Goal: Task Accomplishment & Management: Manage account settings

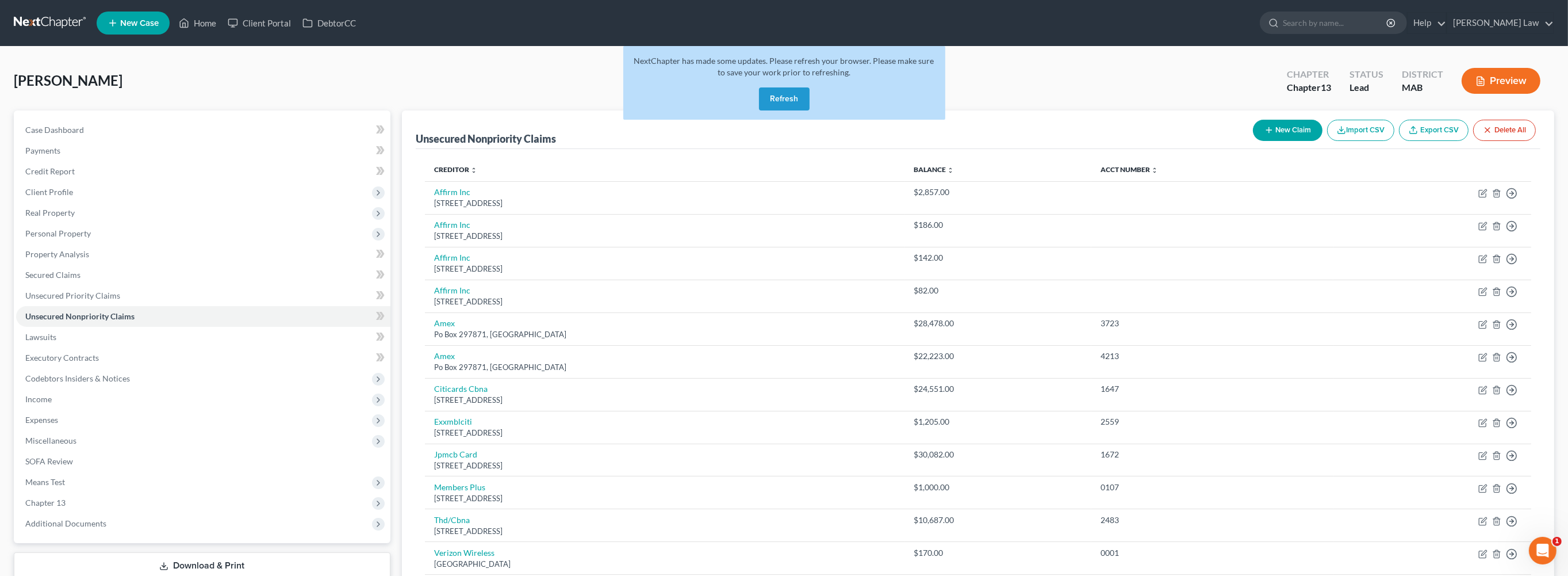
click at [774, 110] on button "Refresh" at bounding box center [784, 99] width 51 height 23
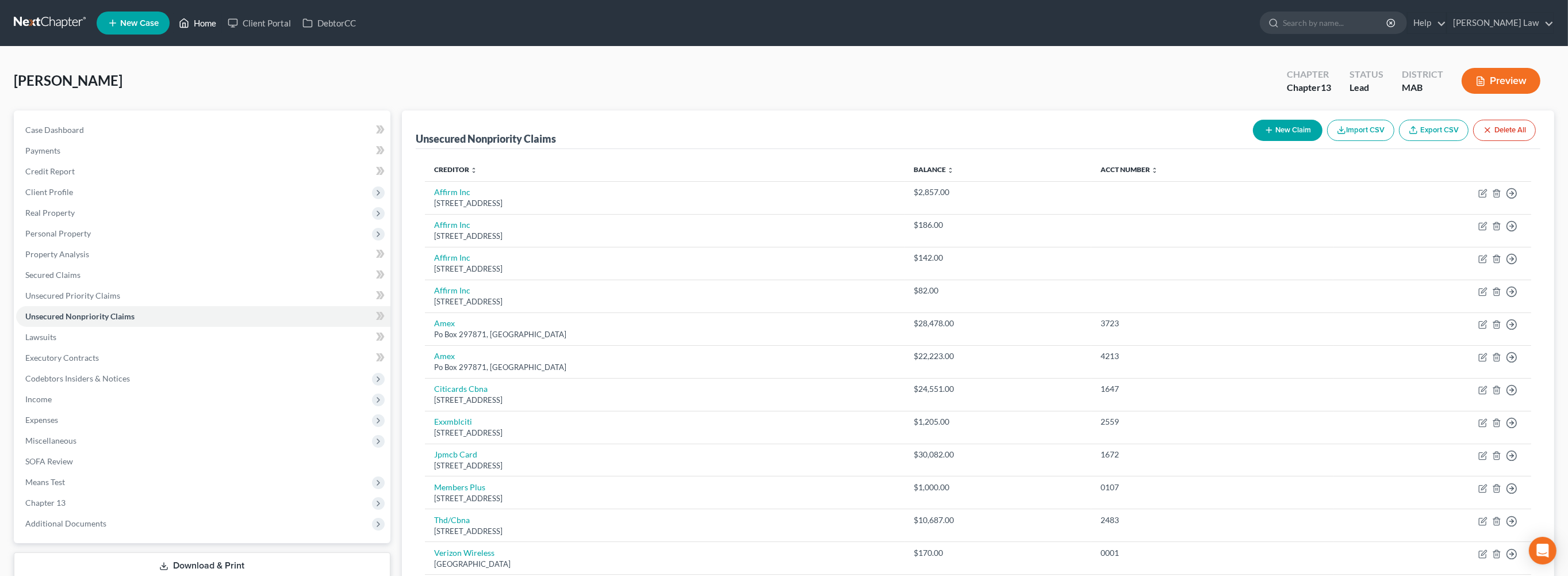
click at [222, 26] on link "Home" at bounding box center [197, 23] width 49 height 21
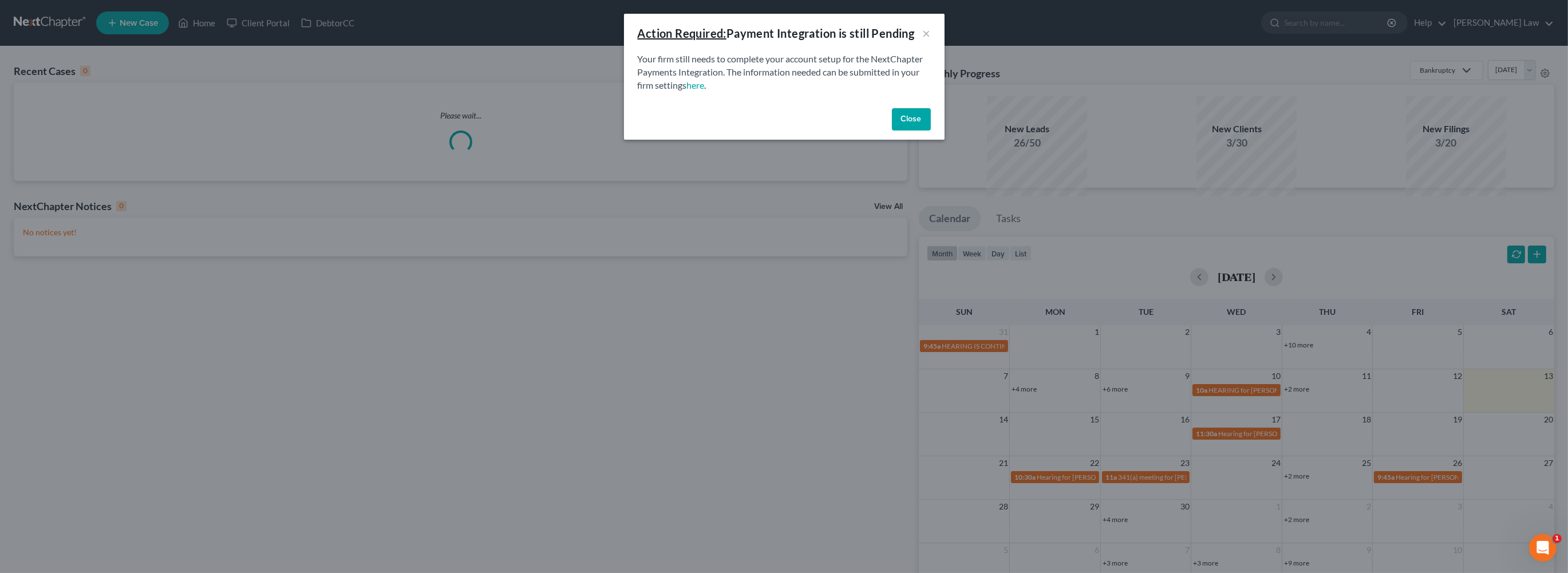
click at [931, 131] on button "Close" at bounding box center [911, 119] width 39 height 23
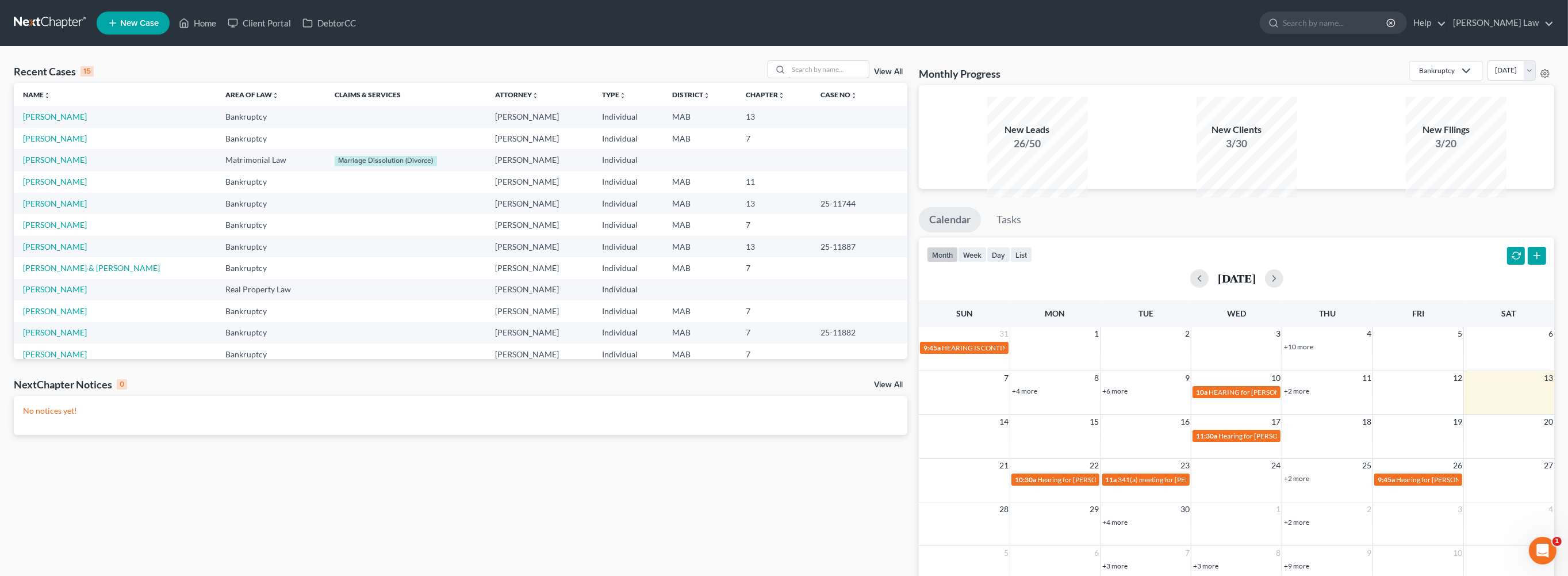
drag, startPoint x: 793, startPoint y: 90, endPoint x: 1377, endPoint y: 144, distance: 586.5
click at [793, 78] on input "search" at bounding box center [829, 69] width 80 height 17
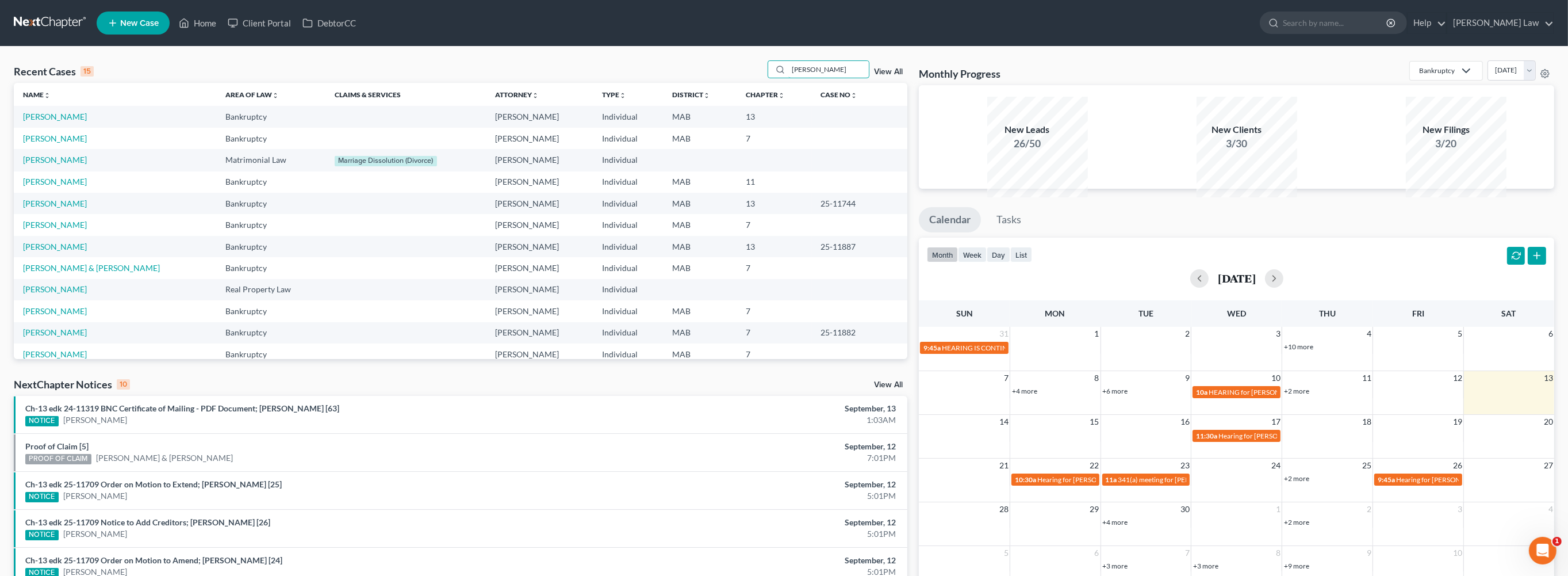
type input "[PERSON_NAME]"
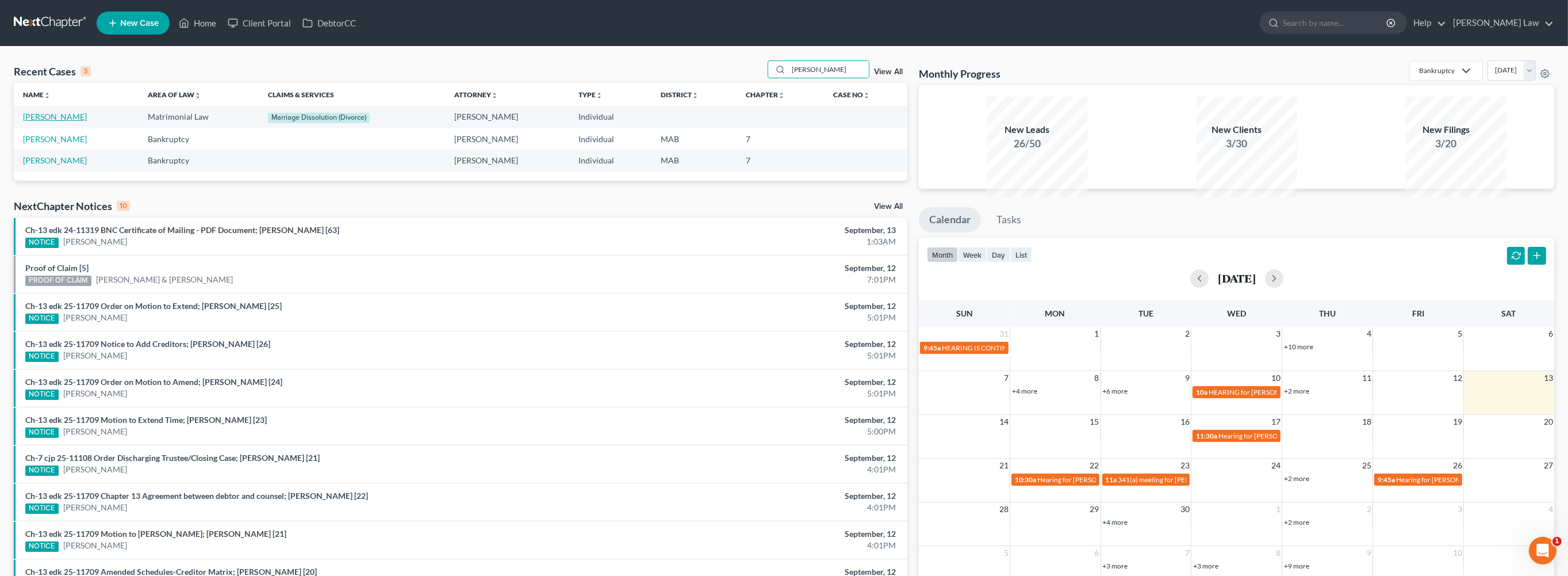
click at [63, 121] on link "[PERSON_NAME]" at bounding box center [55, 116] width 63 height 10
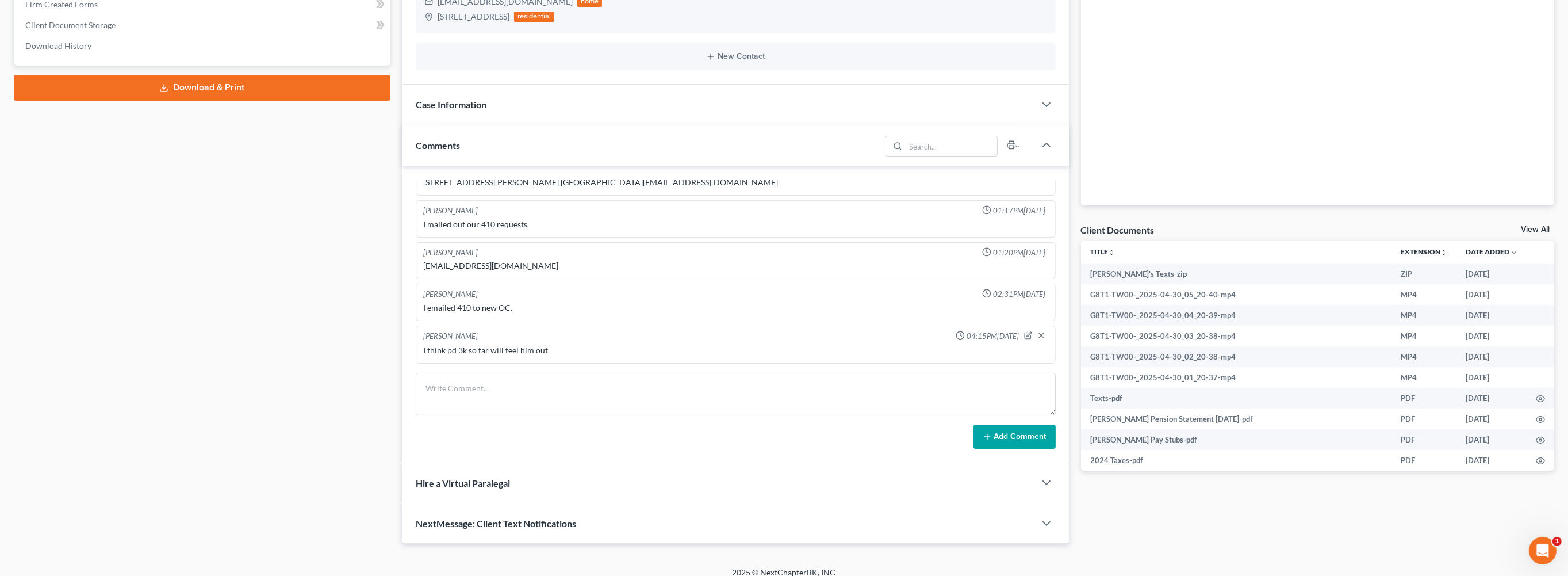
scroll to position [359, 0]
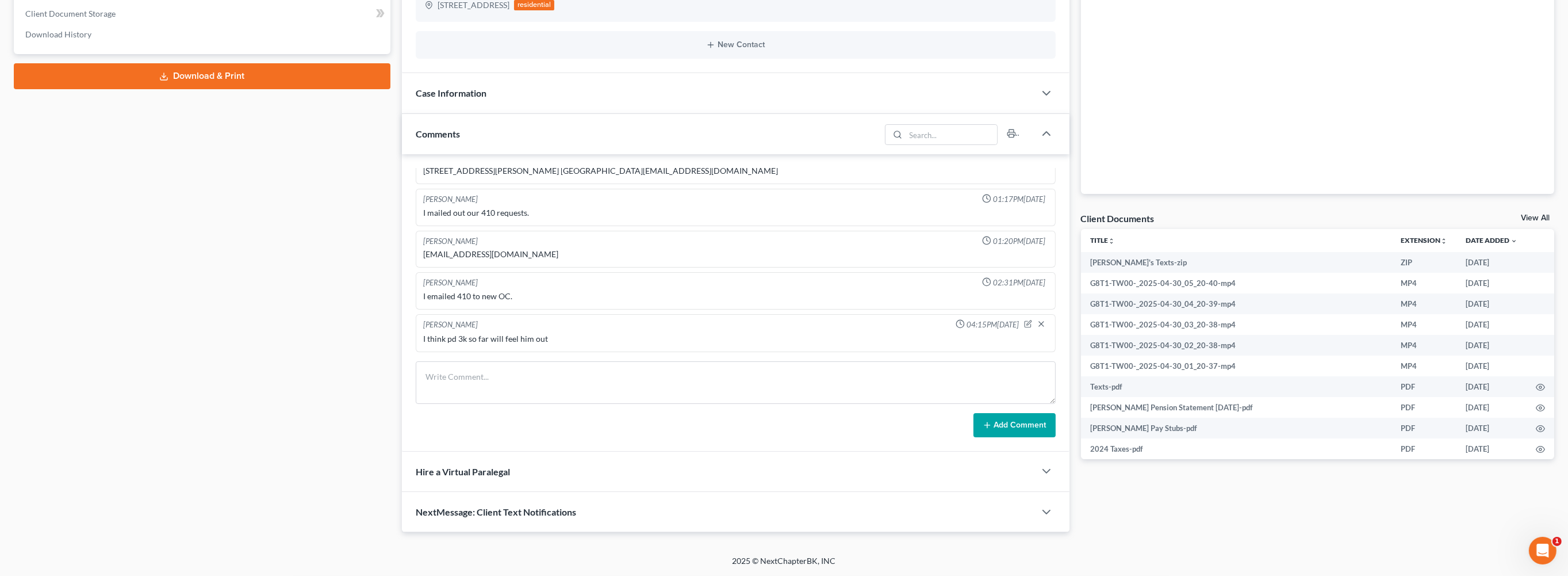
click at [1531, 214] on link "View All" at bounding box center [1536, 218] width 29 height 8
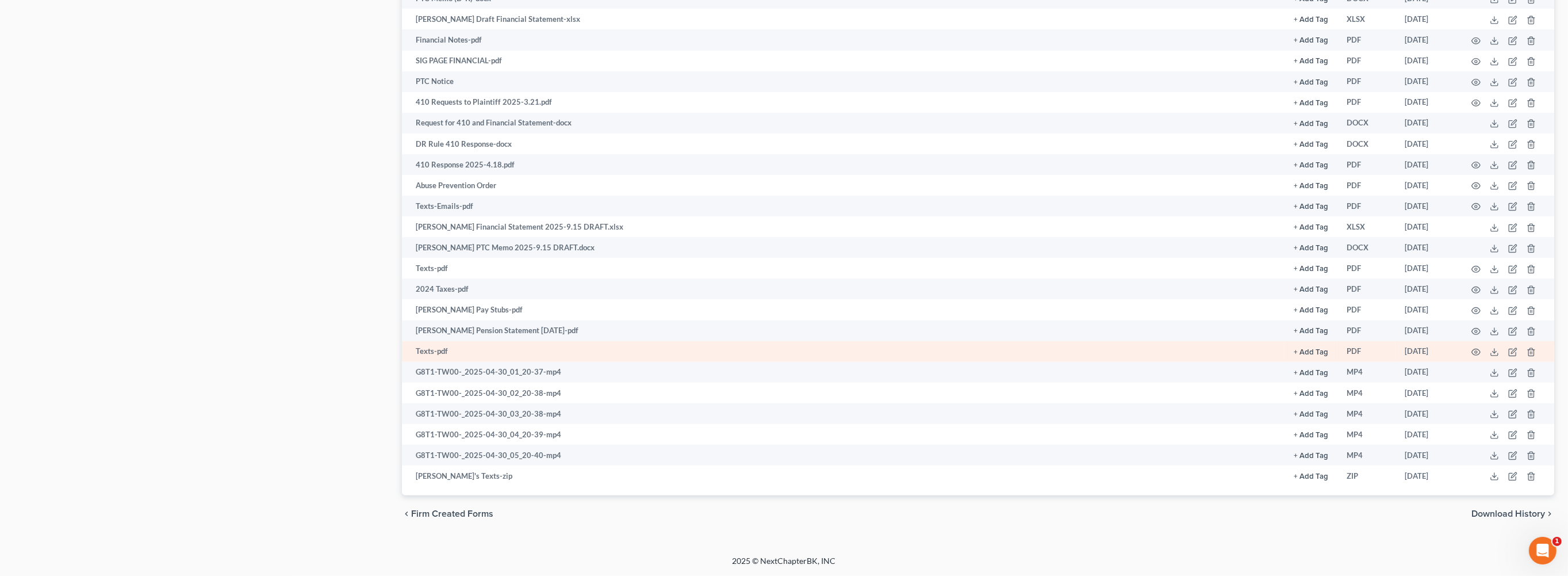
scroll to position [1155, 0]
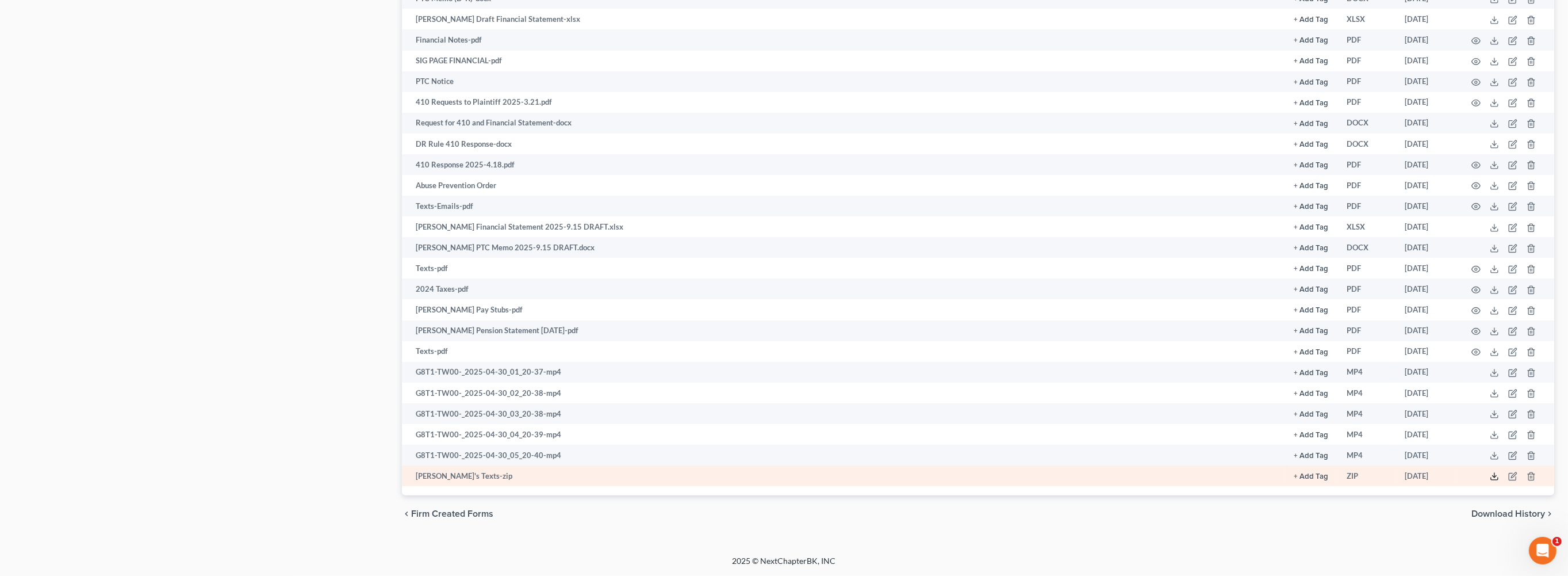
click at [1495, 472] on line at bounding box center [1495, 475] width 0 height 5
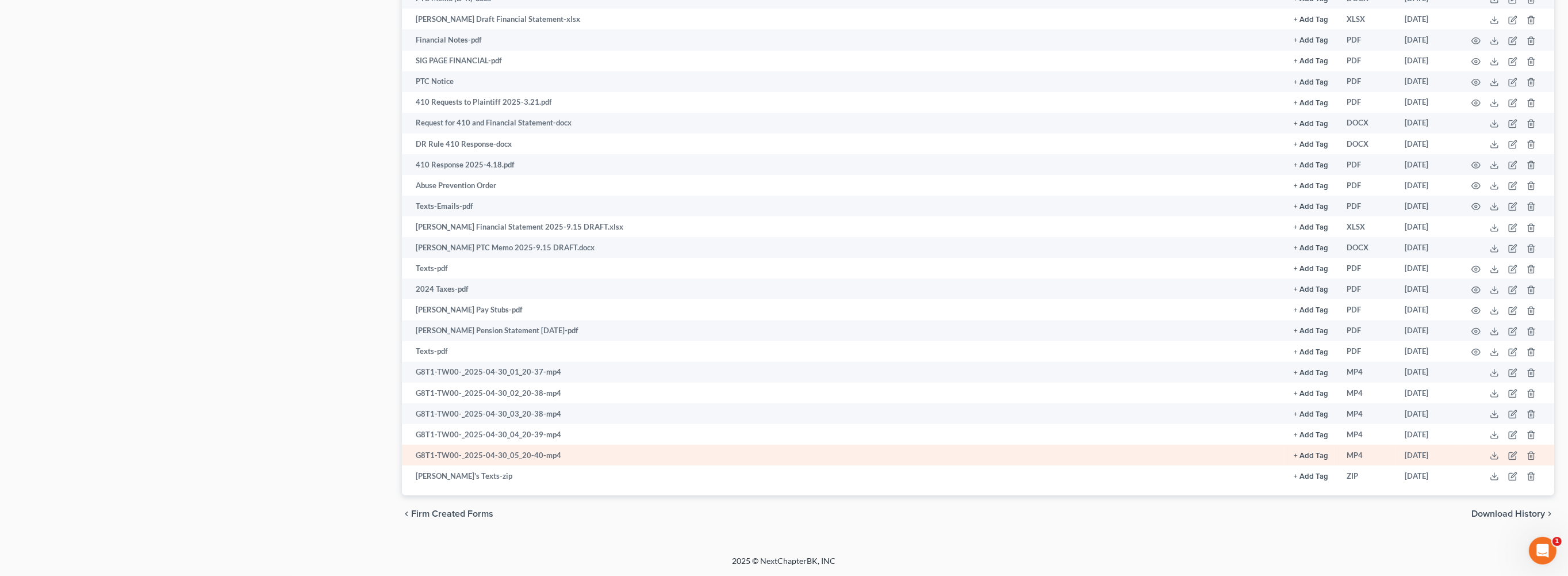
click at [610, 444] on td "G8T1-TW00-_2025-04-30_05_20-40-mp4" at bounding box center [843, 455] width 883 height 21
click at [568, 444] on td "G8T1-TW00-_2025-04-30_05_20-40-mp4" at bounding box center [843, 455] width 883 height 21
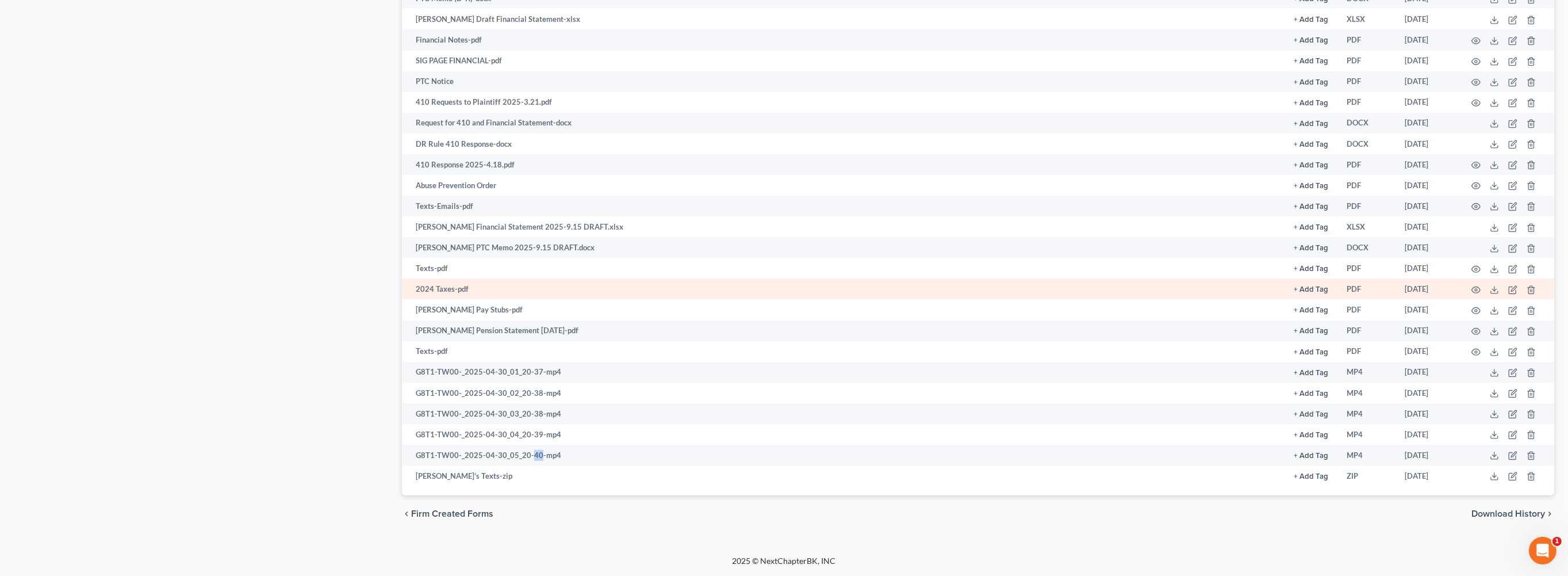
scroll to position [1001, 0]
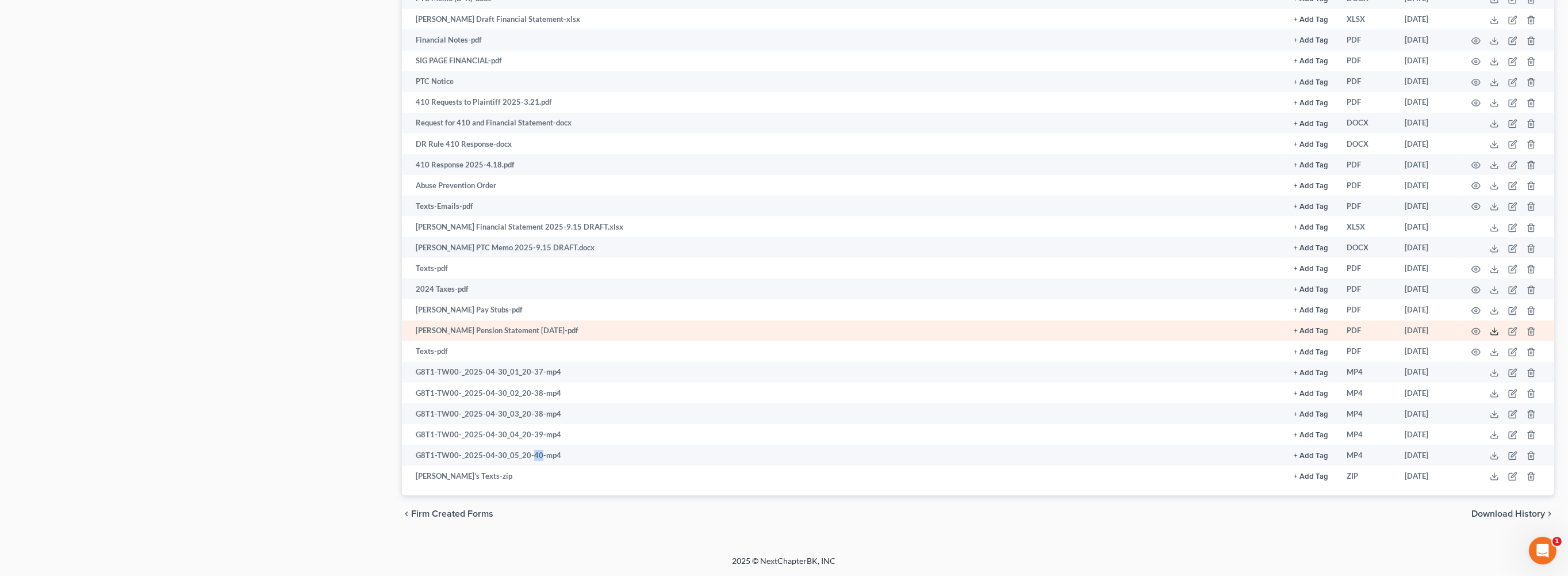
click at [1490, 336] on icon at bounding box center [1494, 331] width 9 height 9
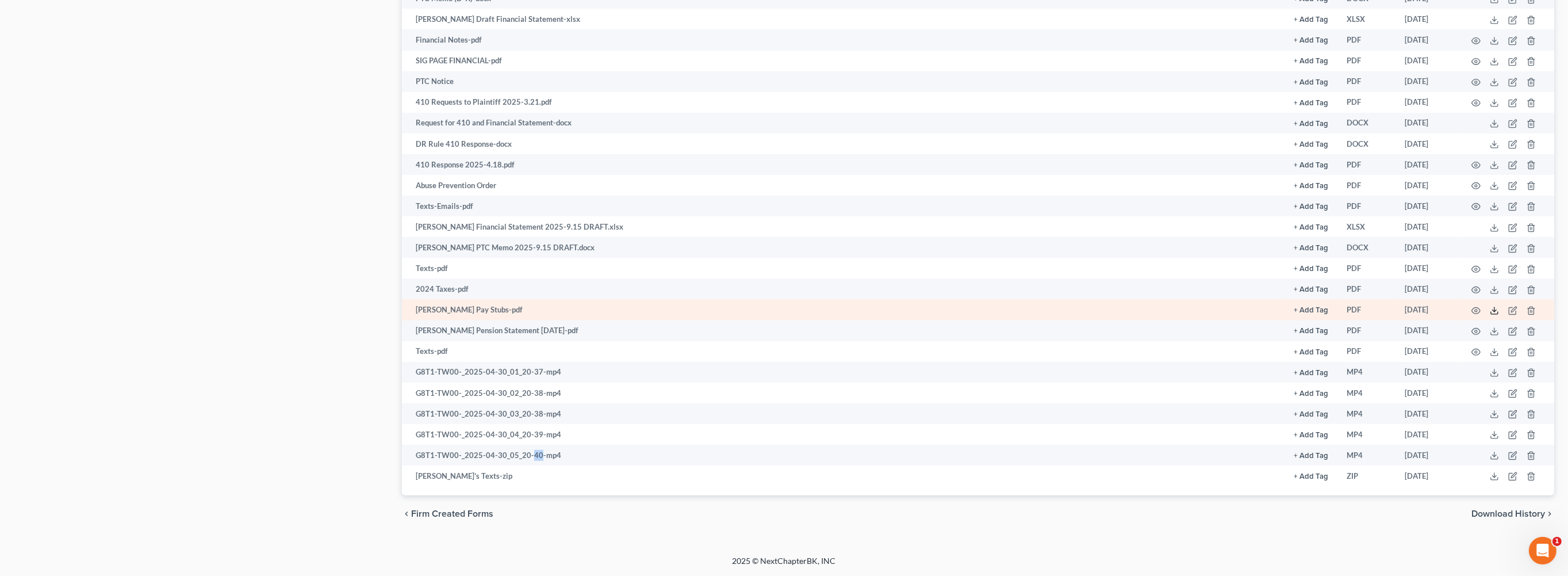
click at [1490, 315] on icon at bounding box center [1494, 310] width 9 height 9
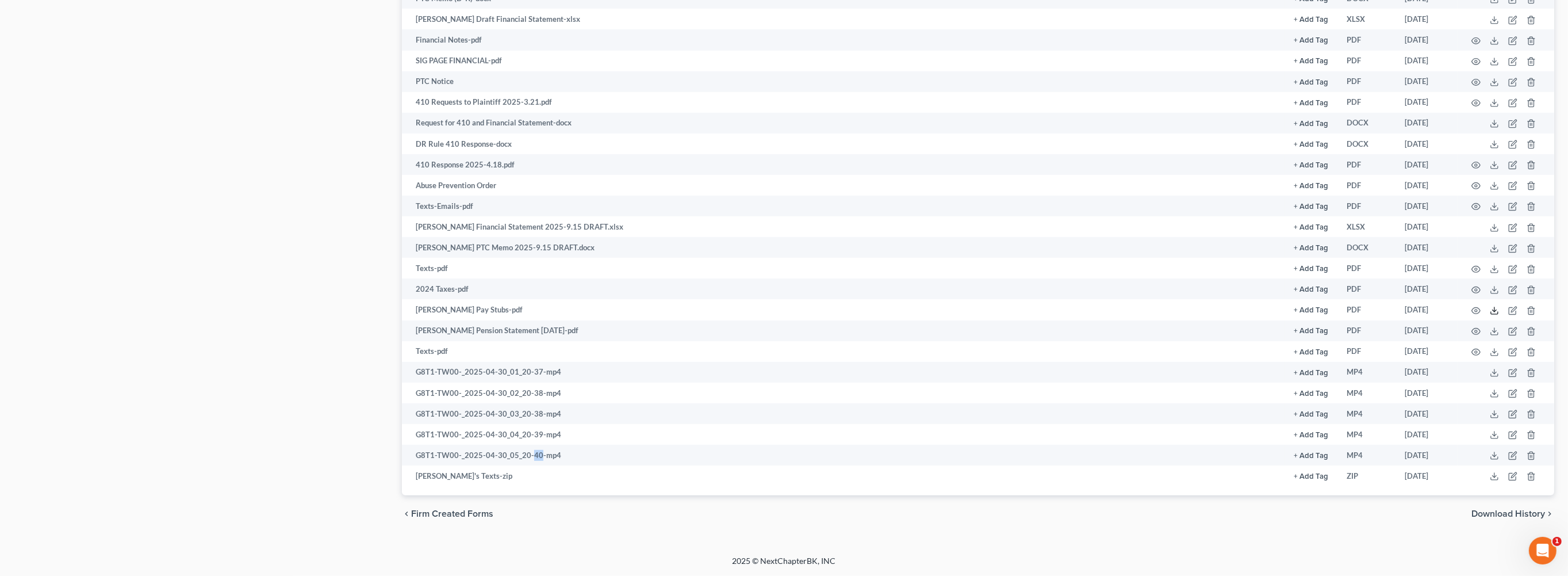
scroll to position [1134, 0]
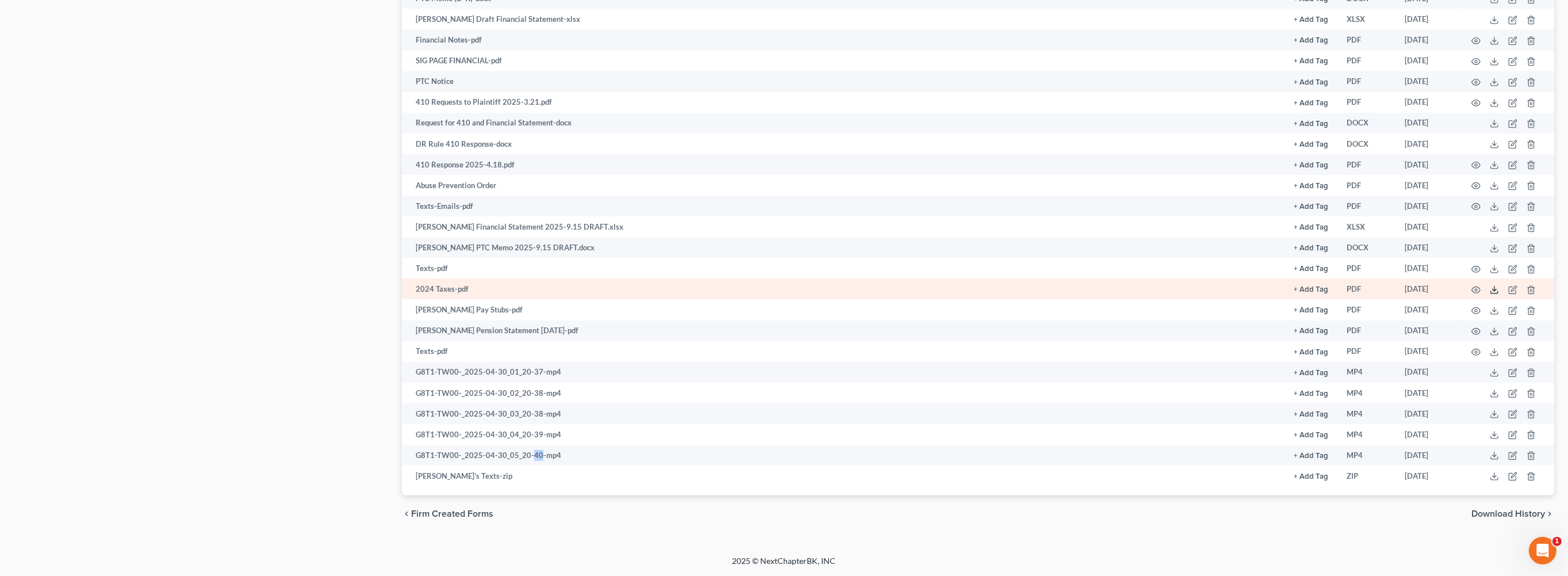
click at [1490, 285] on icon at bounding box center [1494, 289] width 9 height 9
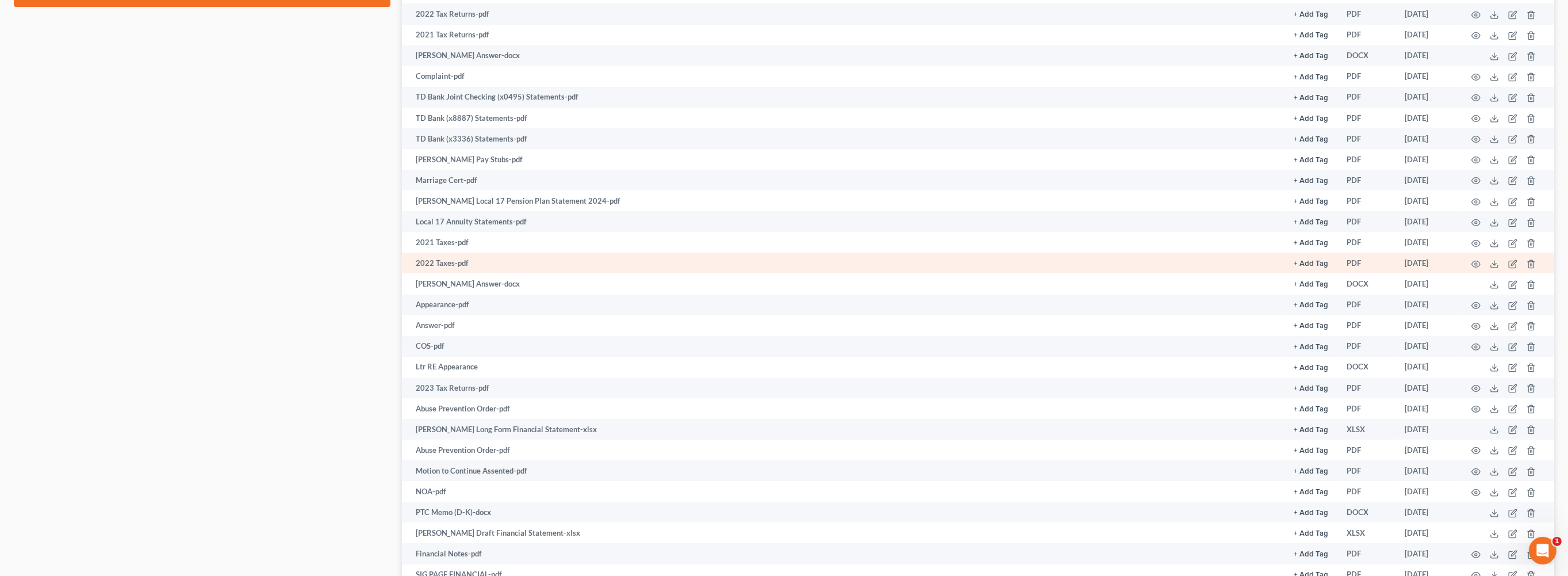
scroll to position [337, 0]
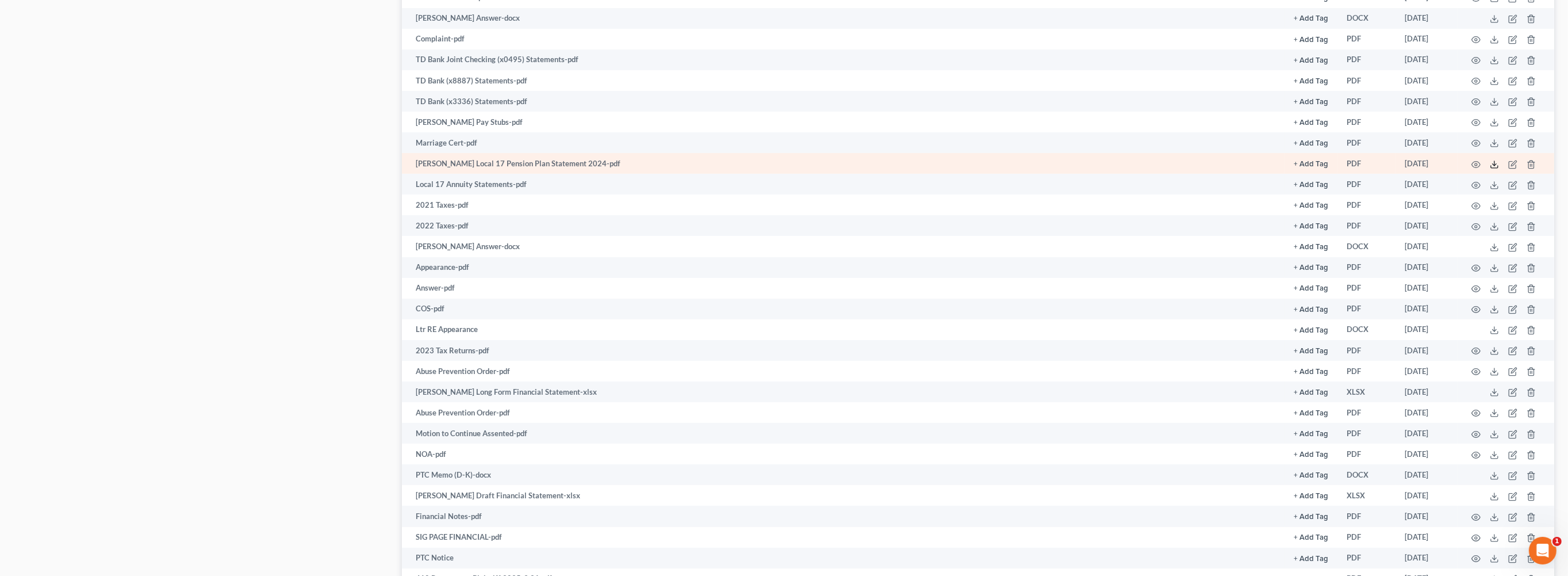
click at [1490, 169] on icon at bounding box center [1494, 164] width 9 height 9
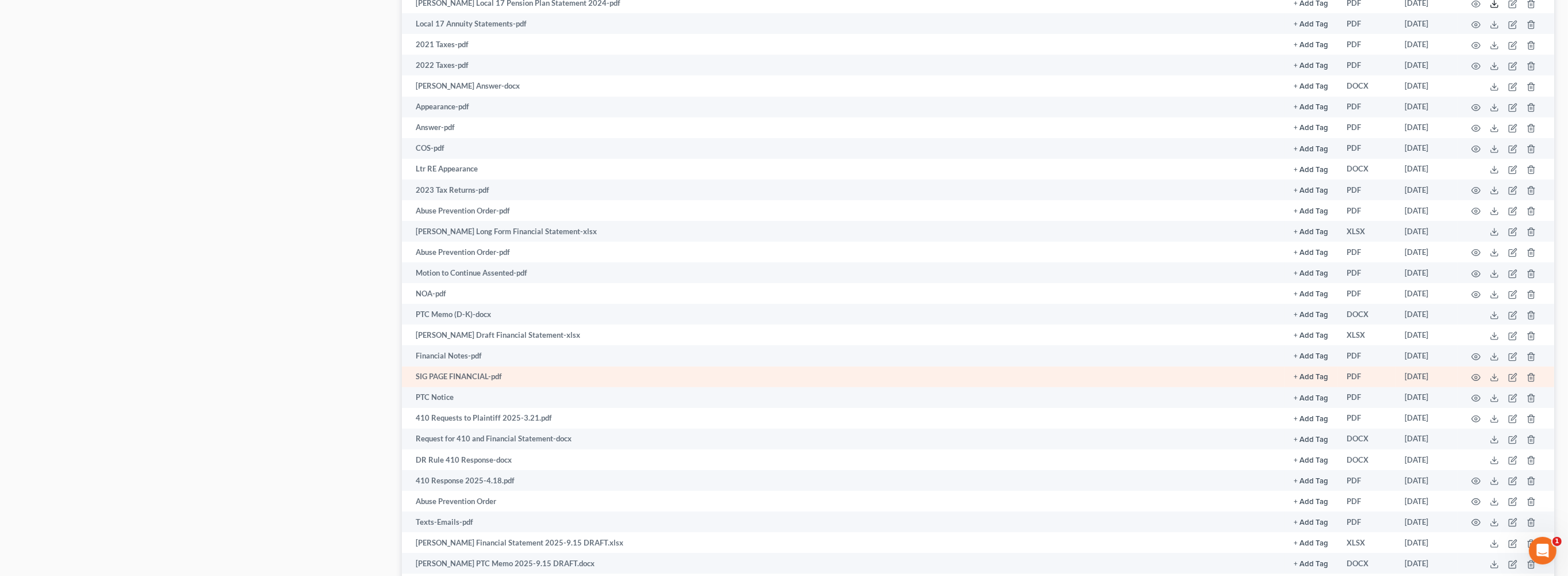
scroll to position [454, 0]
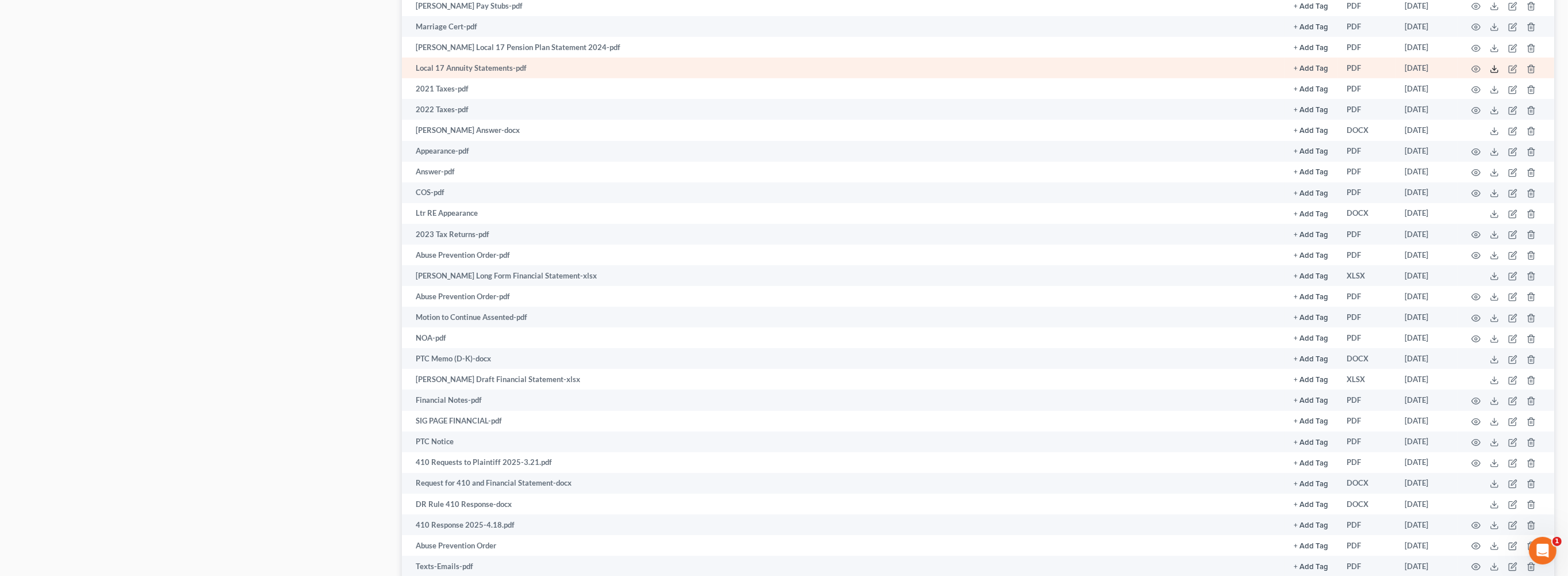
click at [1490, 74] on icon at bounding box center [1494, 68] width 9 height 9
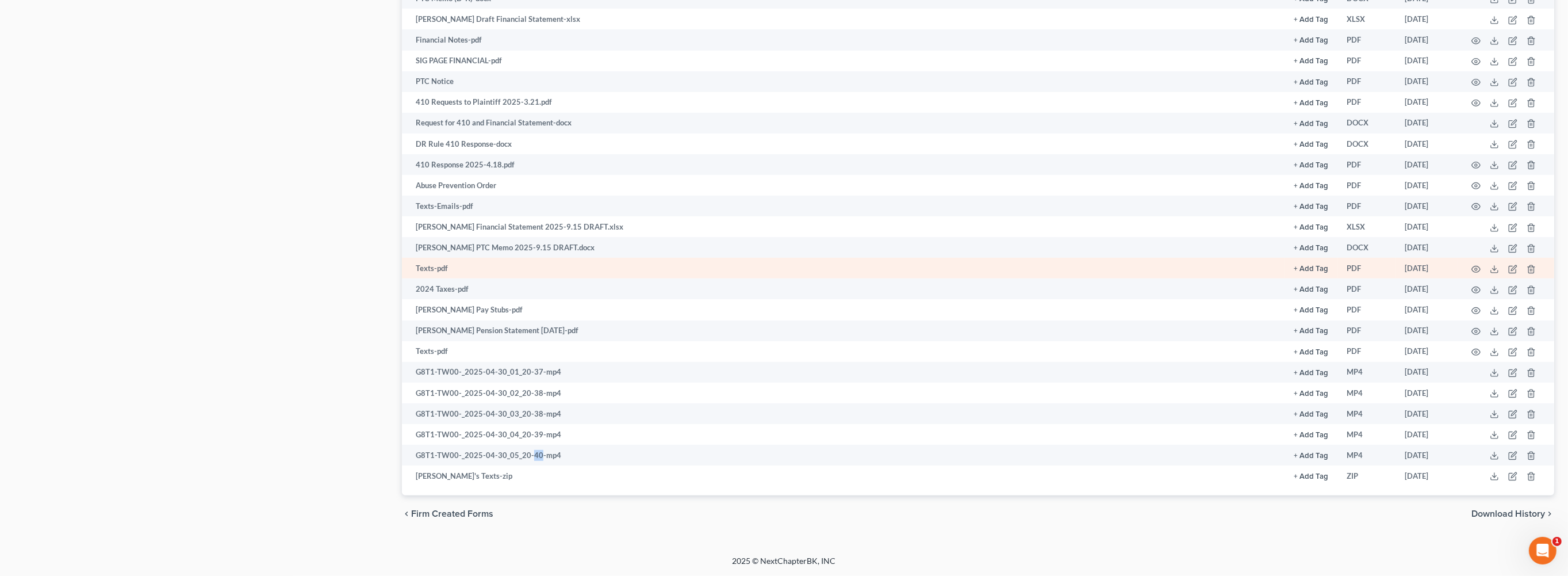
scroll to position [1155, 0]
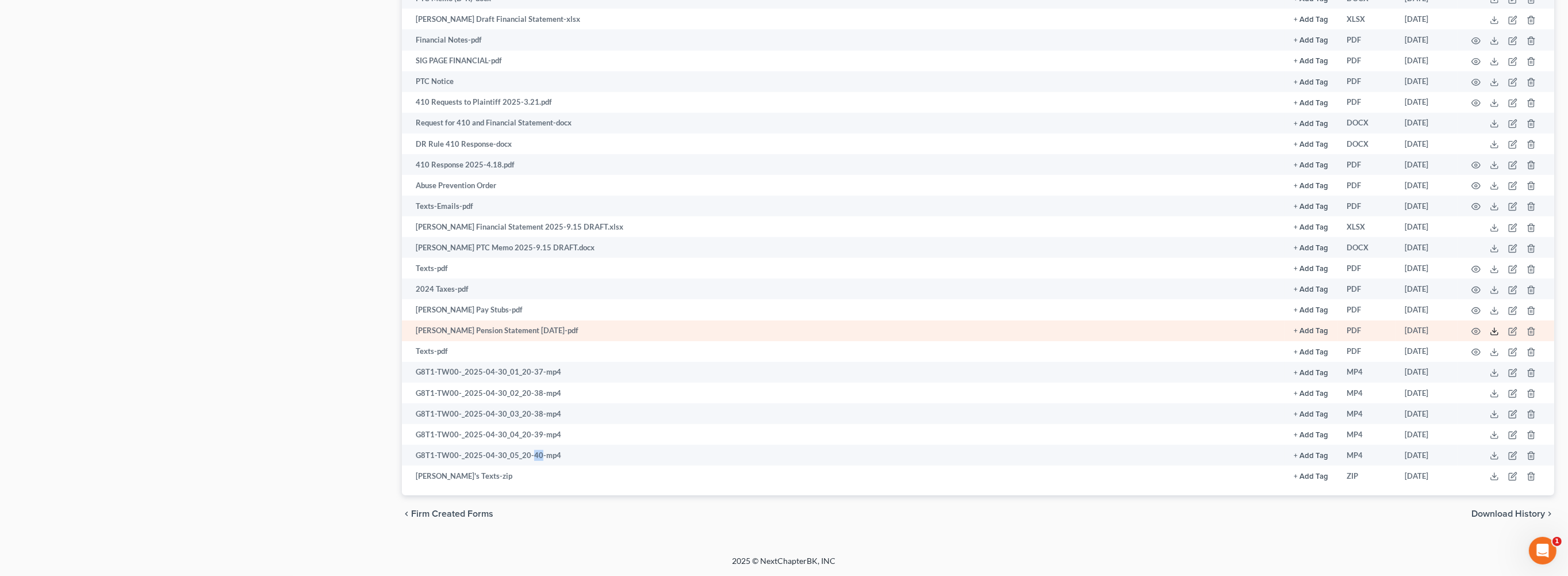
click at [1493, 331] on polyline at bounding box center [1495, 332] width 4 height 2
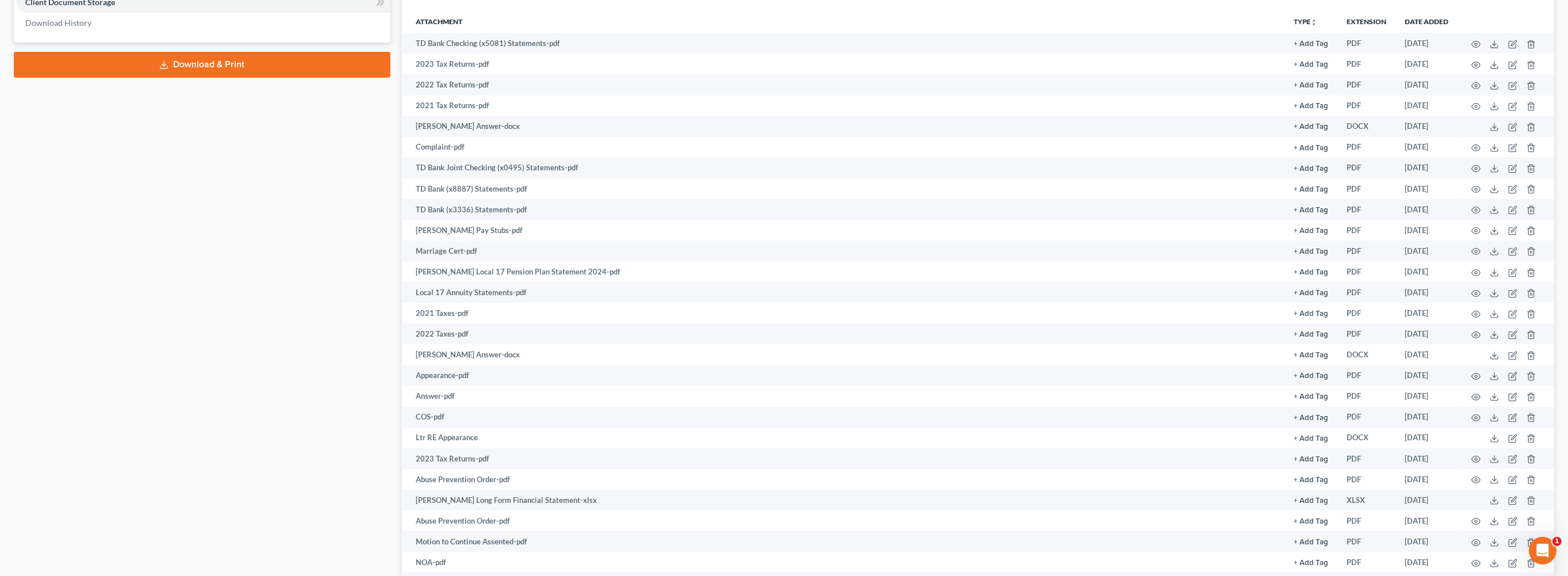
scroll to position [0, 0]
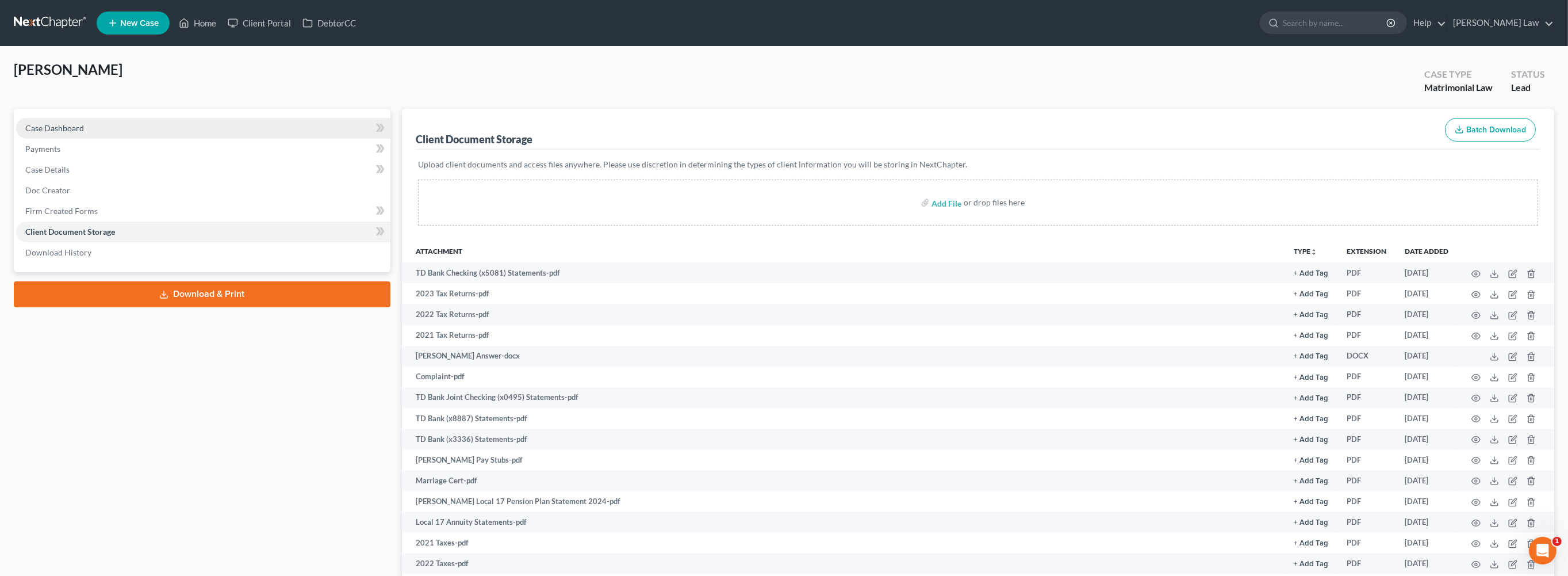
click at [92, 139] on link "Case Dashboard" at bounding box center [203, 129] width 374 height 21
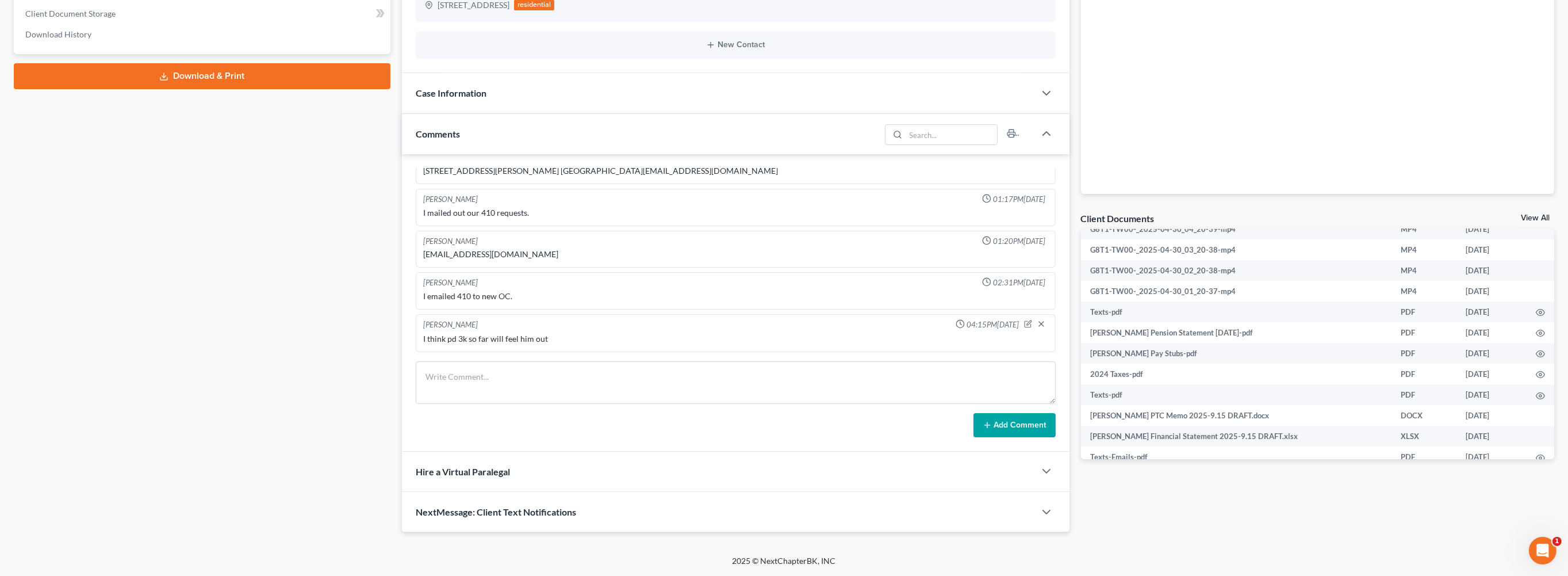
scroll to position [67, 0]
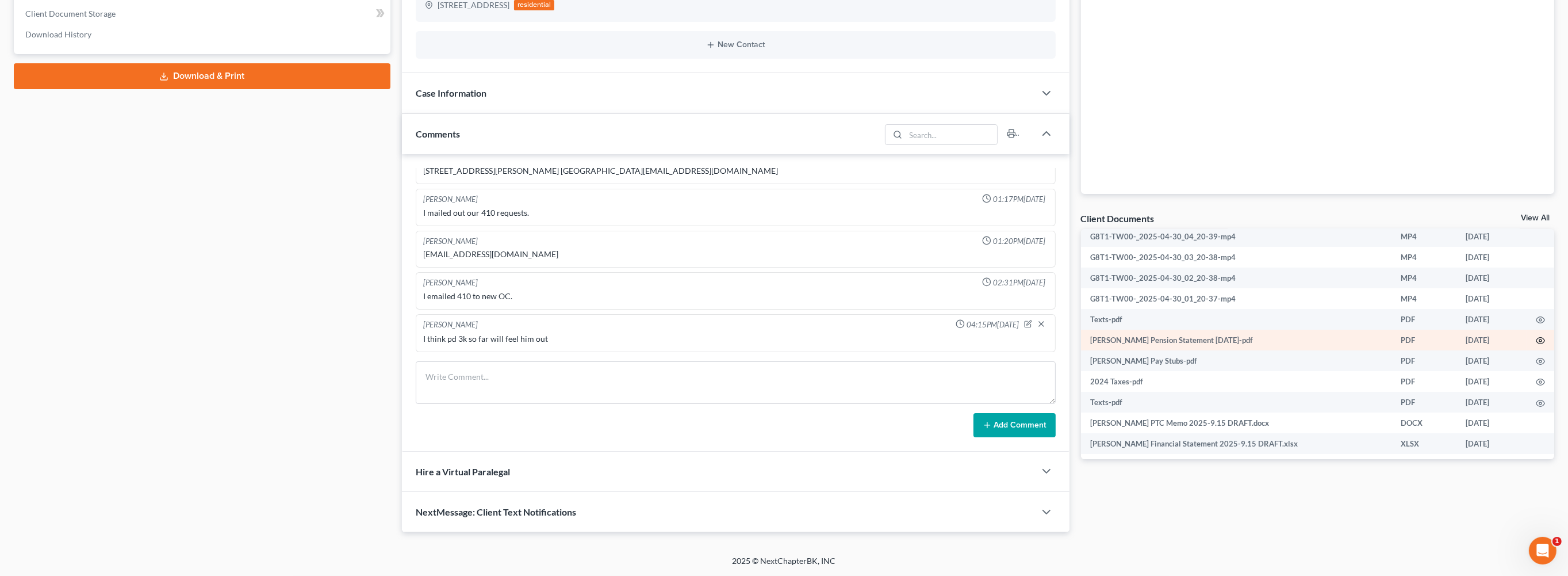
click at [1537, 344] on icon "button" at bounding box center [1541, 341] width 9 height 6
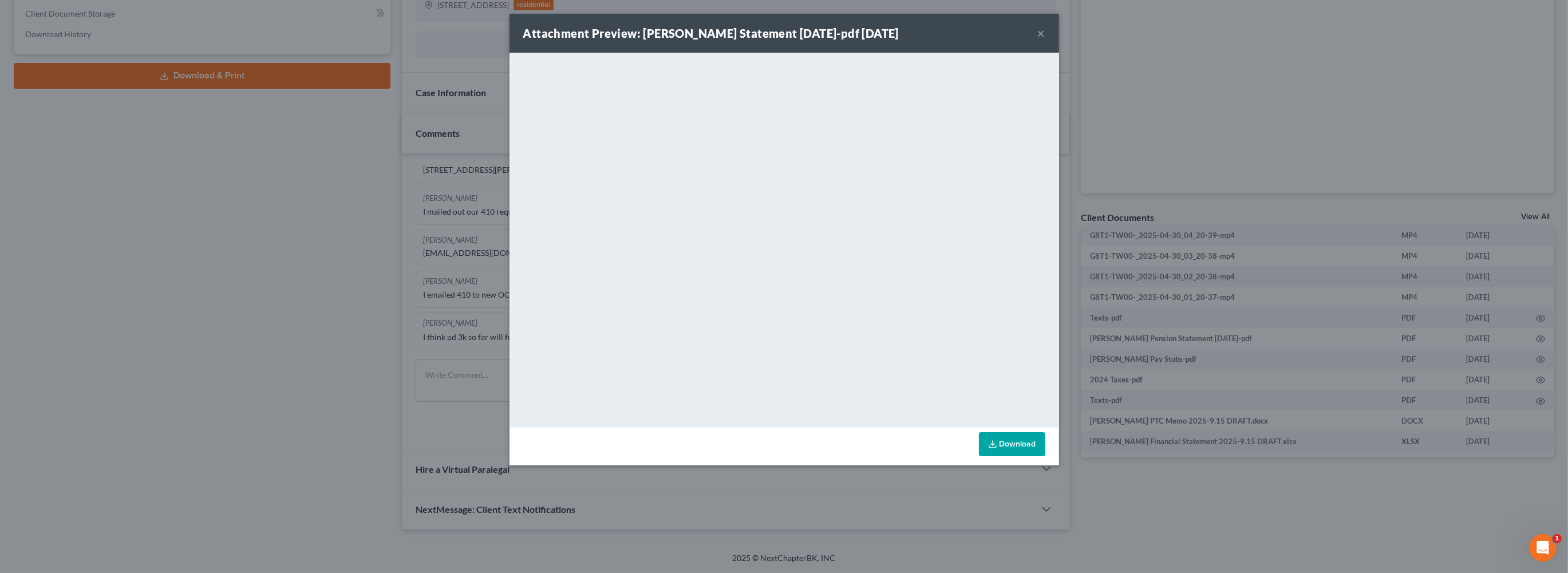
click at [1045, 40] on button "×" at bounding box center [1041, 33] width 8 height 14
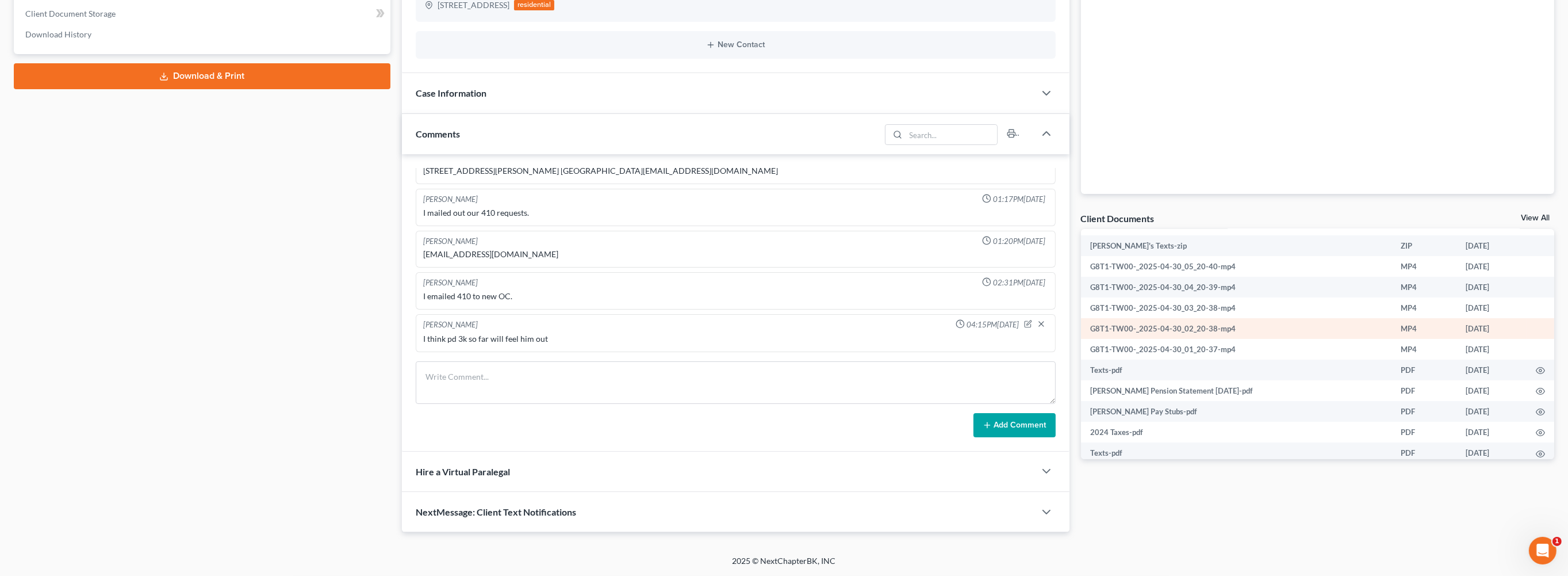
scroll to position [20, 0]
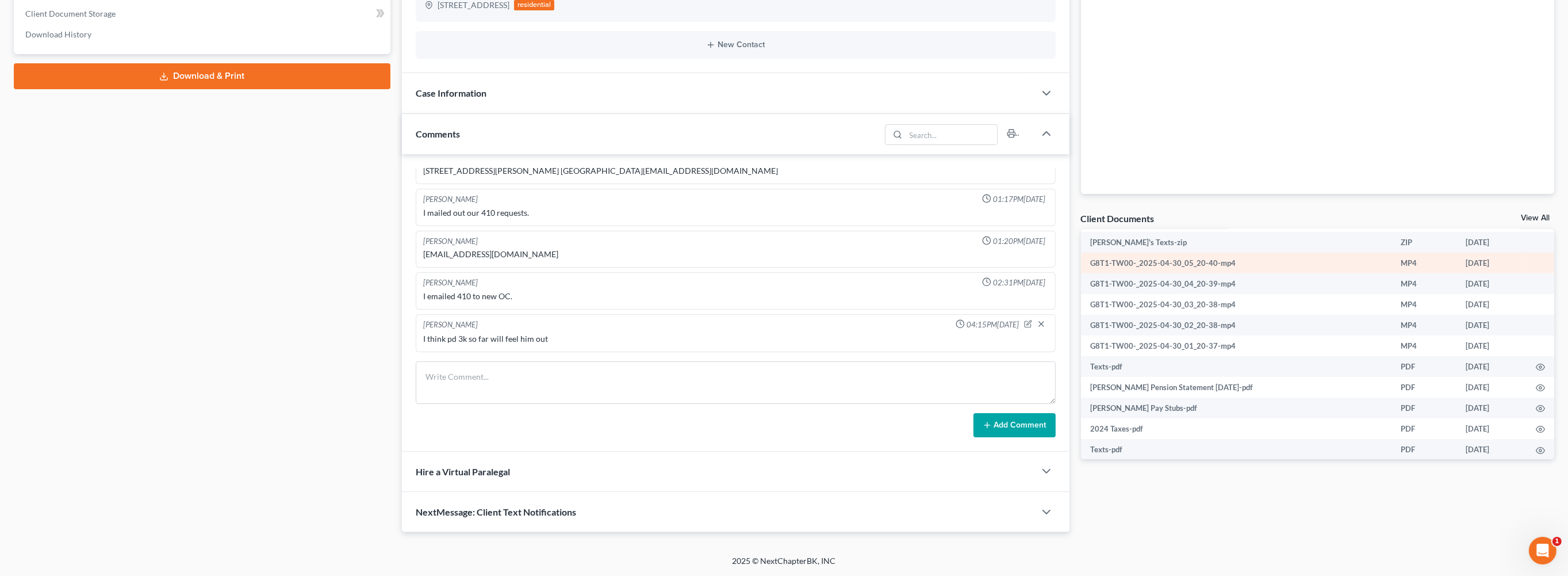
click at [1191, 253] on td "G8T1-TW00-_2025-04-30_05_20-40-mp4" at bounding box center [1236, 263] width 311 height 21
click at [1149, 254] on td "G8T1-TW00-_2025-04-30_05_20-40-mp4" at bounding box center [1236, 263] width 311 height 21
drag, startPoint x: 1156, startPoint y: 255, endPoint x: 1268, endPoint y: 263, distance: 112.3
click at [1188, 259] on td "G8T1-TW00-_2025-04-30_05_20-40-mp4" at bounding box center [1236, 263] width 311 height 21
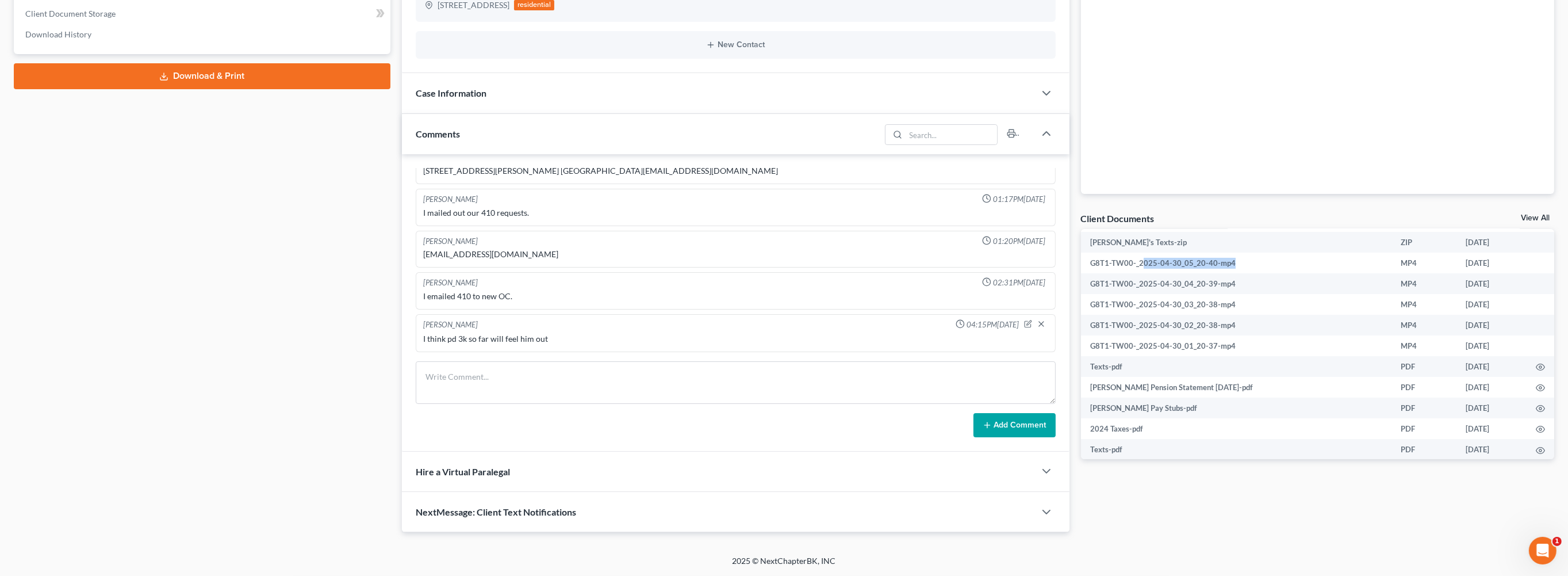
click at [1526, 214] on link "View All" at bounding box center [1536, 218] width 29 height 8
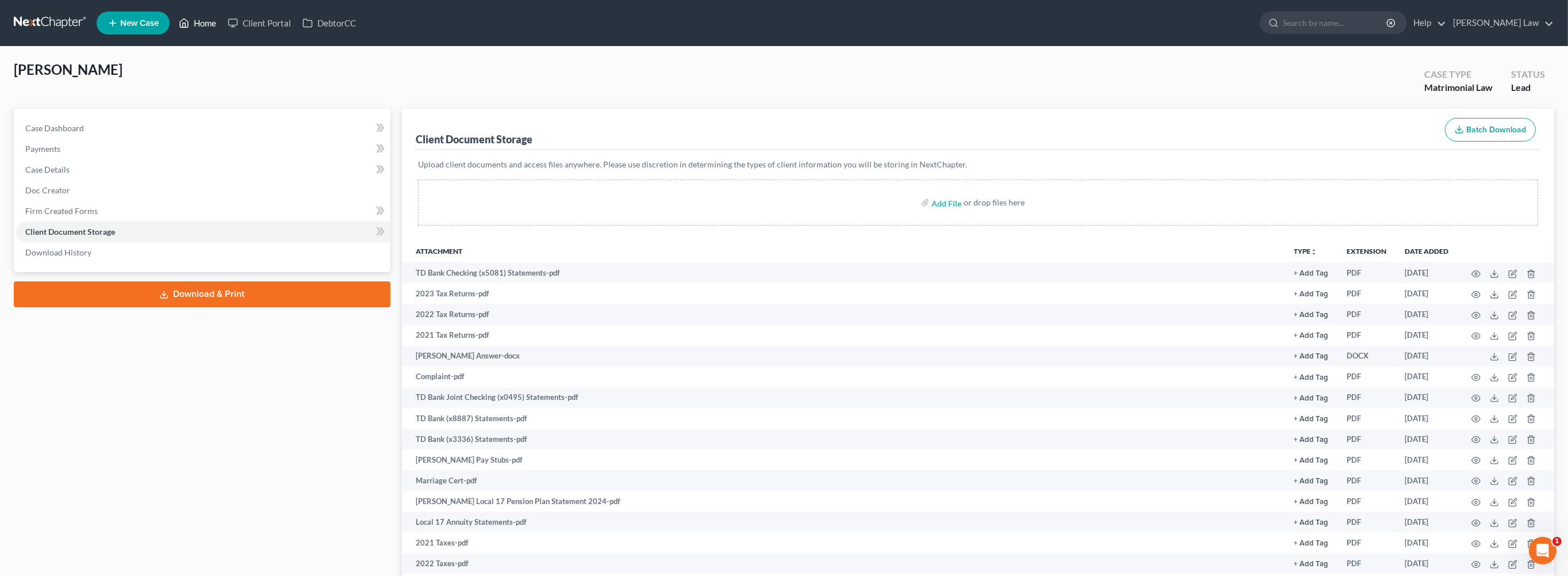
click at [222, 31] on link "Home" at bounding box center [197, 23] width 49 height 21
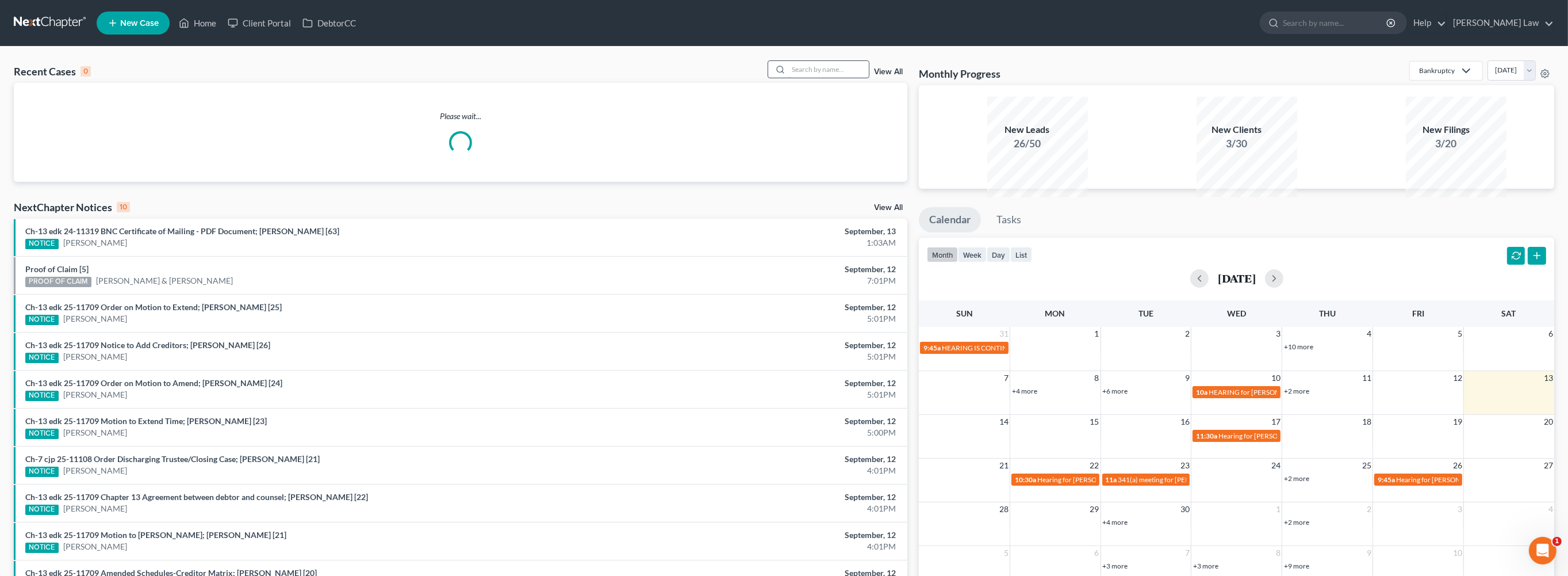
click at [789, 78] on input "search" at bounding box center [829, 69] width 80 height 17
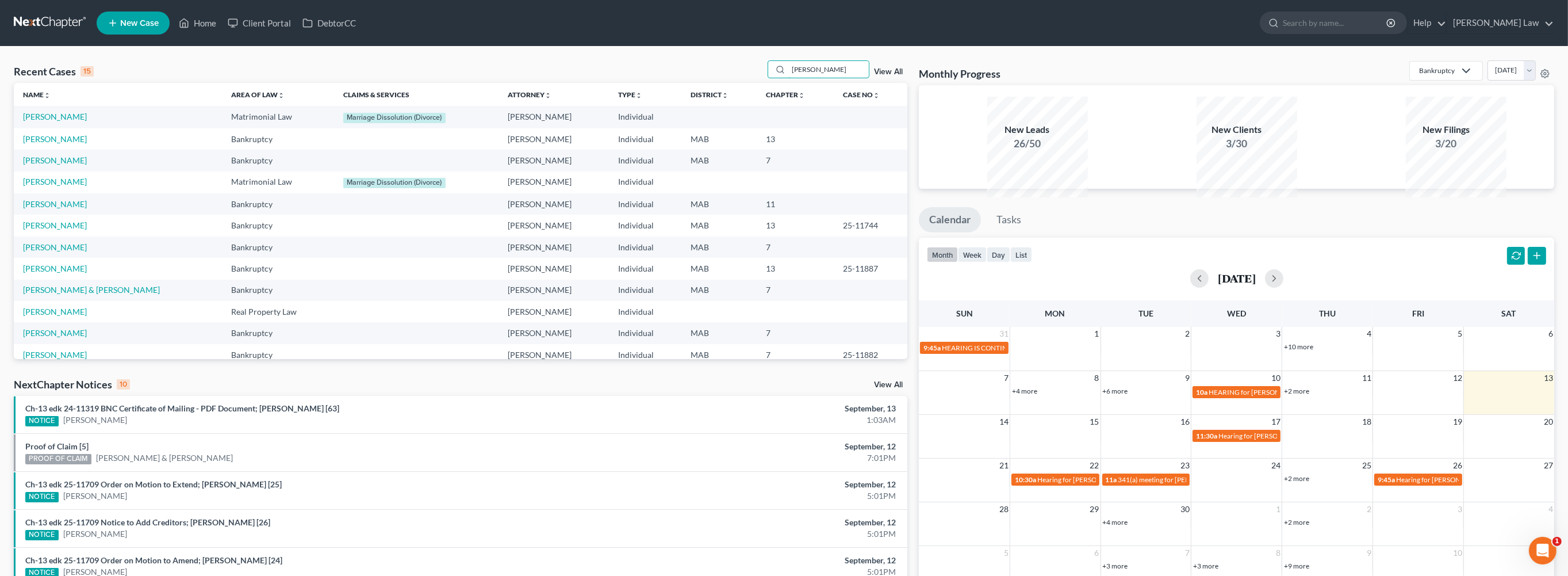
type input "[PERSON_NAME]"
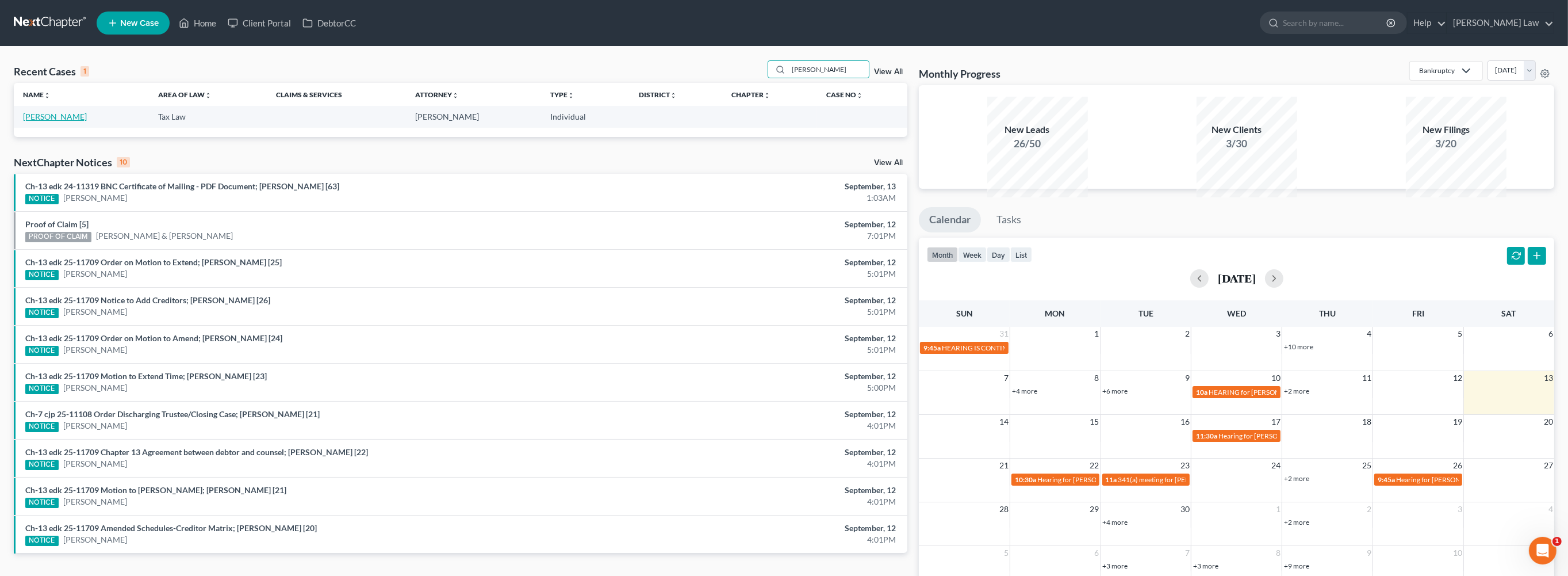
click at [56, 121] on link "[PERSON_NAME]" at bounding box center [55, 116] width 63 height 10
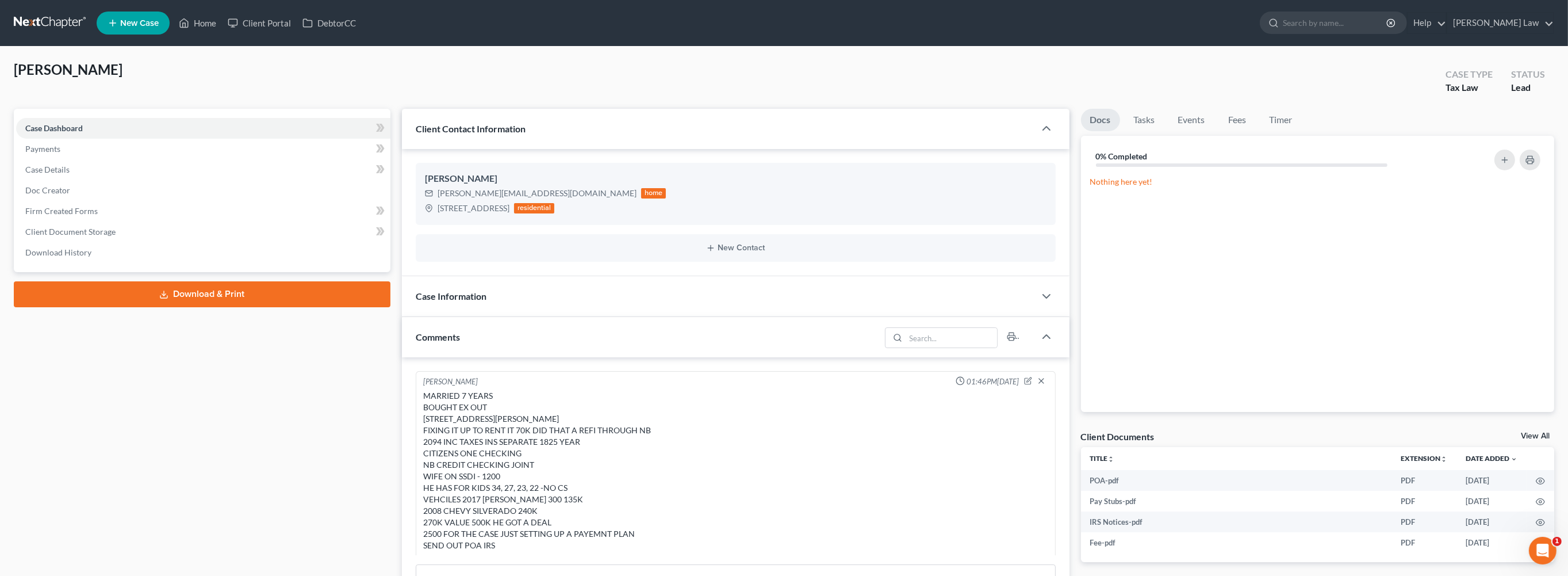
scroll to position [198, 0]
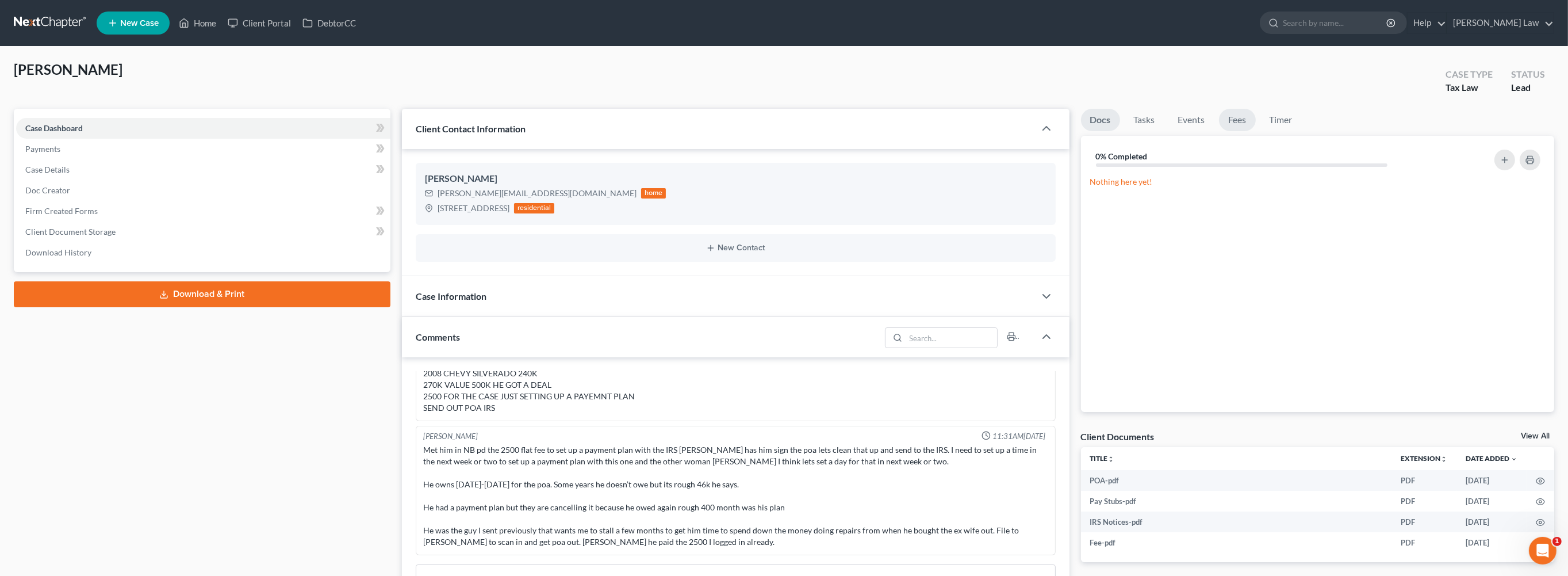
click at [1256, 131] on link "Fees" at bounding box center [1238, 120] width 37 height 22
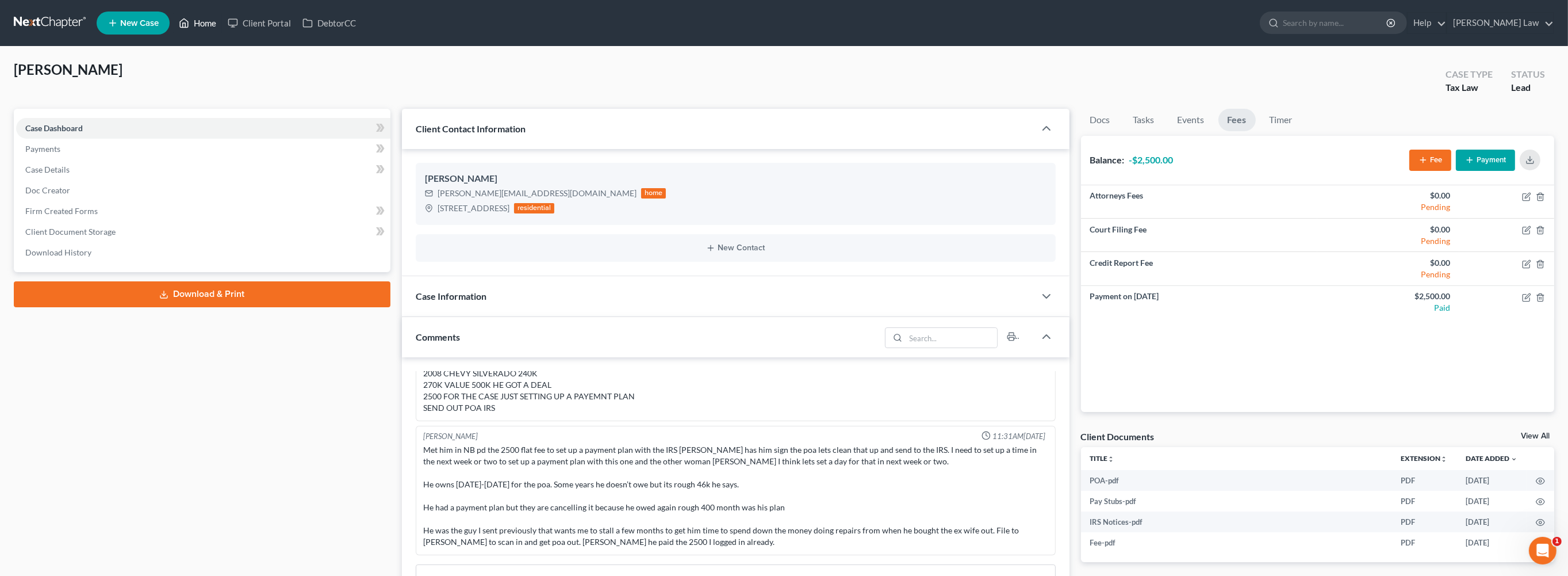
click at [189, 27] on icon at bounding box center [185, 23] width 8 height 9
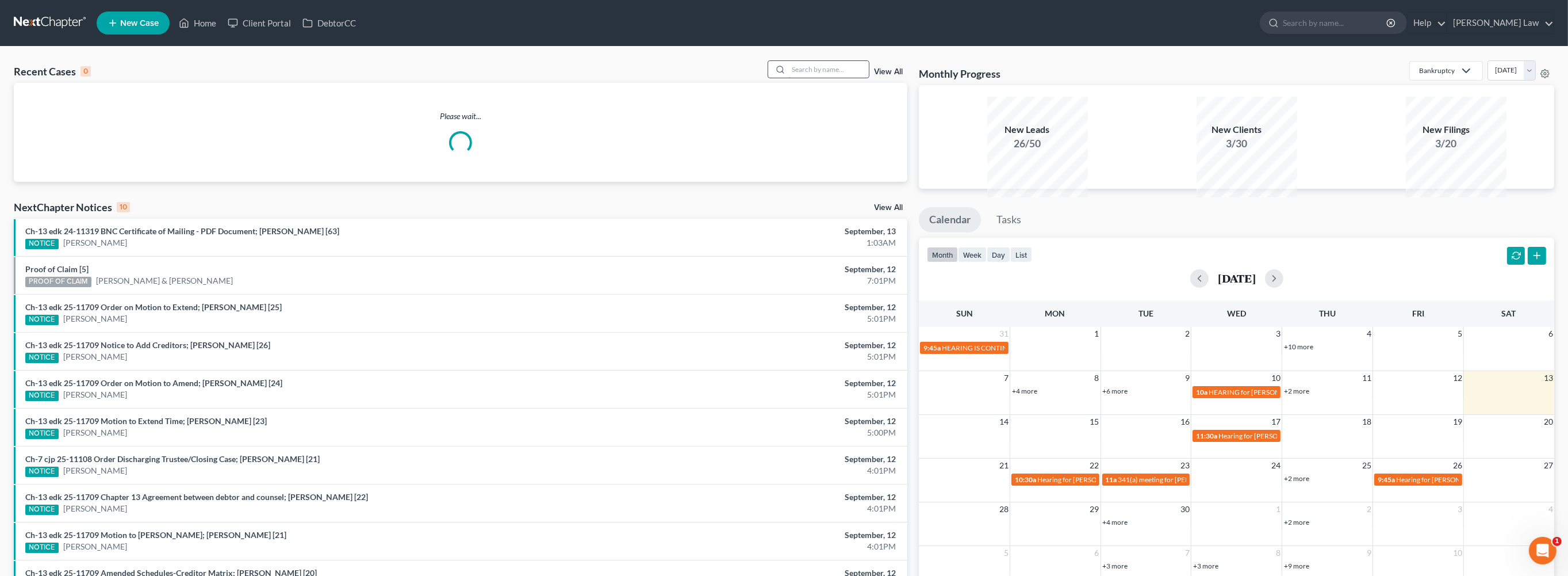
click at [845, 78] on input "search" at bounding box center [829, 69] width 80 height 17
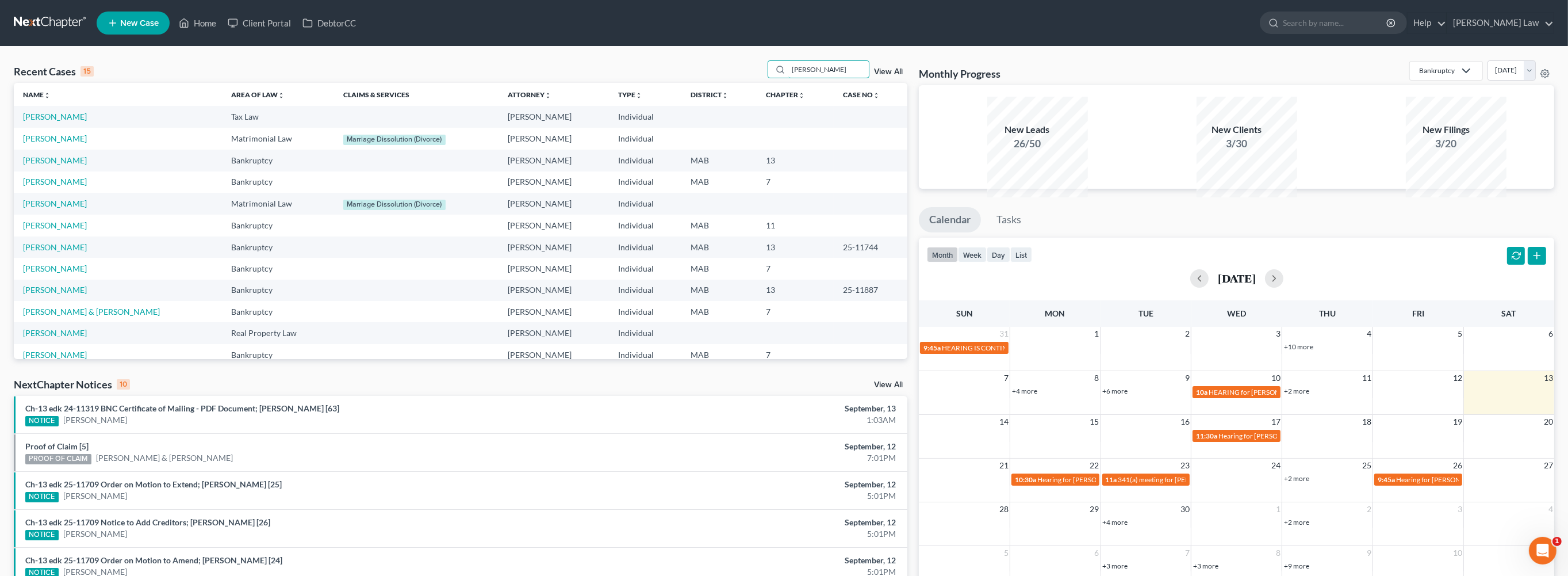
type input "[PERSON_NAME]"
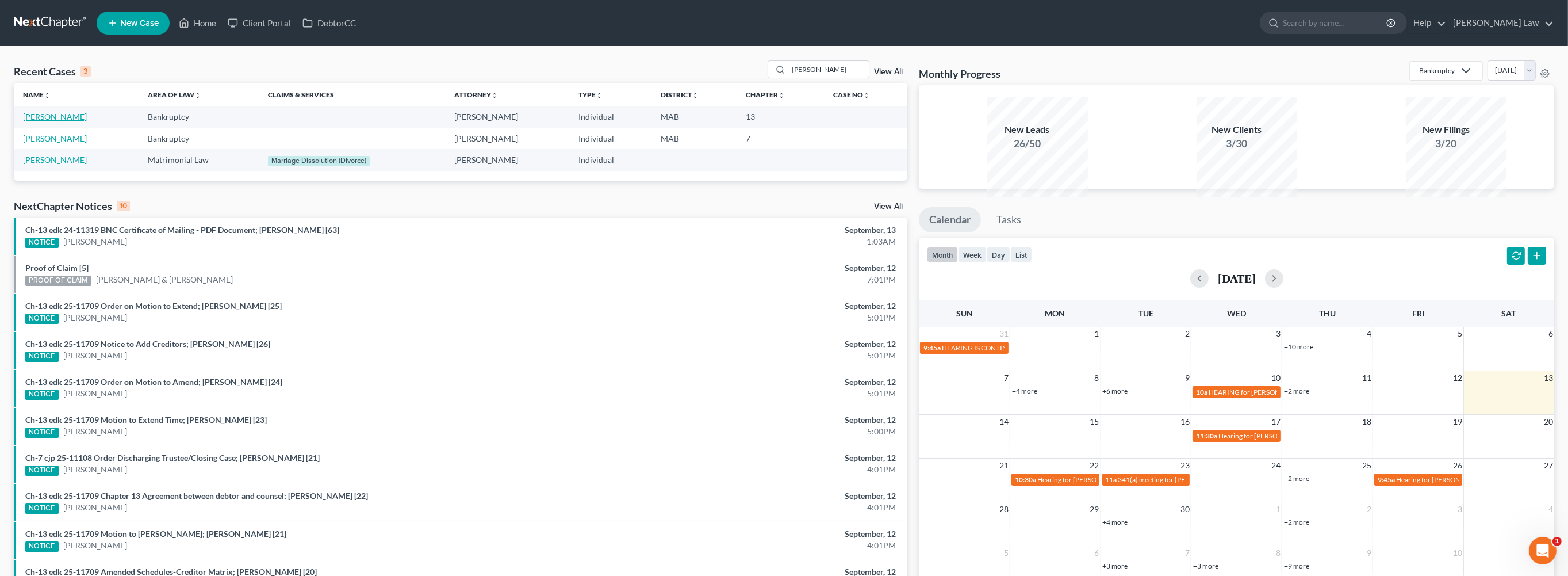
click at [67, 121] on link "[PERSON_NAME]" at bounding box center [55, 116] width 63 height 10
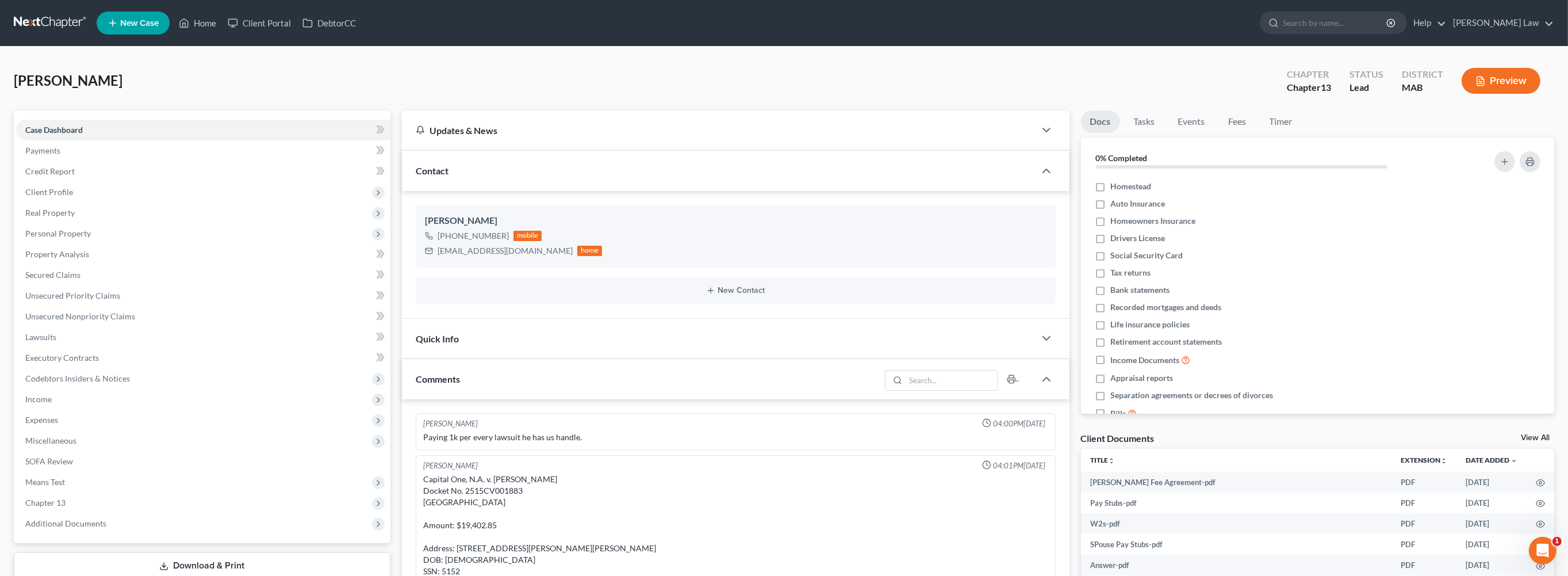
scroll to position [235, 0]
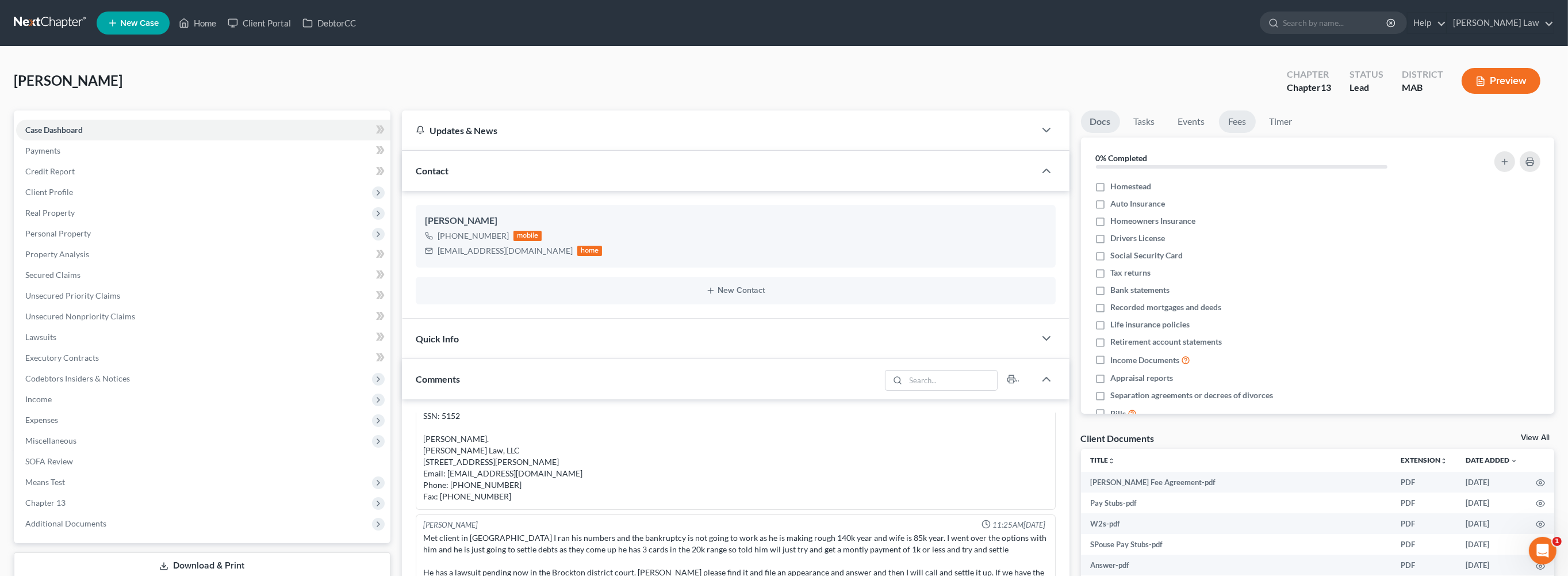
click at [1256, 133] on link "Fees" at bounding box center [1238, 121] width 37 height 22
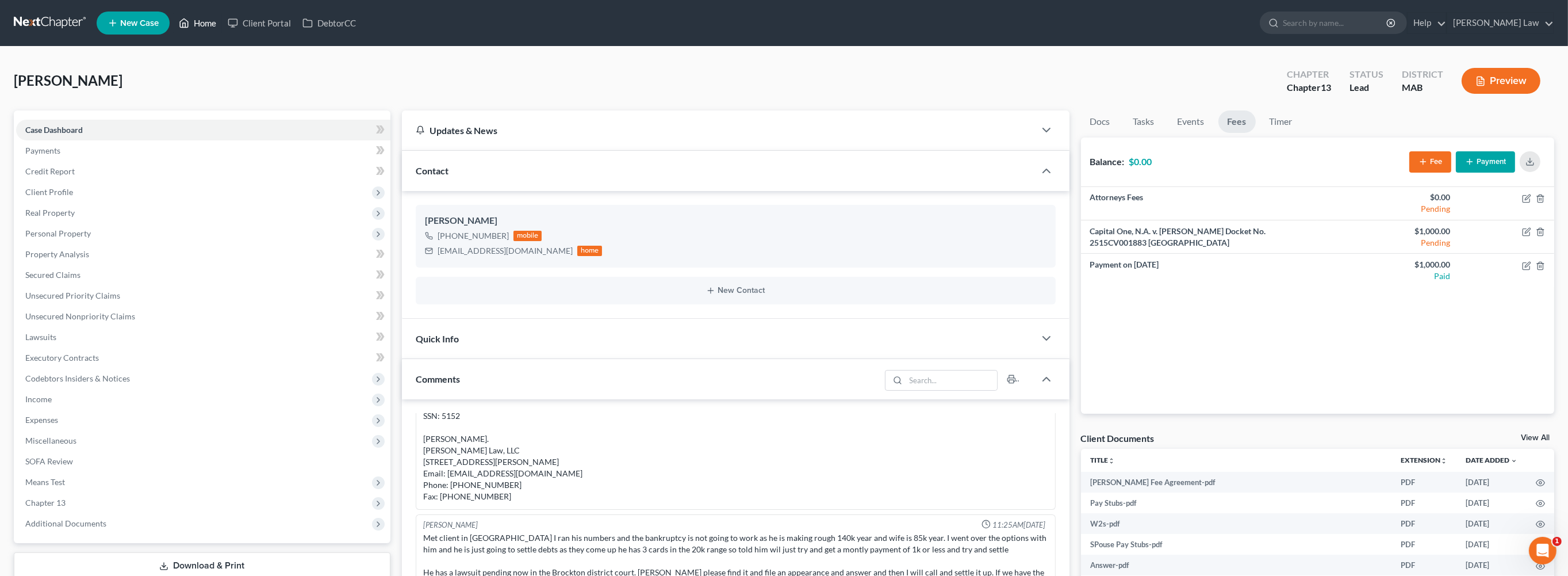
click at [222, 29] on link "Home" at bounding box center [197, 23] width 49 height 21
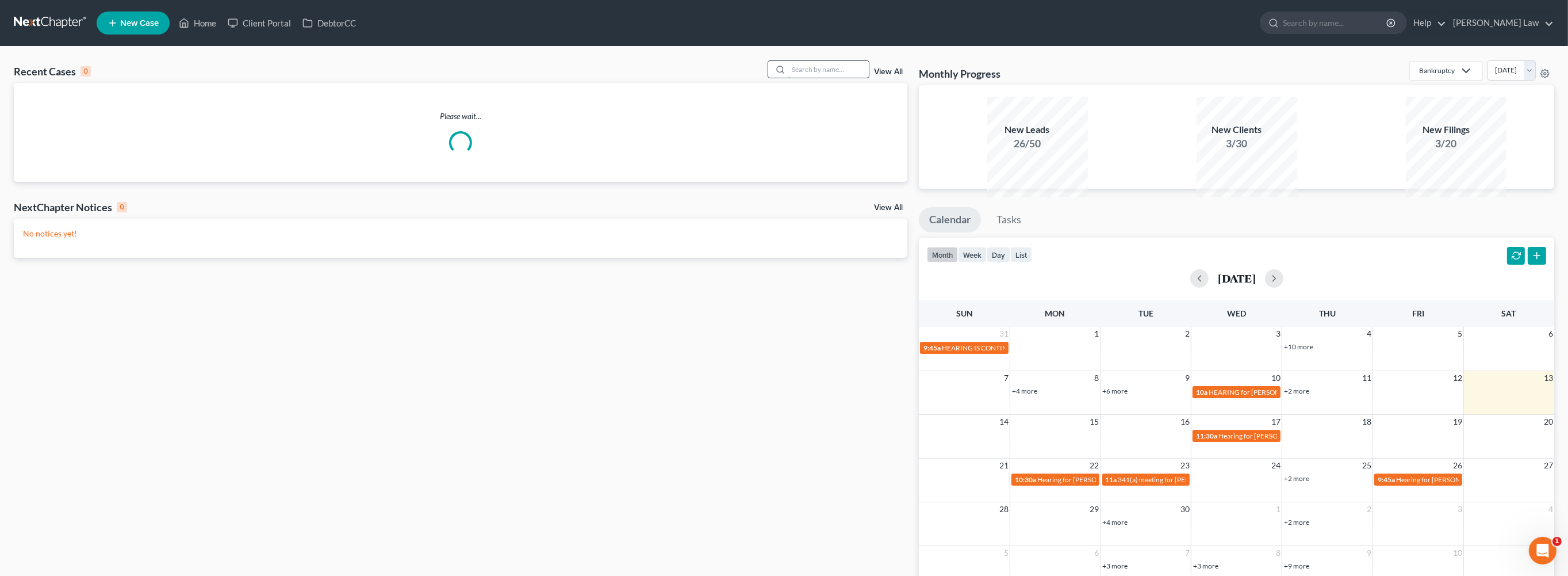
click at [815, 78] on input "search" at bounding box center [829, 69] width 80 height 17
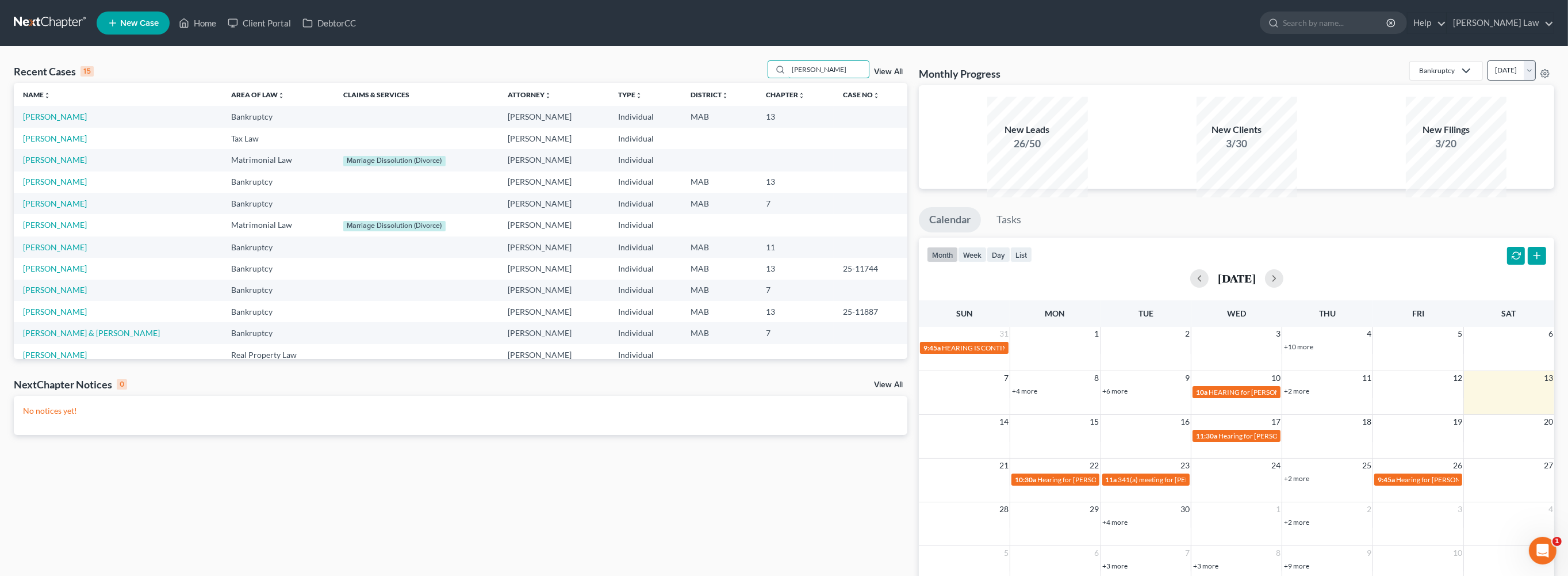
type input "[PERSON_NAME]"
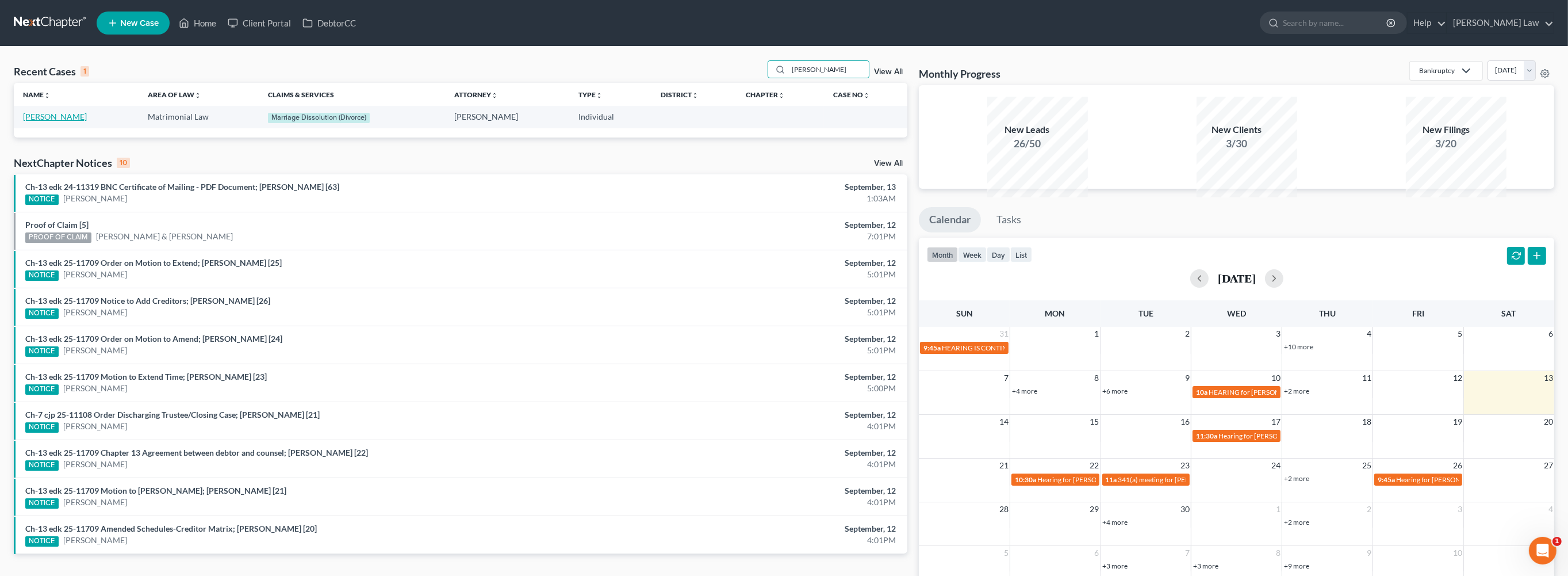
click at [51, 121] on link "[PERSON_NAME]" at bounding box center [55, 116] width 63 height 10
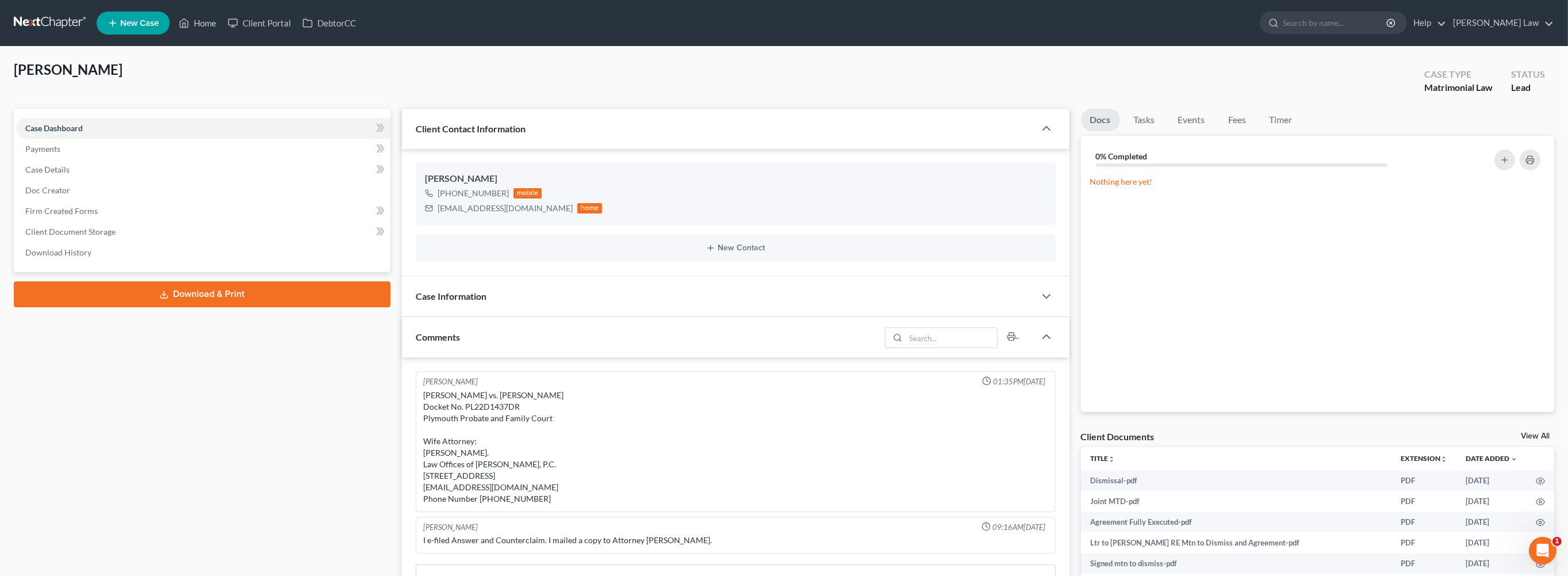
scroll to position [2420, 0]
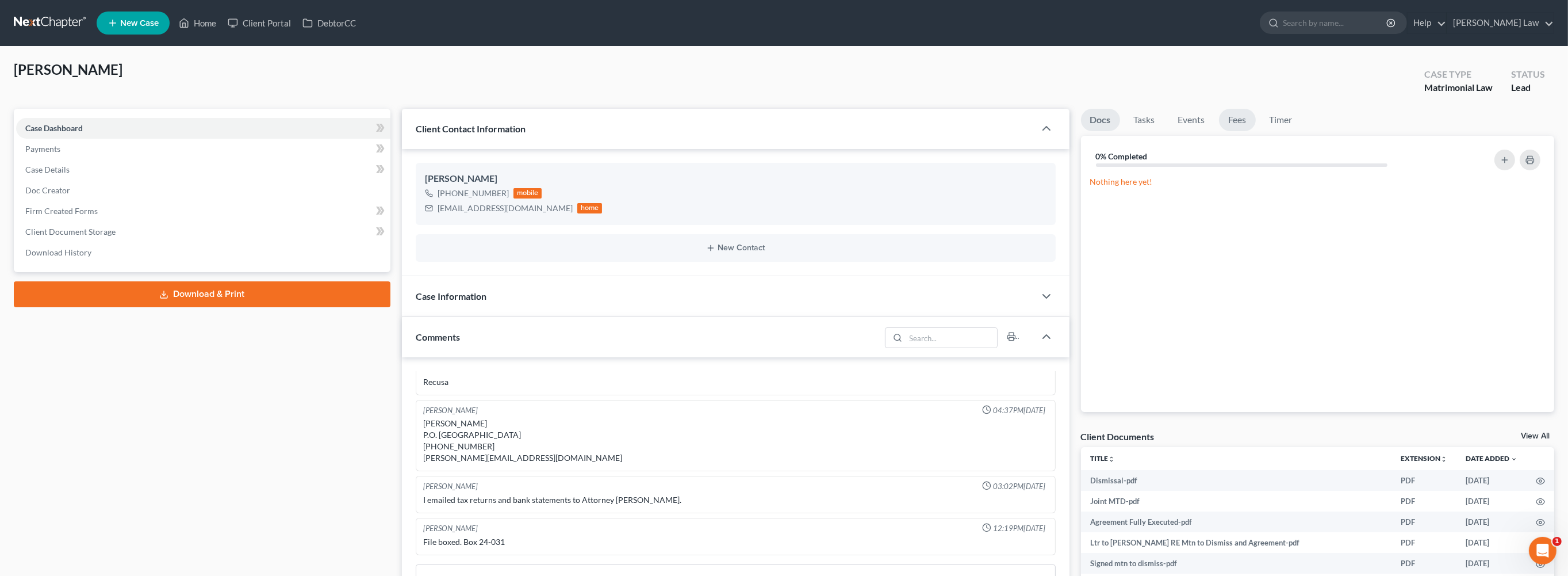
click at [1256, 131] on link "Fees" at bounding box center [1238, 120] width 37 height 22
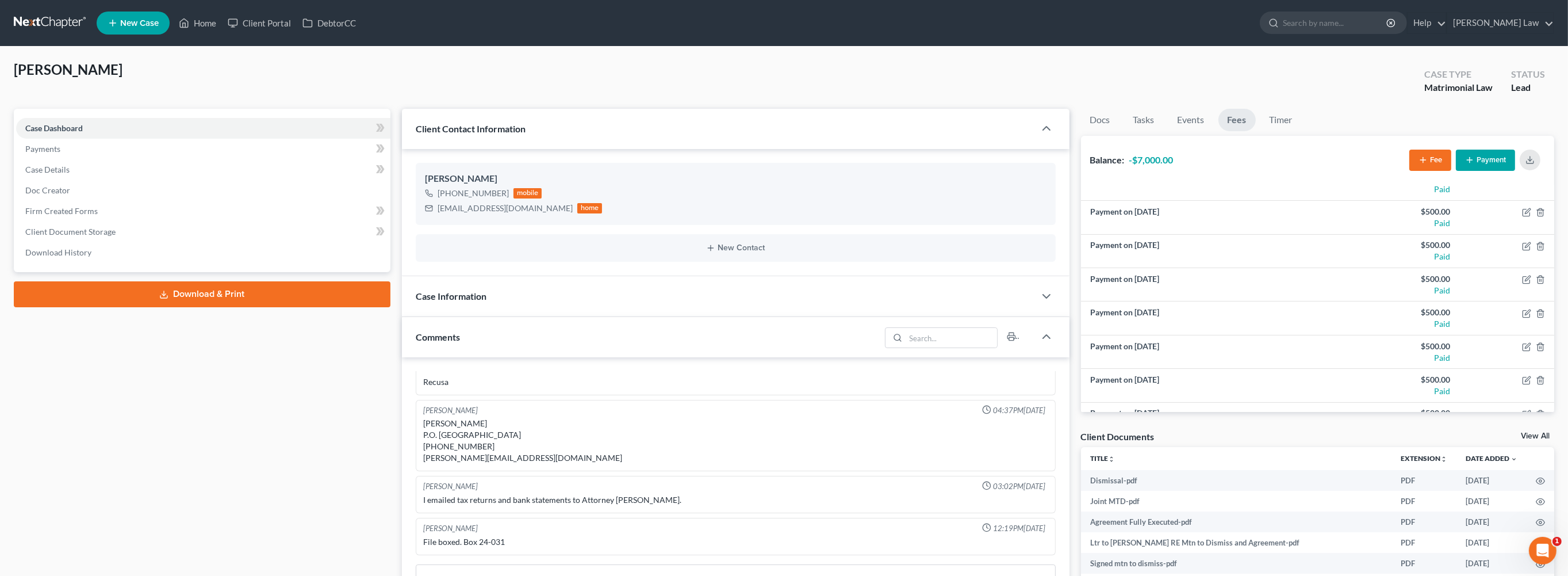
scroll to position [424, 0]
click at [222, 32] on link "Home" at bounding box center [197, 23] width 49 height 21
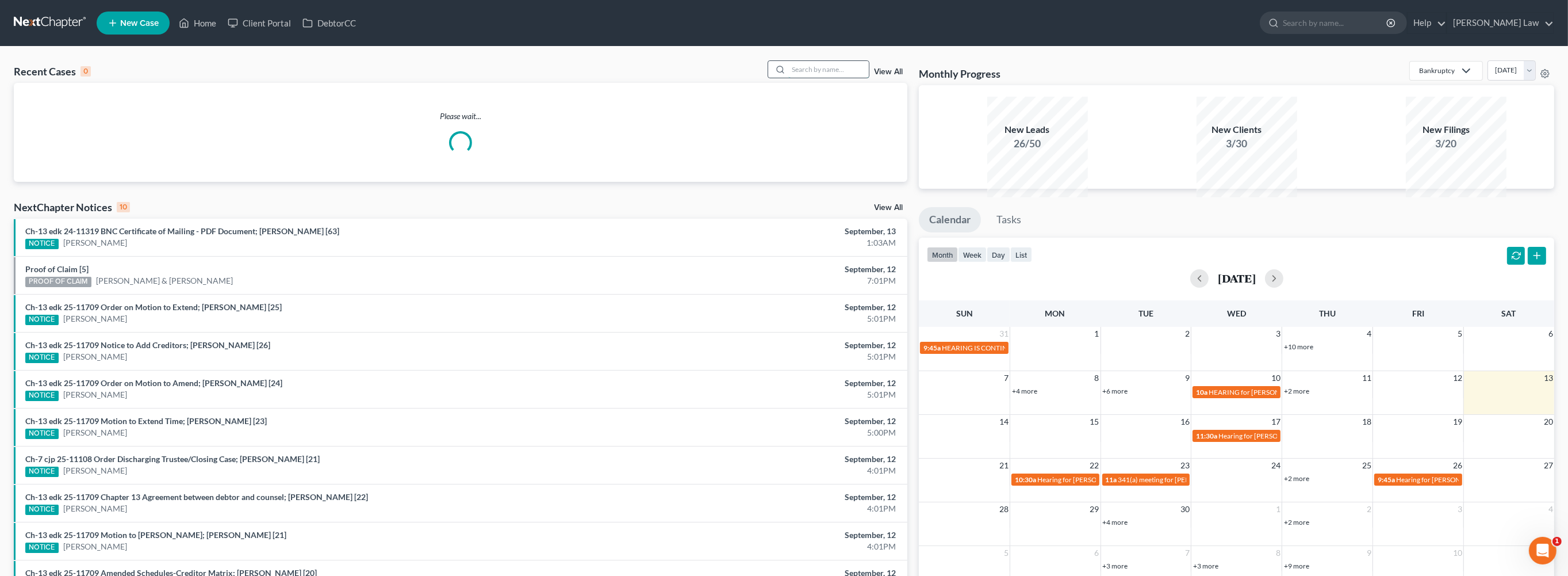
click at [811, 78] on input "search" at bounding box center [829, 69] width 80 height 17
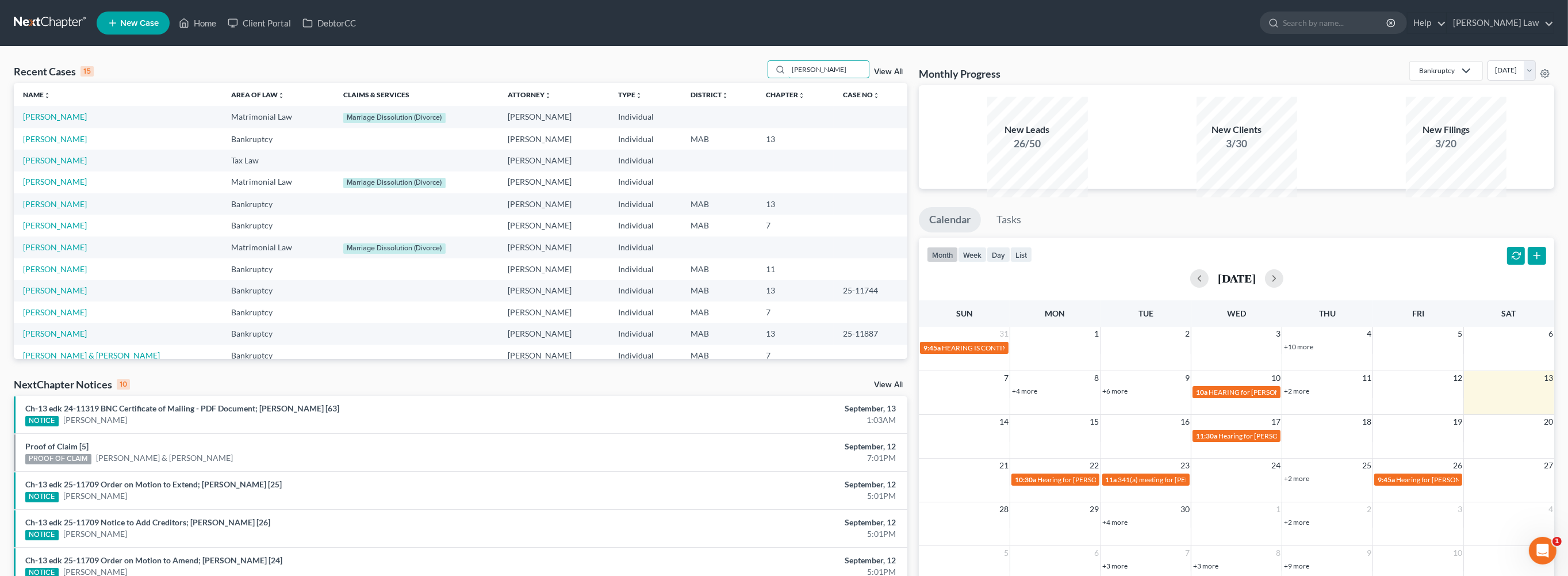
type input "[PERSON_NAME]"
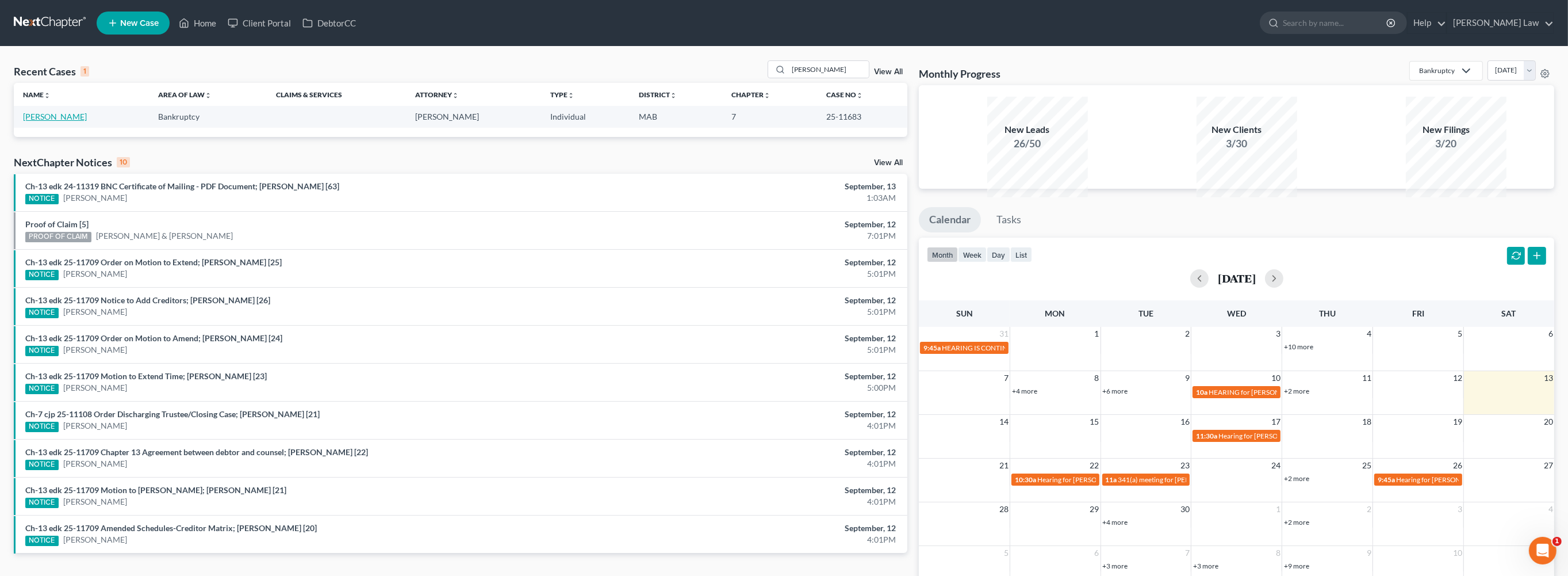
click at [46, 121] on link "[PERSON_NAME]" at bounding box center [55, 116] width 63 height 10
select select "6"
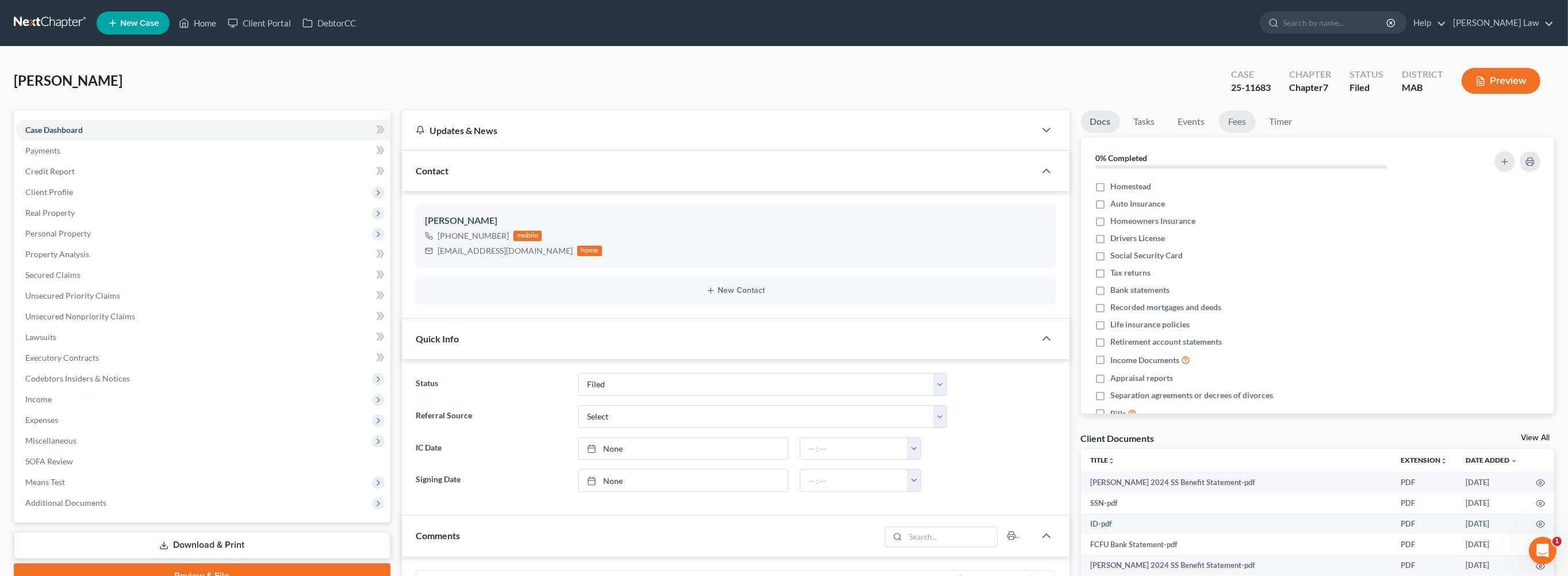
click at [1256, 133] on link "Fees" at bounding box center [1238, 121] width 37 height 22
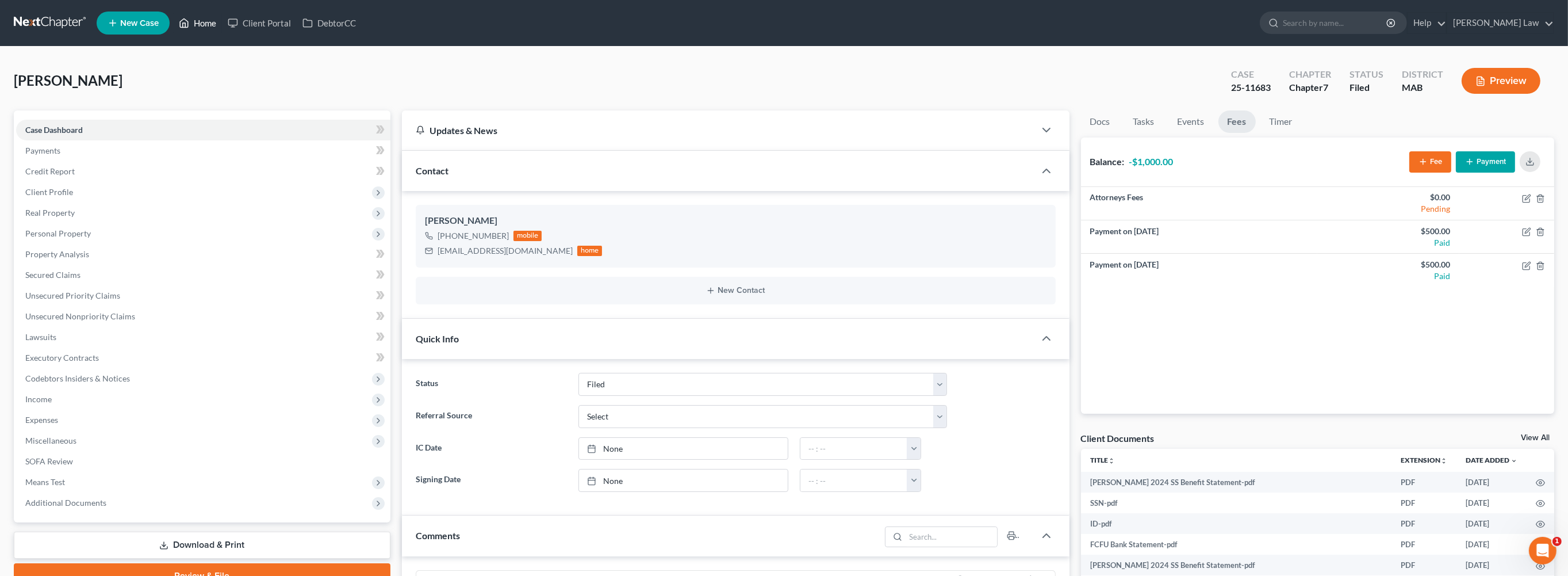
click at [222, 28] on link "Home" at bounding box center [197, 23] width 49 height 21
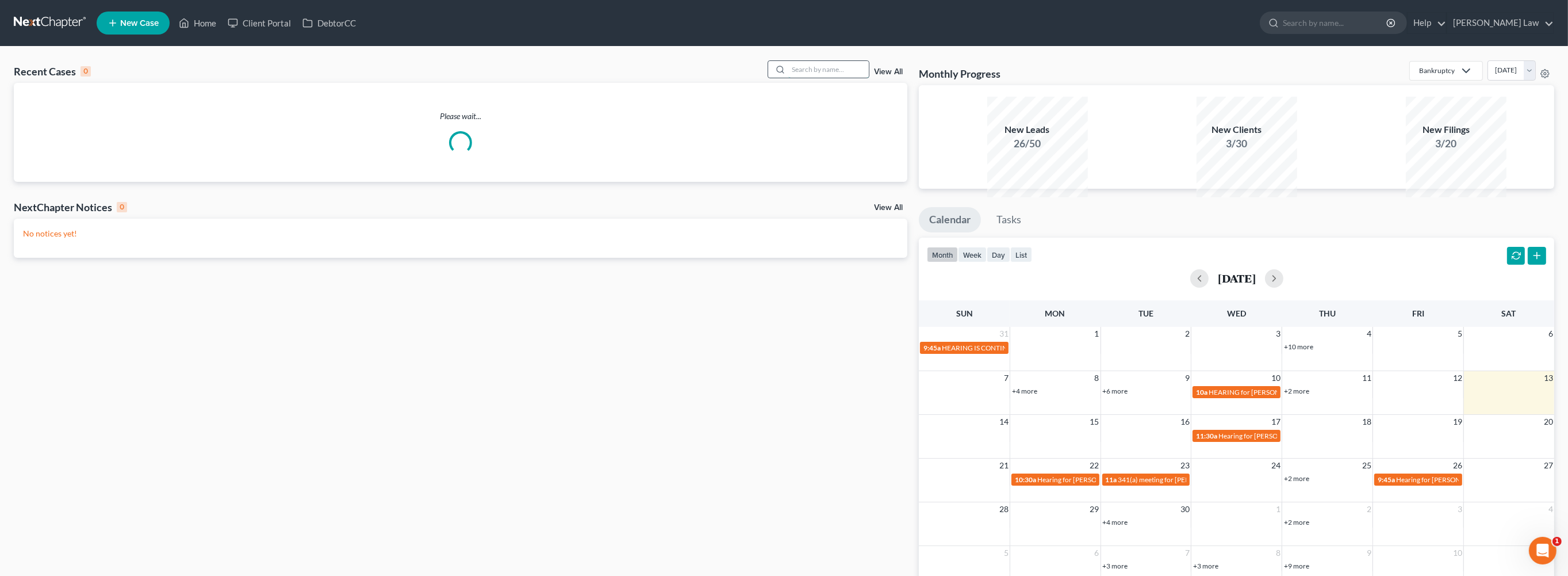
click at [789, 78] on input "search" at bounding box center [829, 69] width 80 height 17
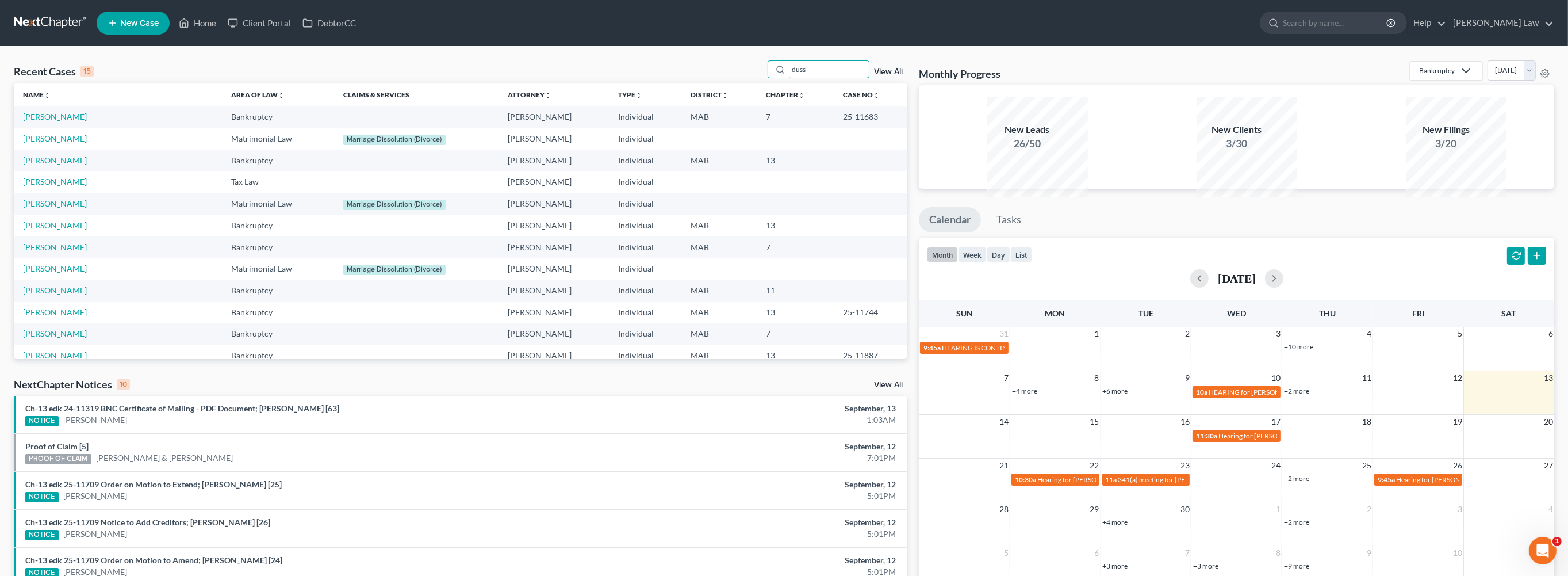
type input "duss"
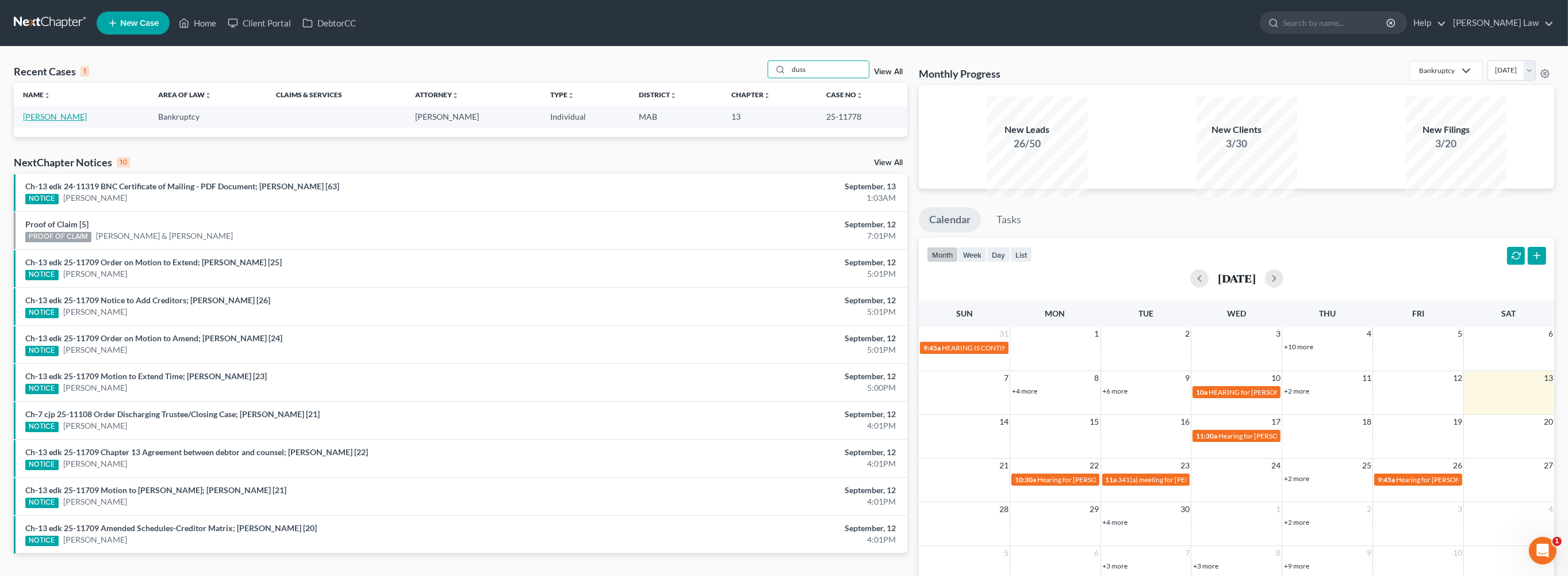
click at [75, 121] on link "[PERSON_NAME]" at bounding box center [55, 116] width 63 height 10
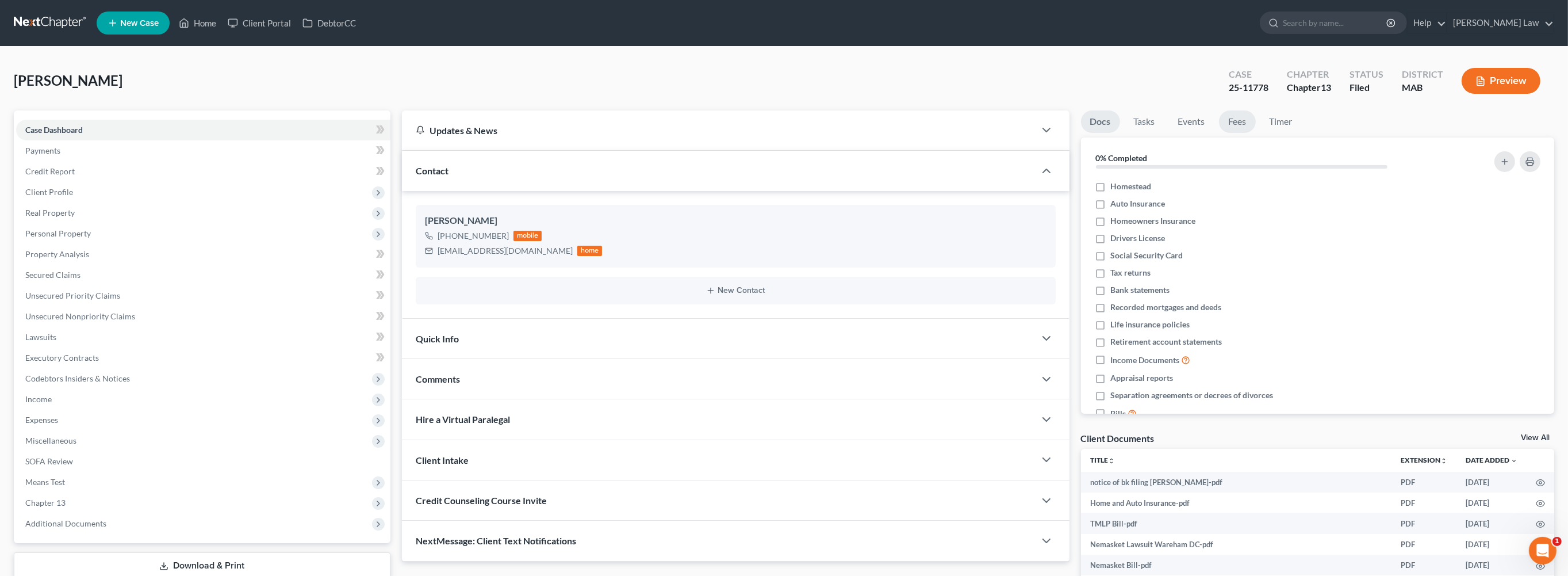
click at [1256, 133] on link "Fees" at bounding box center [1238, 121] width 37 height 22
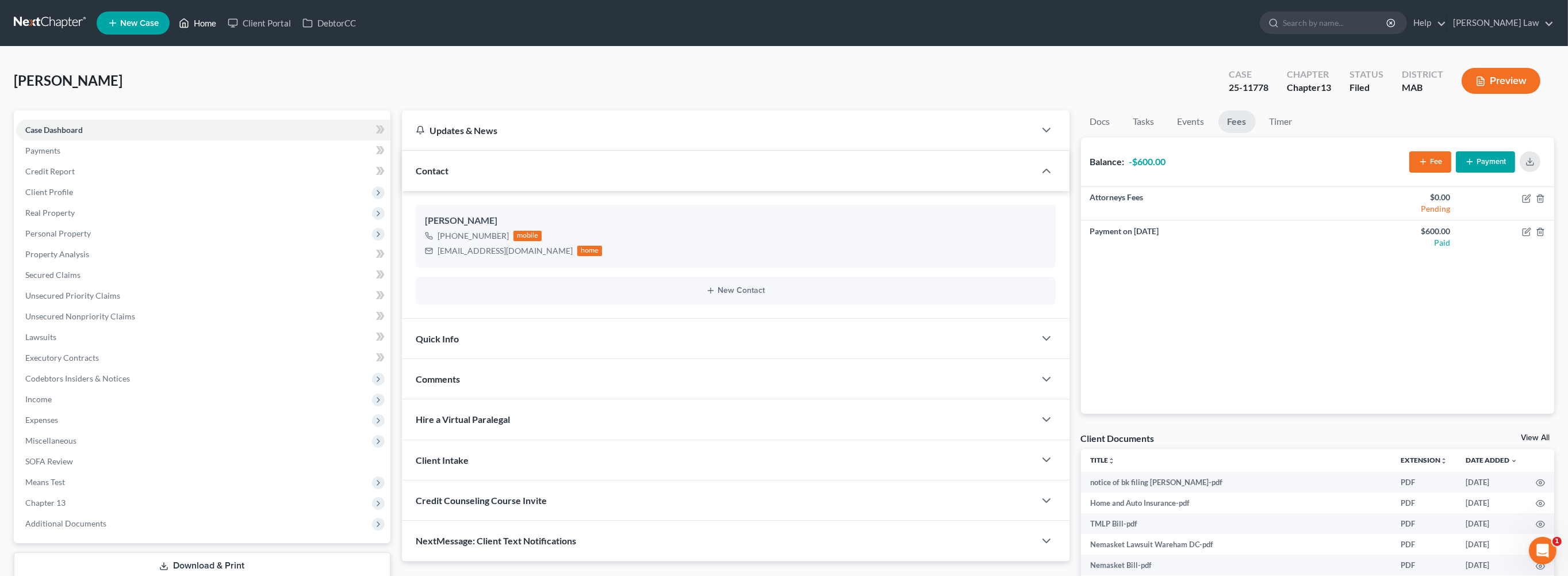
click at [222, 31] on link "Home" at bounding box center [197, 23] width 49 height 21
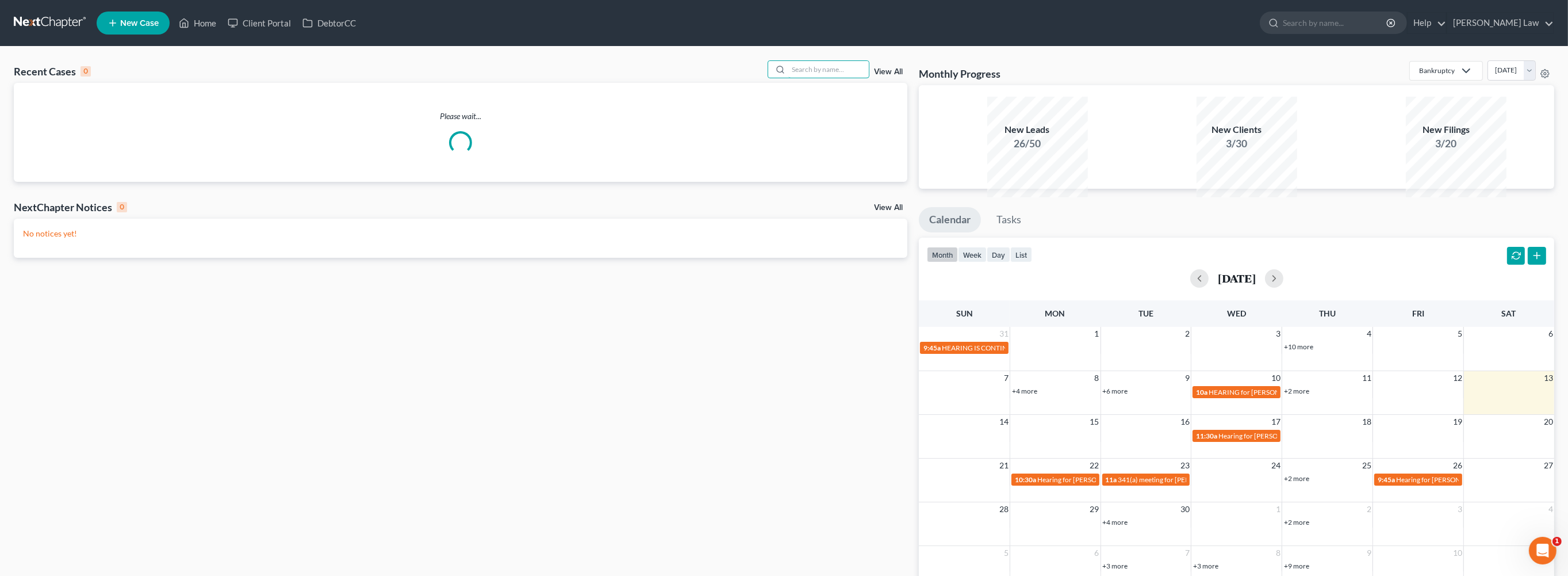
drag, startPoint x: 802, startPoint y: 89, endPoint x: 1074, endPoint y: 100, distance: 272.2
click at [813, 78] on input "search" at bounding box center [829, 69] width 80 height 17
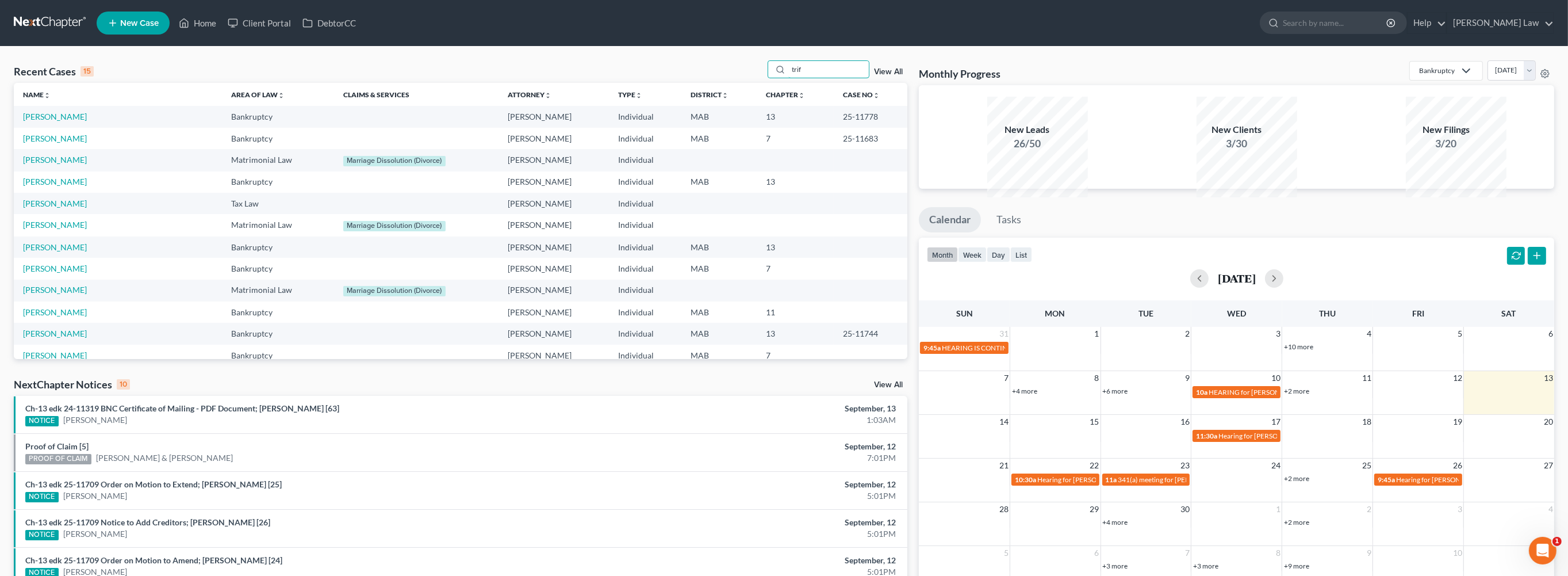
type input "trif"
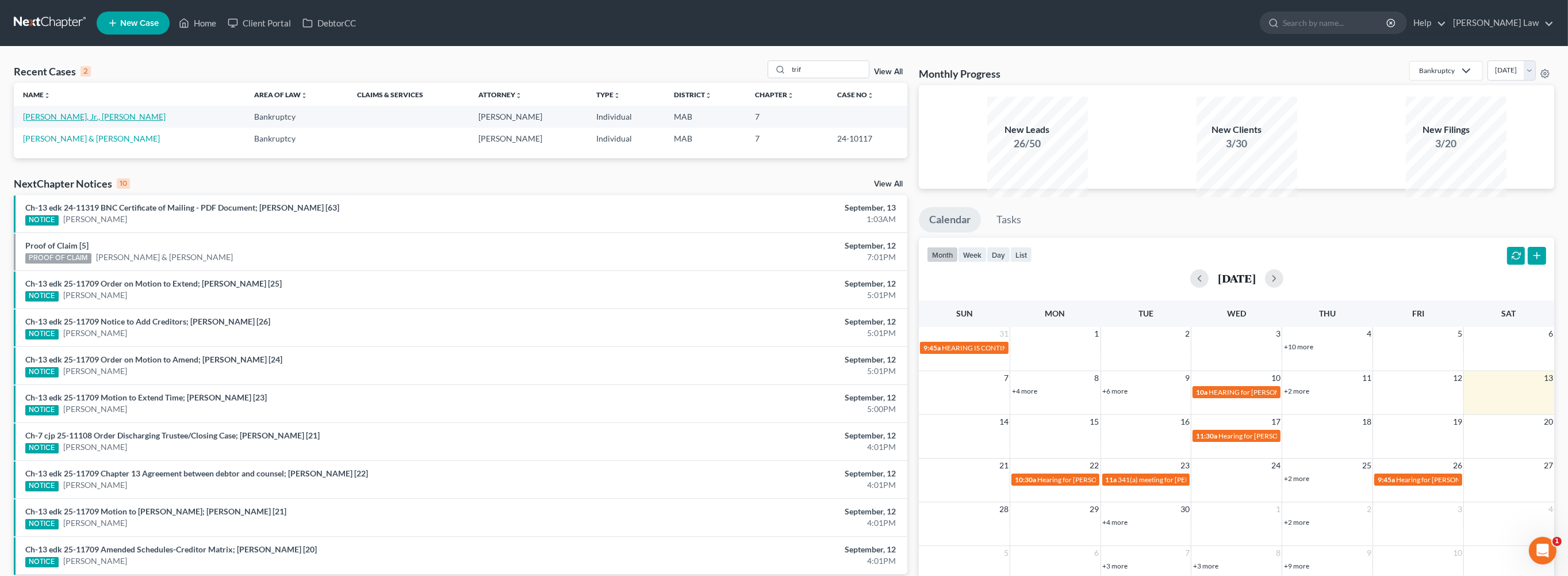
click at [58, 121] on link "[PERSON_NAME], Jr., [PERSON_NAME]" at bounding box center [95, 116] width 143 height 10
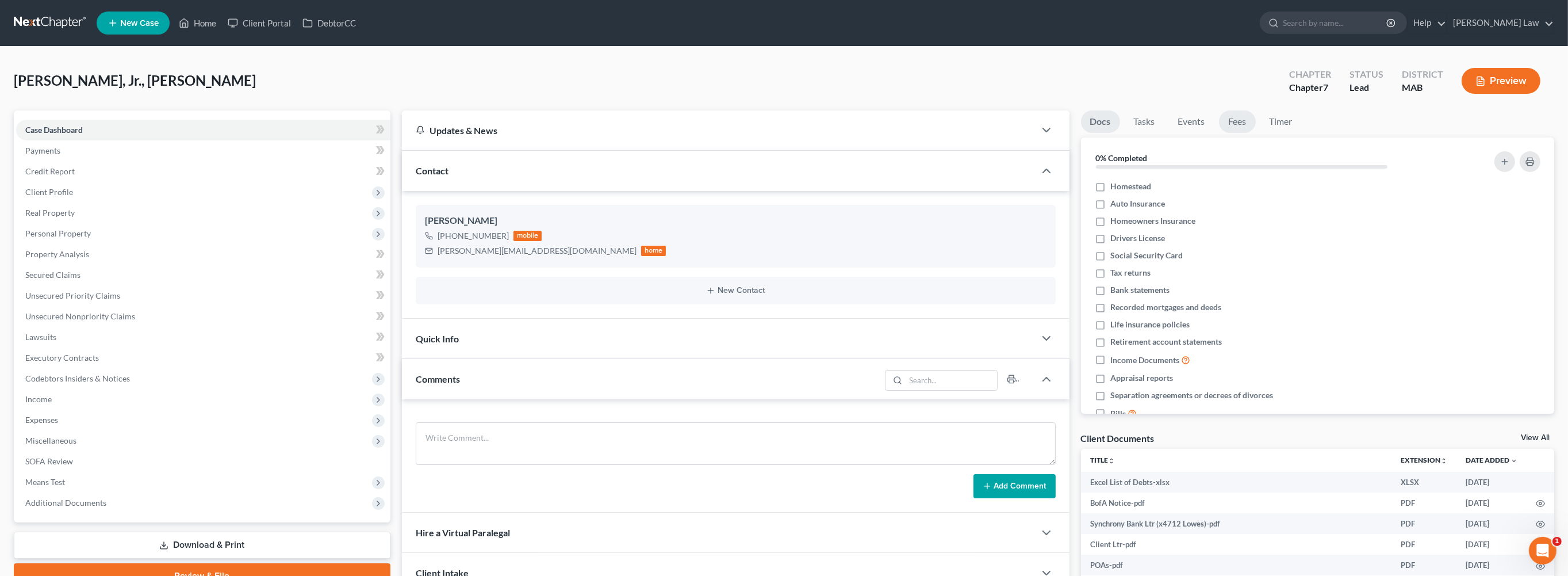
click at [1256, 133] on link "Fees" at bounding box center [1238, 121] width 37 height 22
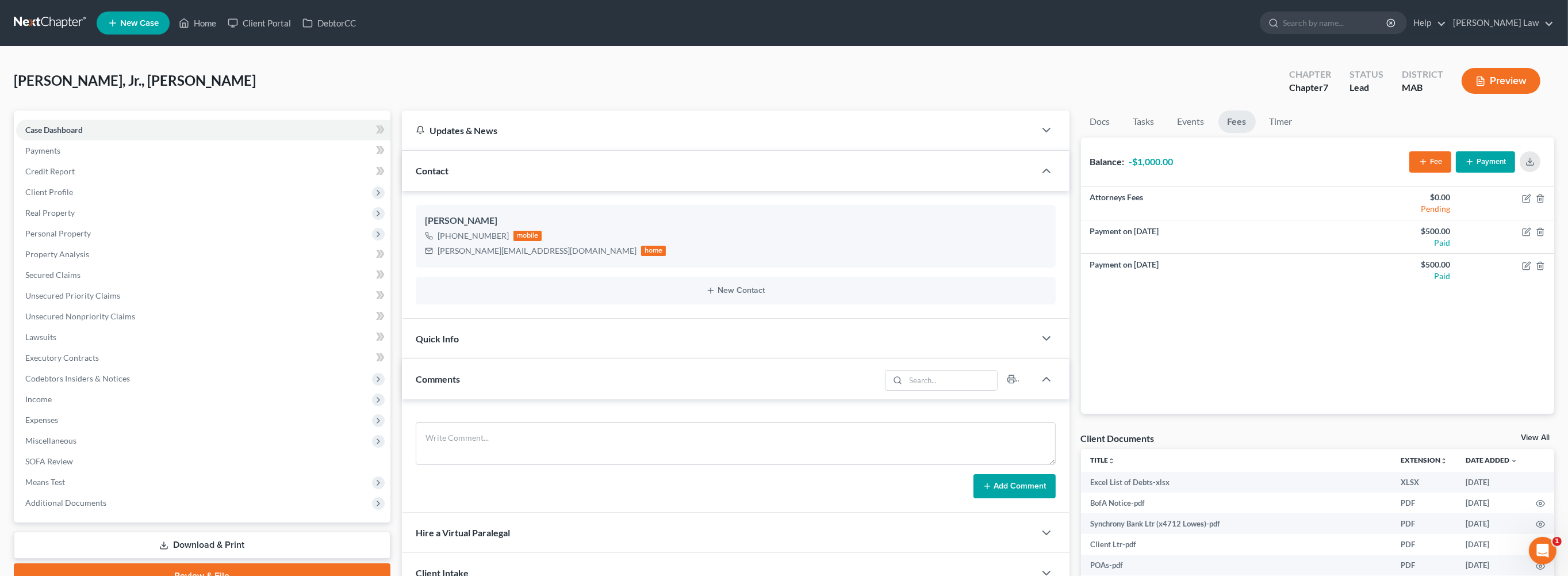
click at [1460, 173] on button "Payment" at bounding box center [1486, 161] width 59 height 21
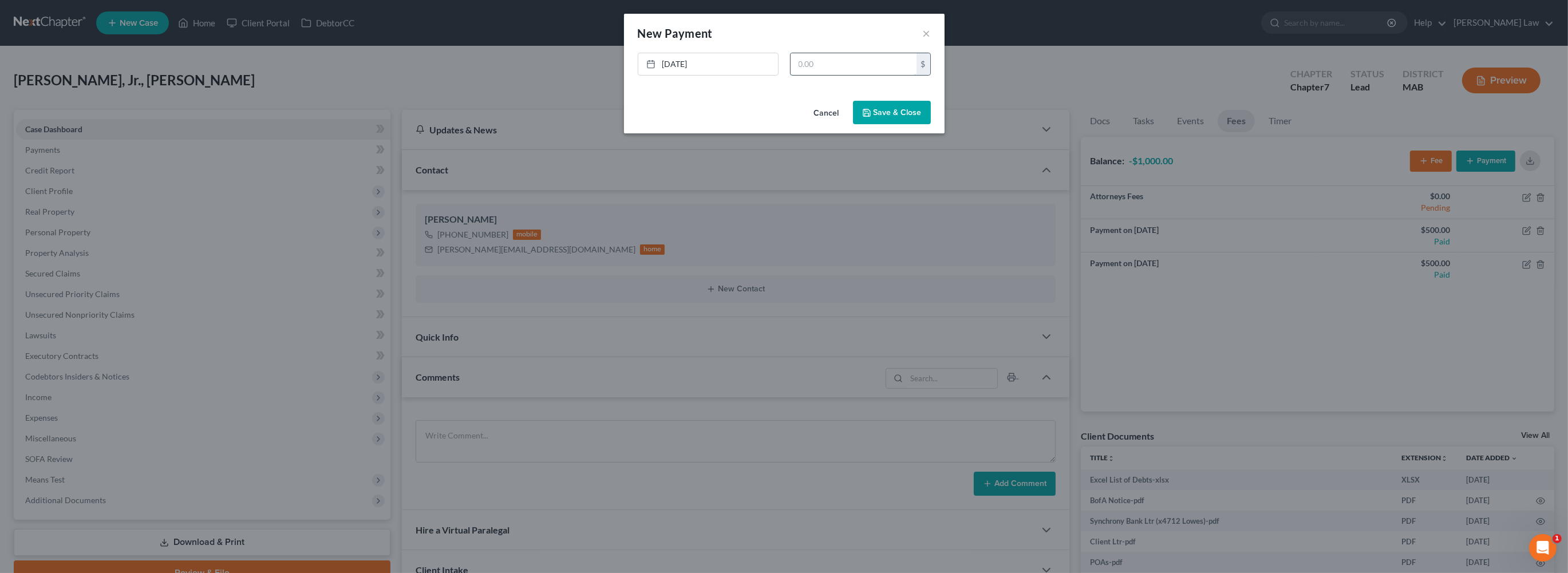
click at [832, 75] on input "text" at bounding box center [854, 64] width 126 height 22
click at [646, 75] on link "[DATE]" at bounding box center [708, 64] width 140 height 22
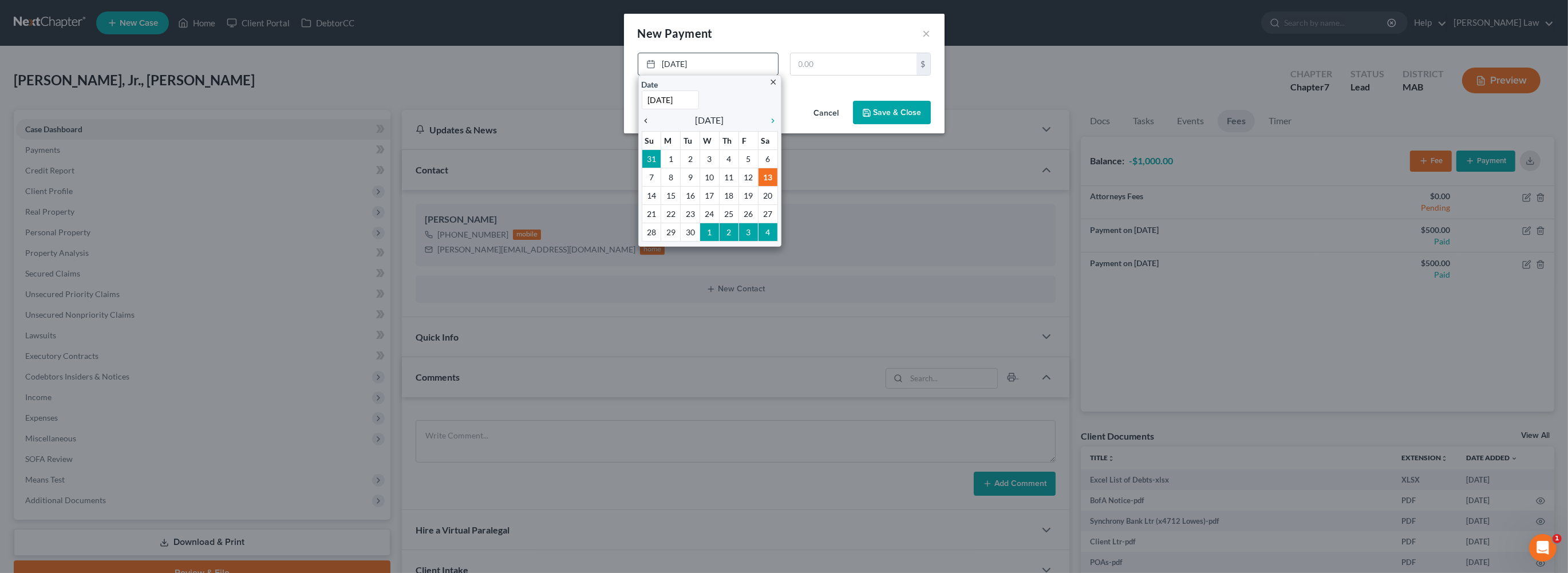
click at [642, 125] on icon "chevron_left" at bounding box center [649, 120] width 15 height 9
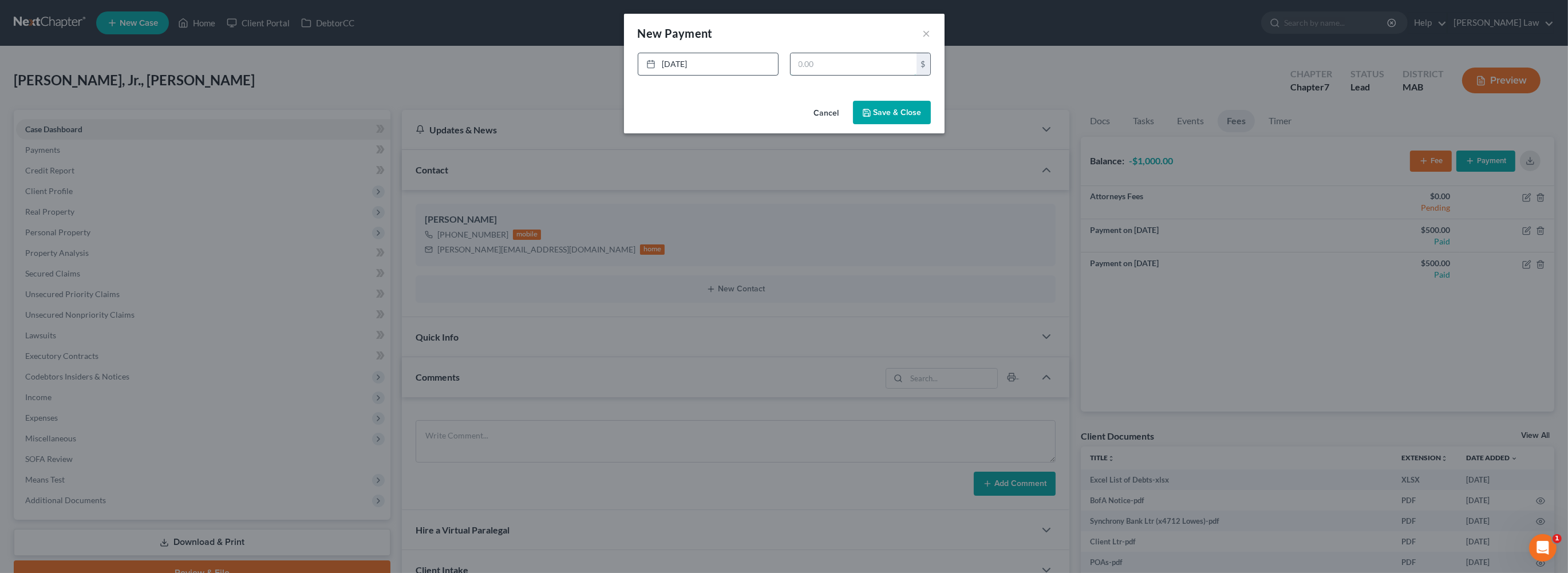
click at [824, 74] on input "text" at bounding box center [854, 64] width 126 height 22
type input "500"
click at [905, 125] on button "Save & Close" at bounding box center [892, 113] width 78 height 24
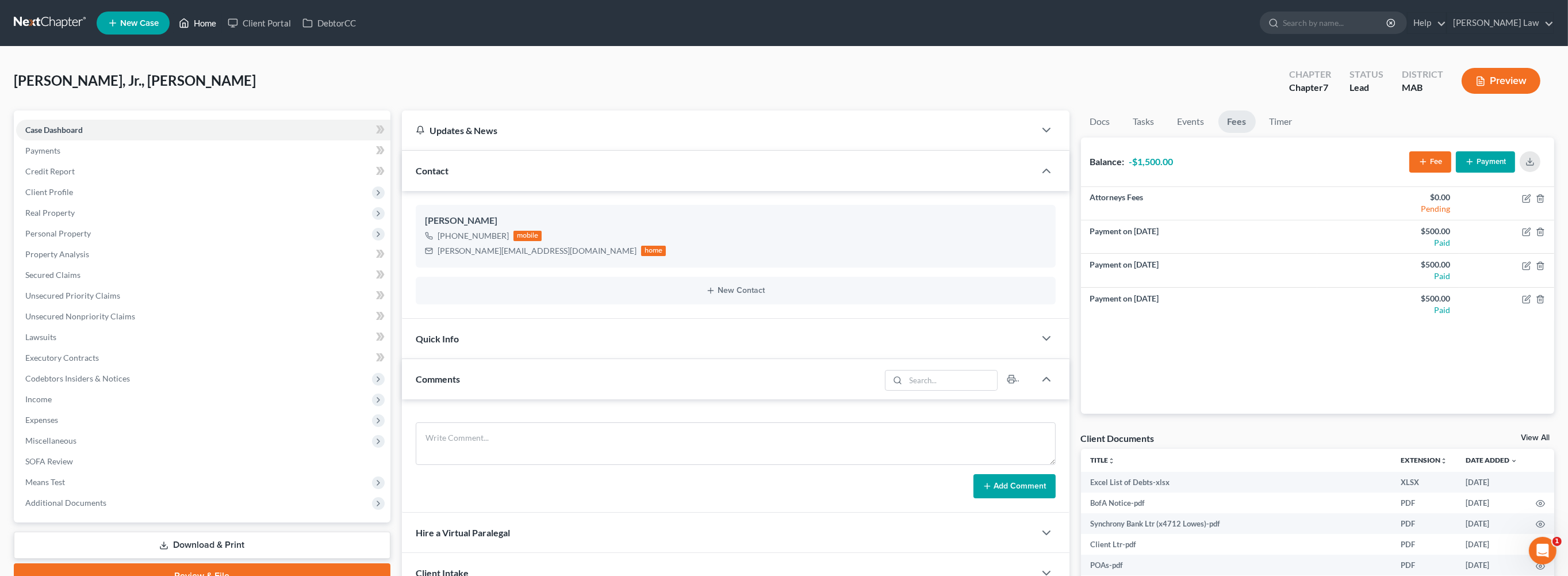
click at [222, 27] on link "Home" at bounding box center [197, 23] width 49 height 21
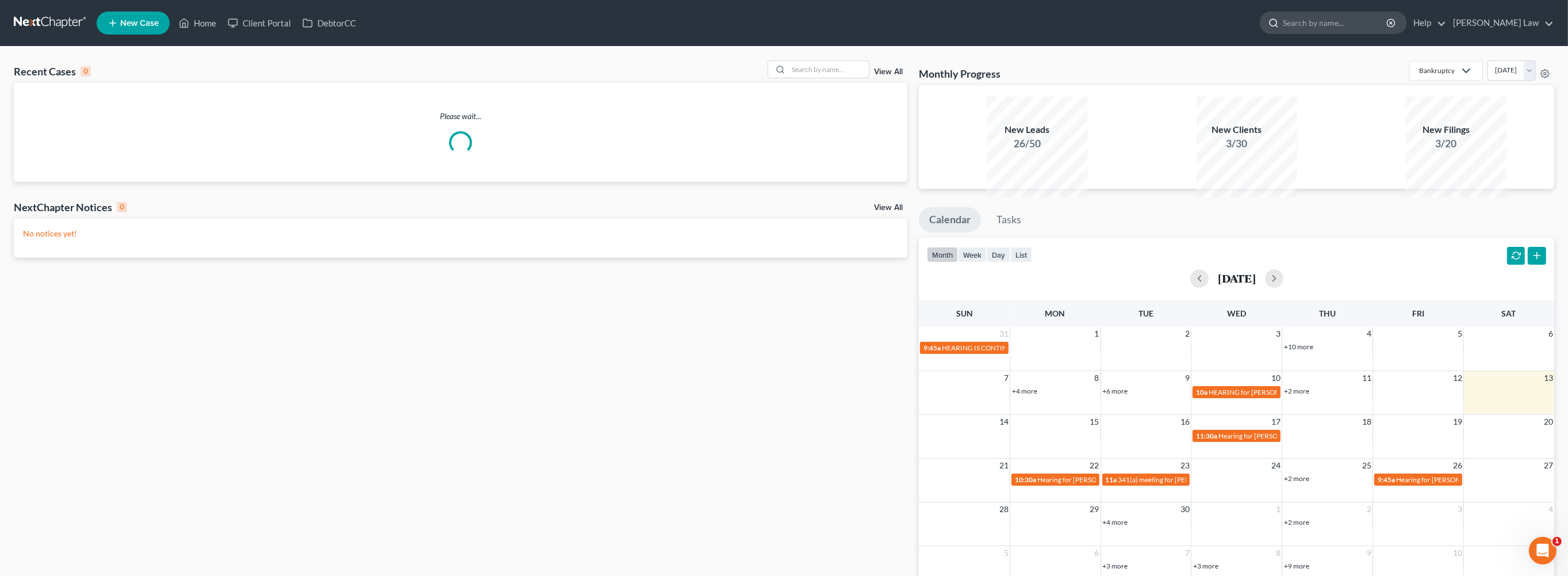
drag, startPoint x: 776, startPoint y: 87, endPoint x: 1416, endPoint y: 38, distance: 641.9
click at [789, 78] on input "search" at bounding box center [829, 69] width 80 height 17
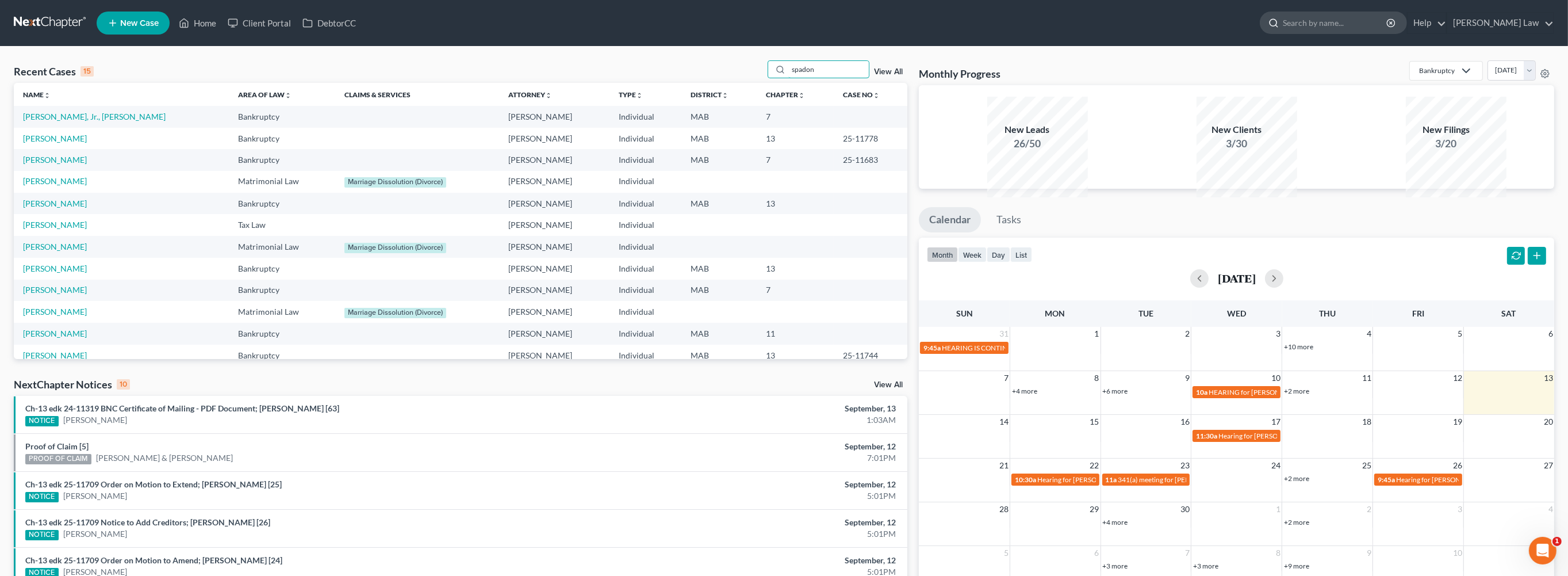
type input "spadon"
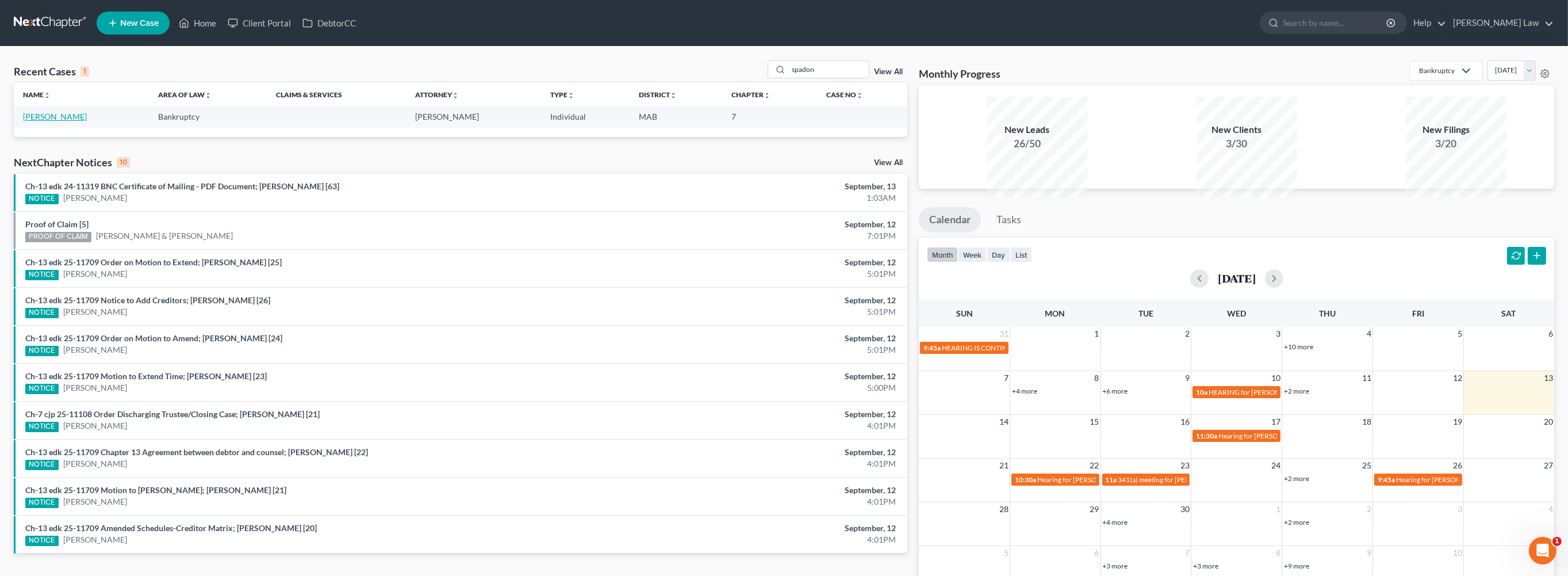
click at [47, 121] on link "[PERSON_NAME]" at bounding box center [55, 116] width 63 height 10
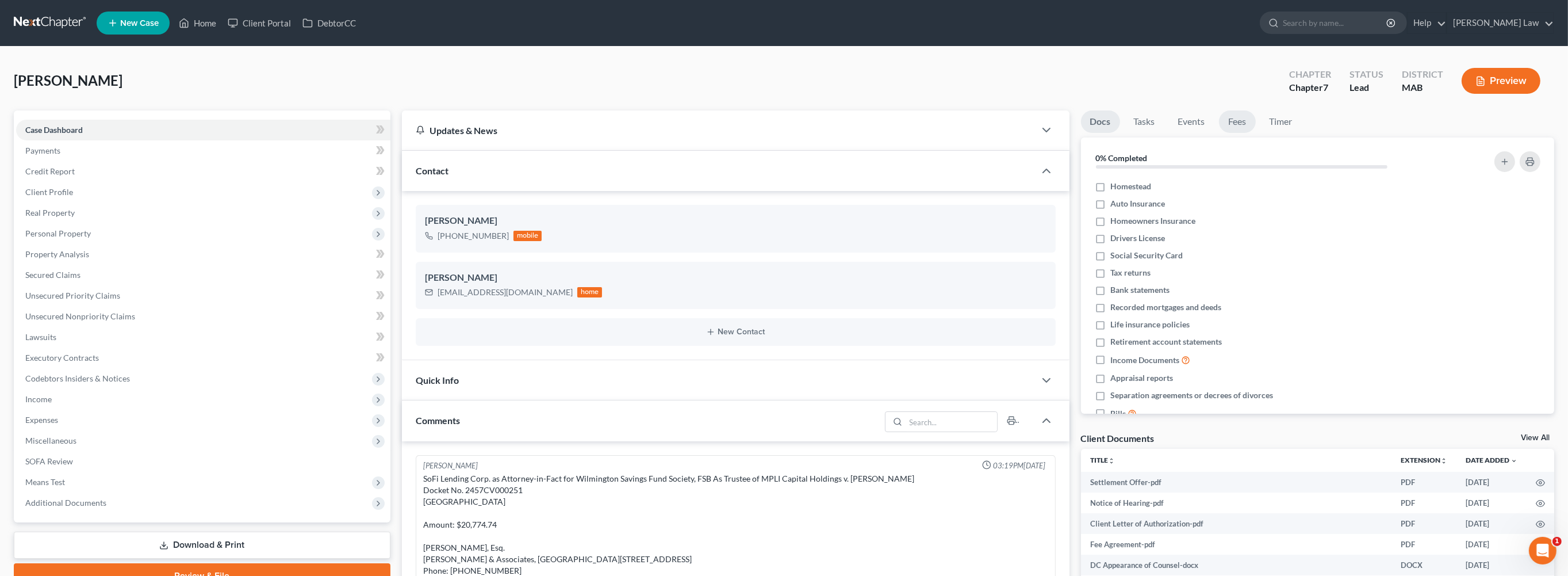
scroll to position [172, 0]
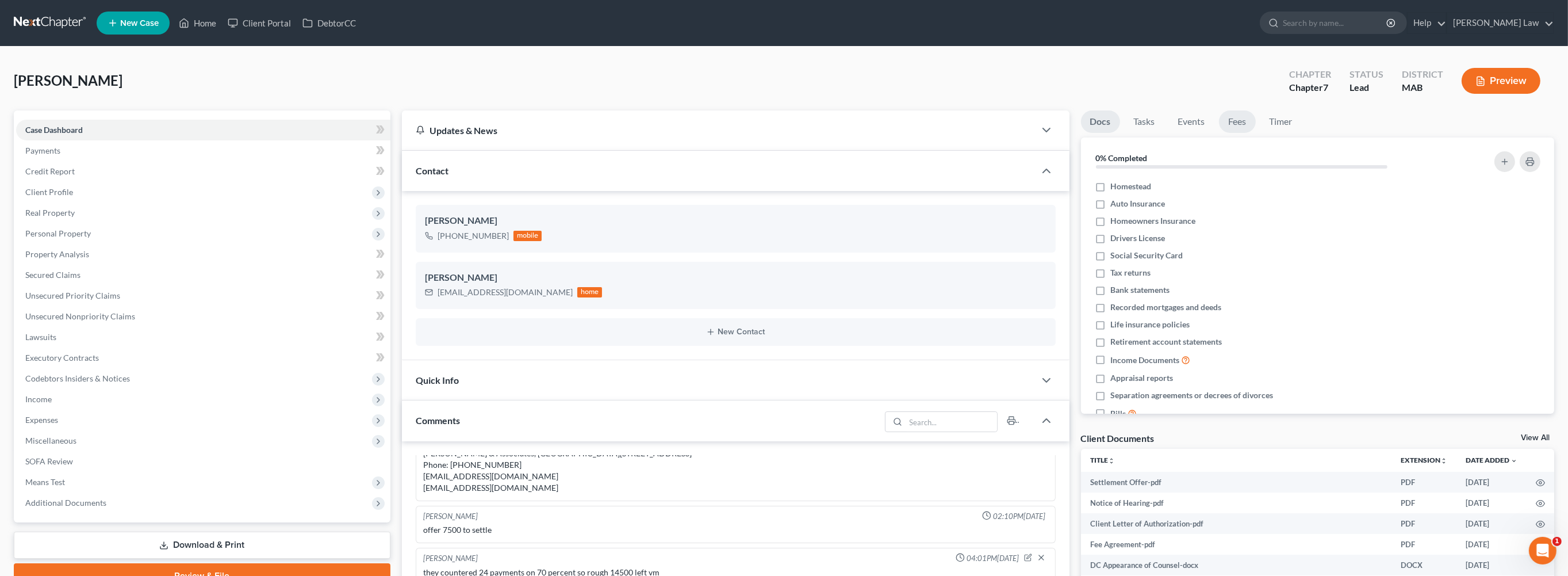
click at [1256, 133] on link "Fees" at bounding box center [1238, 121] width 37 height 22
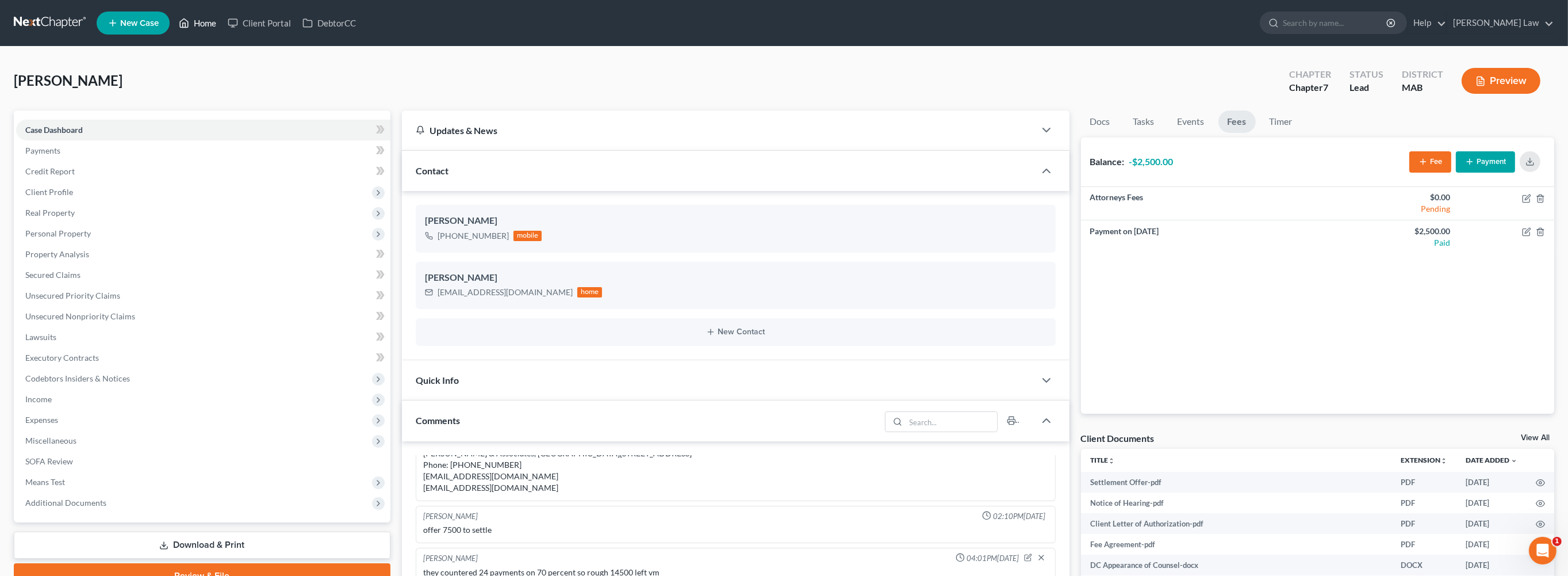
click at [222, 22] on link "Home" at bounding box center [197, 23] width 49 height 21
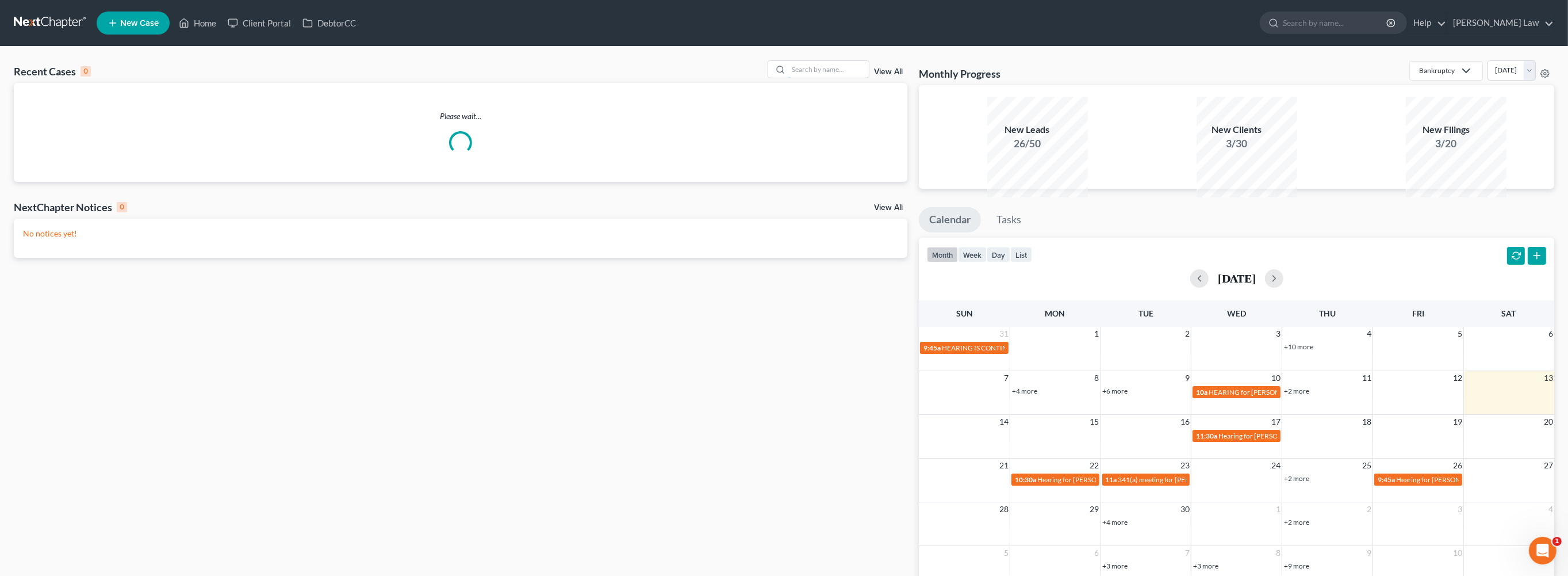
click at [806, 78] on input "search" at bounding box center [829, 69] width 80 height 17
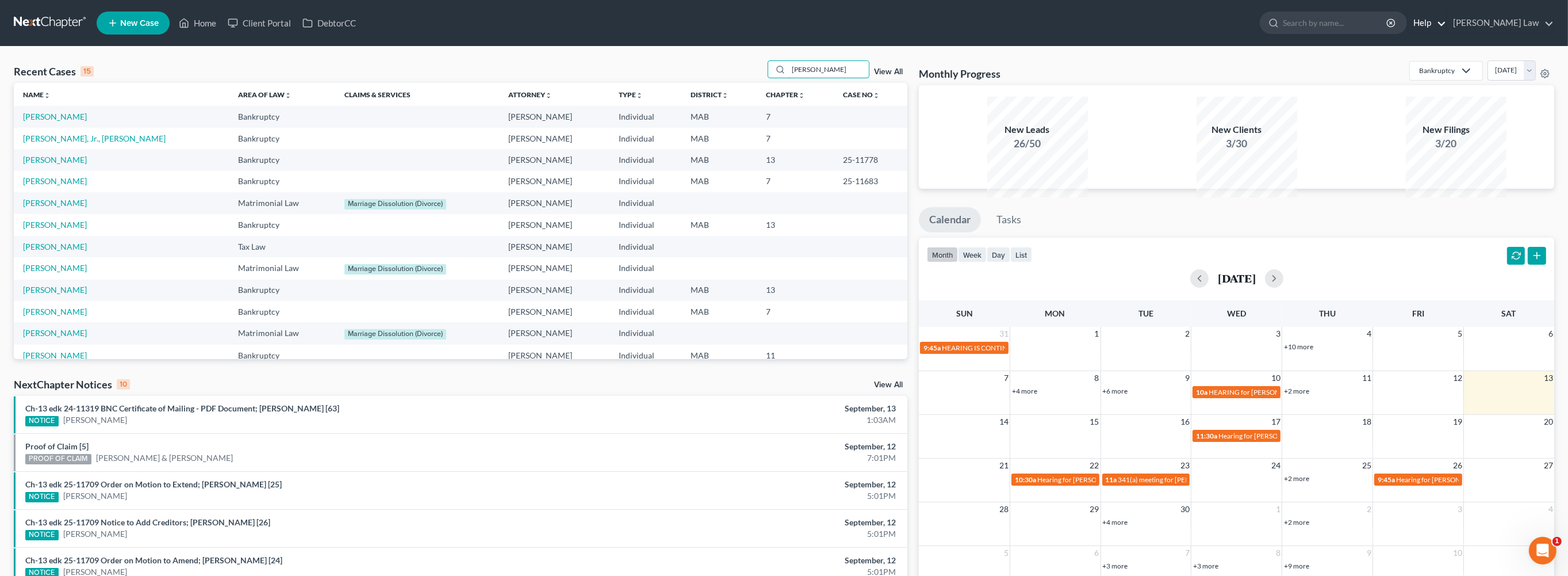
type input "[PERSON_NAME]"
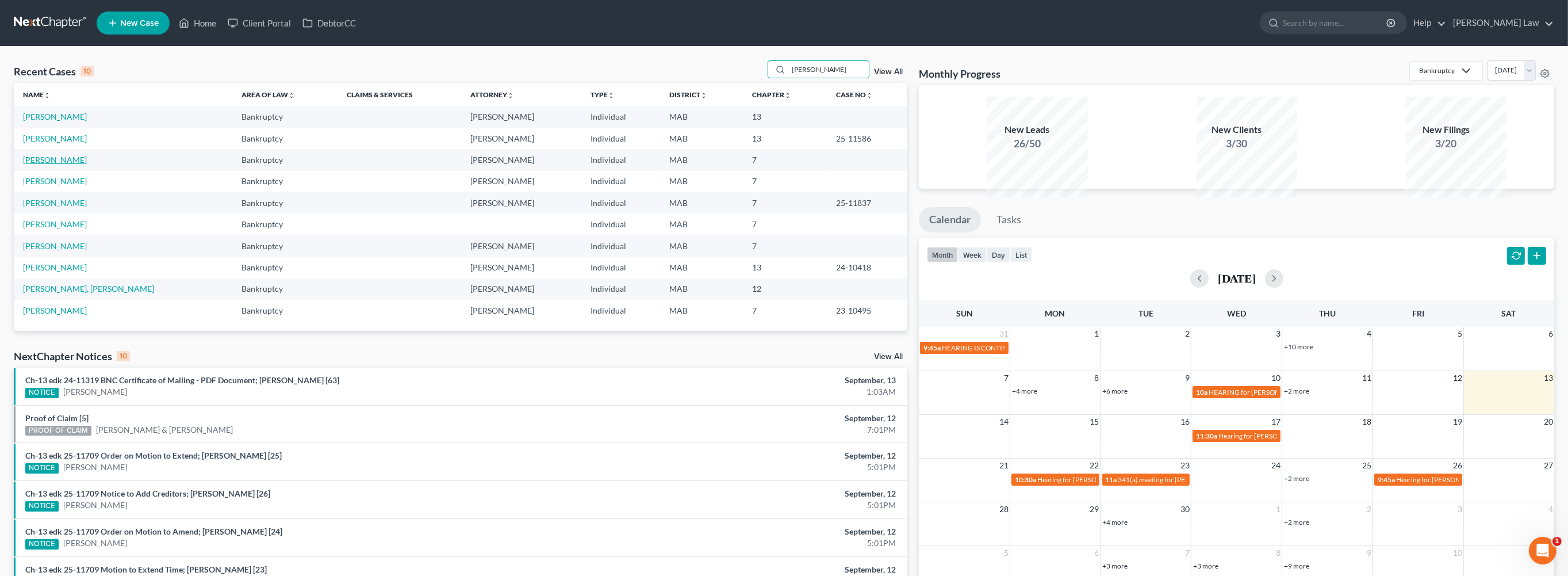
click at [62, 165] on link "[PERSON_NAME]" at bounding box center [55, 160] width 63 height 10
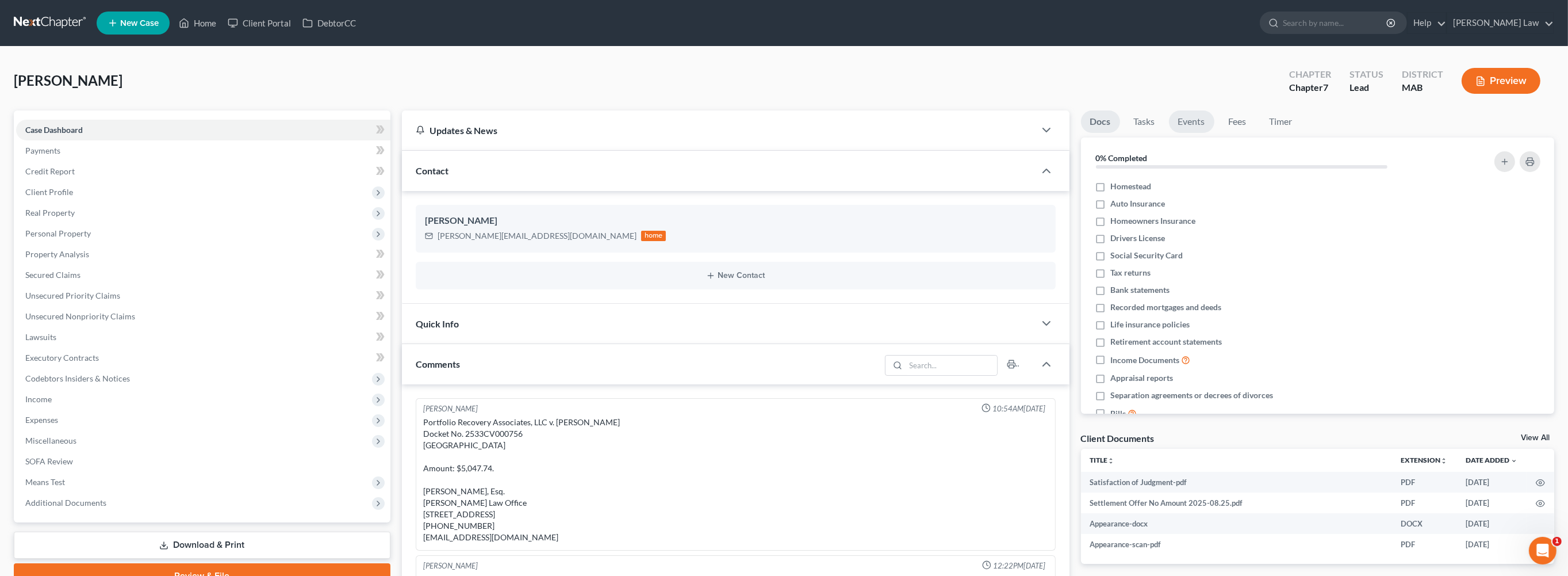
scroll to position [357, 0]
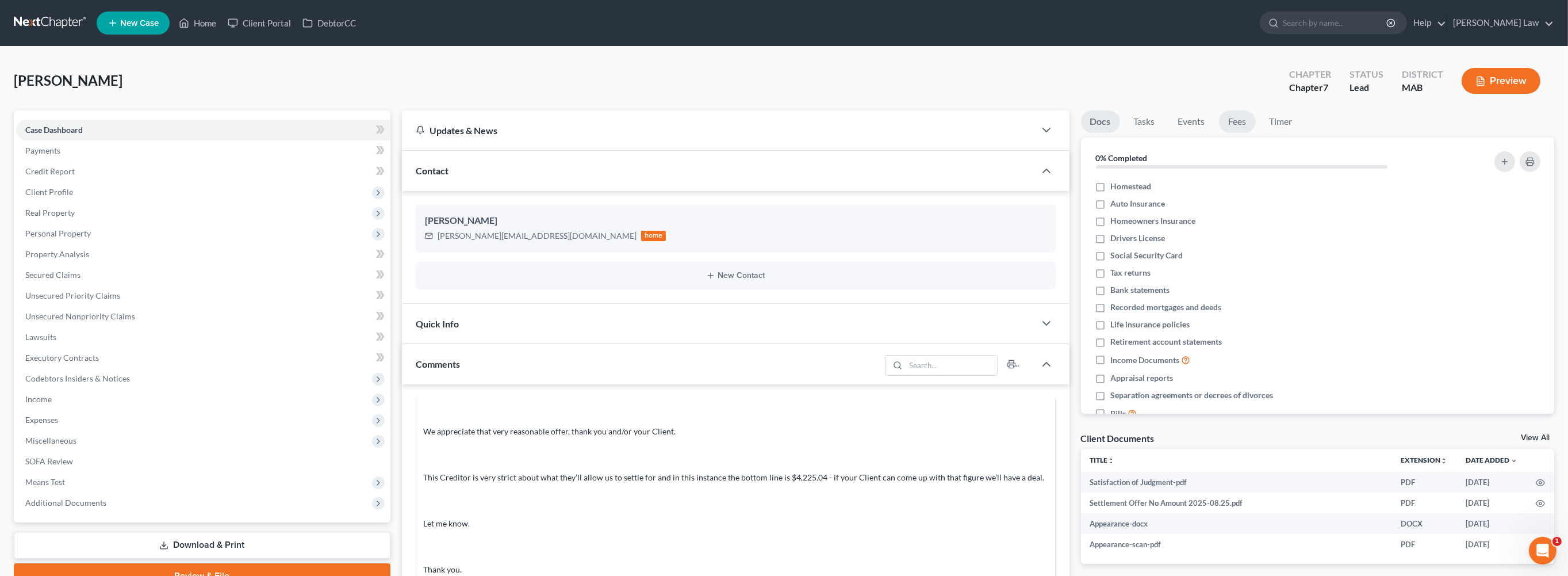
click at [1256, 133] on link "Fees" at bounding box center [1238, 121] width 37 height 22
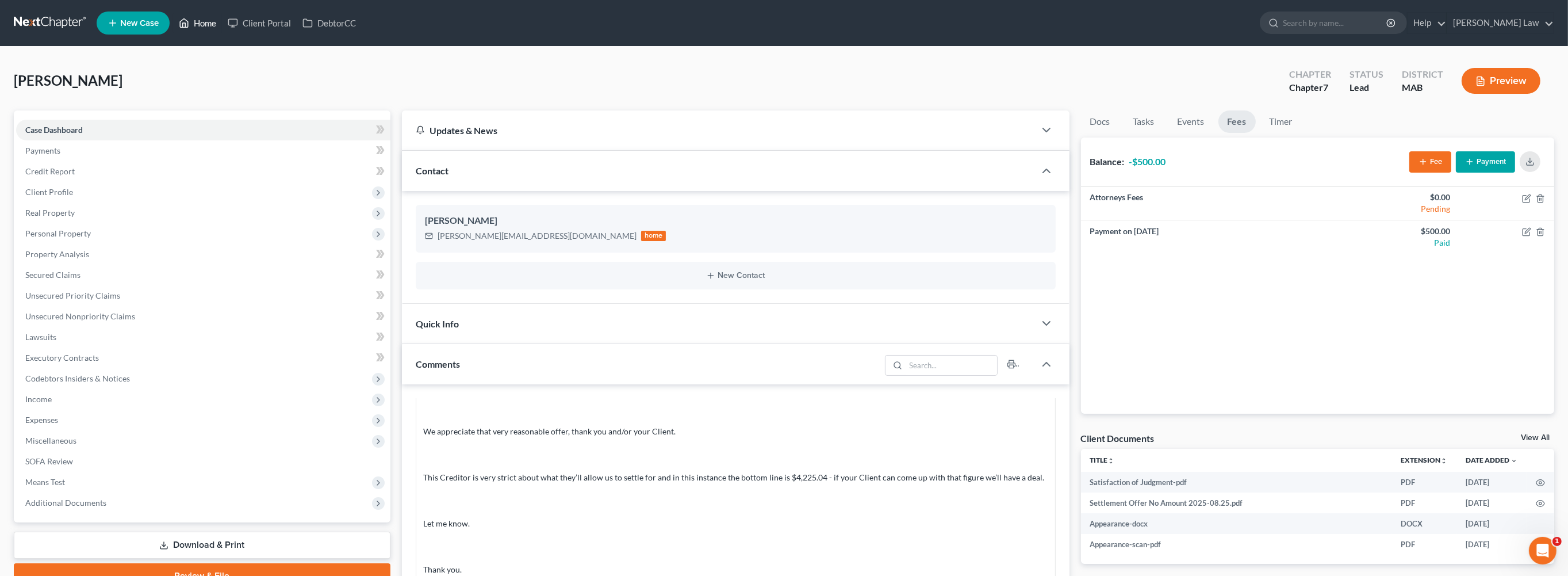
click at [222, 34] on link "Home" at bounding box center [197, 23] width 49 height 21
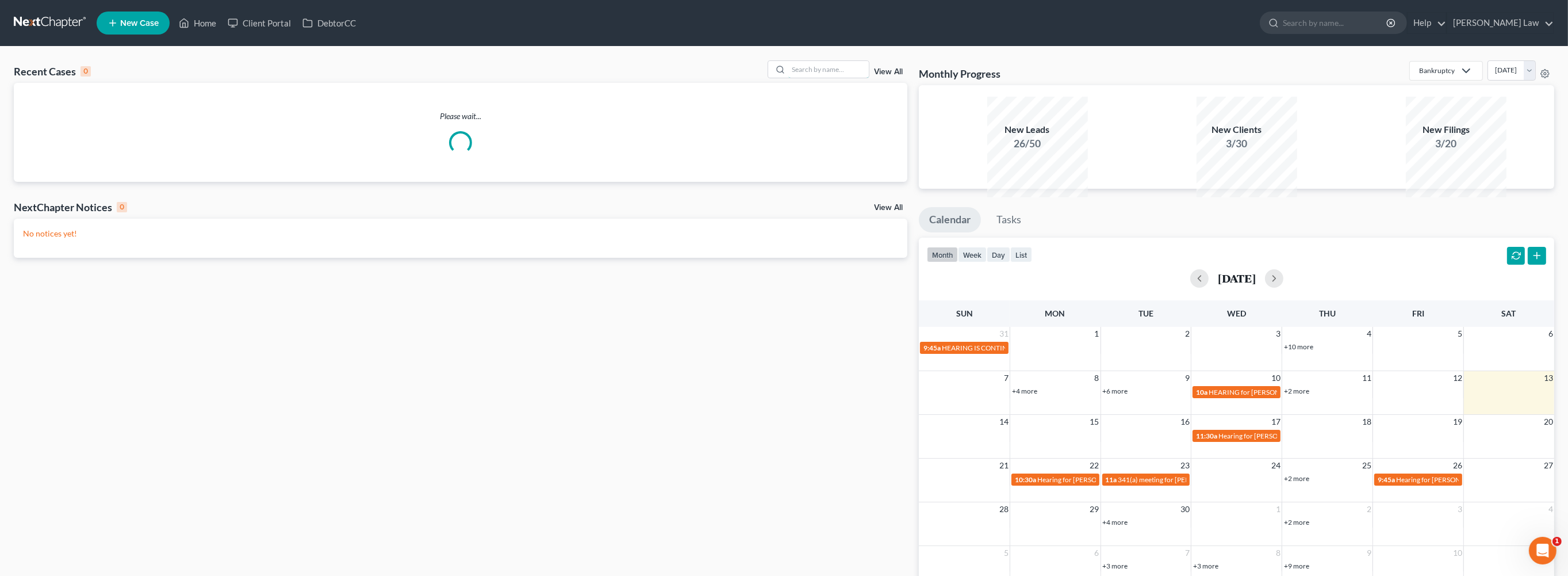
drag, startPoint x: 825, startPoint y: 87, endPoint x: 1219, endPoint y: 94, distance: 394.1
click at [831, 78] on input "search" at bounding box center [829, 69] width 80 height 17
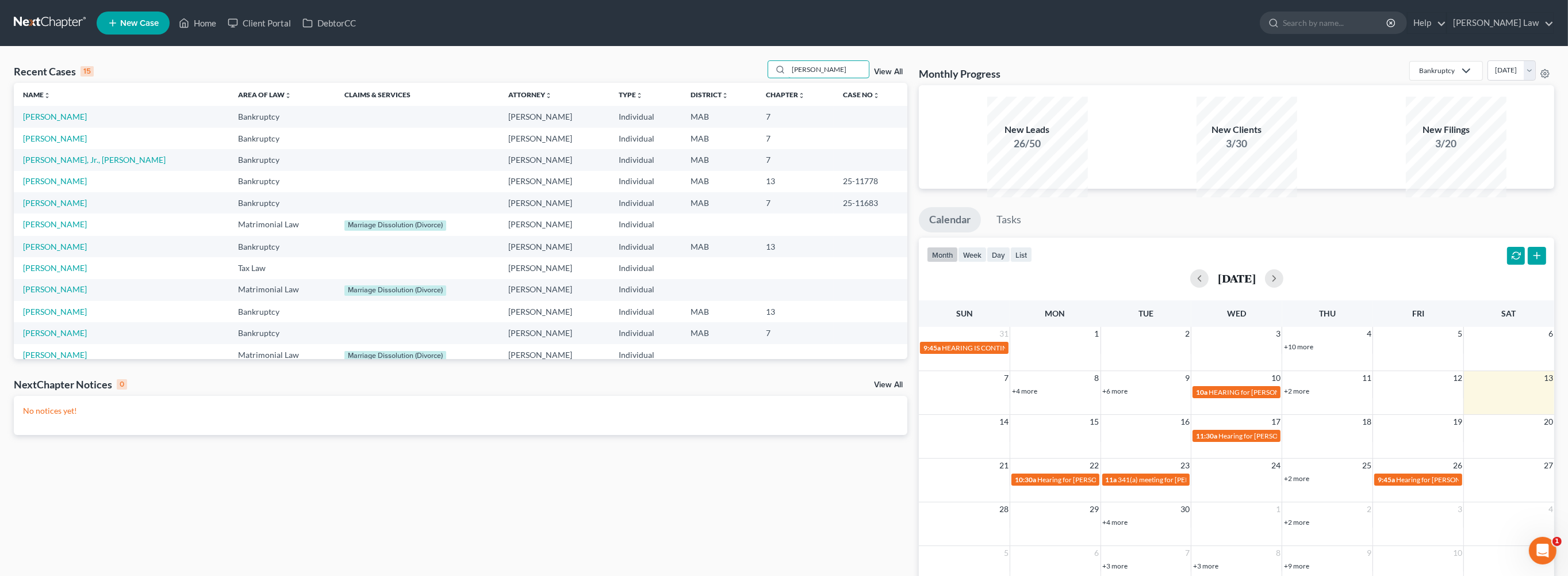
type input "[PERSON_NAME]"
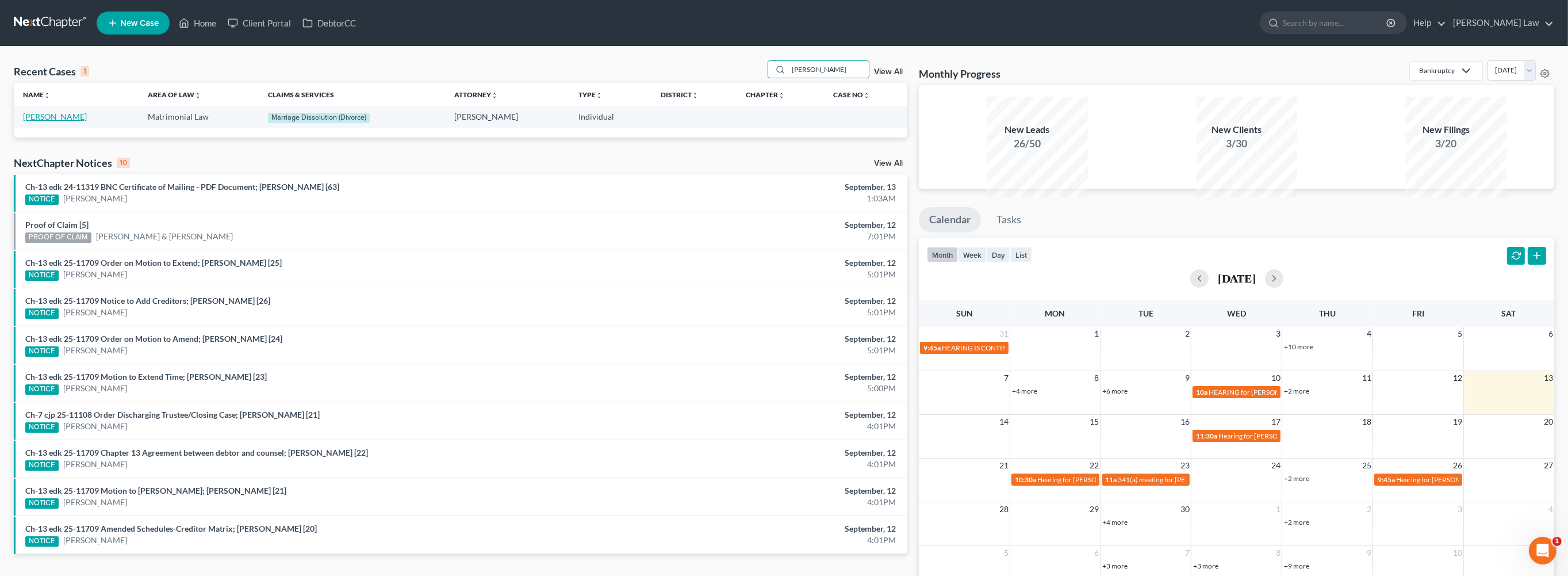
click at [70, 121] on link "[PERSON_NAME]" at bounding box center [55, 116] width 63 height 10
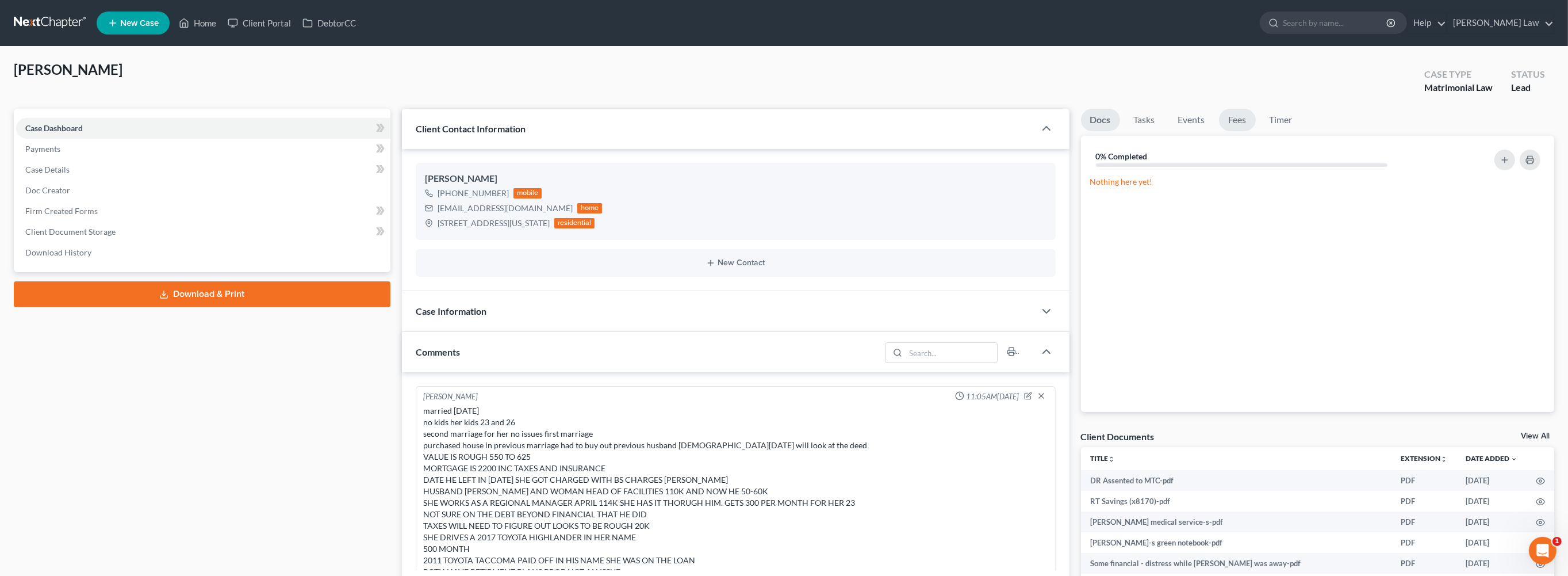
scroll to position [396, 0]
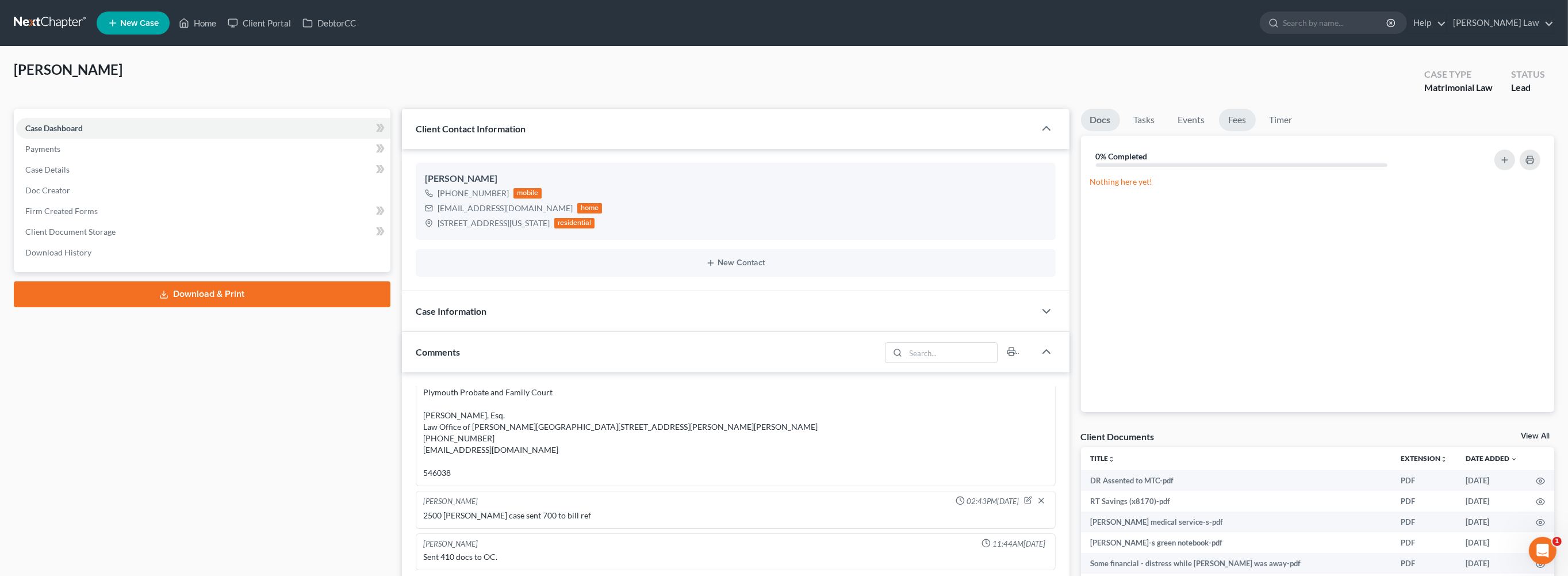
click at [1256, 131] on link "Fees" at bounding box center [1238, 120] width 37 height 22
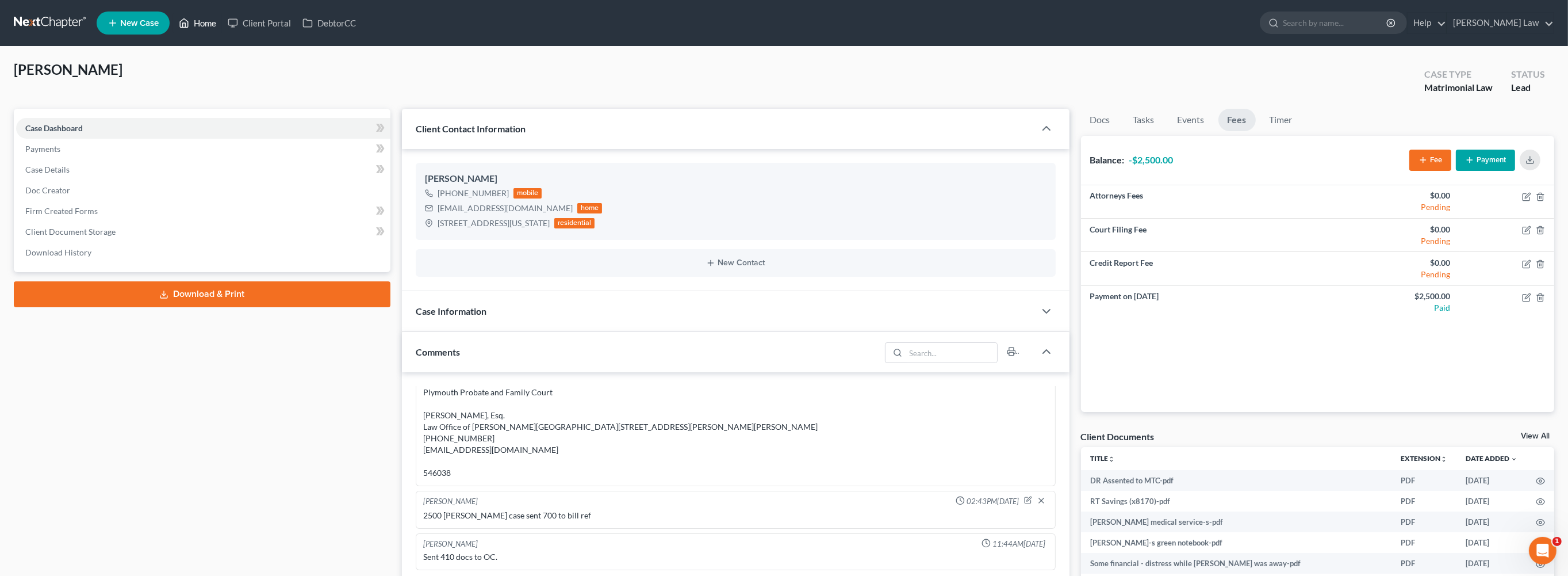
click at [222, 30] on link "Home" at bounding box center [197, 23] width 49 height 21
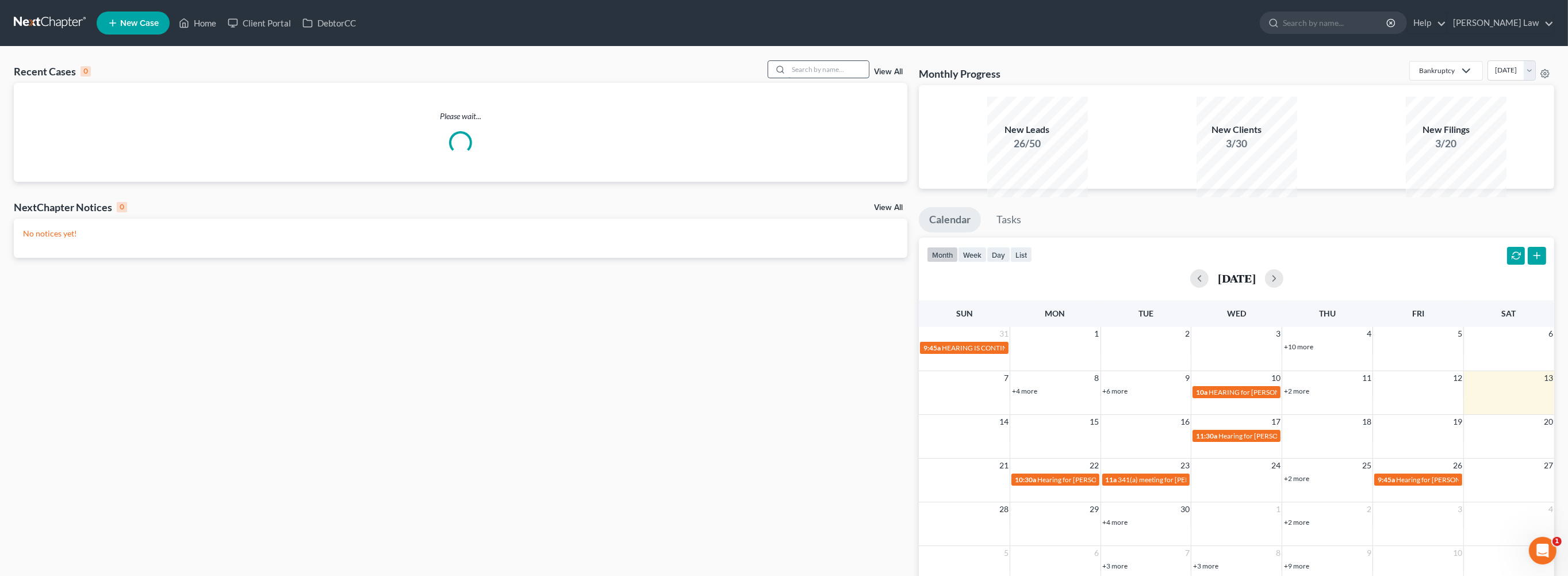
click at [794, 78] on input "search" at bounding box center [829, 69] width 80 height 17
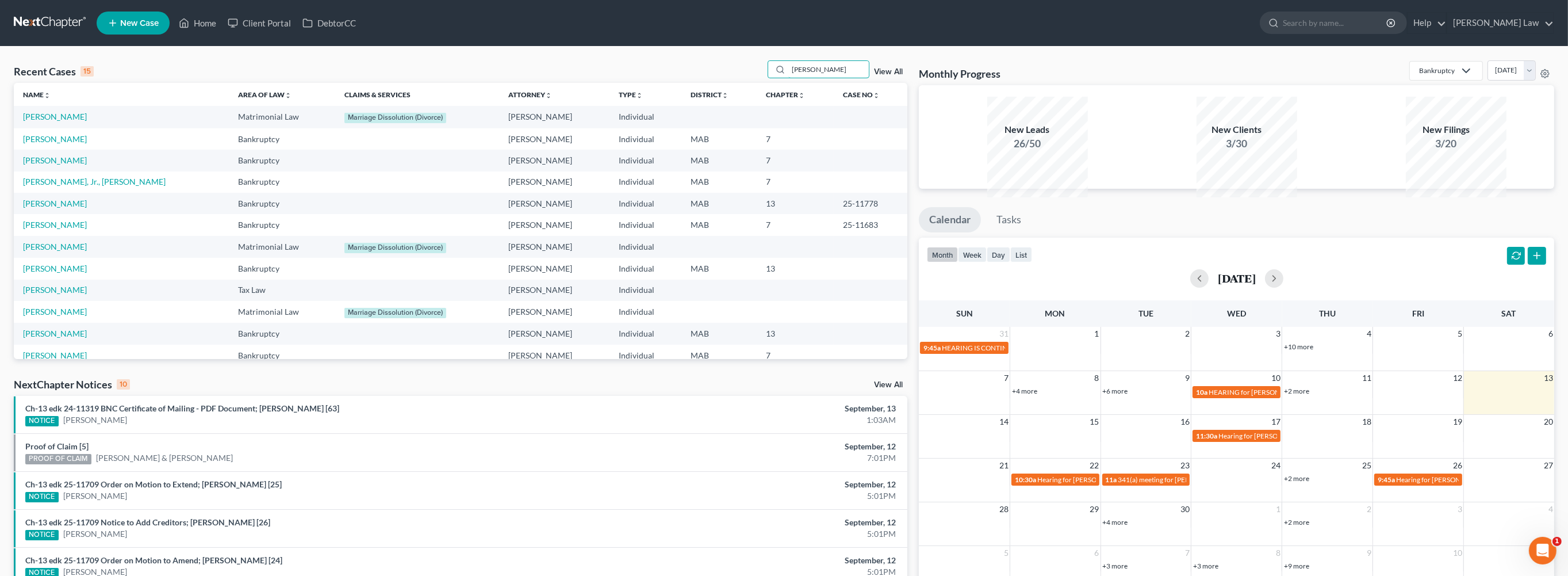
type input "[PERSON_NAME]"
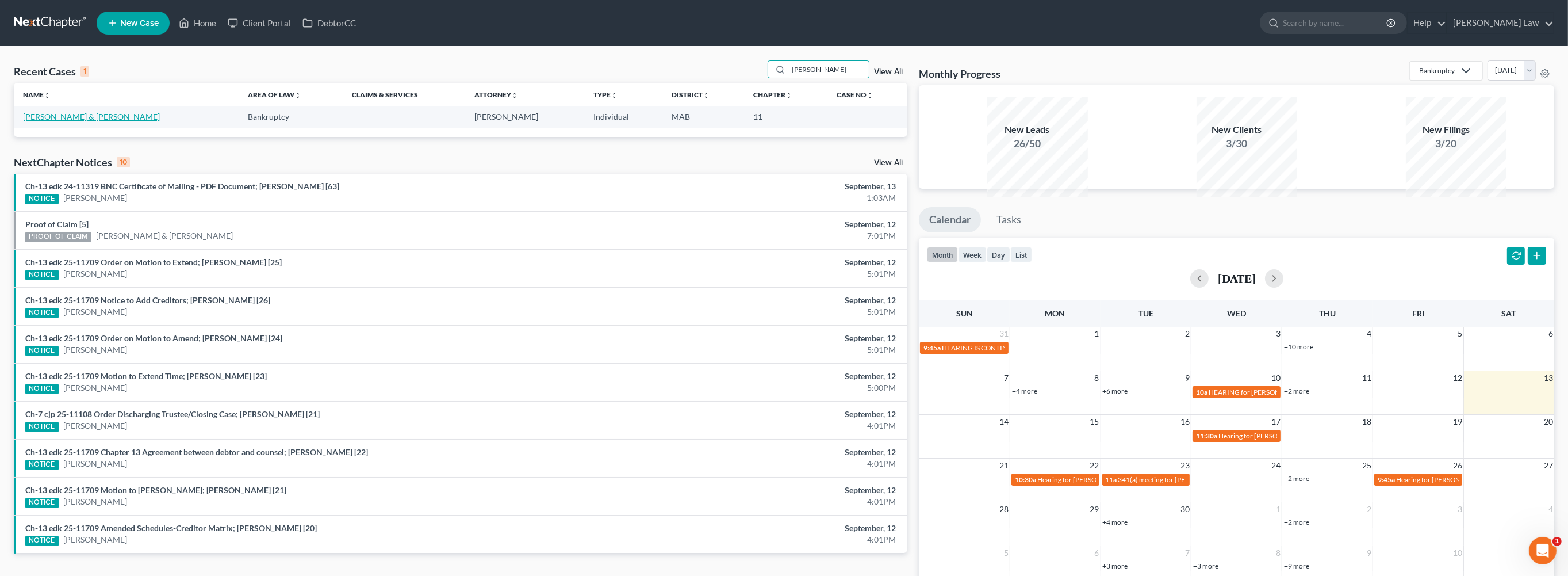
click at [67, 121] on link "[PERSON_NAME] & [PERSON_NAME]" at bounding box center [92, 116] width 137 height 10
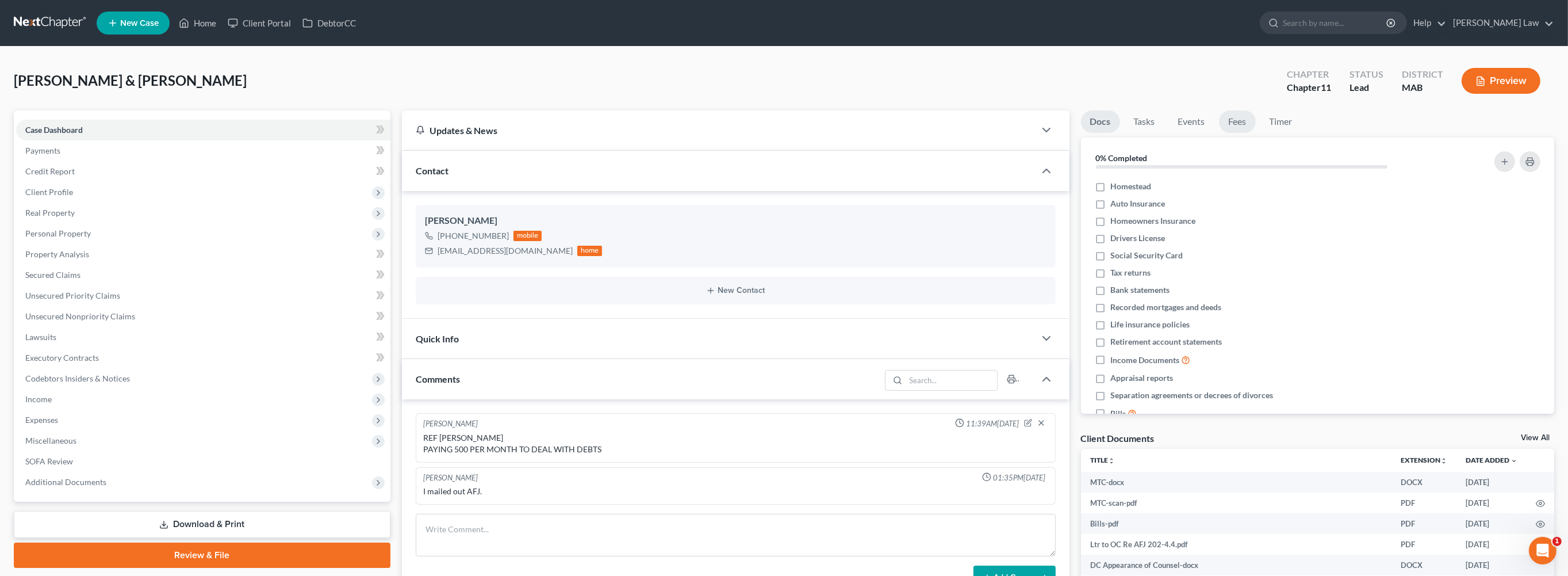
click at [1256, 133] on link "Fees" at bounding box center [1238, 121] width 37 height 22
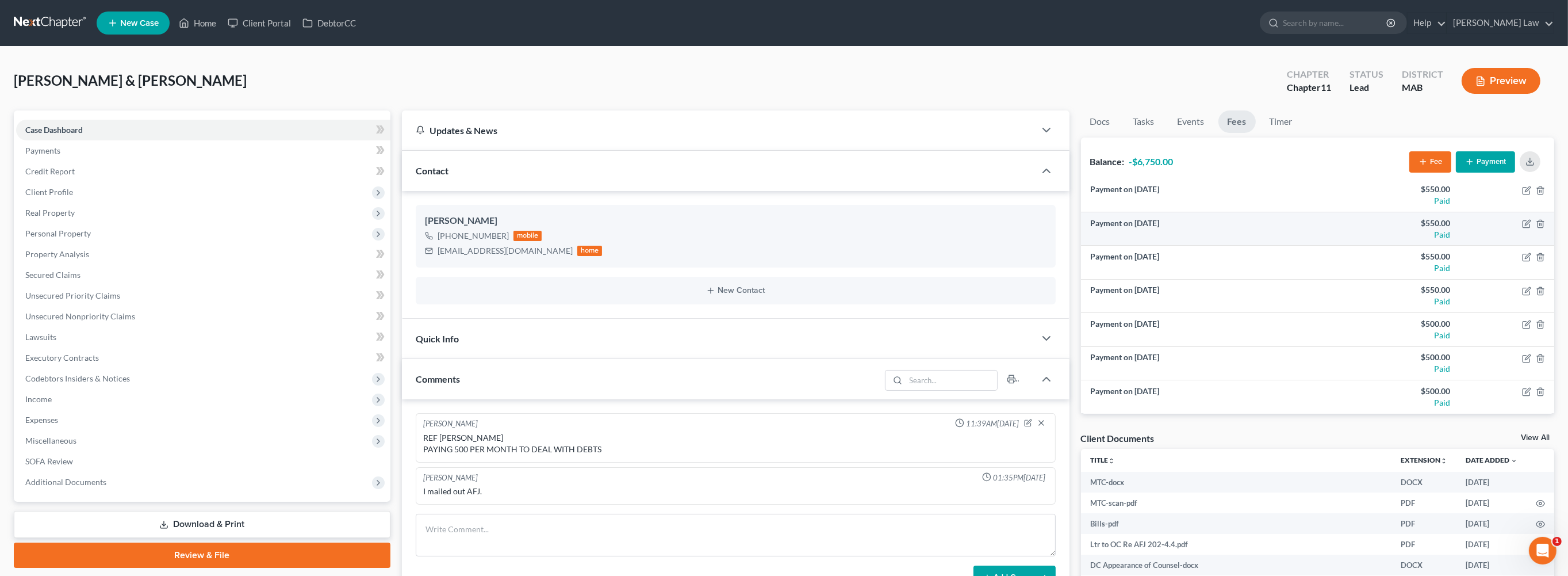
scroll to position [299, 0]
click at [1473, 173] on button "Payment" at bounding box center [1486, 161] width 59 height 21
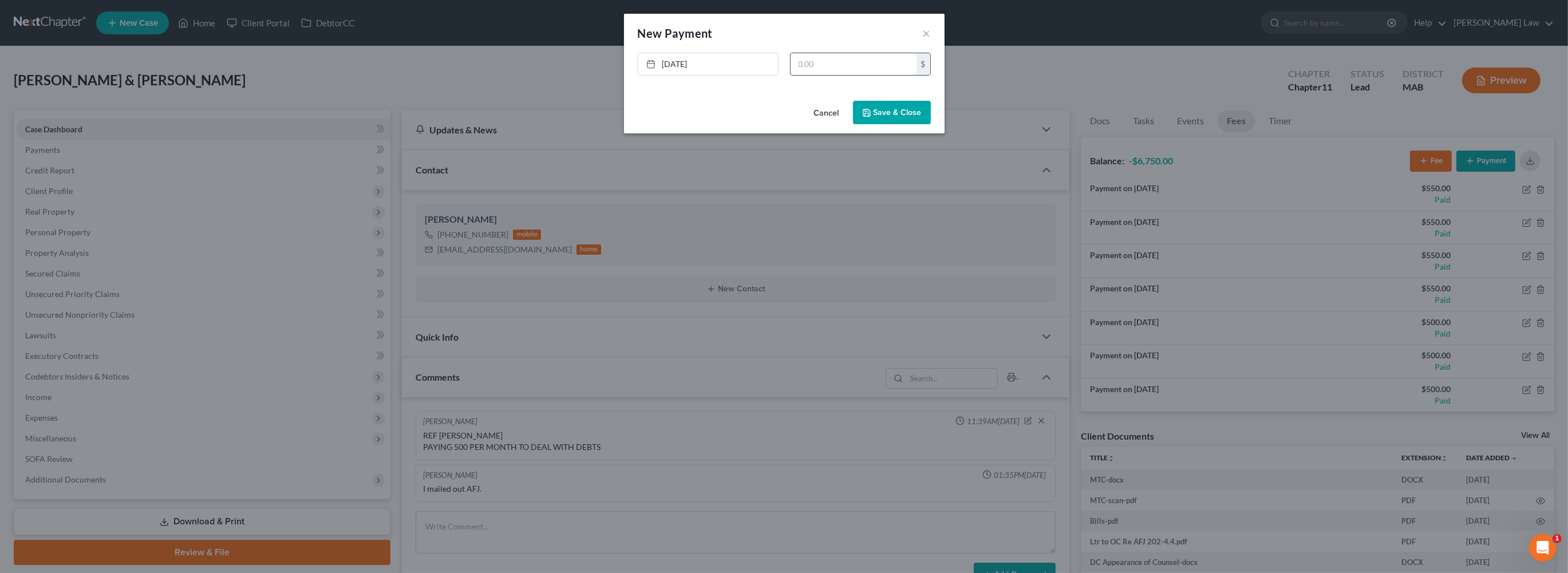
click at [844, 75] on input "text" at bounding box center [854, 64] width 126 height 22
click at [658, 75] on link "[DATE]" at bounding box center [708, 64] width 140 height 22
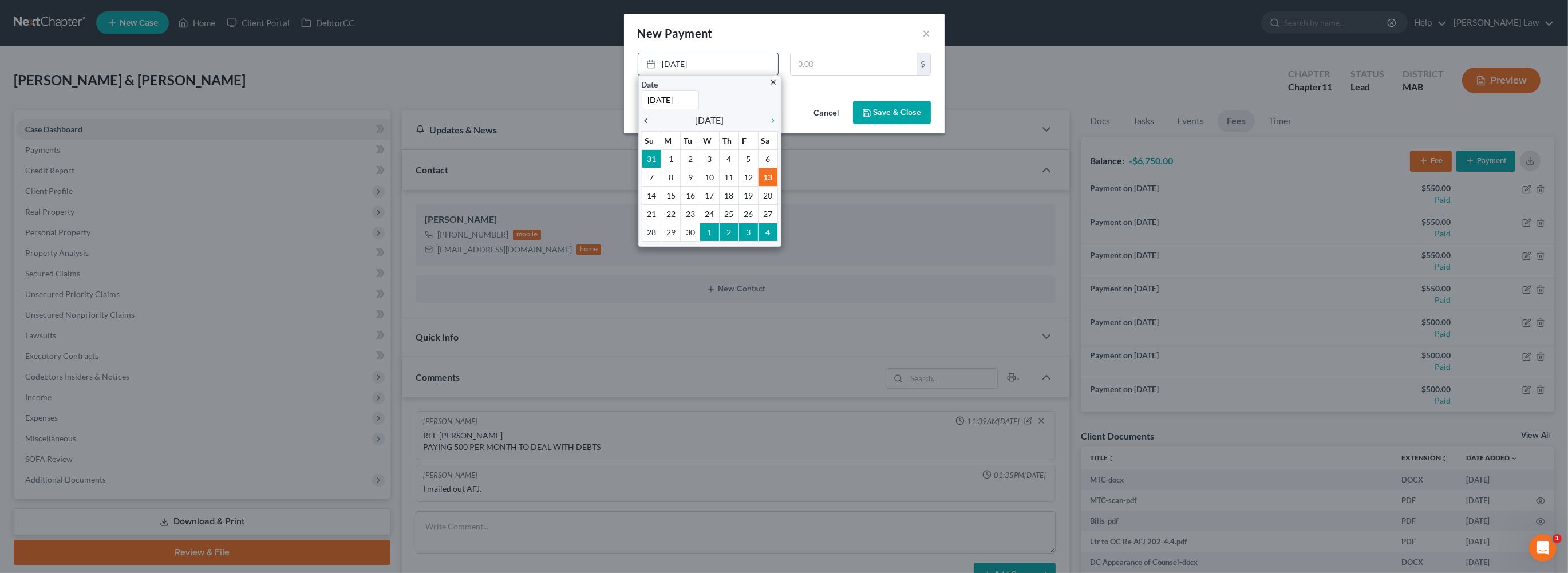
click at [642, 125] on icon "chevron_left" at bounding box center [649, 120] width 15 height 9
drag, startPoint x: 708, startPoint y: 234, endPoint x: 731, endPoint y: 177, distance: 61.5
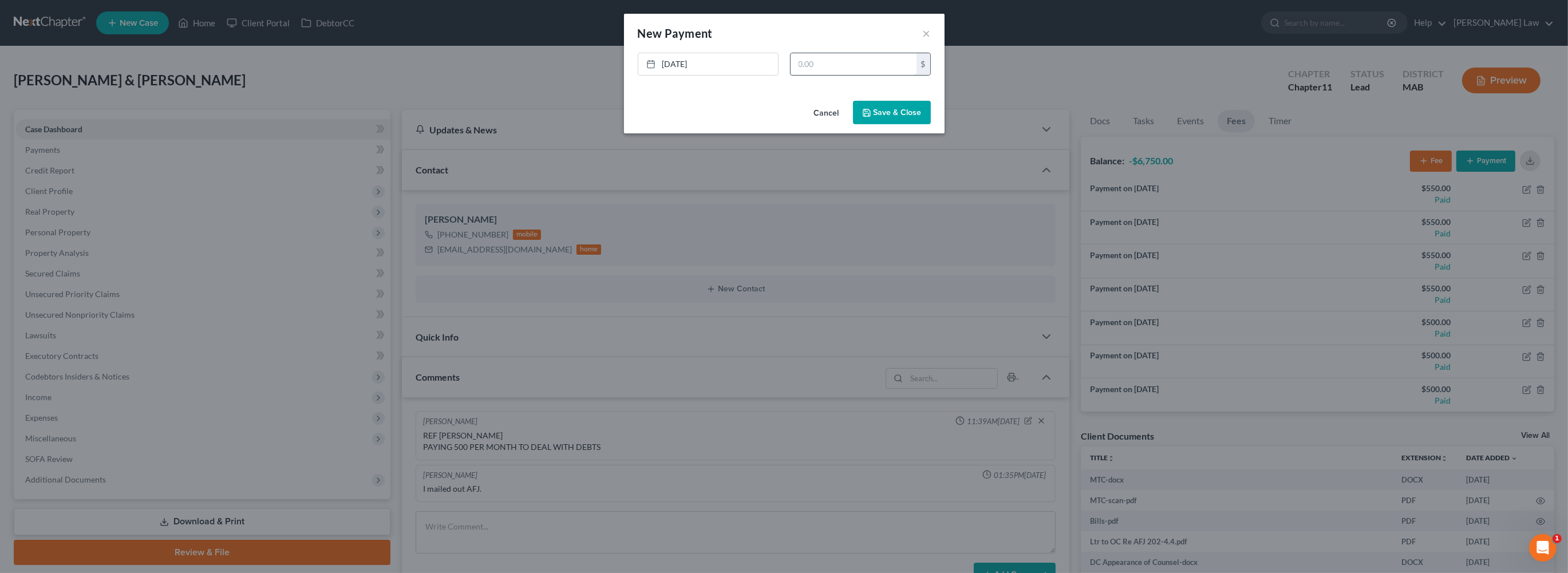
click at [867, 75] on input "text" at bounding box center [854, 64] width 126 height 22
type input "500"
click at [924, 125] on button "Save & Close" at bounding box center [892, 113] width 78 height 24
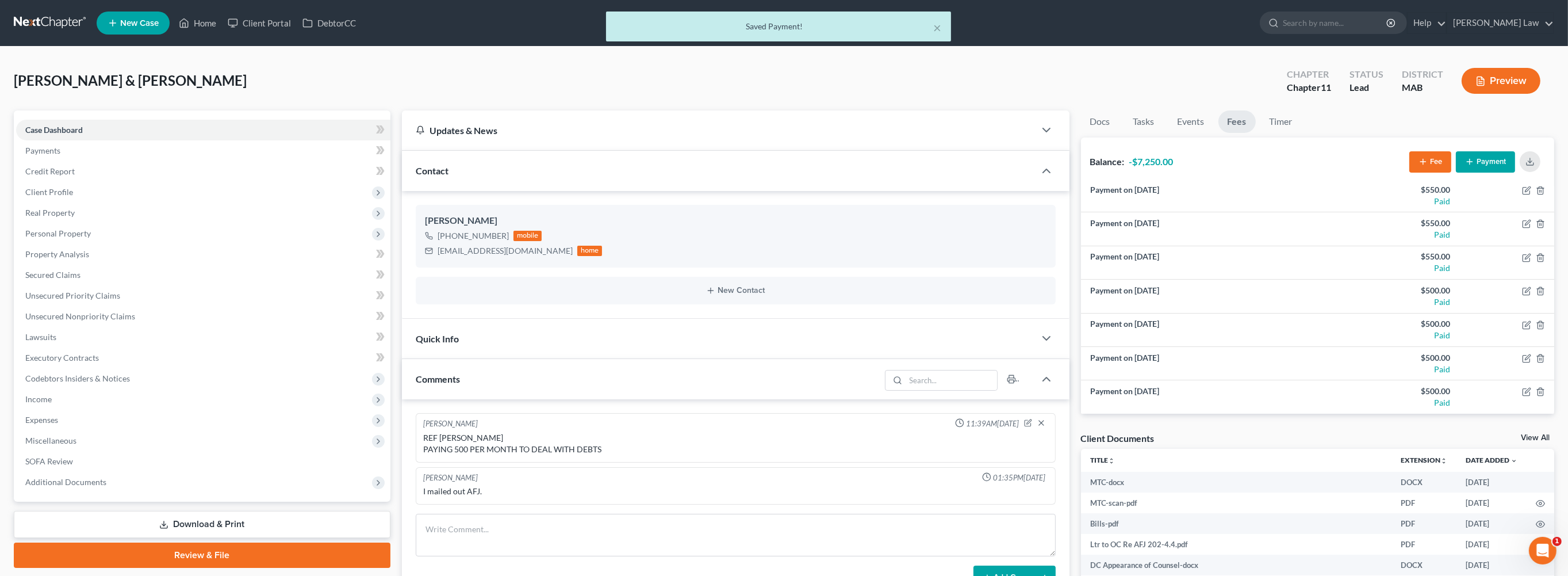
scroll to position [189, 0]
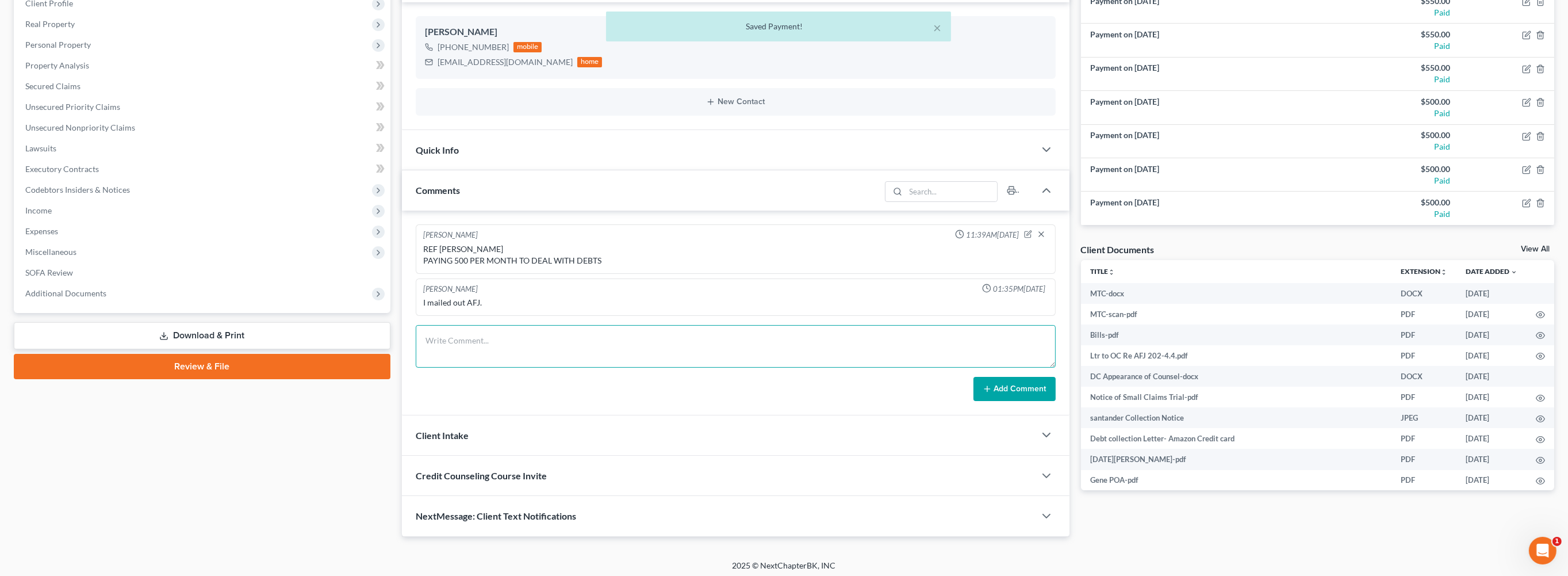
click at [509, 367] on textarea at bounding box center [736, 345] width 640 height 43
click at [689, 266] on div "REF [PERSON_NAME] PAYING 500 PER MONTH TO DEAL WITH DEBTS" at bounding box center [736, 255] width 625 height 23
click at [514, 367] on textarea at bounding box center [736, 345] width 640 height 43
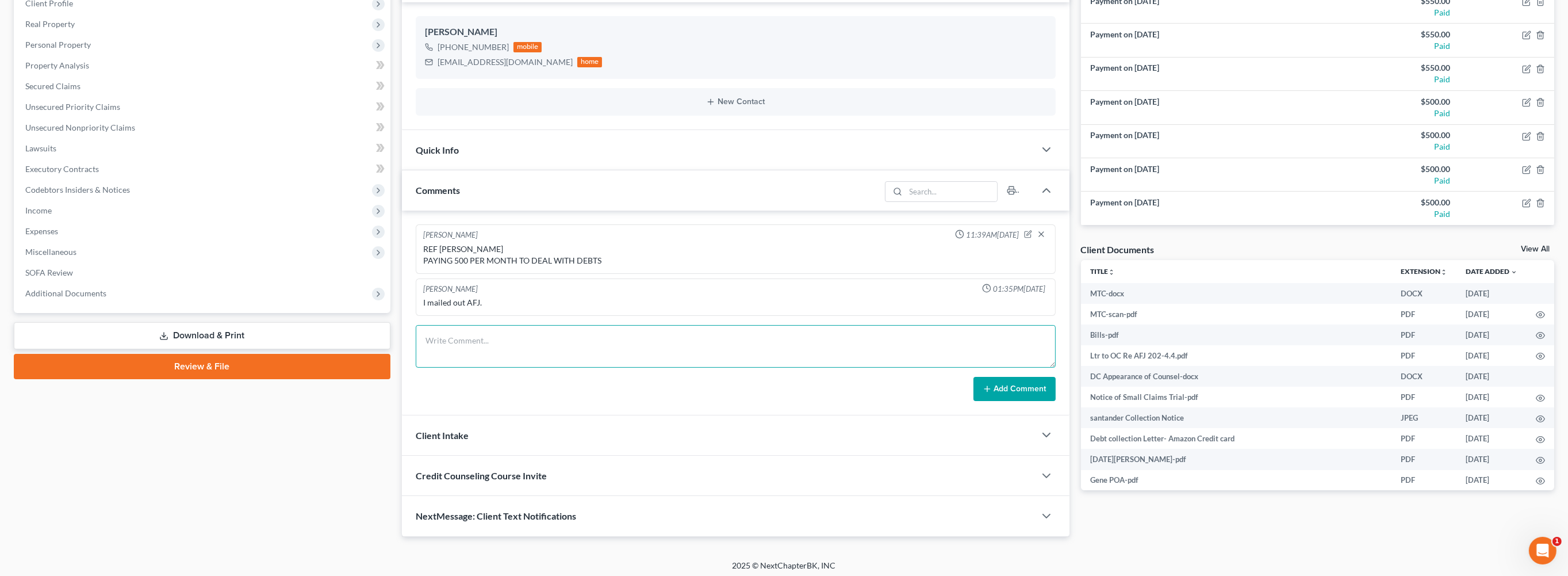
click at [475, 367] on textarea at bounding box center [736, 345] width 640 height 43
click at [540, 367] on textarea "pd [PERSON_NAME] through august payment 1167" at bounding box center [736, 345] width 640 height 43
type textarea "pd [PERSON_NAME] through august 25payment 1167"
click at [999, 401] on button "Add Comment" at bounding box center [1015, 389] width 82 height 24
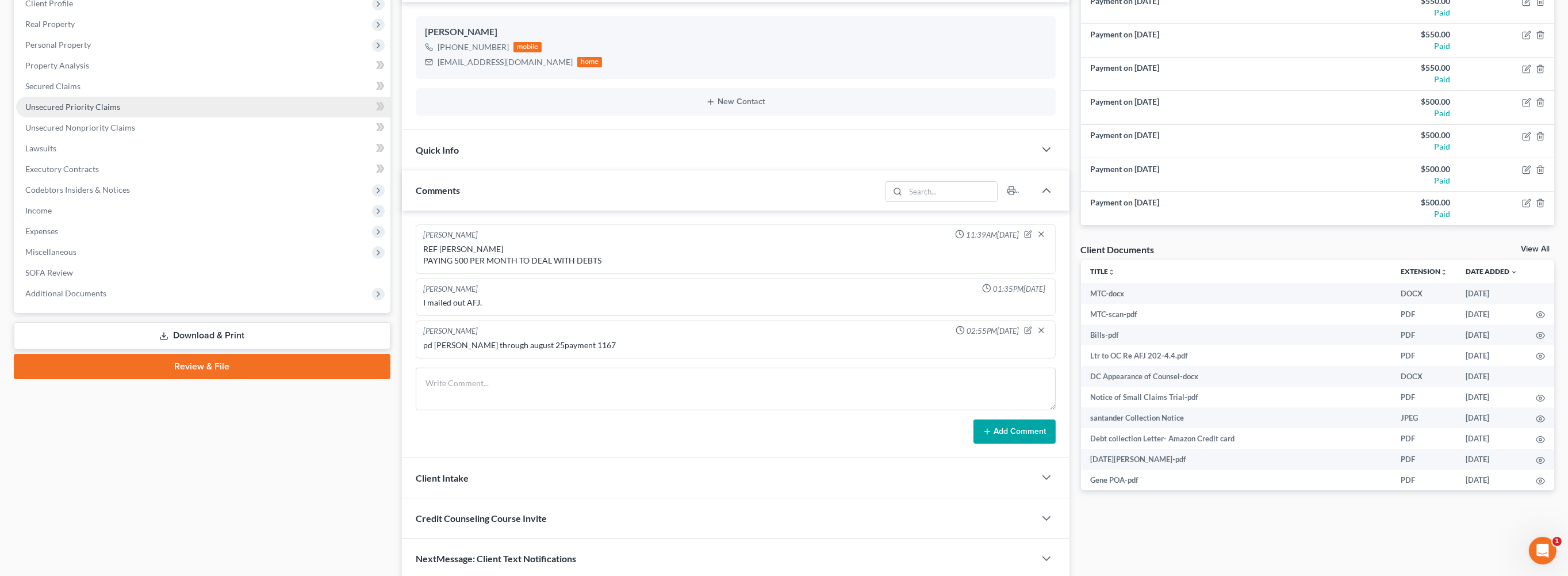
scroll to position [0, 0]
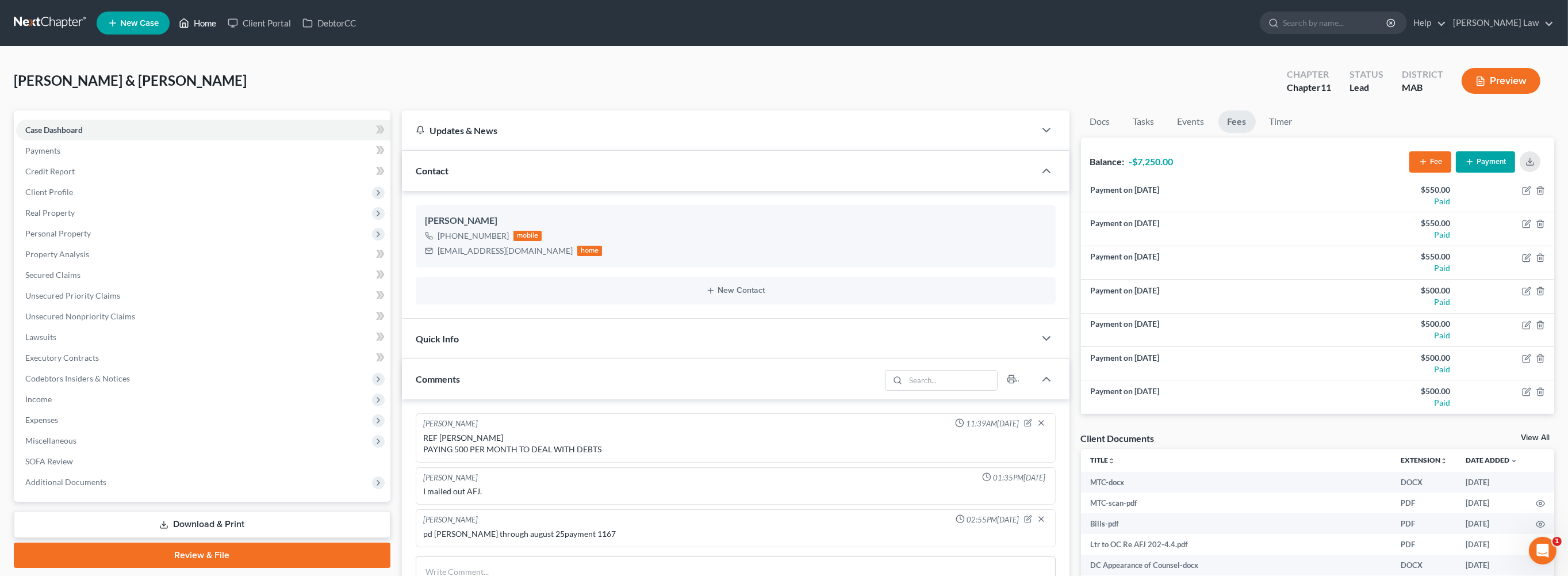
click at [222, 30] on link "Home" at bounding box center [197, 23] width 49 height 21
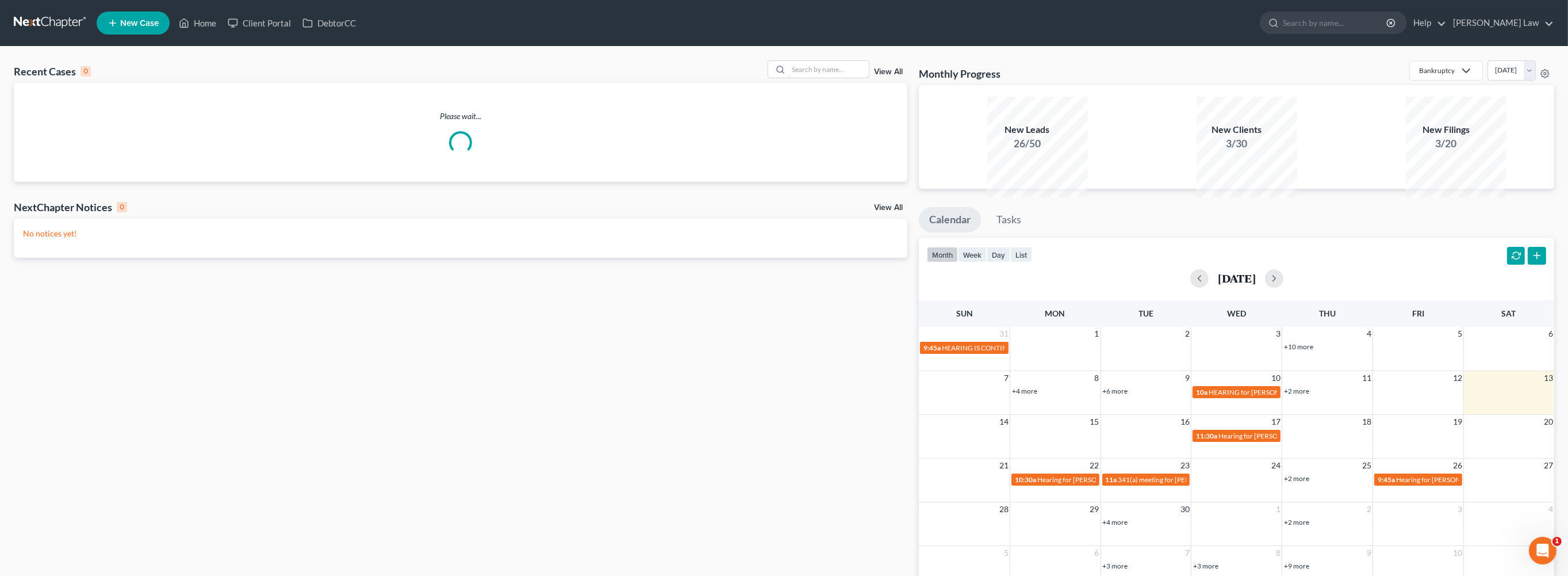
drag, startPoint x: 778, startPoint y: 94, endPoint x: 1392, endPoint y: 259, distance: 635.8
click at [789, 78] on input "search" at bounding box center [829, 69] width 80 height 17
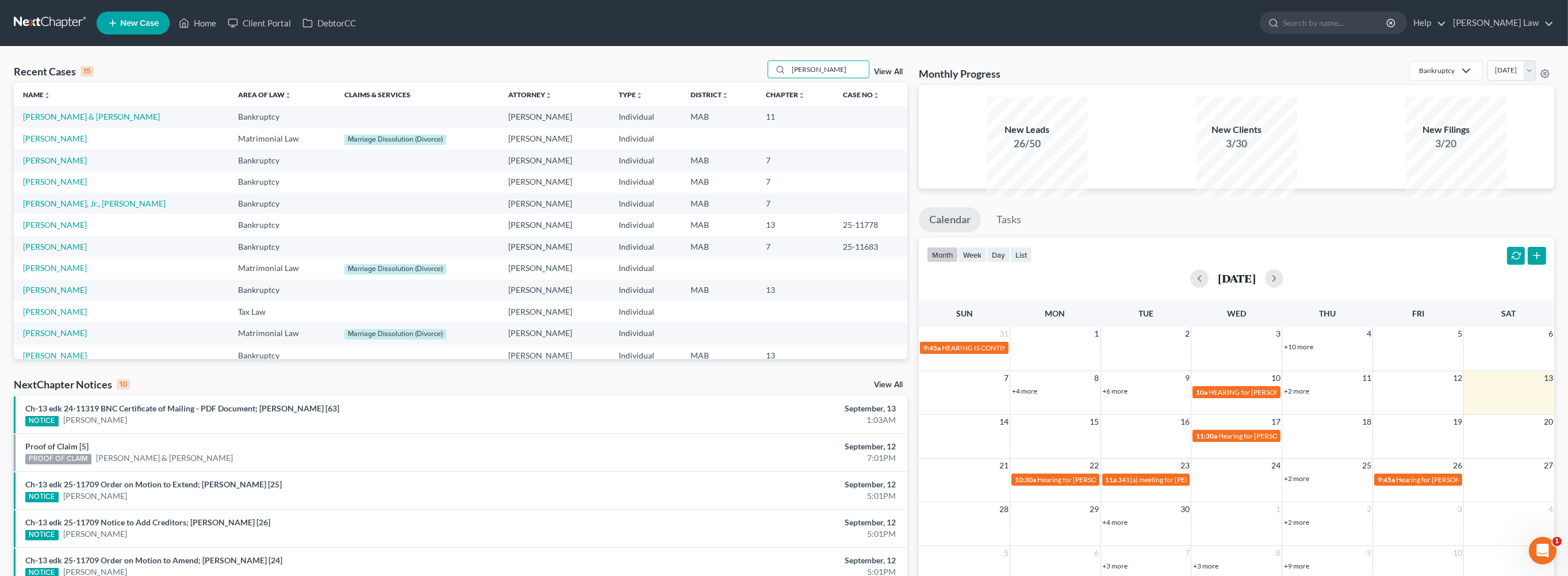
type input "[PERSON_NAME]"
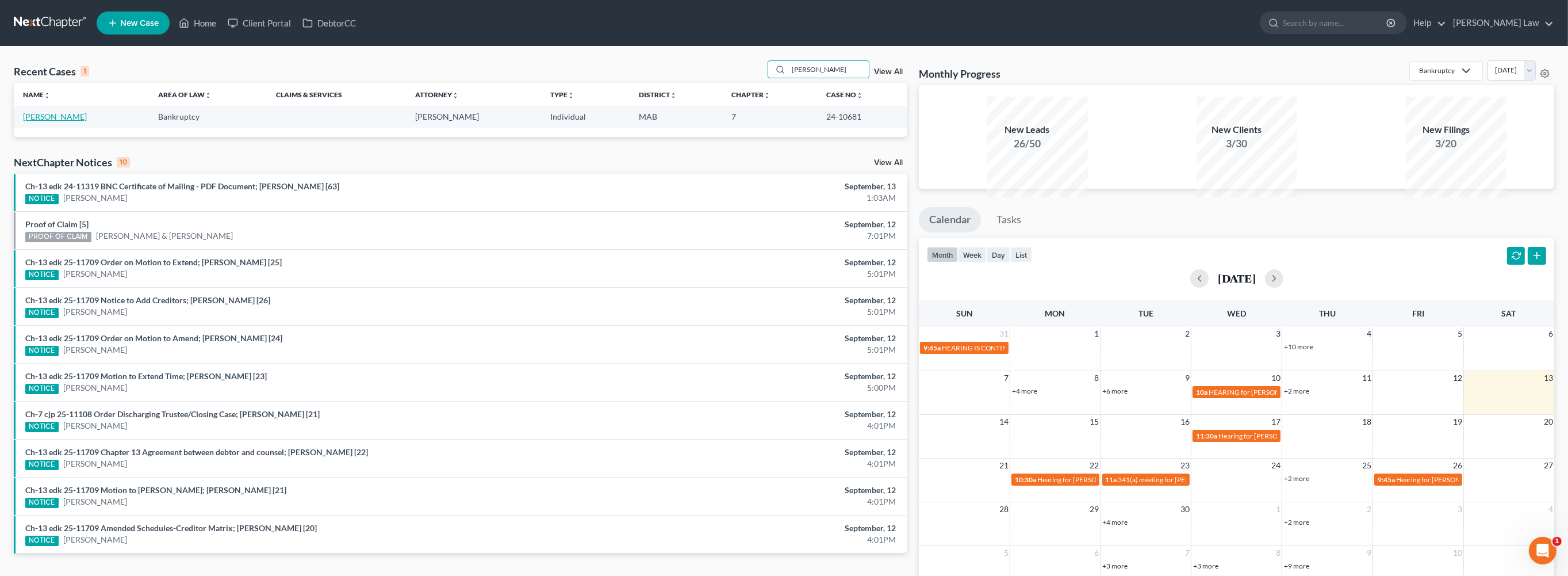
click at [78, 121] on link "[PERSON_NAME]" at bounding box center [55, 116] width 63 height 10
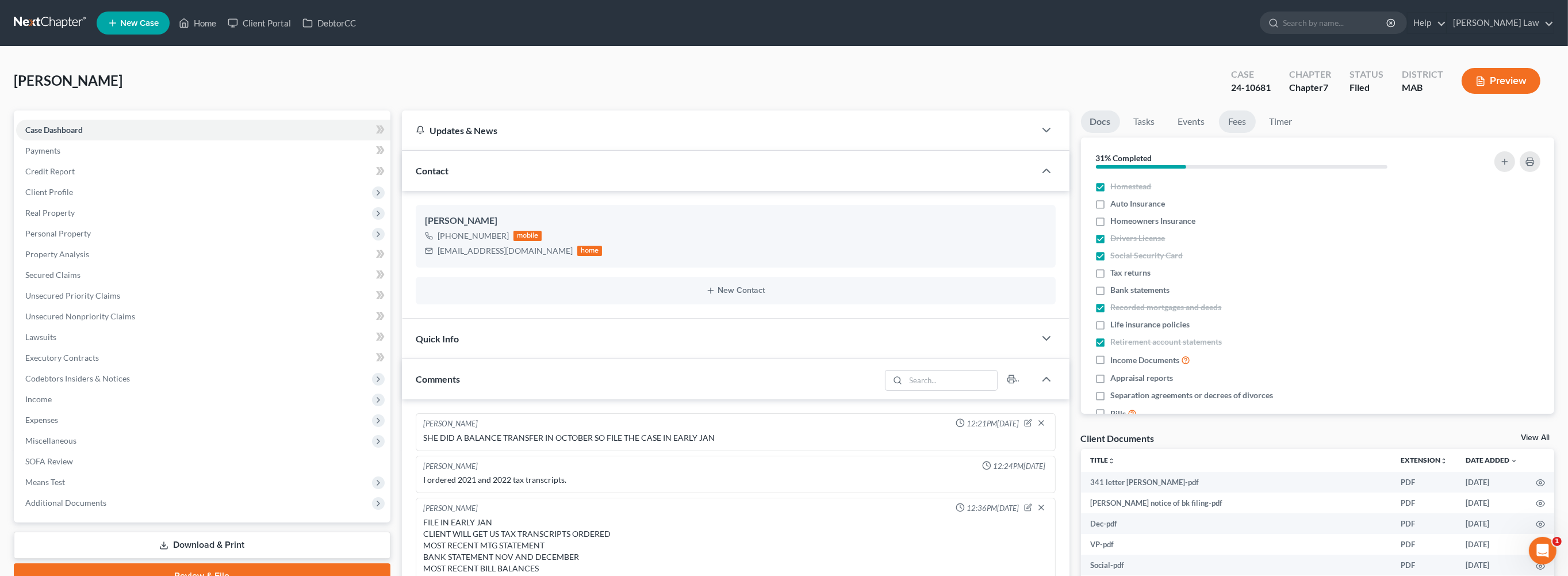
scroll to position [161, 0]
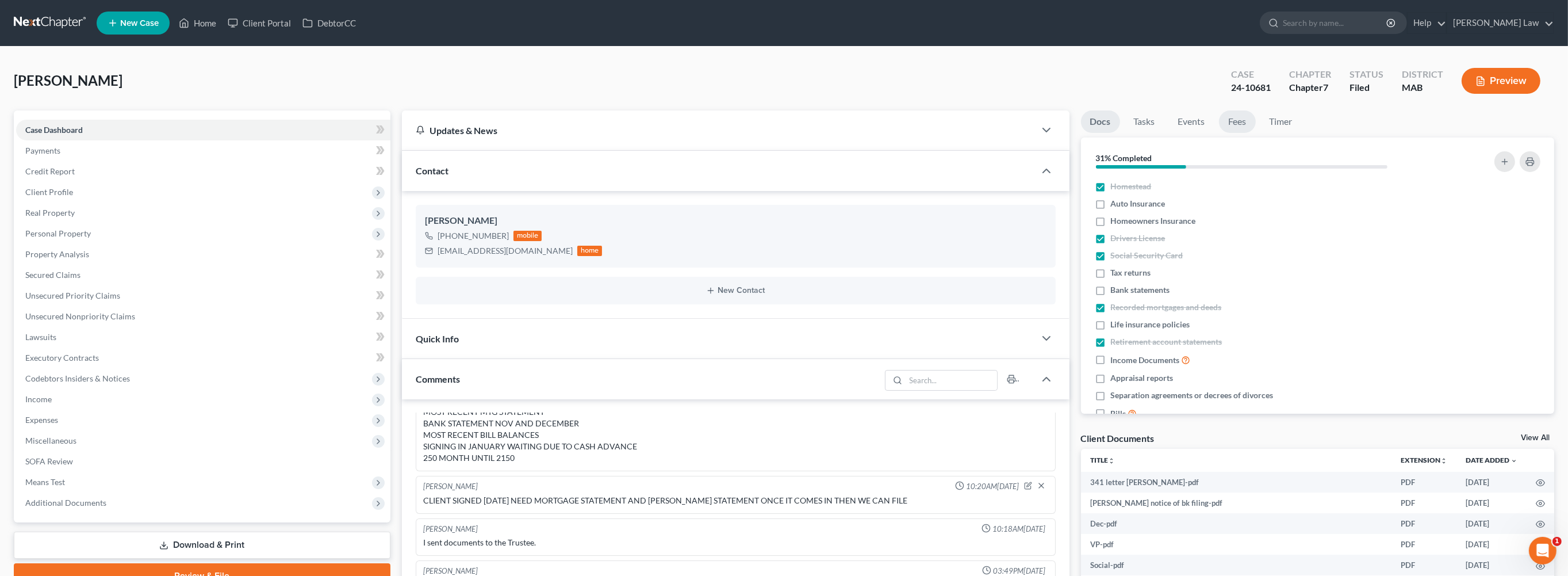
click at [1256, 133] on link "Fees" at bounding box center [1238, 121] width 37 height 22
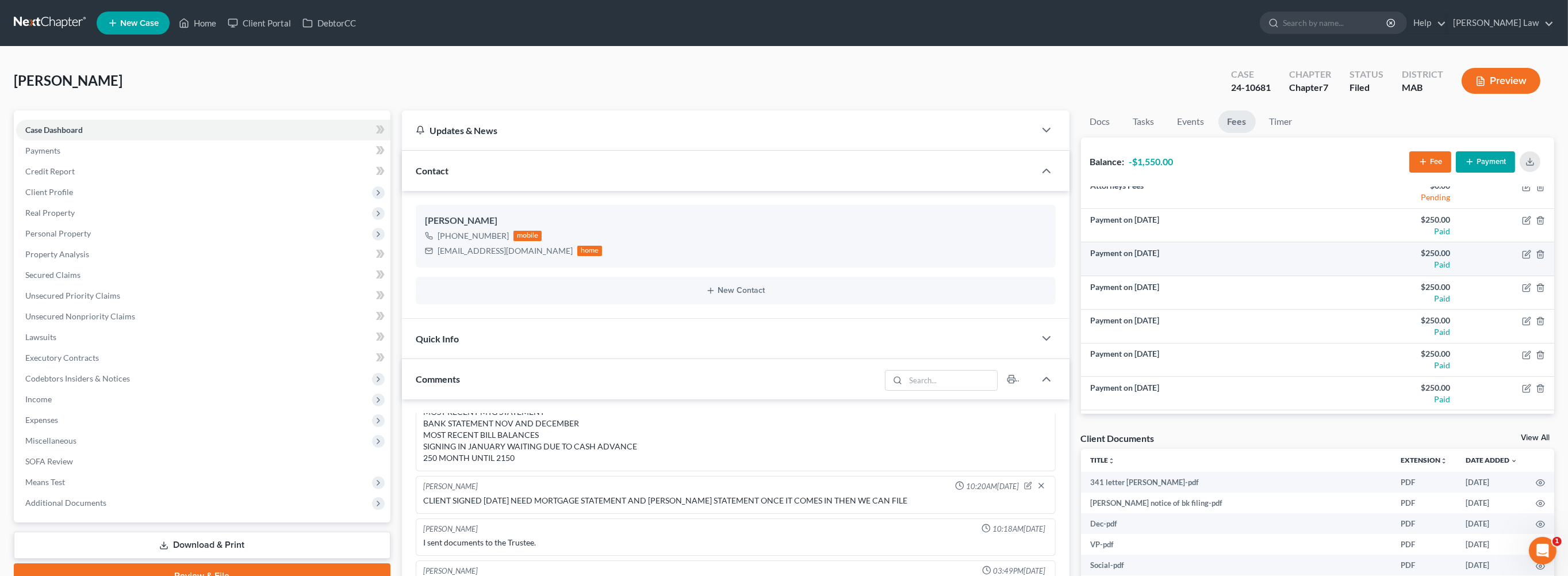
scroll to position [49, 0]
click at [222, 29] on link "Home" at bounding box center [197, 23] width 49 height 21
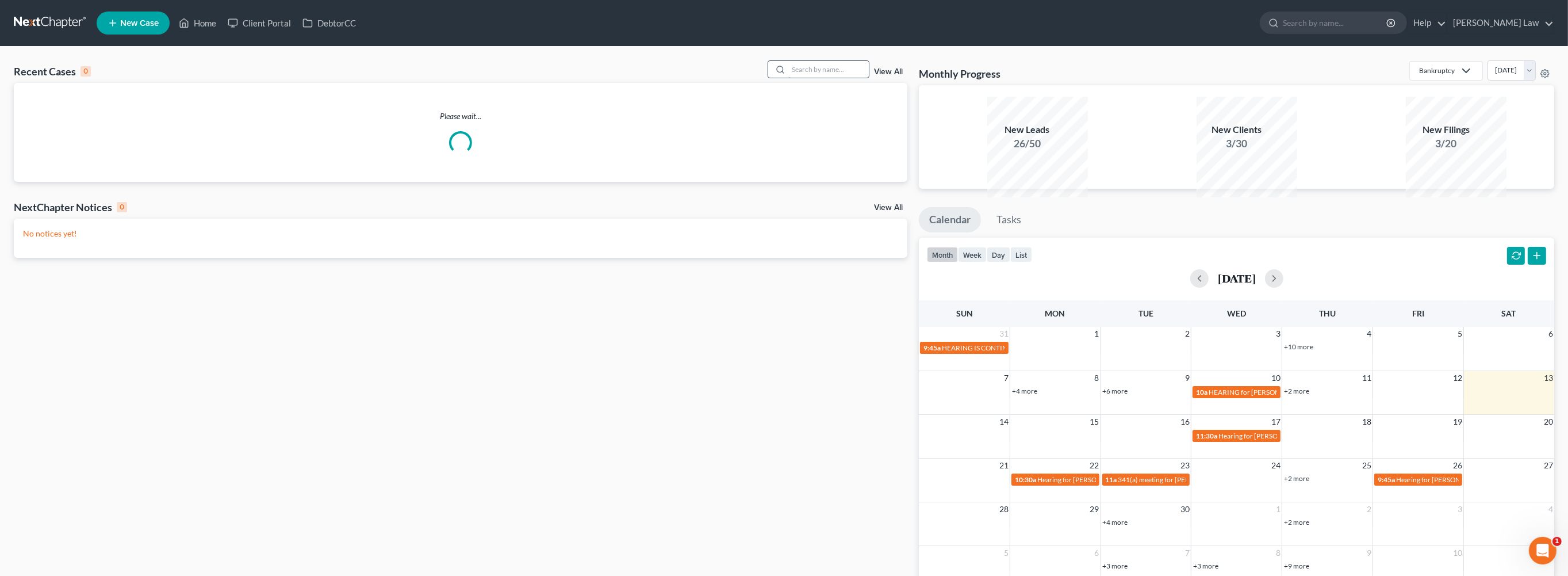
click at [824, 78] on input "search" at bounding box center [829, 69] width 80 height 17
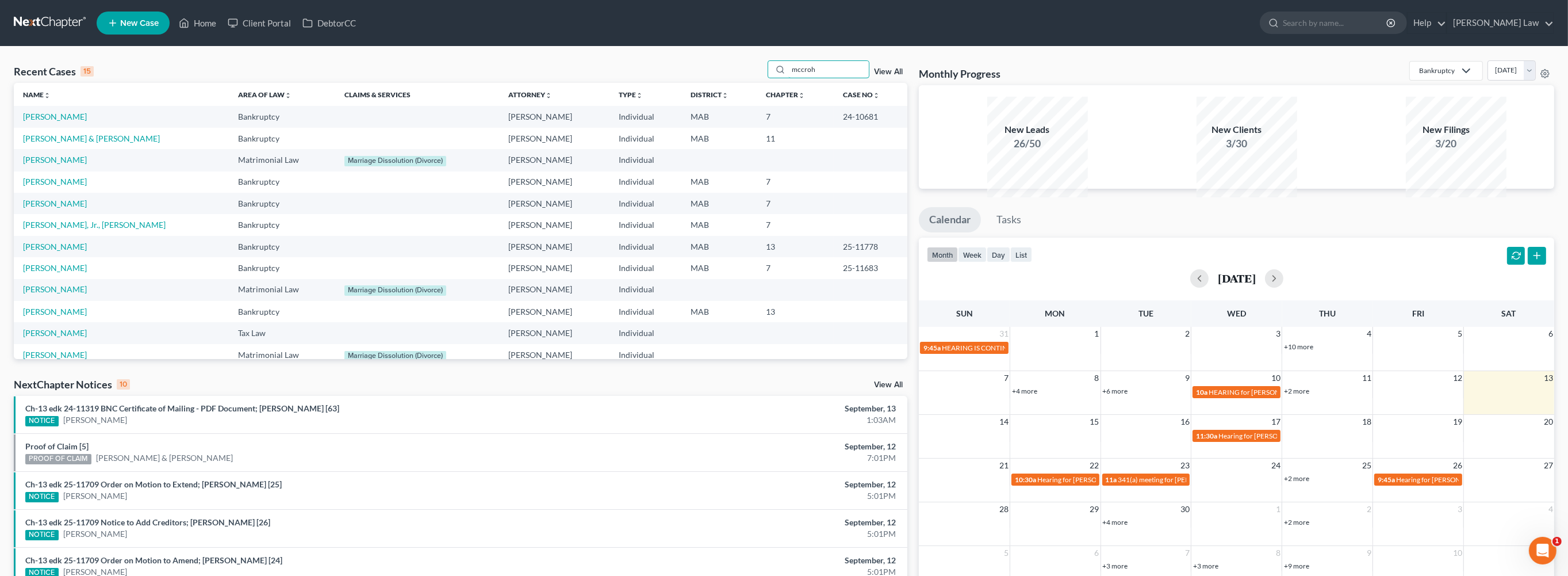
type input "mccroh"
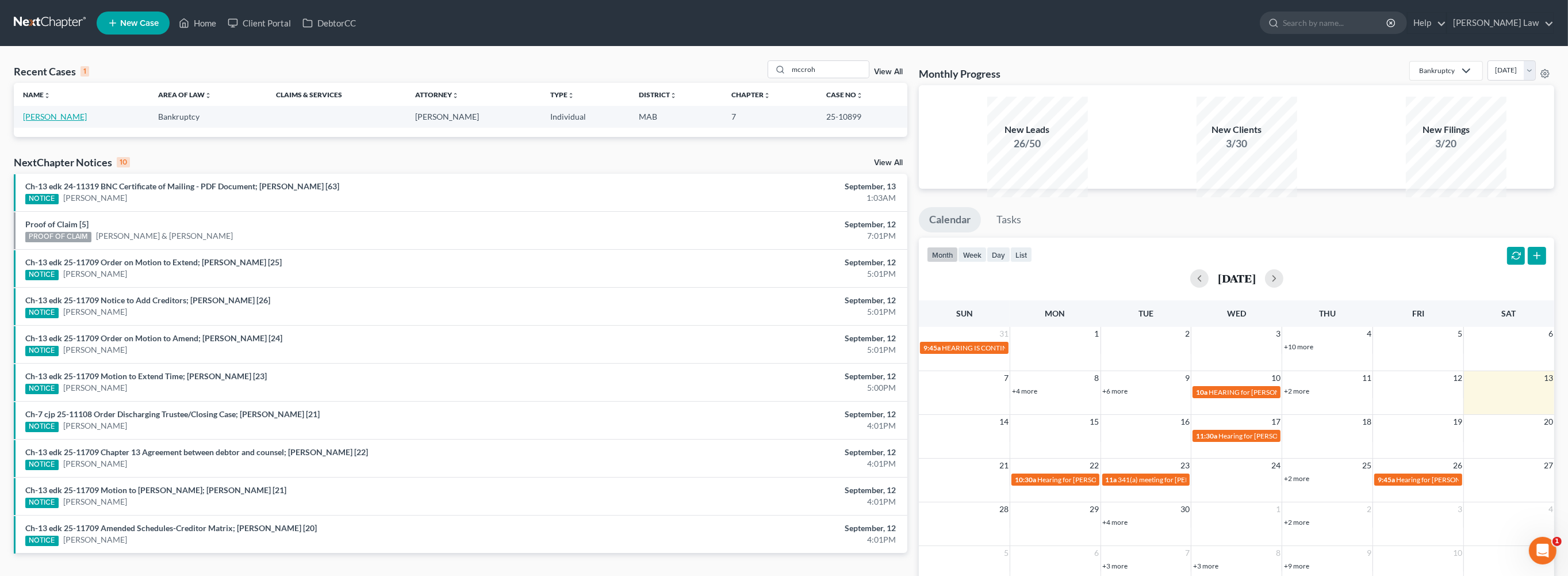
click at [62, 121] on link "[PERSON_NAME]" at bounding box center [55, 116] width 63 height 10
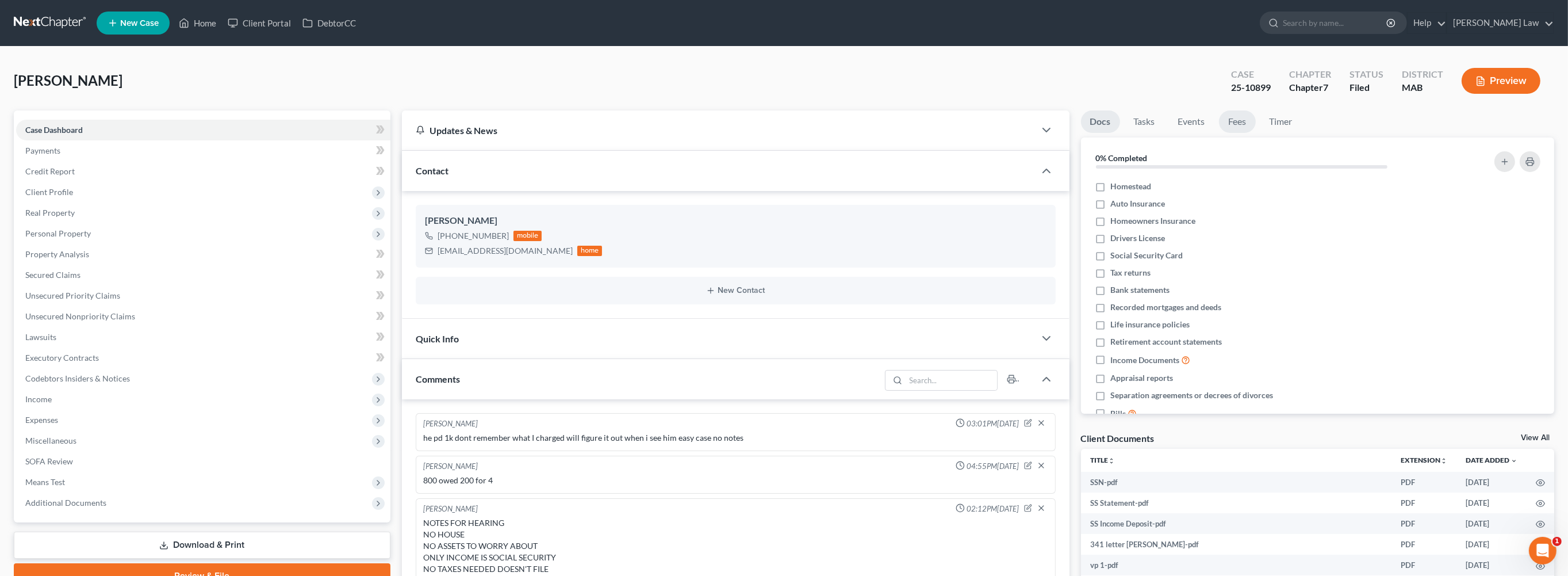
click at [1256, 133] on link "Fees" at bounding box center [1238, 121] width 37 height 22
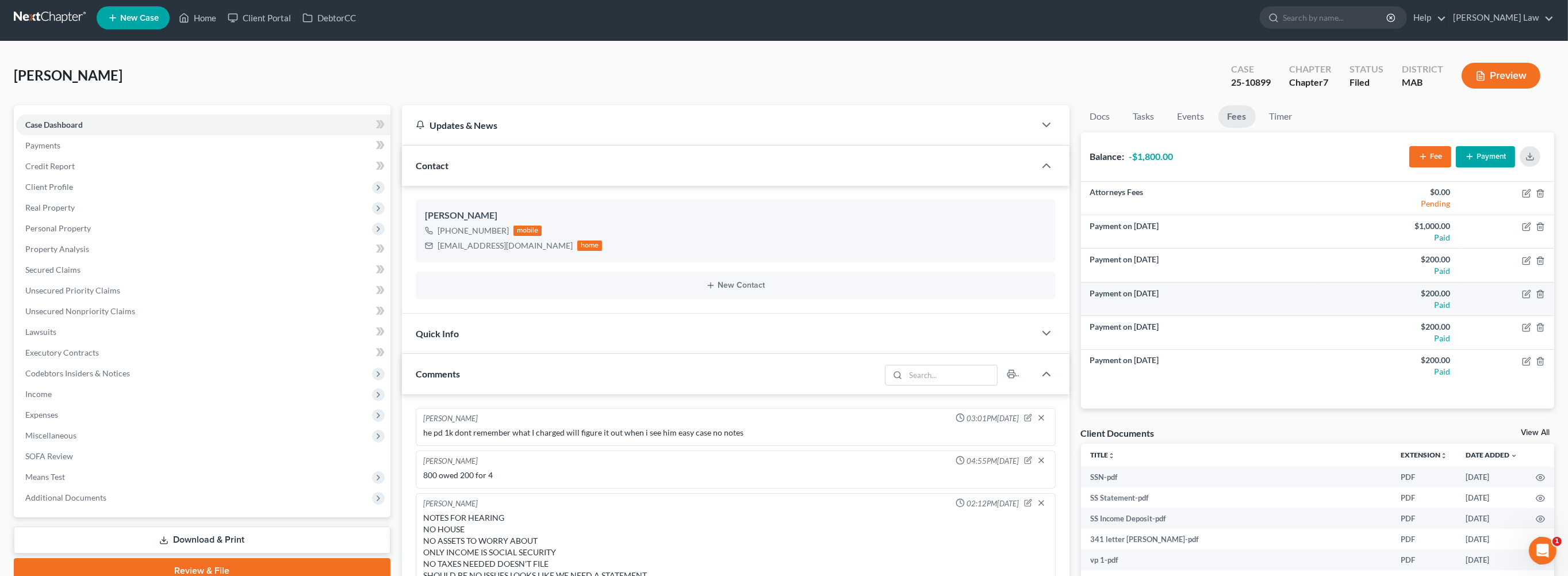
scroll to position [17, 0]
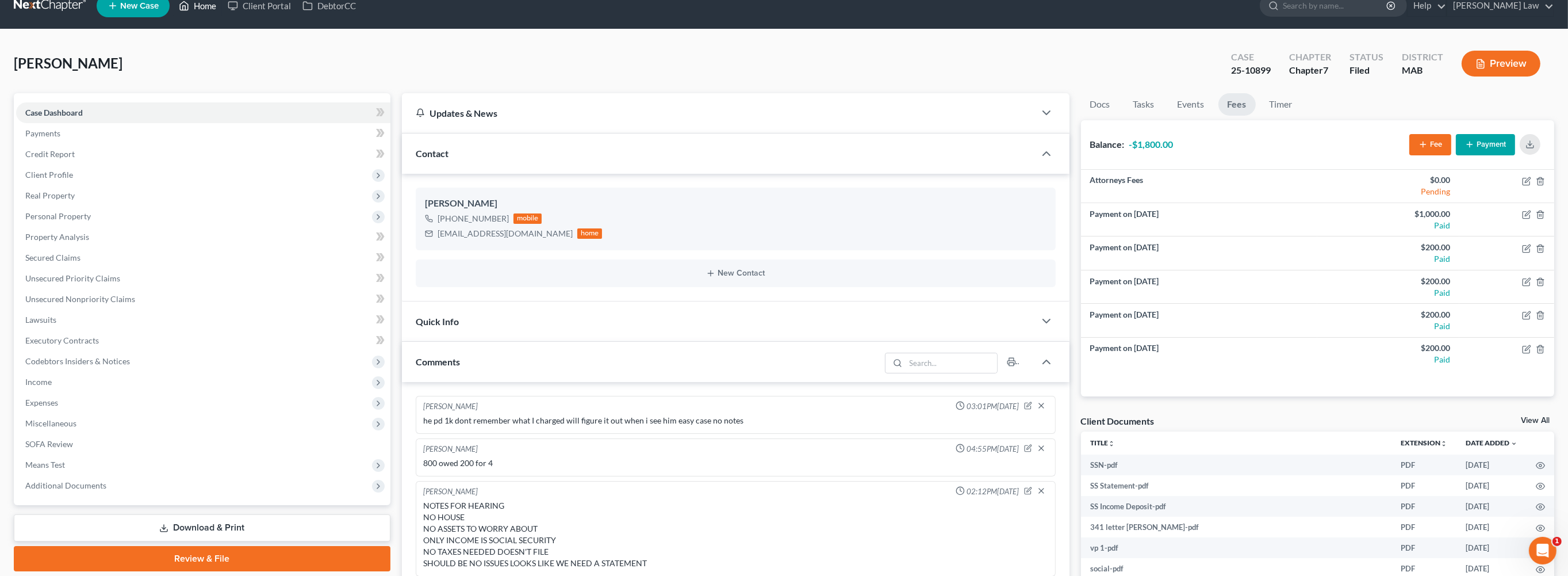
click at [222, 9] on link "Home" at bounding box center [197, 6] width 49 height 21
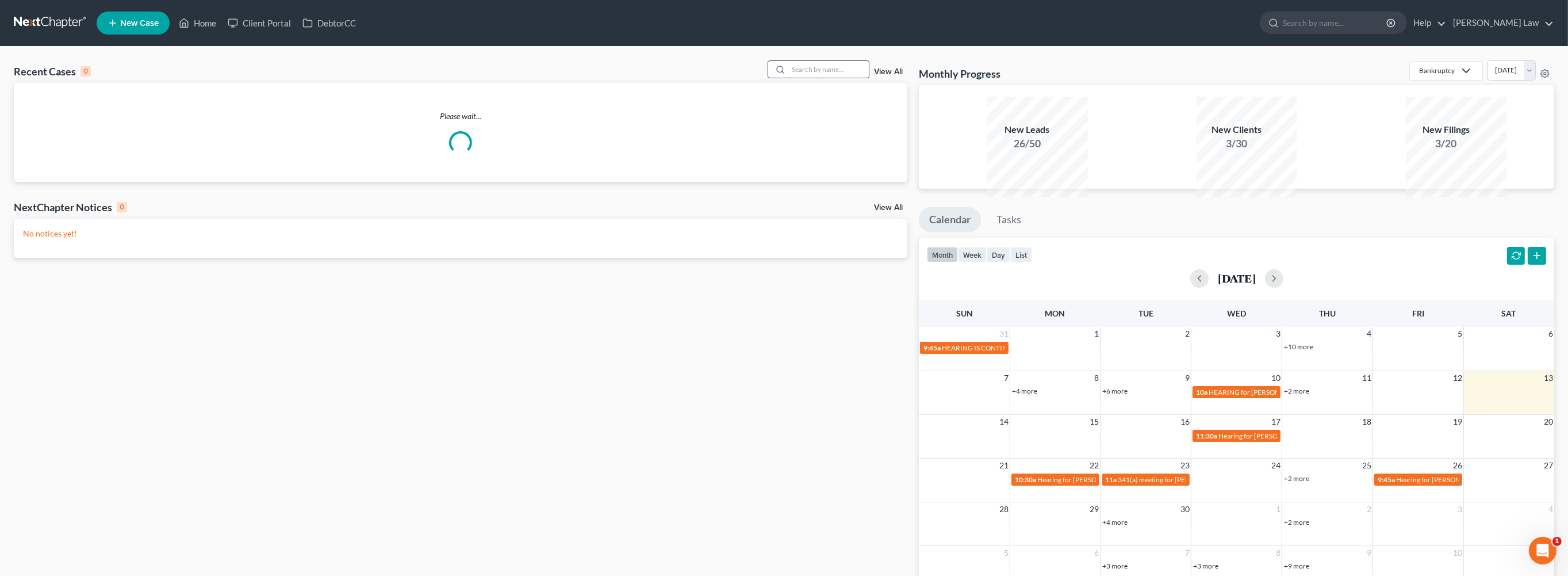
click at [829, 78] on input "search" at bounding box center [829, 69] width 80 height 17
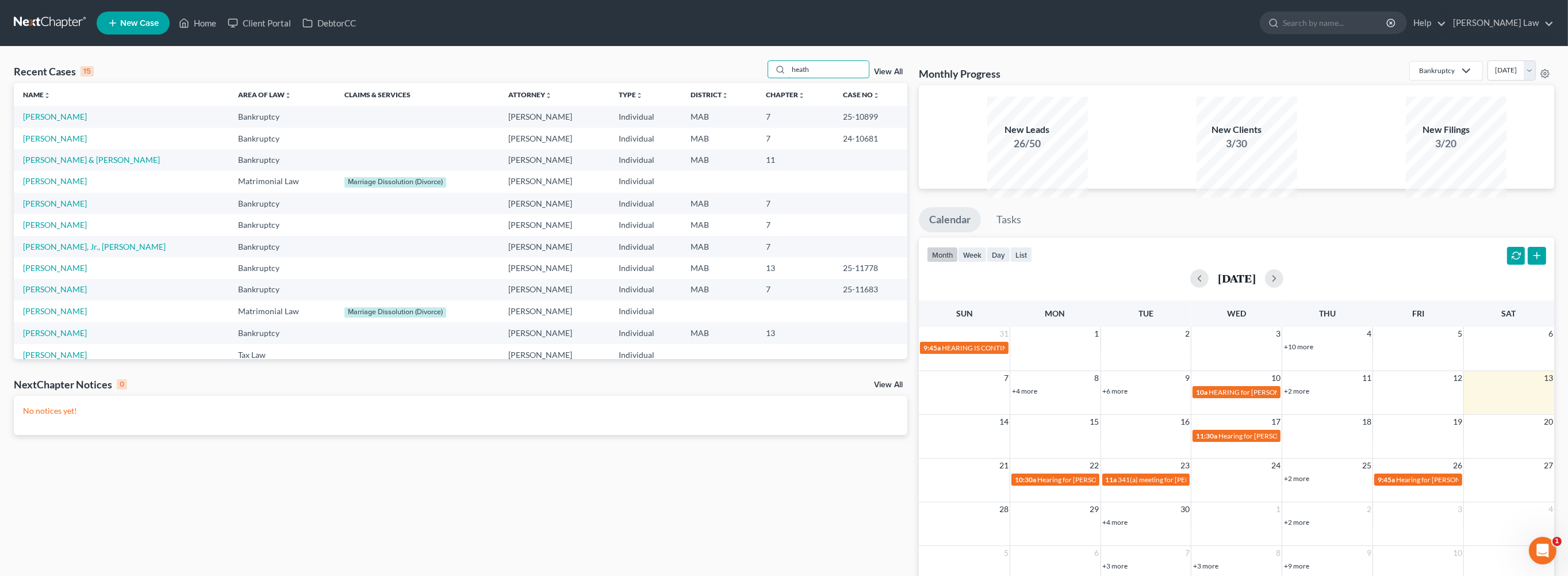
type input "heath"
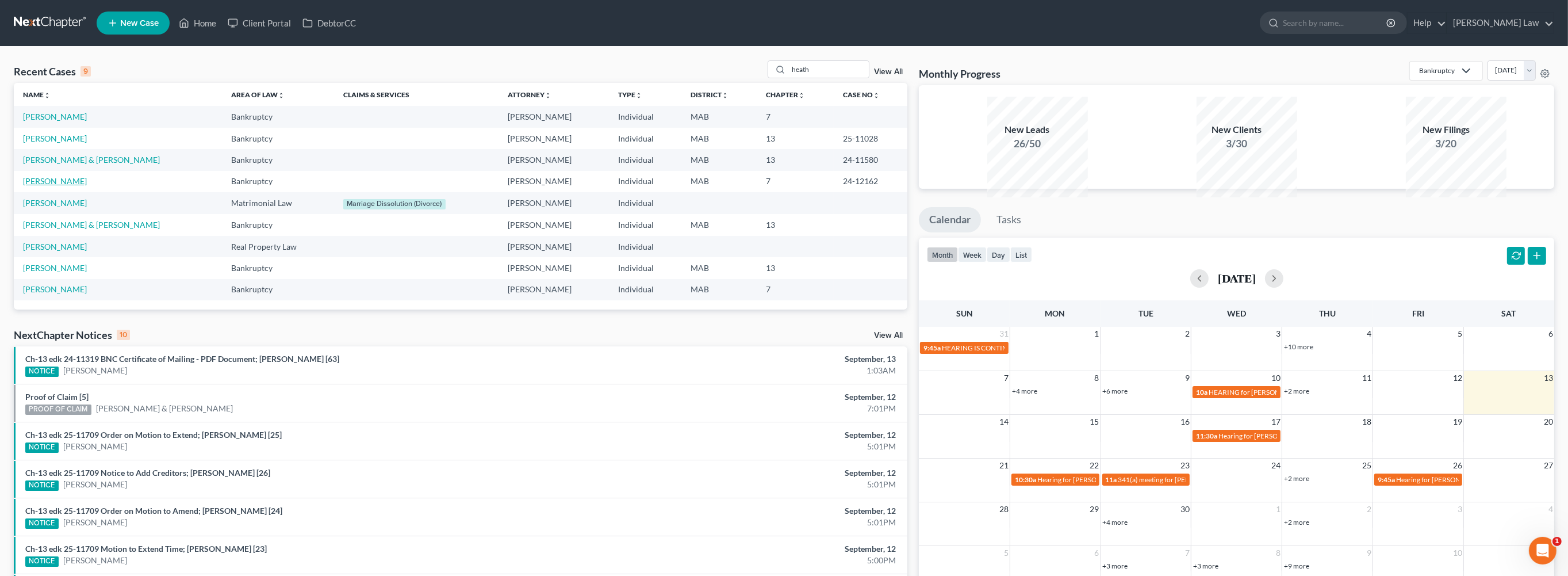
click at [75, 186] on link "[PERSON_NAME]" at bounding box center [55, 181] width 63 height 10
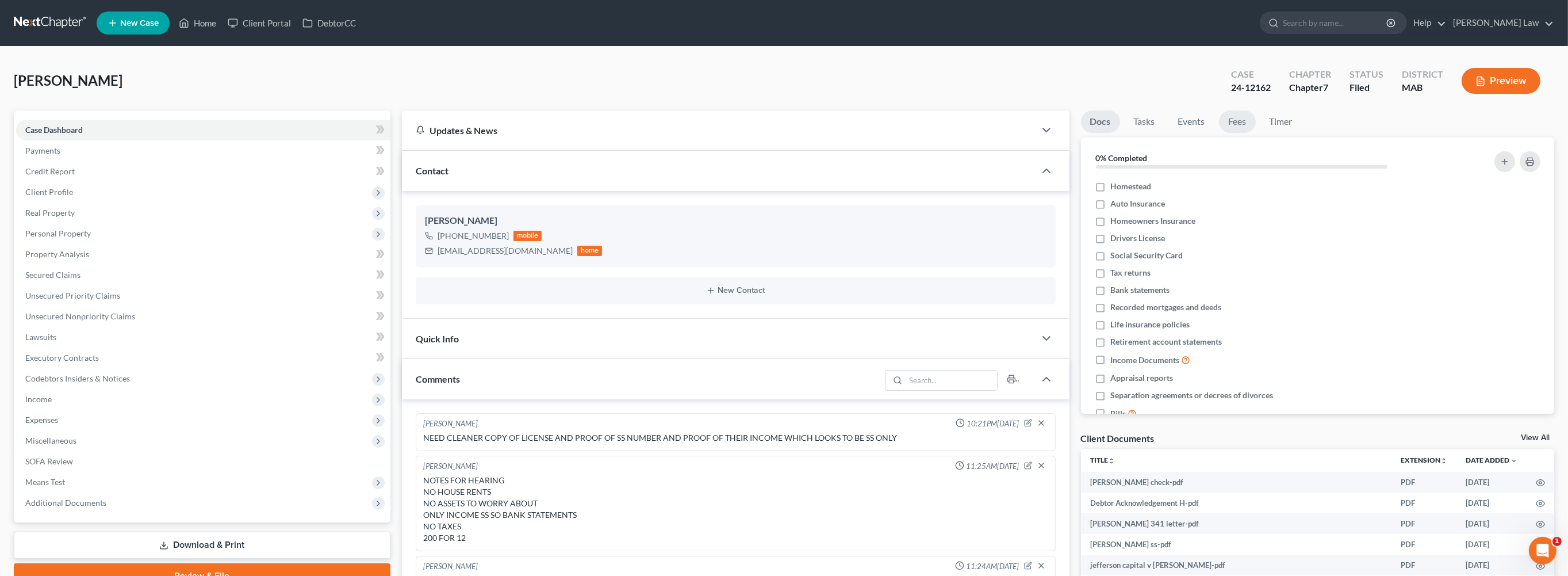
click at [1256, 133] on link "Fees" at bounding box center [1238, 121] width 37 height 22
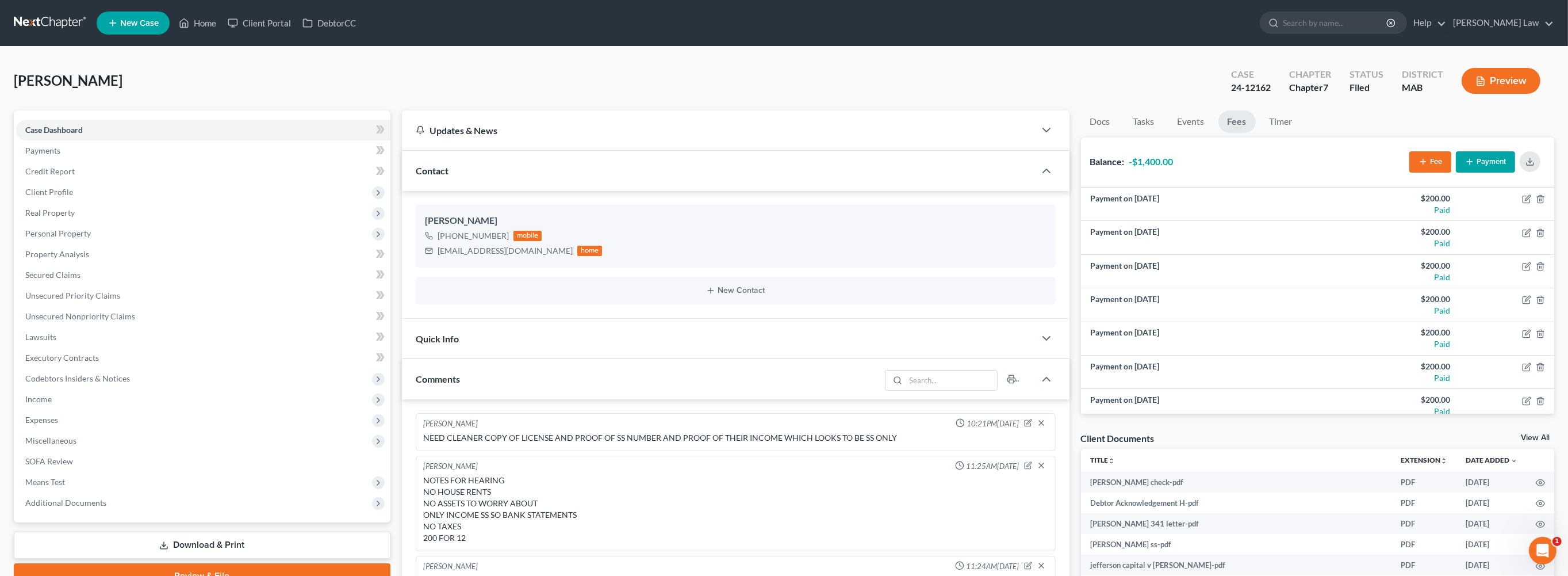
scroll to position [49, 0]
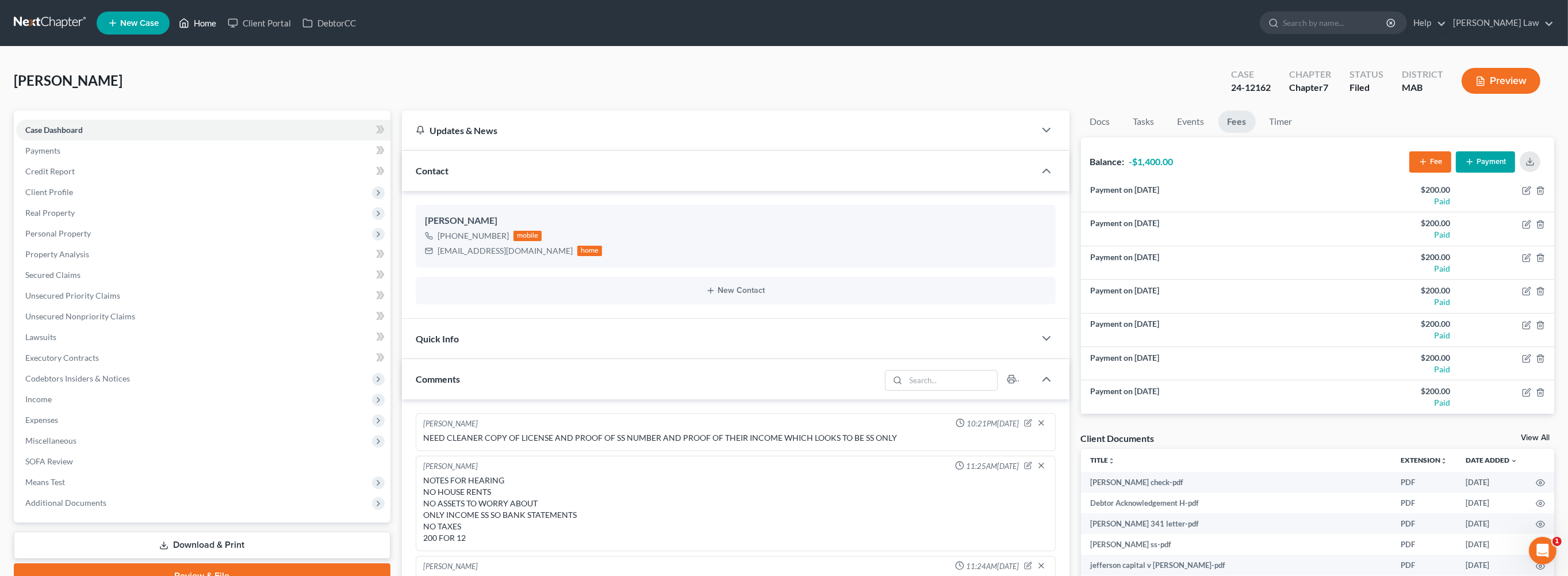
click at [222, 31] on link "Home" at bounding box center [197, 23] width 49 height 21
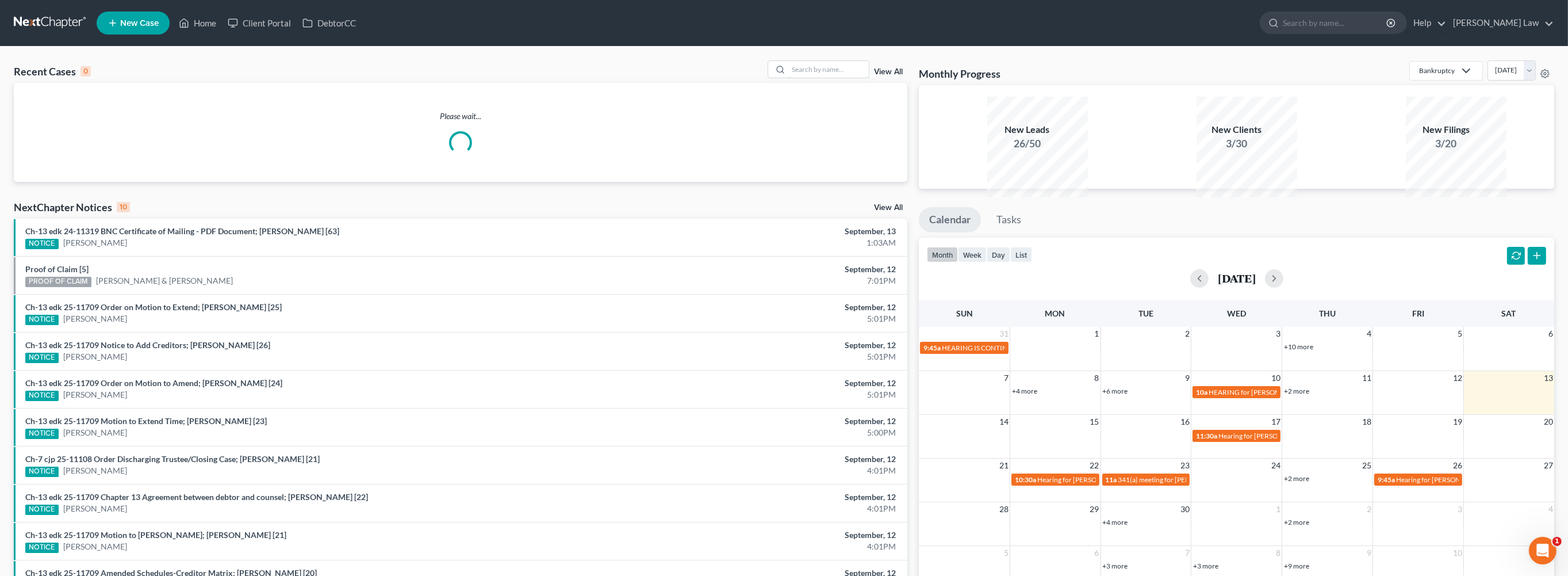
drag, startPoint x: 794, startPoint y: 81, endPoint x: 1544, endPoint y: 138, distance: 752.2
click at [794, 78] on input "search" at bounding box center [829, 69] width 80 height 17
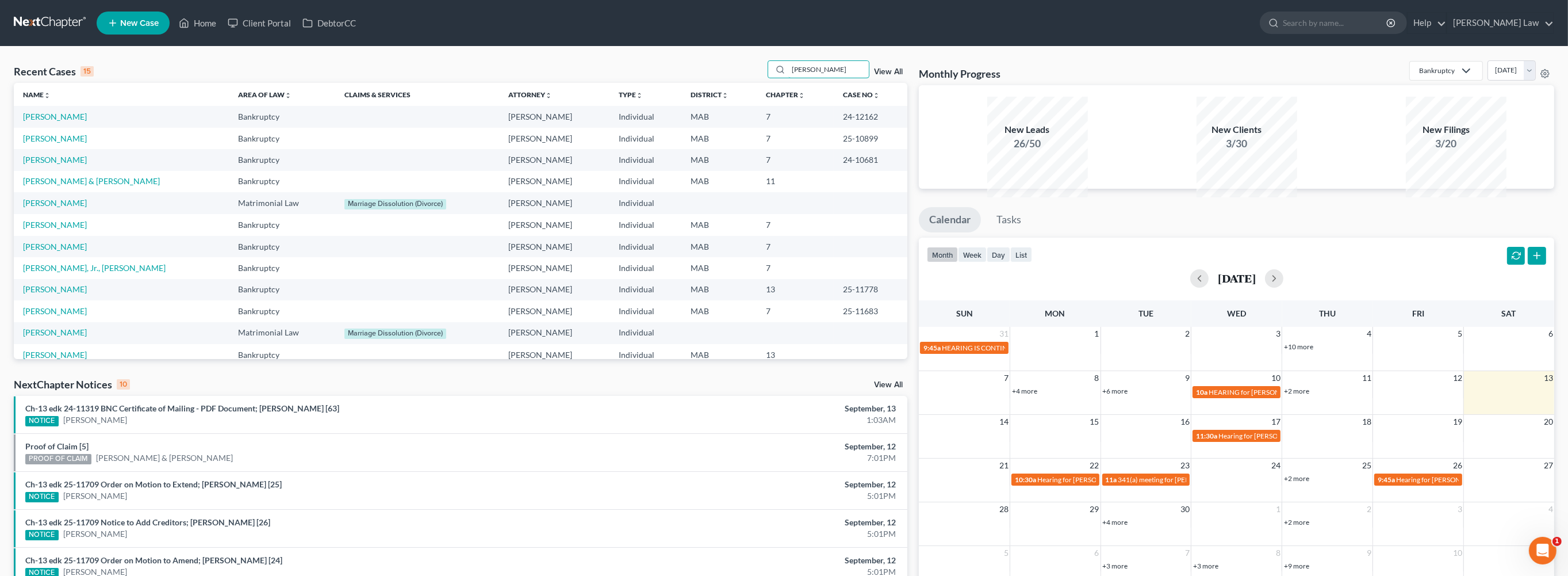
type input "[PERSON_NAME]"
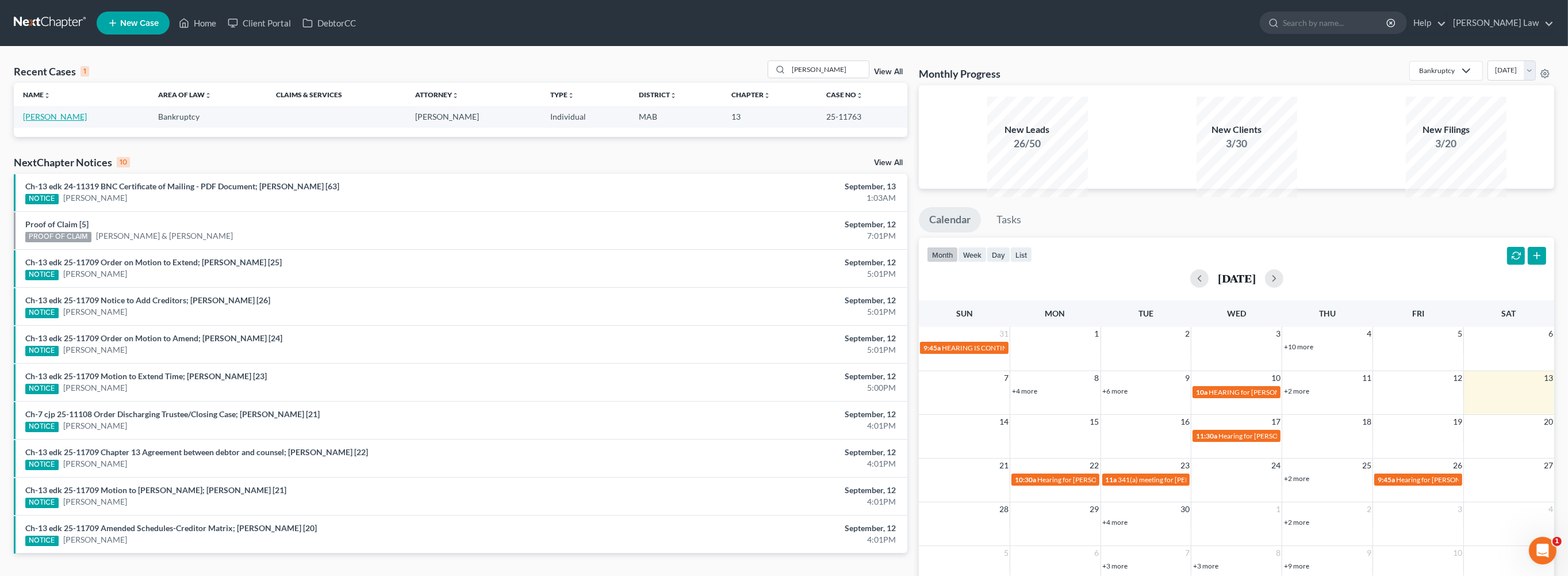
click at [56, 121] on link "[PERSON_NAME]" at bounding box center [55, 116] width 63 height 10
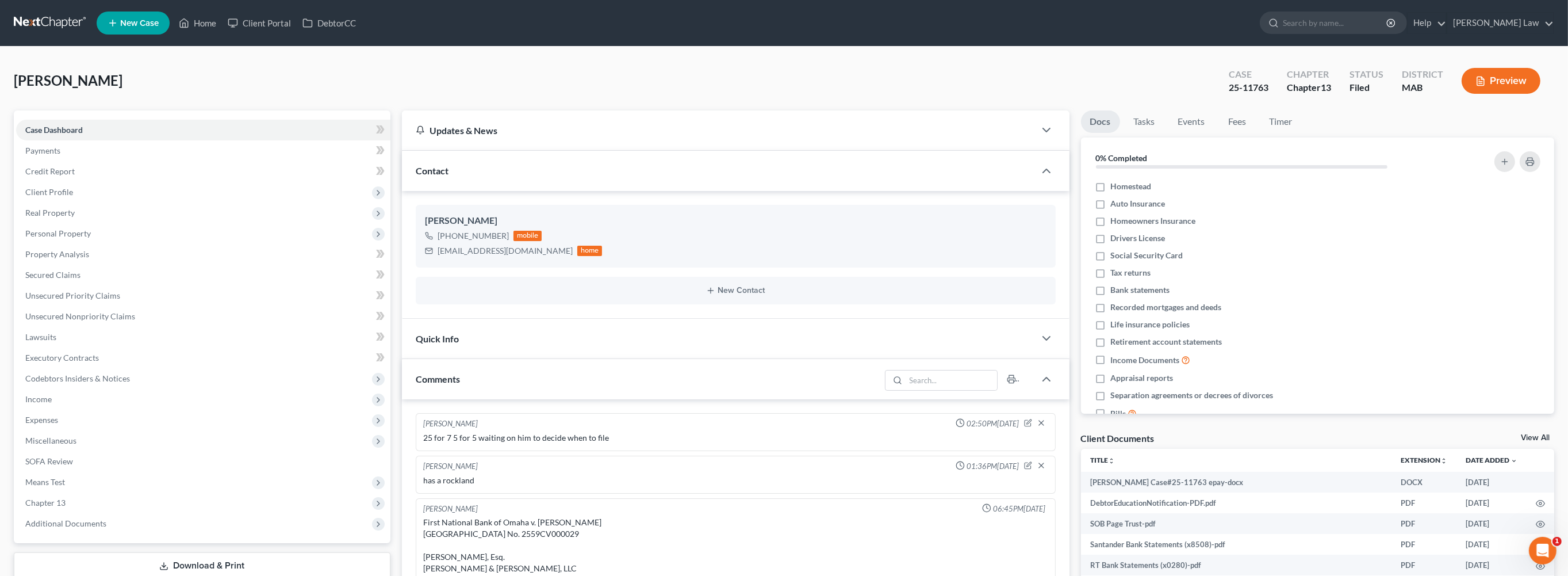
scroll to position [428, 0]
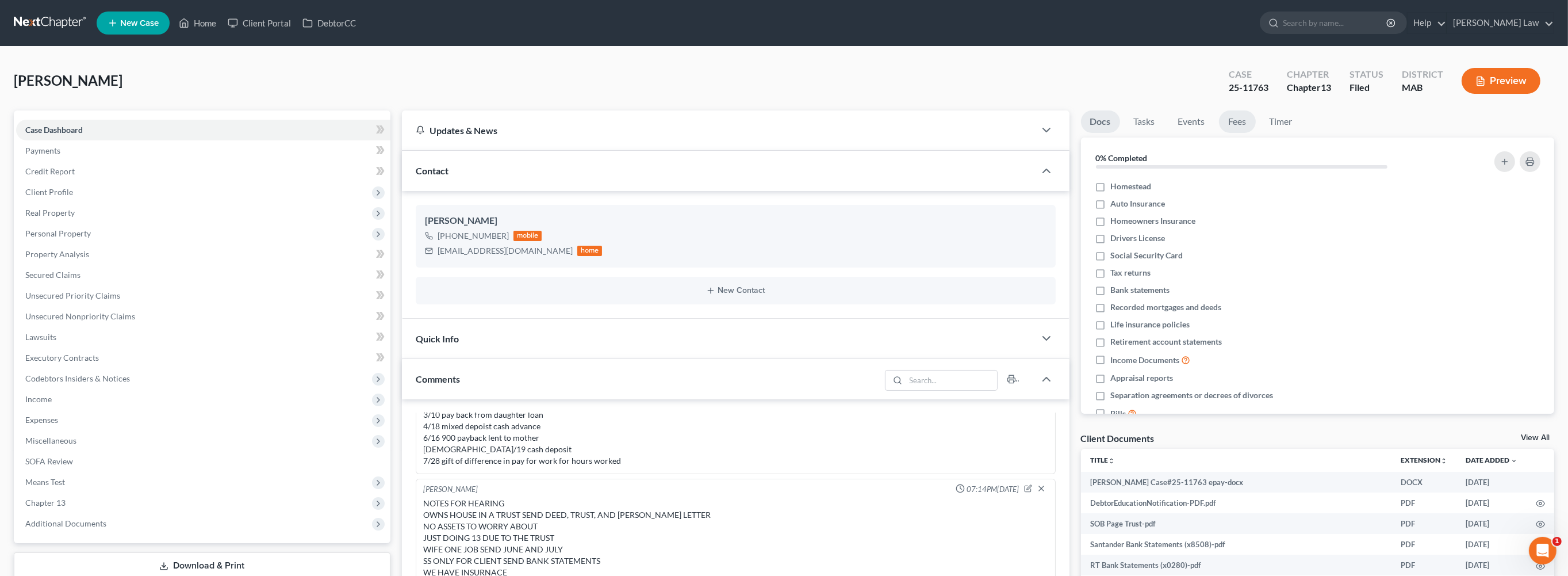
click at [1256, 133] on link "Fees" at bounding box center [1238, 121] width 37 height 22
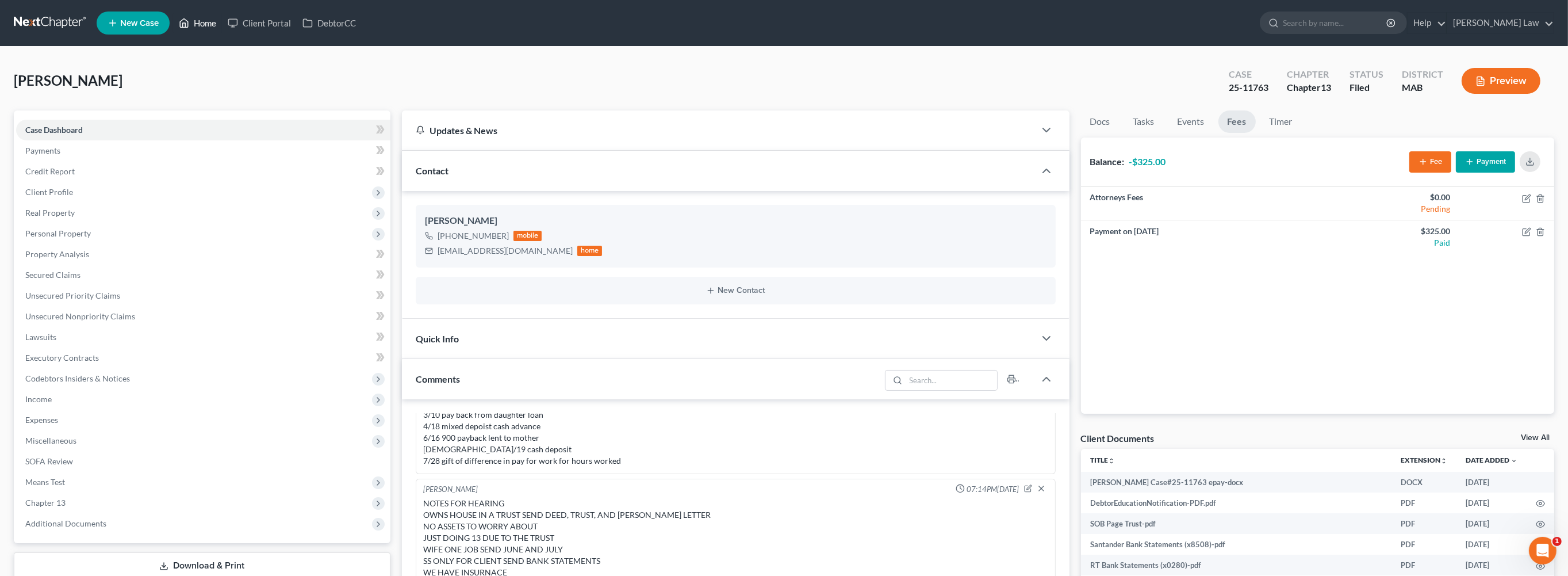
click at [222, 27] on link "Home" at bounding box center [197, 23] width 49 height 21
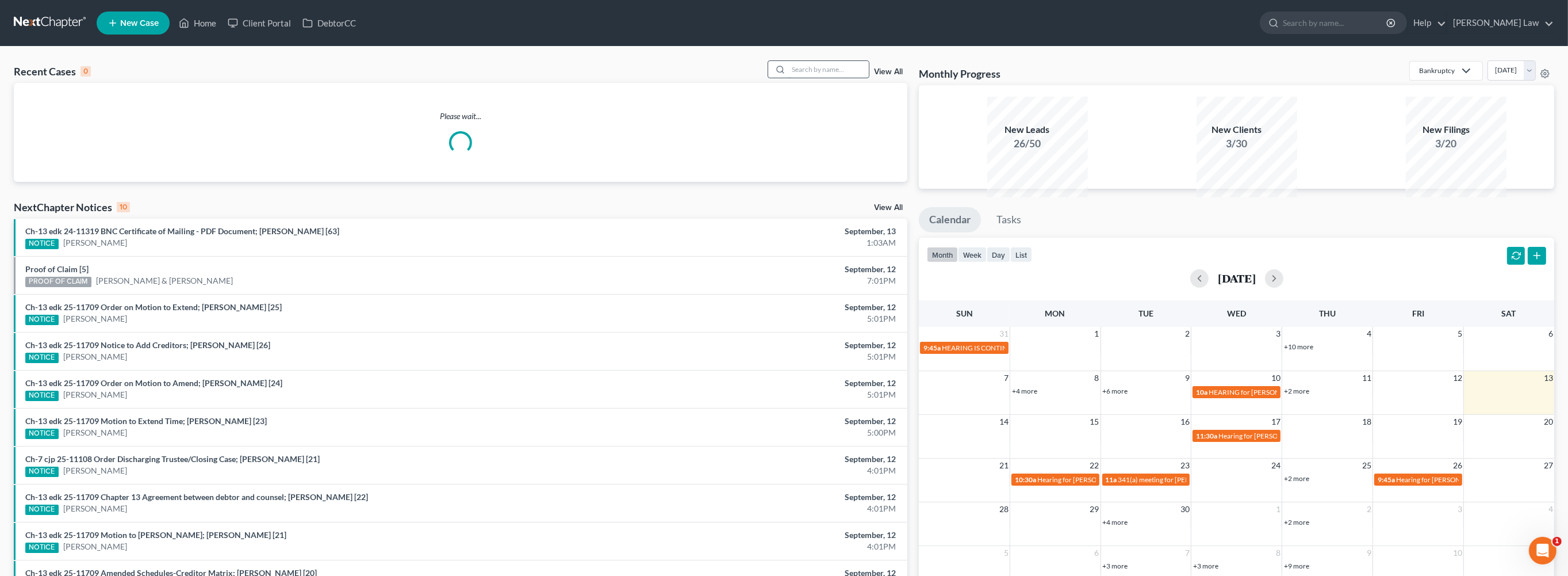
click at [789, 78] on input "search" at bounding box center [829, 69] width 80 height 17
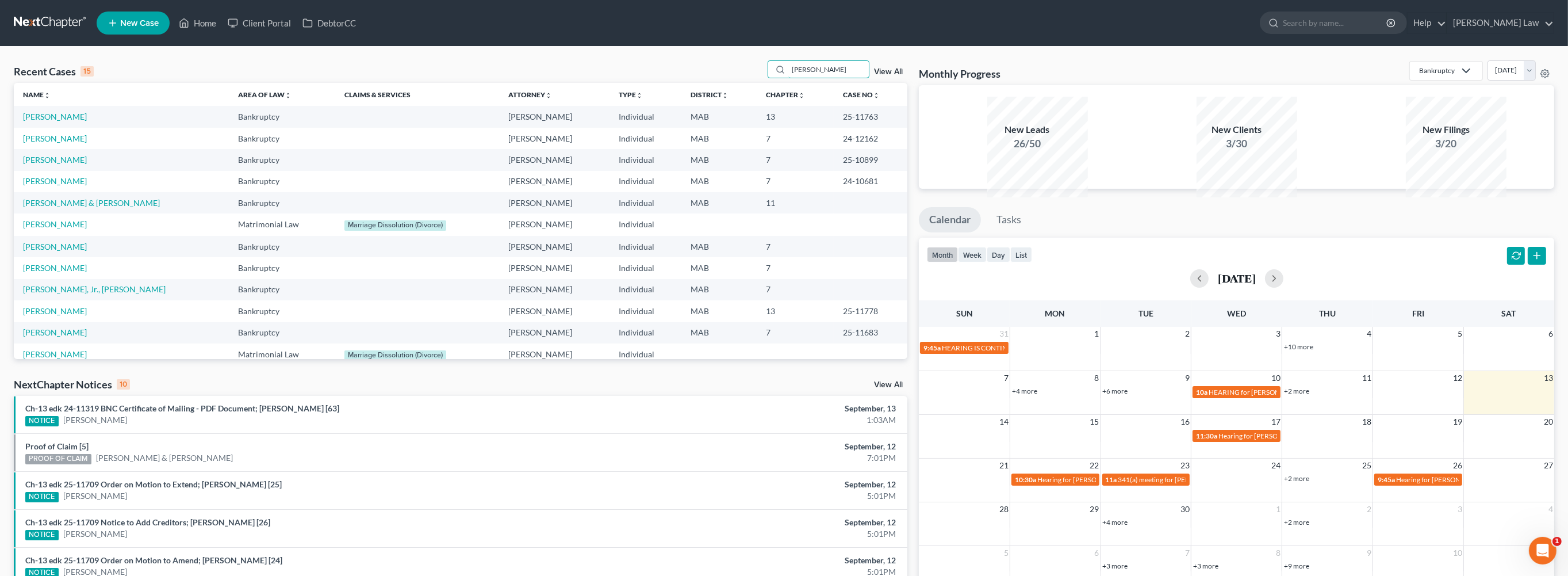
type input "[PERSON_NAME]"
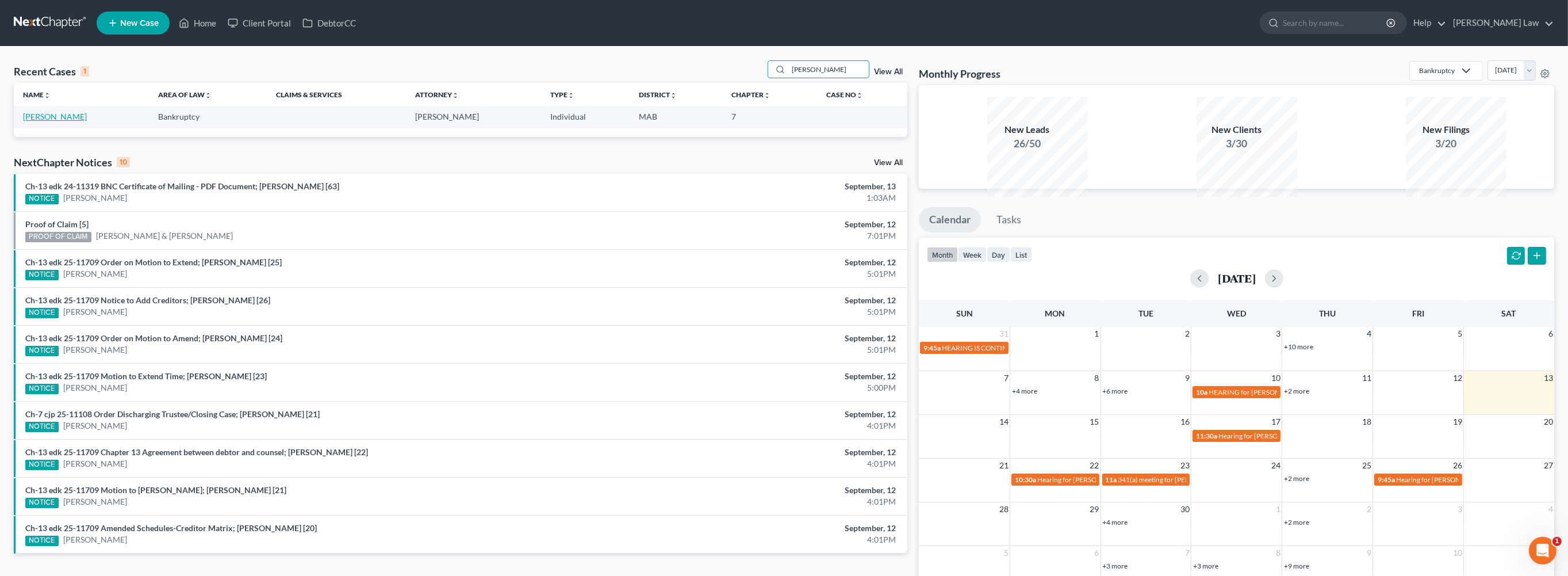
click at [50, 121] on link "[PERSON_NAME]" at bounding box center [55, 116] width 63 height 10
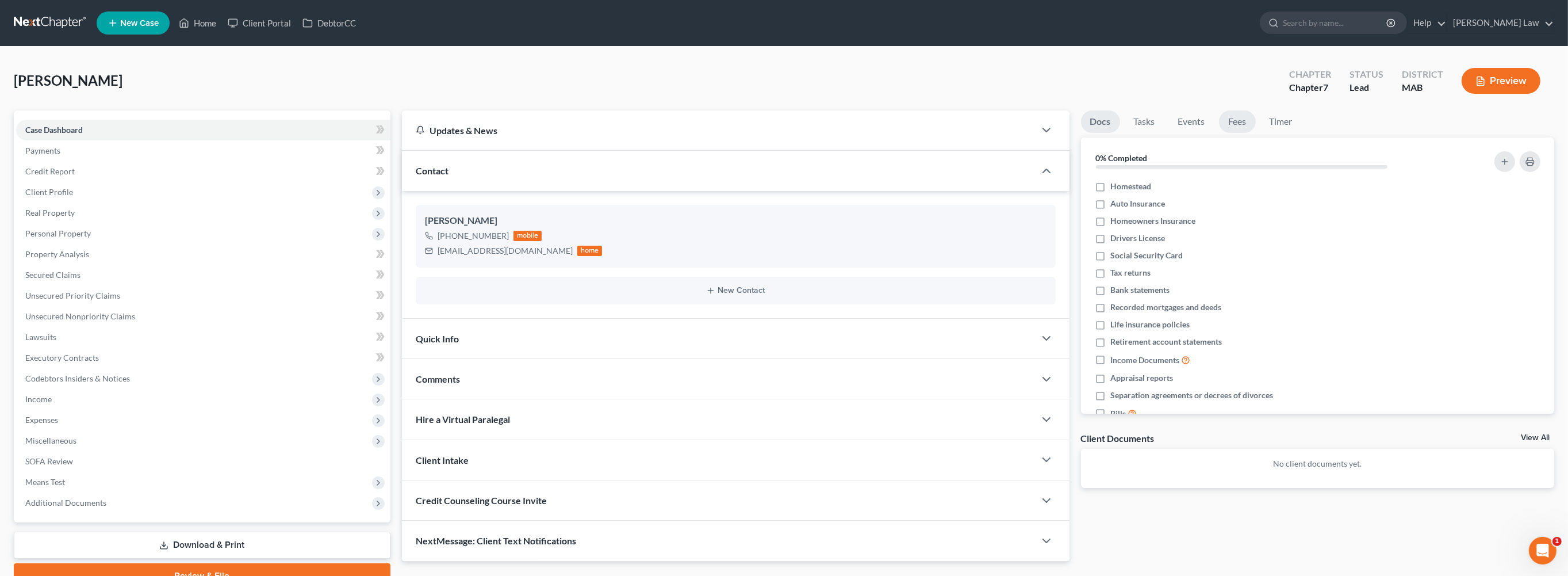
click at [1256, 133] on link "Fees" at bounding box center [1238, 121] width 37 height 22
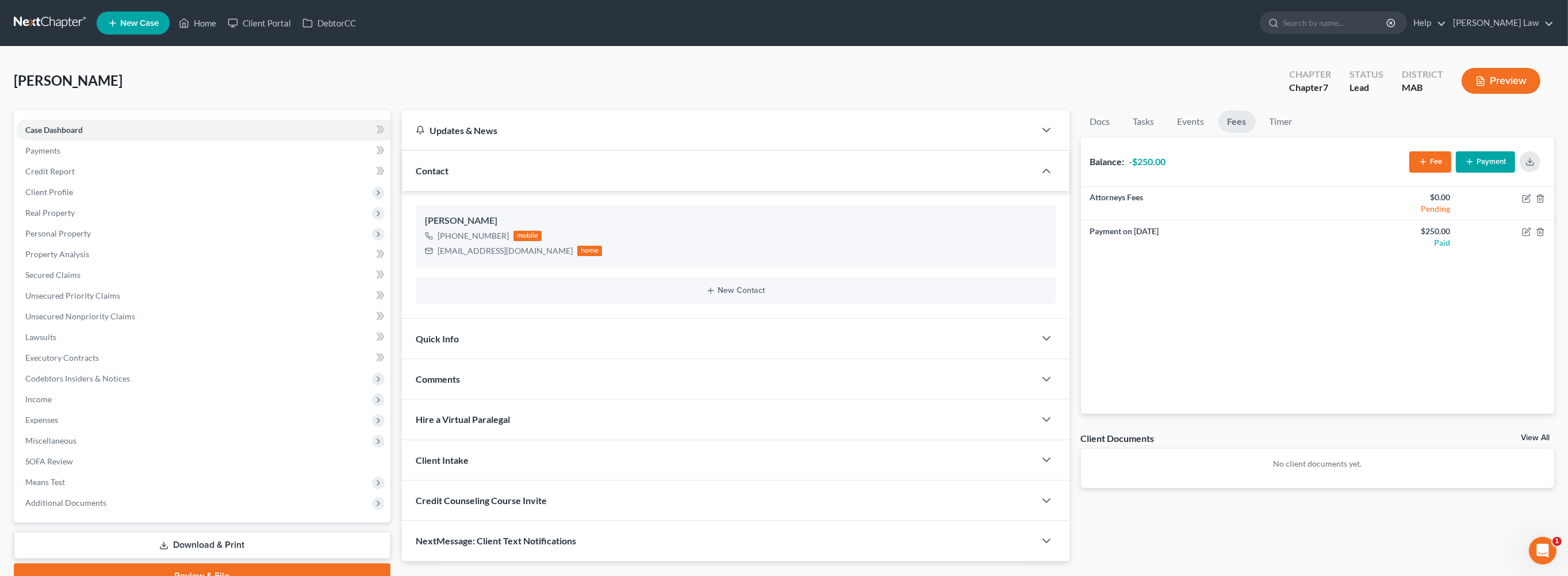
click at [1475, 173] on button "Payment" at bounding box center [1486, 161] width 59 height 21
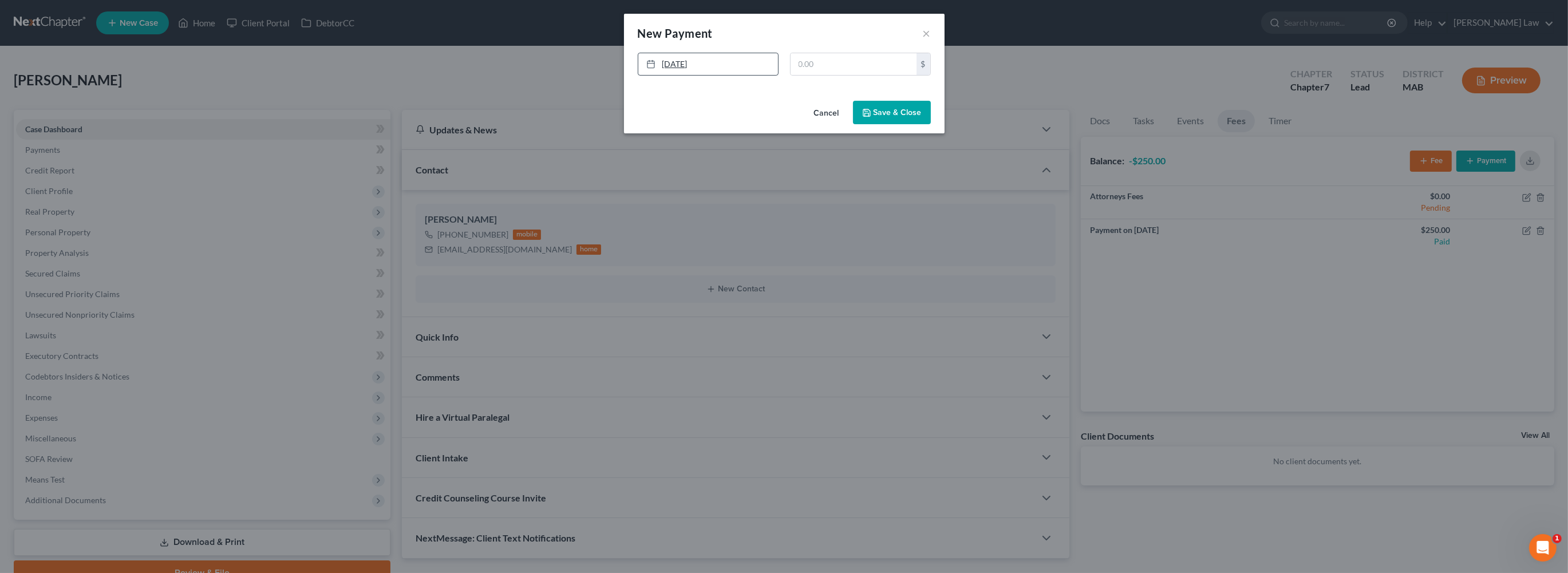
click at [651, 75] on link "[DATE]" at bounding box center [708, 64] width 140 height 22
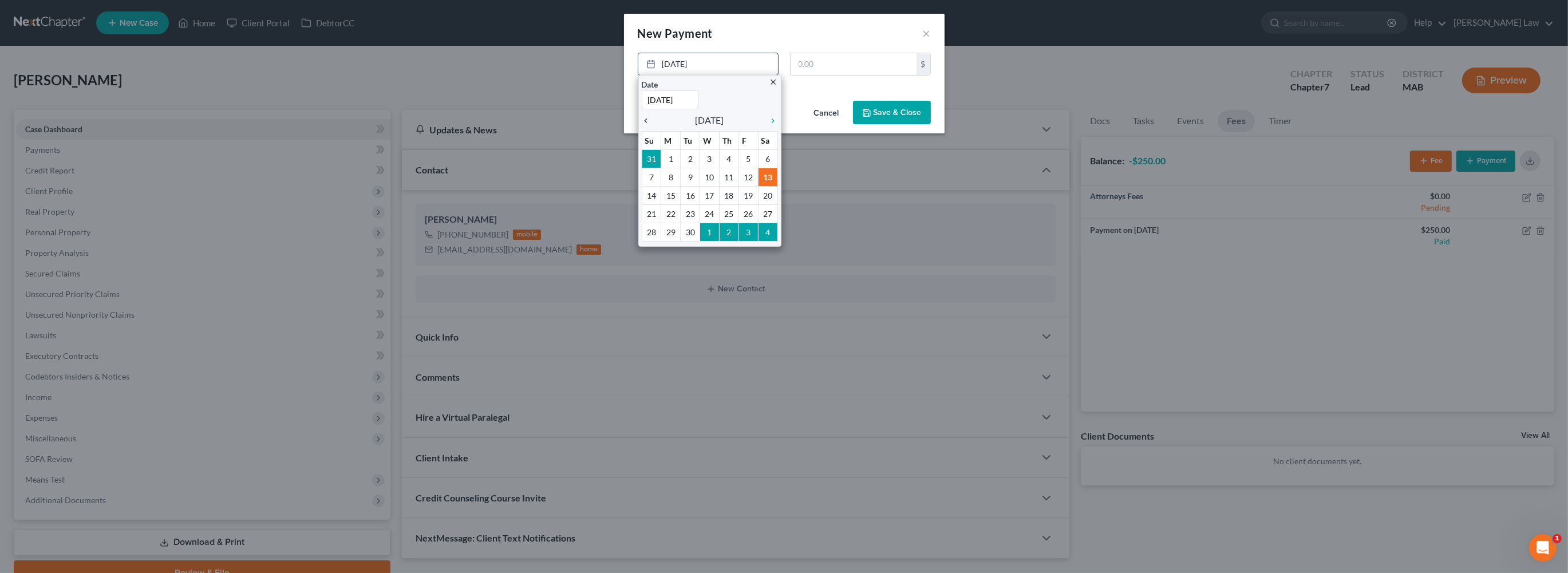
click at [642, 125] on icon "chevron_left" at bounding box center [649, 120] width 15 height 9
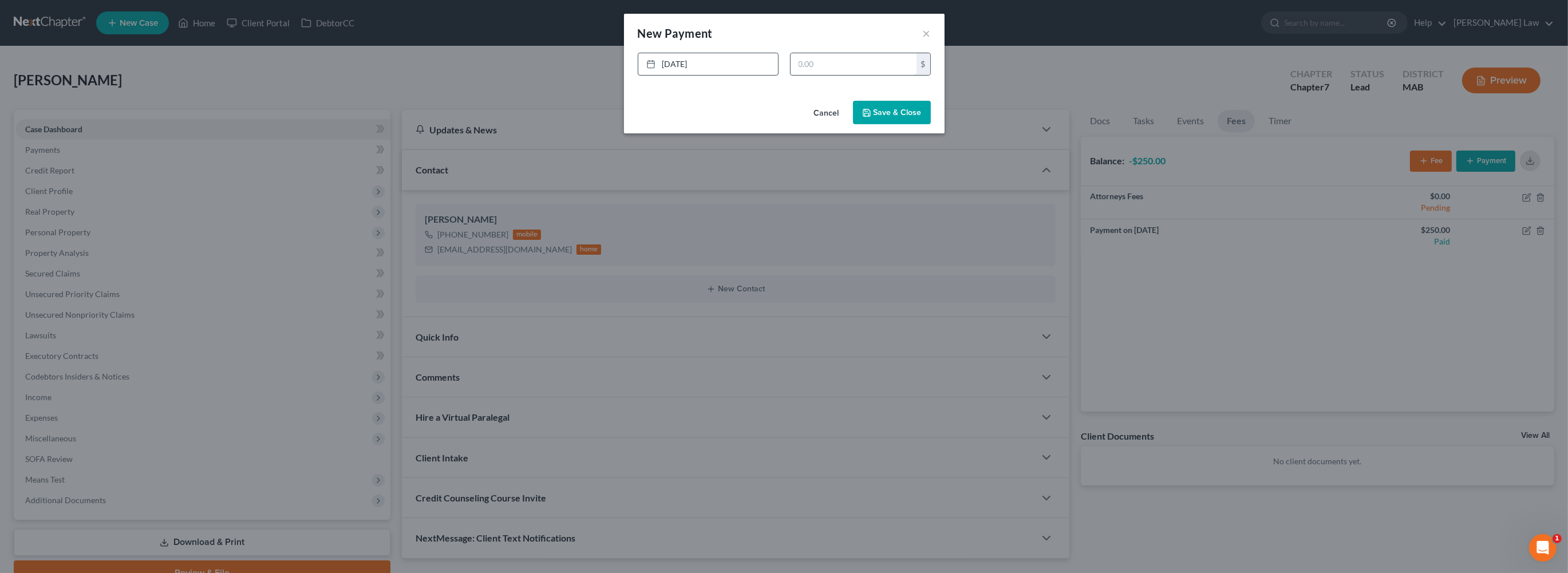
click at [892, 75] on input "text" at bounding box center [854, 64] width 126 height 22
type input "500"
click at [928, 125] on button "Save & Close" at bounding box center [892, 113] width 78 height 24
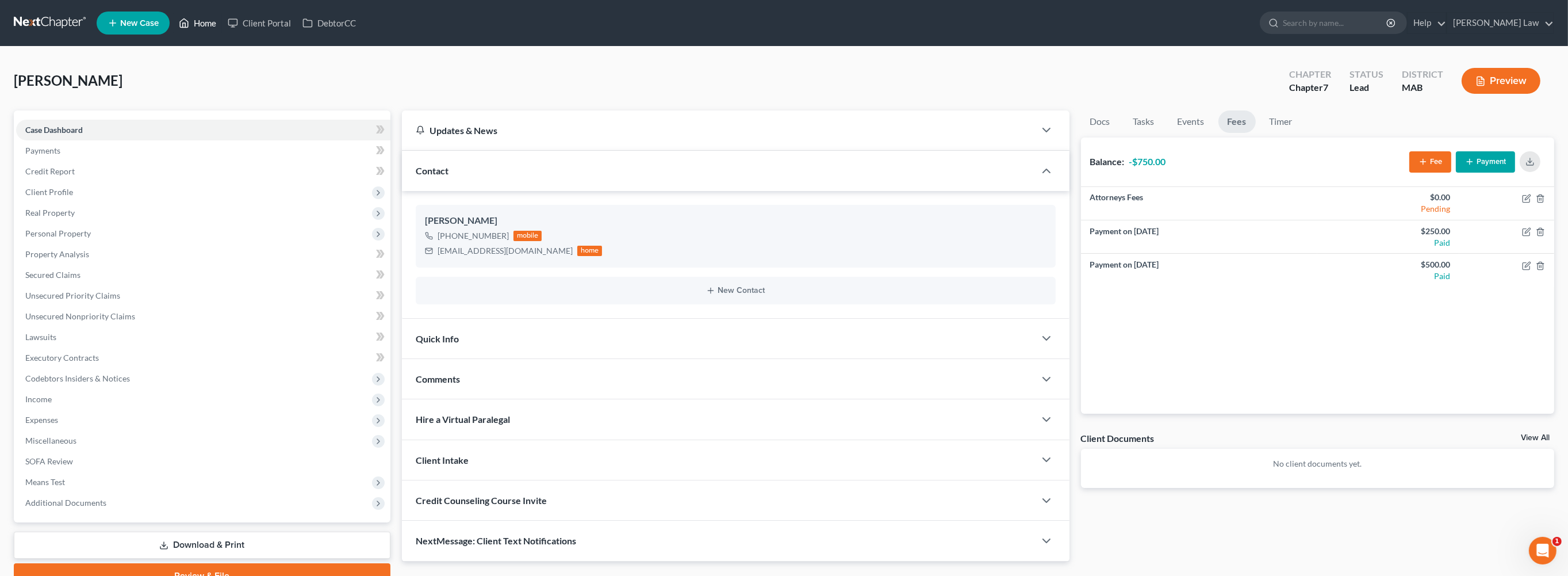
click at [222, 31] on link "Home" at bounding box center [197, 23] width 49 height 21
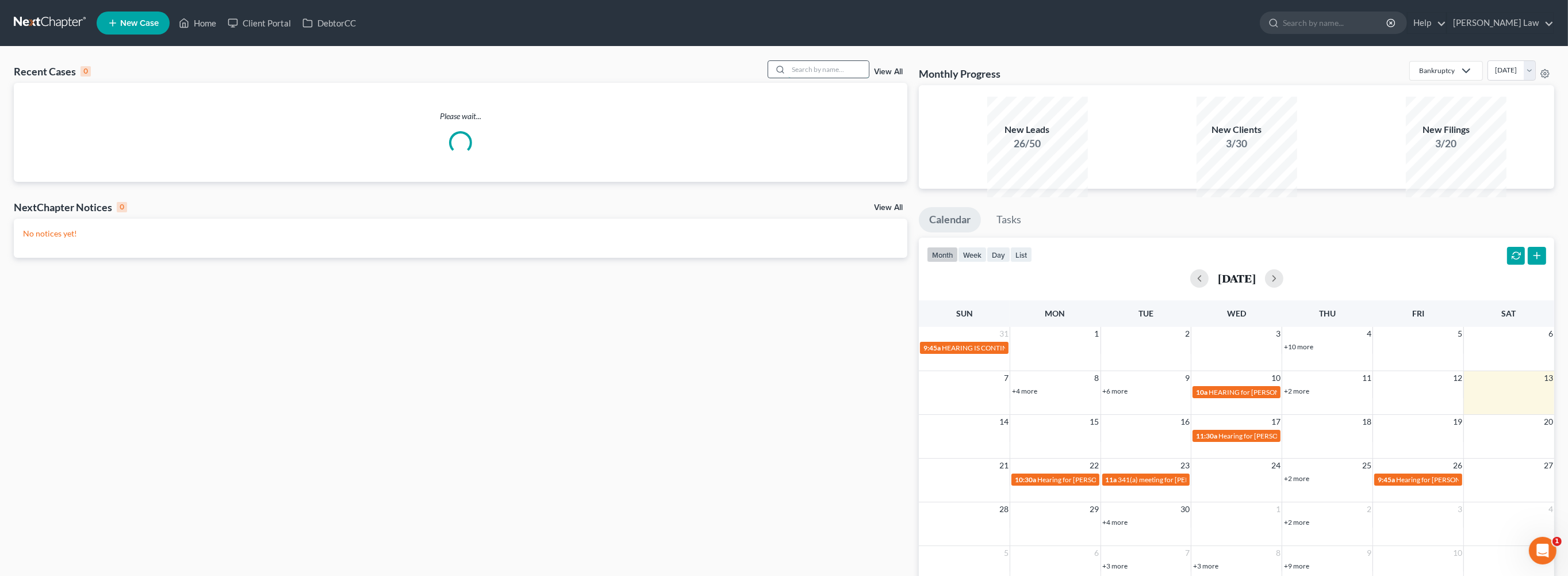
click at [821, 78] on input "search" at bounding box center [829, 69] width 80 height 17
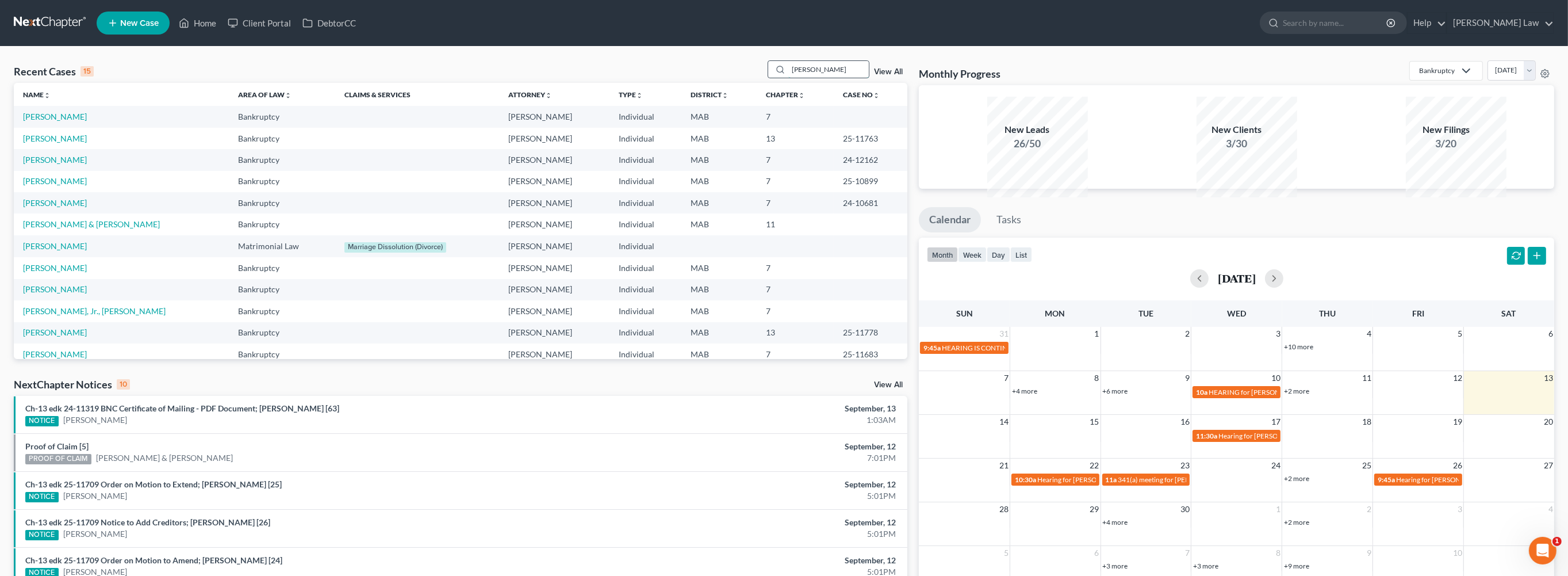
type input "[PERSON_NAME]"
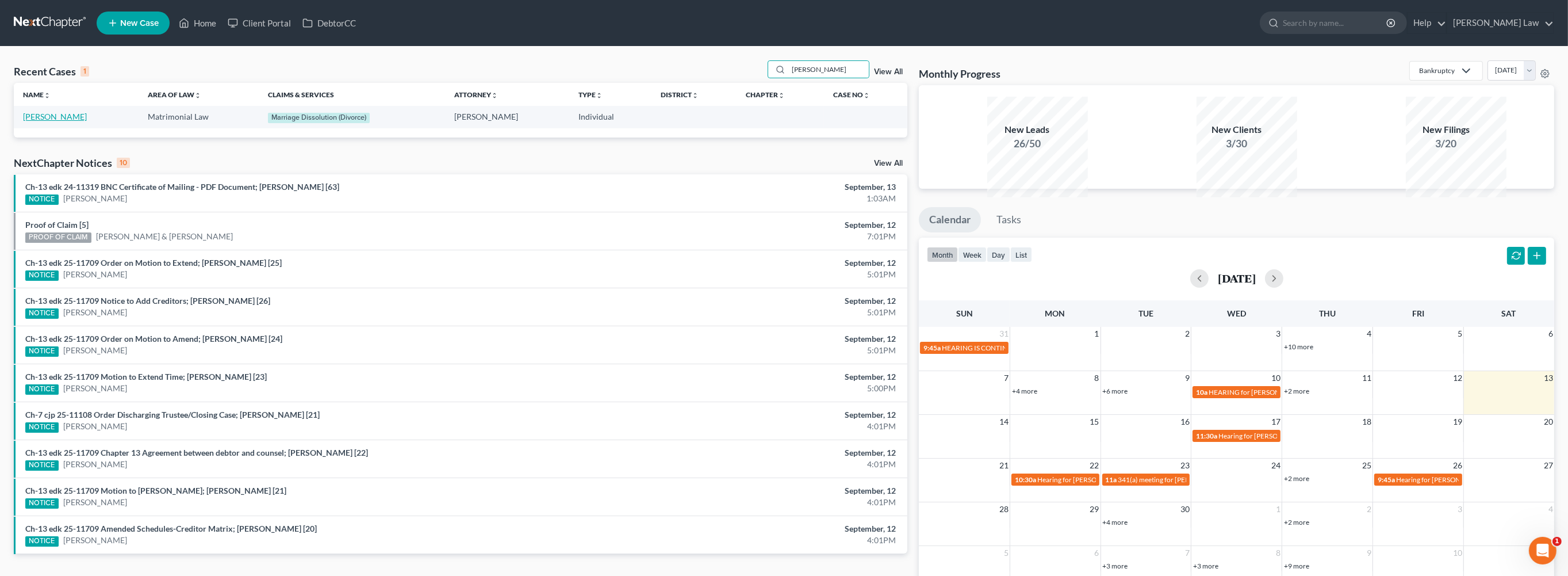
click at [64, 121] on link "[PERSON_NAME]" at bounding box center [55, 116] width 63 height 10
select select "0"
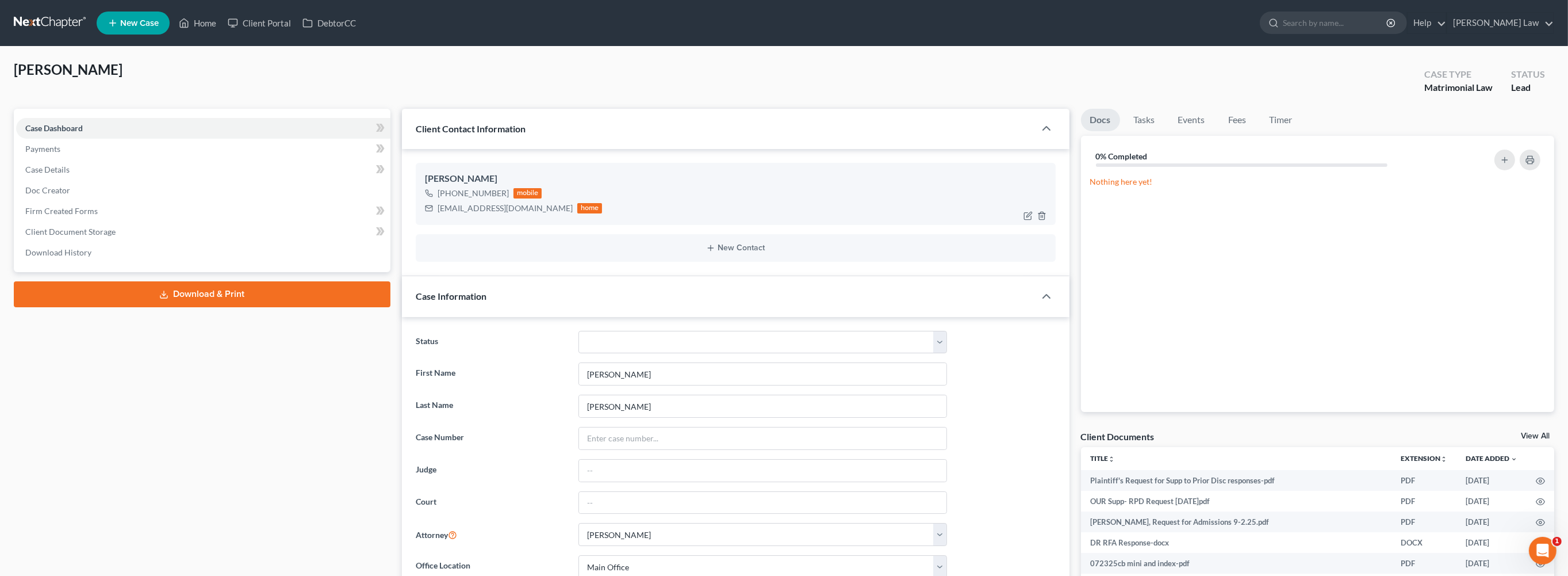
scroll to position [4591, 0]
click at [1256, 131] on link "Fees" at bounding box center [1238, 120] width 37 height 22
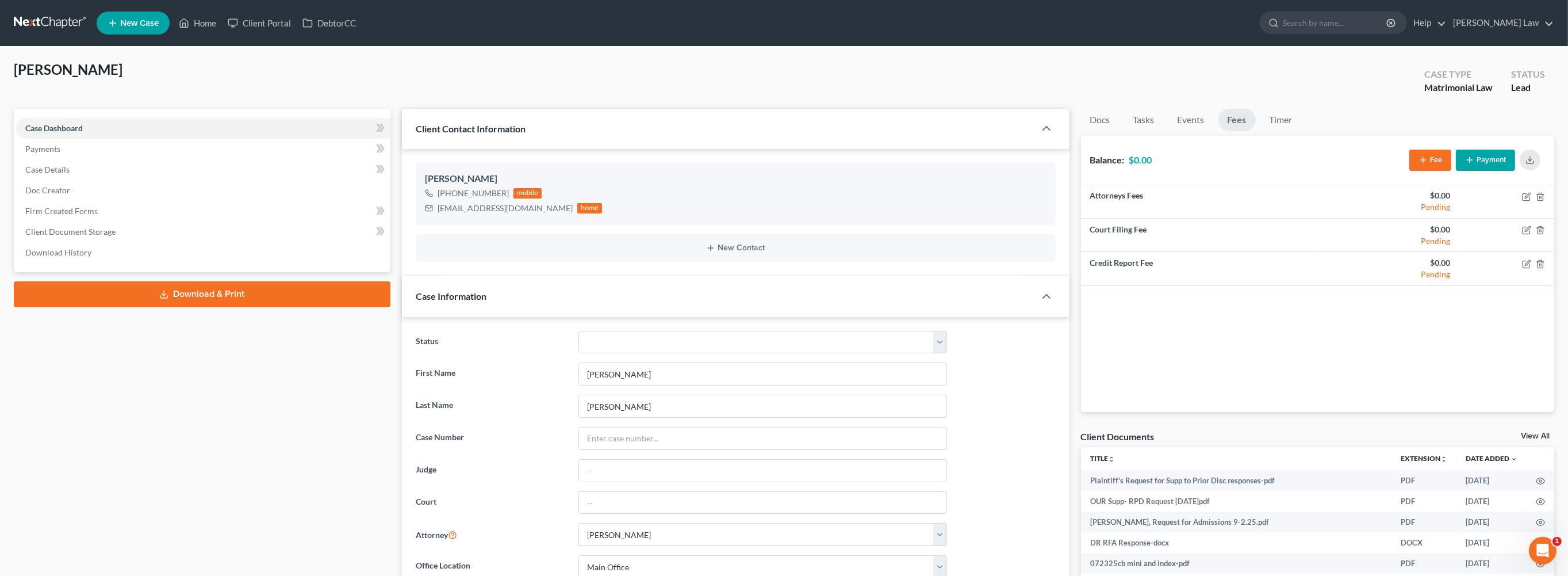
click at [1469, 171] on button "Payment" at bounding box center [1486, 160] width 59 height 21
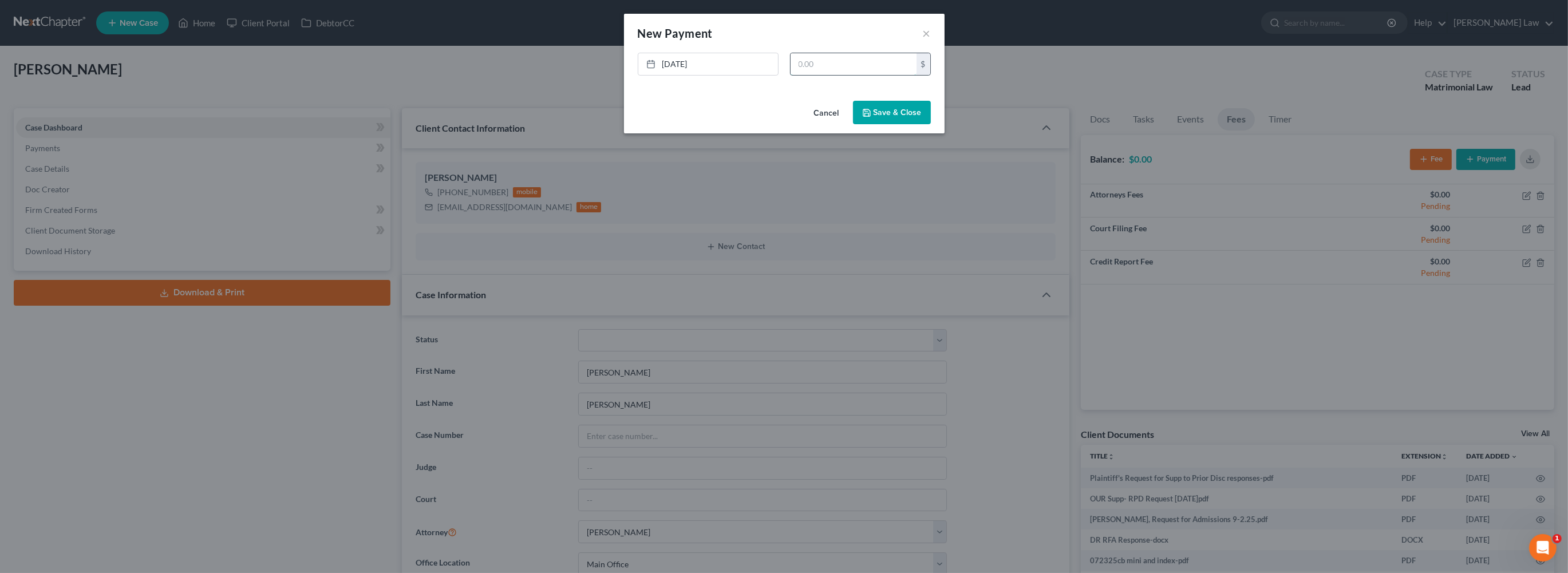
click at [888, 75] on input "text" at bounding box center [854, 64] width 126 height 22
type input "652.05"
click at [916, 125] on button "Save & Close" at bounding box center [892, 113] width 78 height 24
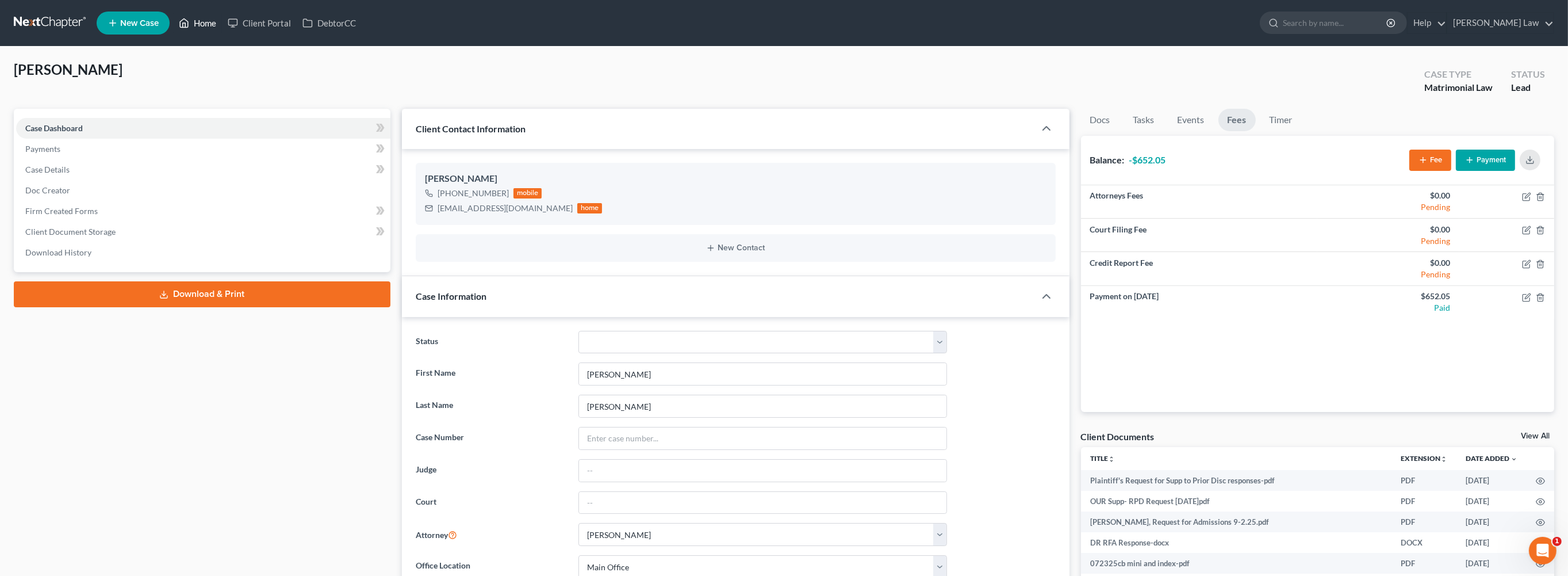
click at [222, 30] on link "Home" at bounding box center [197, 23] width 49 height 21
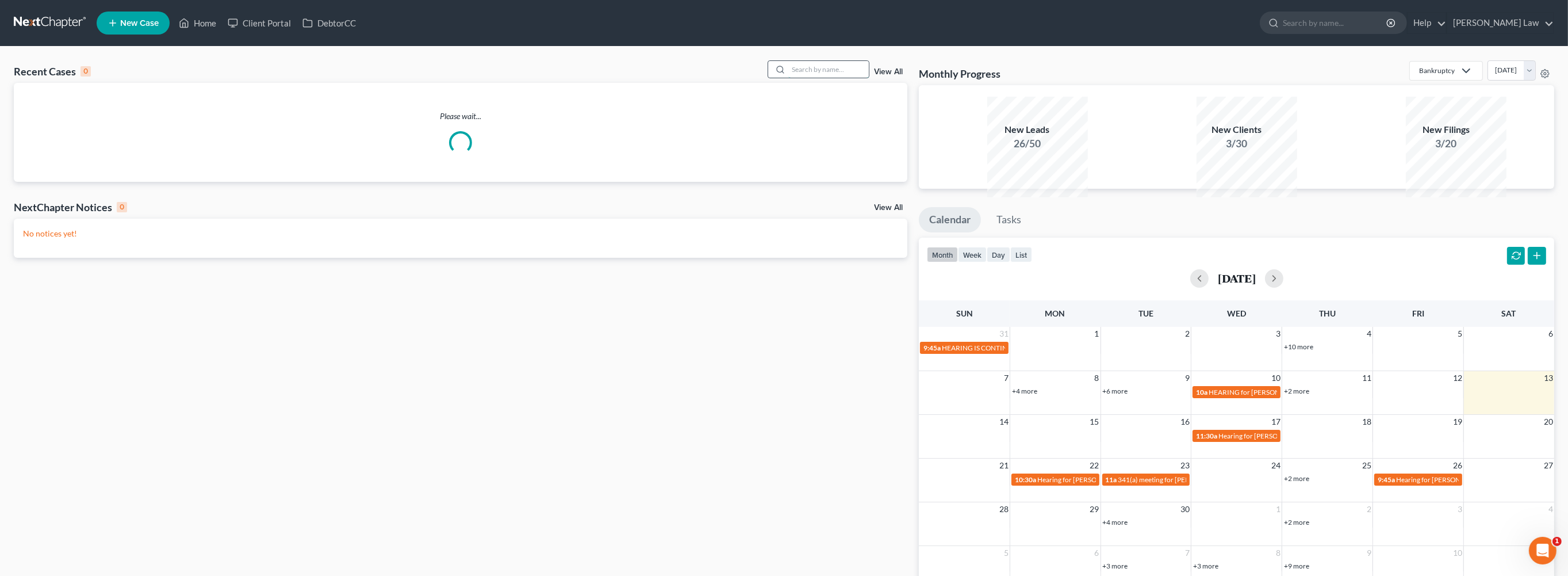
click at [789, 78] on input "search" at bounding box center [829, 69] width 80 height 17
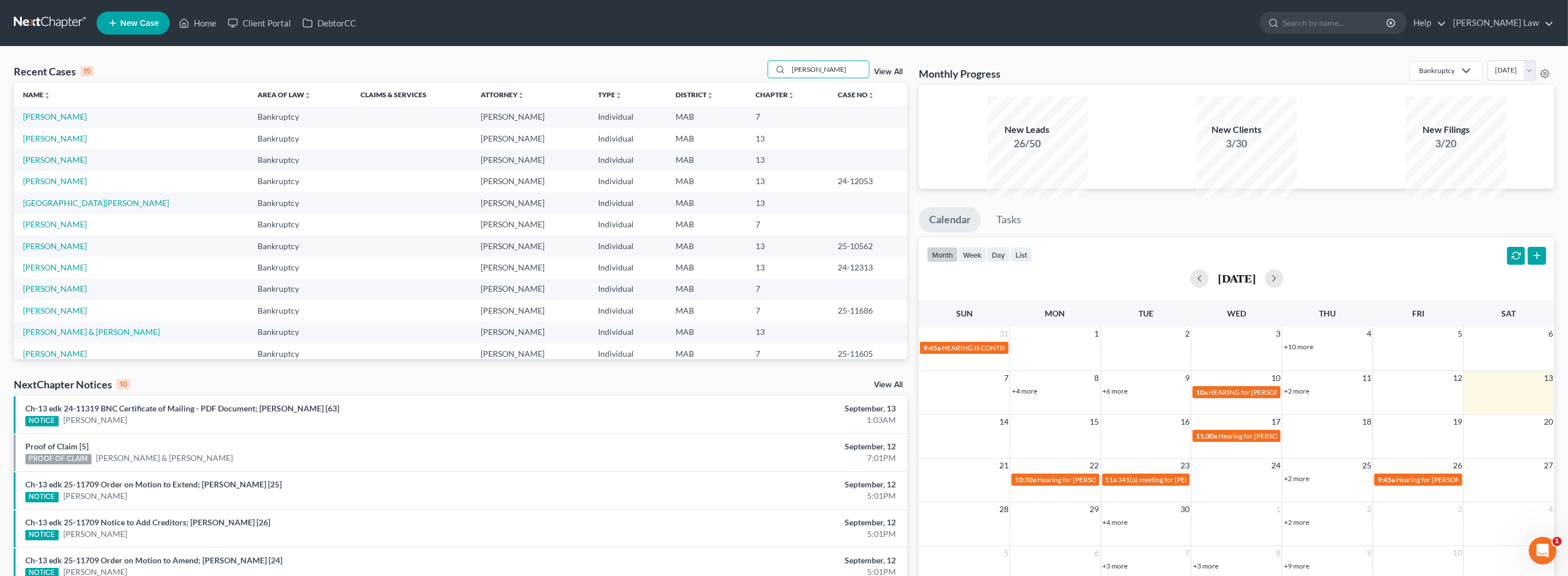
type input "[PERSON_NAME]"
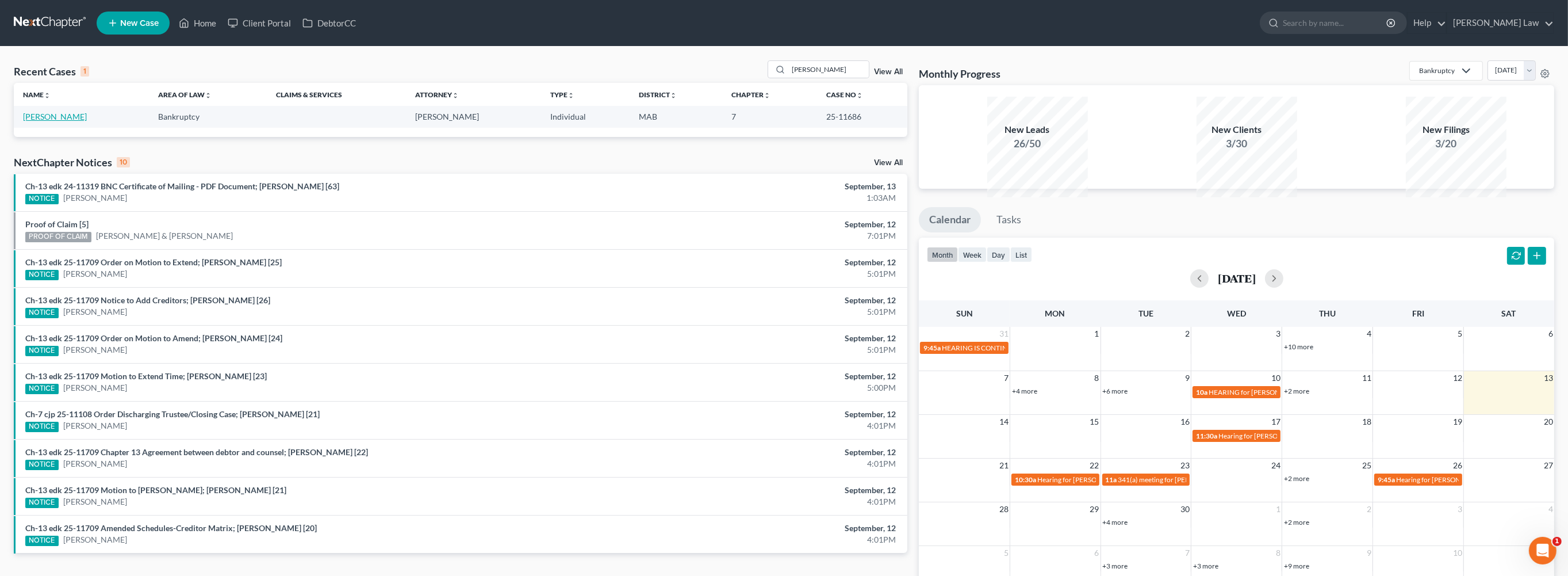
click at [55, 121] on link "[PERSON_NAME]" at bounding box center [55, 116] width 63 height 10
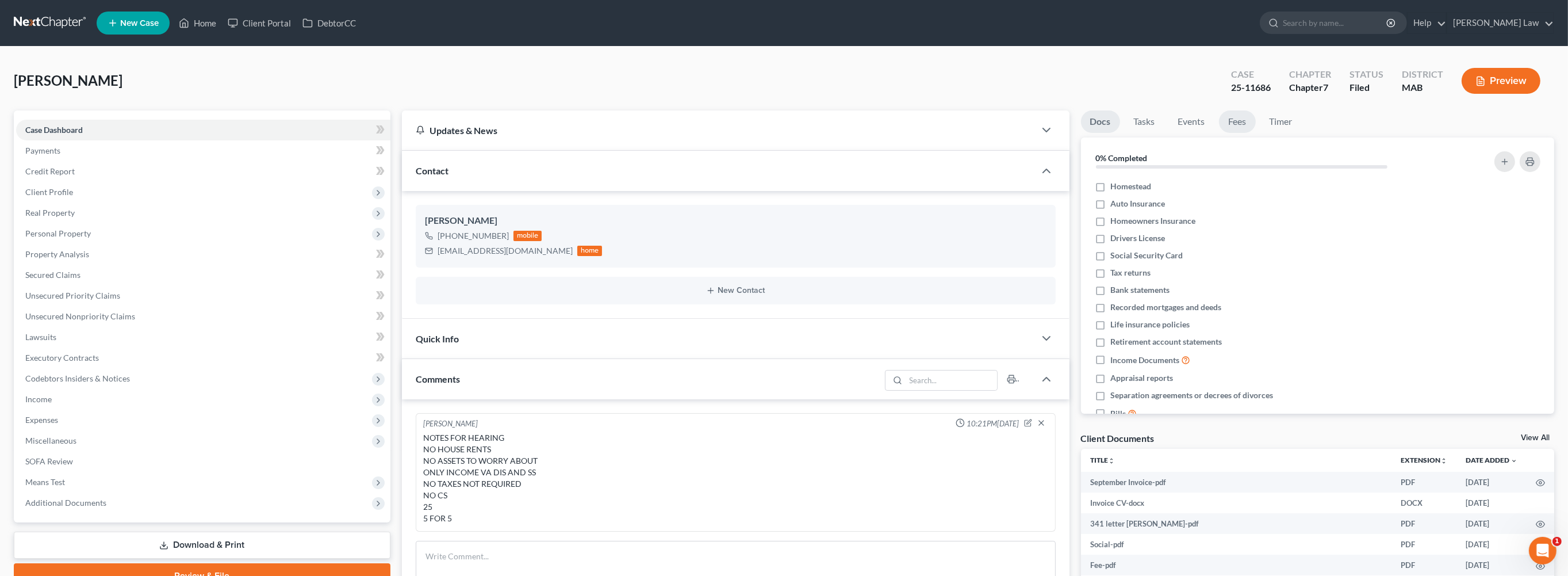
click at [1256, 133] on link "Fees" at bounding box center [1238, 121] width 37 height 22
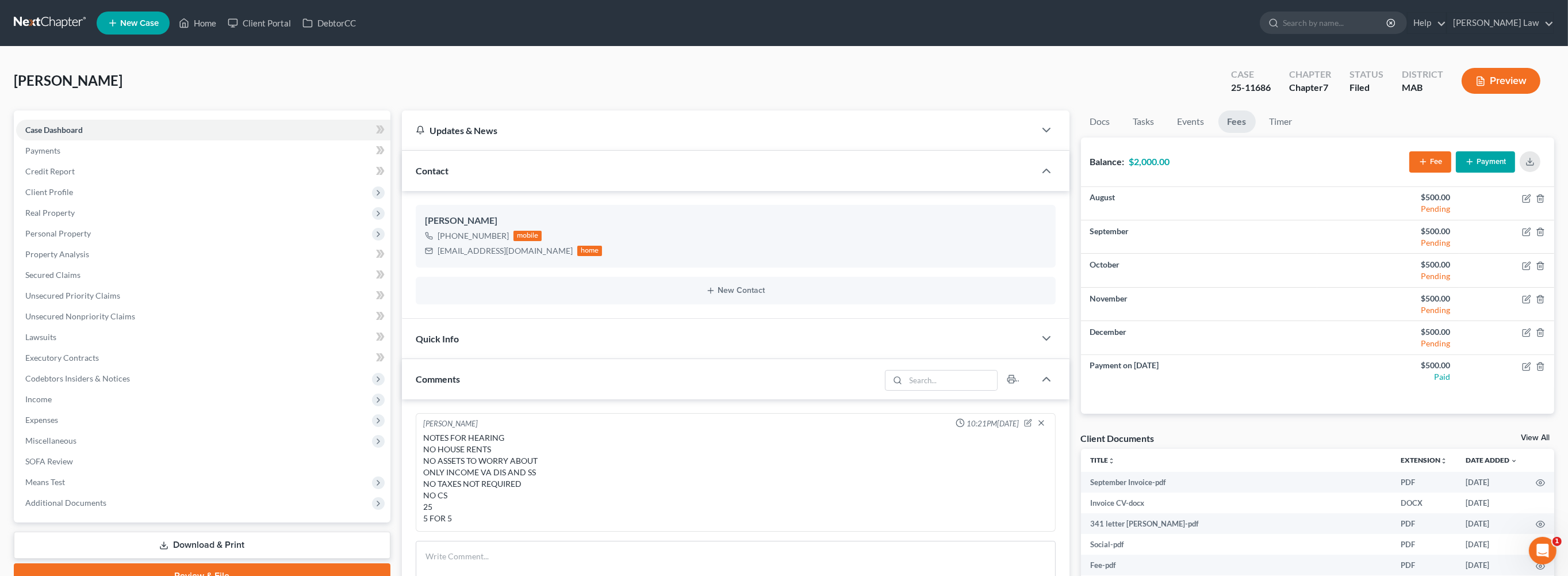
click at [1467, 173] on button "Payment" at bounding box center [1486, 161] width 59 height 21
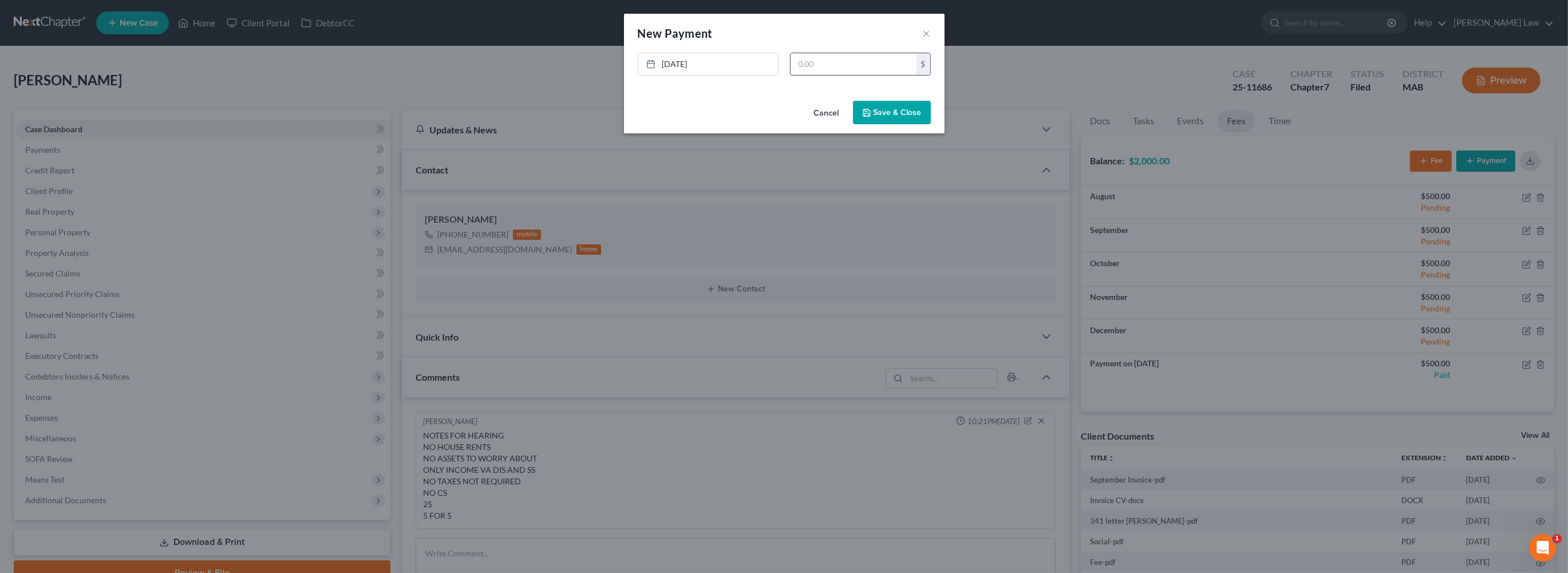
click at [867, 74] on input "text" at bounding box center [854, 64] width 126 height 22
type input "1,000"
click at [903, 125] on button "Save & Close" at bounding box center [892, 113] width 78 height 24
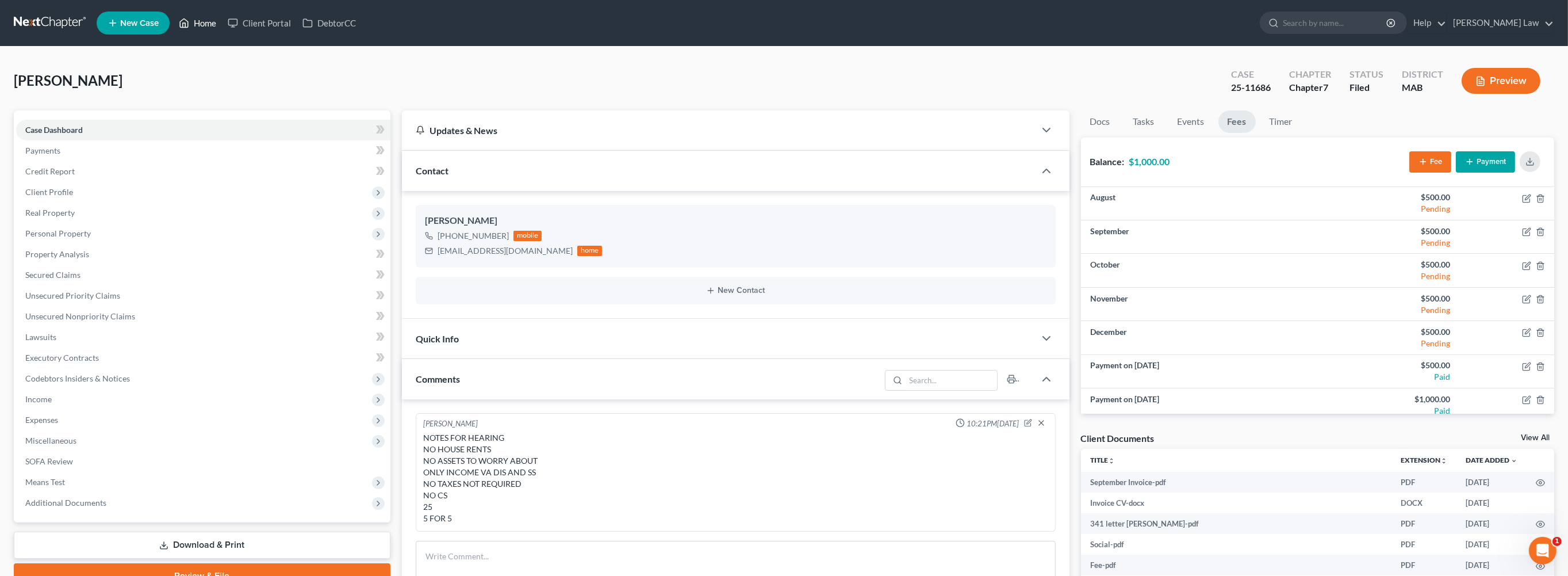
click at [222, 26] on link "Home" at bounding box center [197, 23] width 49 height 21
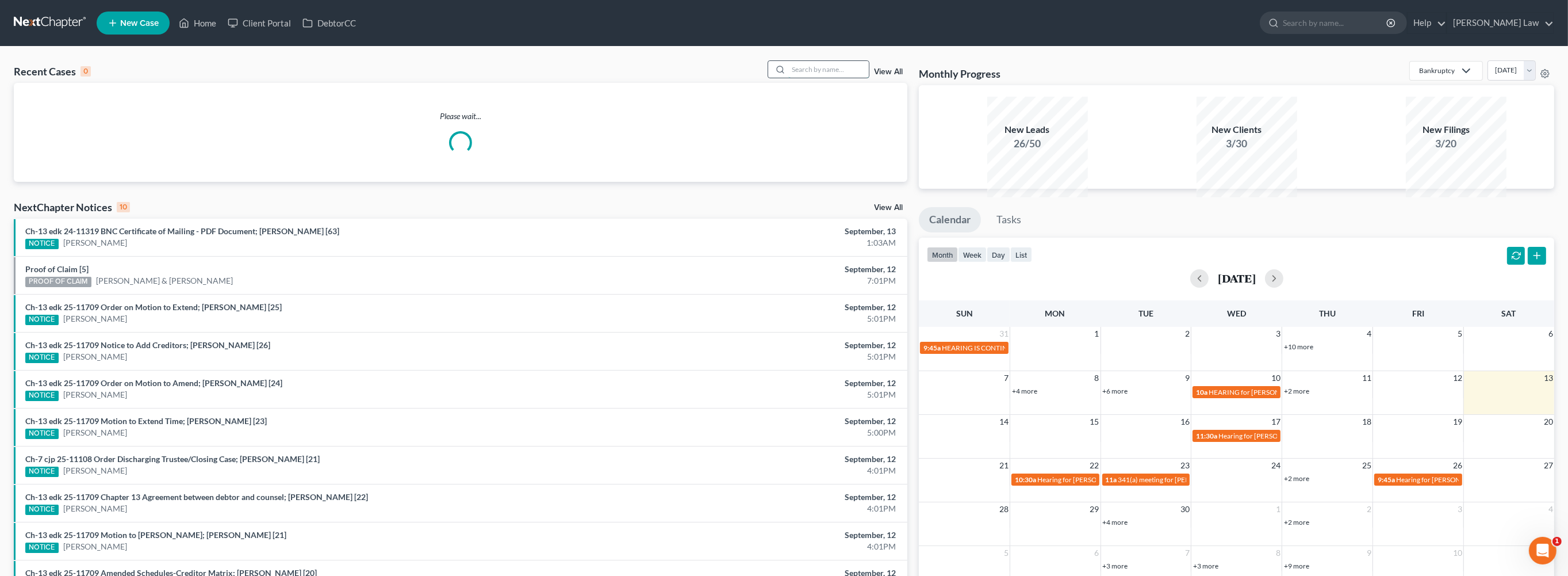
click at [819, 78] on input "search" at bounding box center [829, 69] width 80 height 17
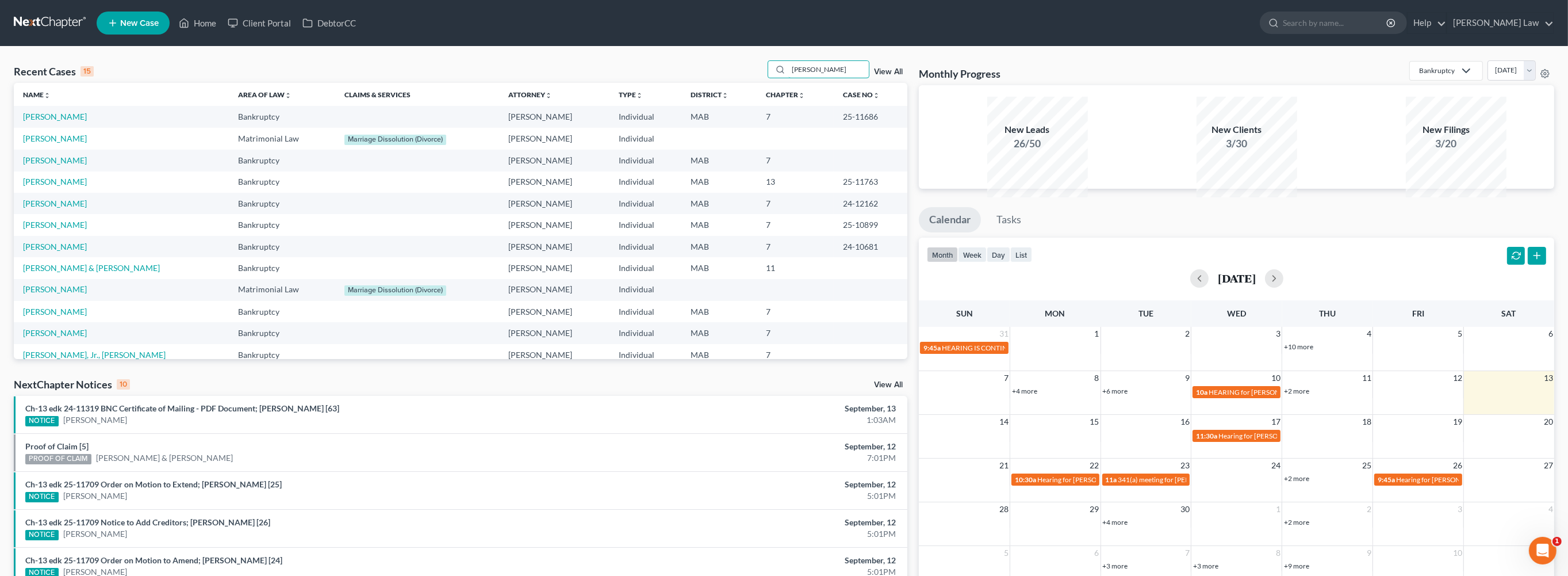
type input "[PERSON_NAME]"
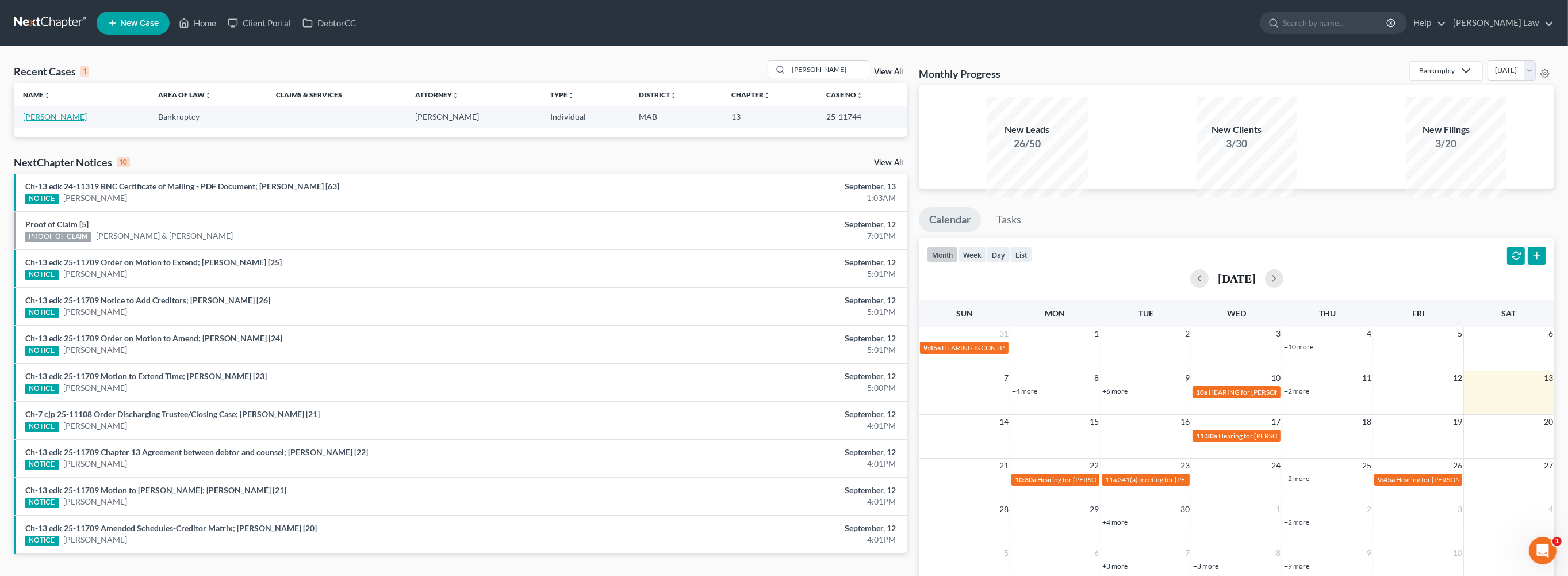
click at [87, 121] on link "[PERSON_NAME]" at bounding box center [55, 116] width 63 height 10
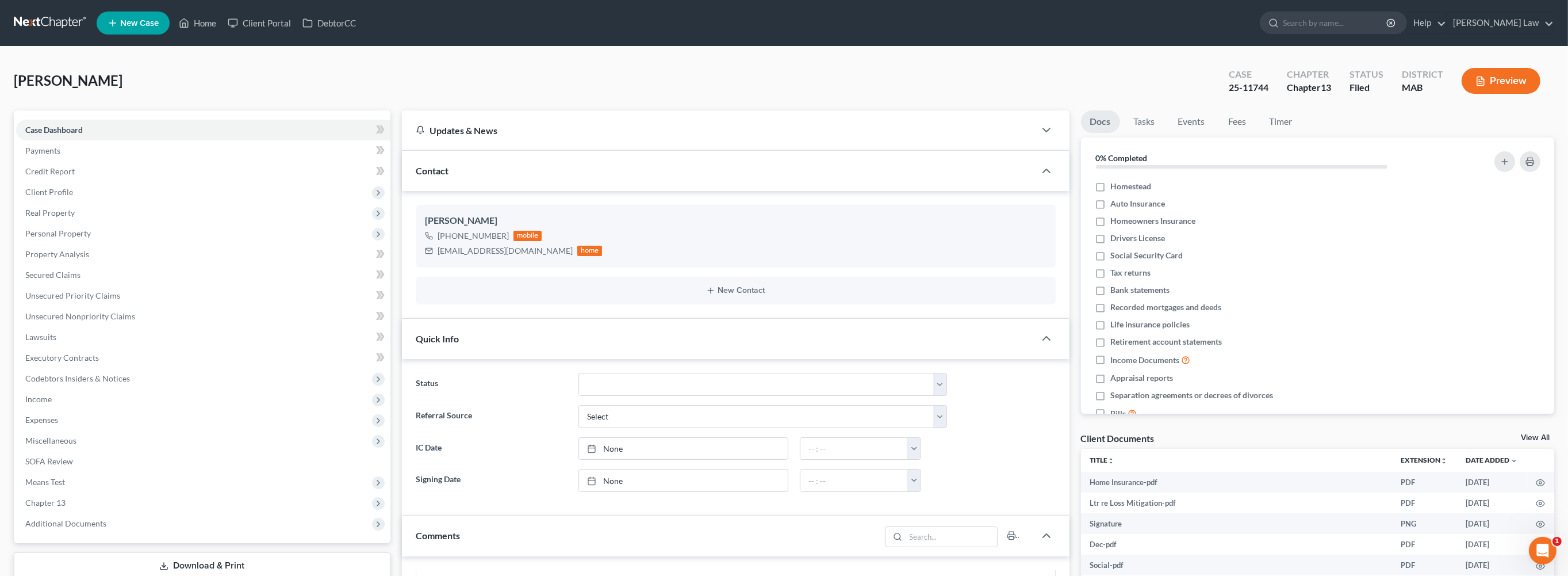
click at [1475, 94] on button "Preview" at bounding box center [1501, 80] width 79 height 26
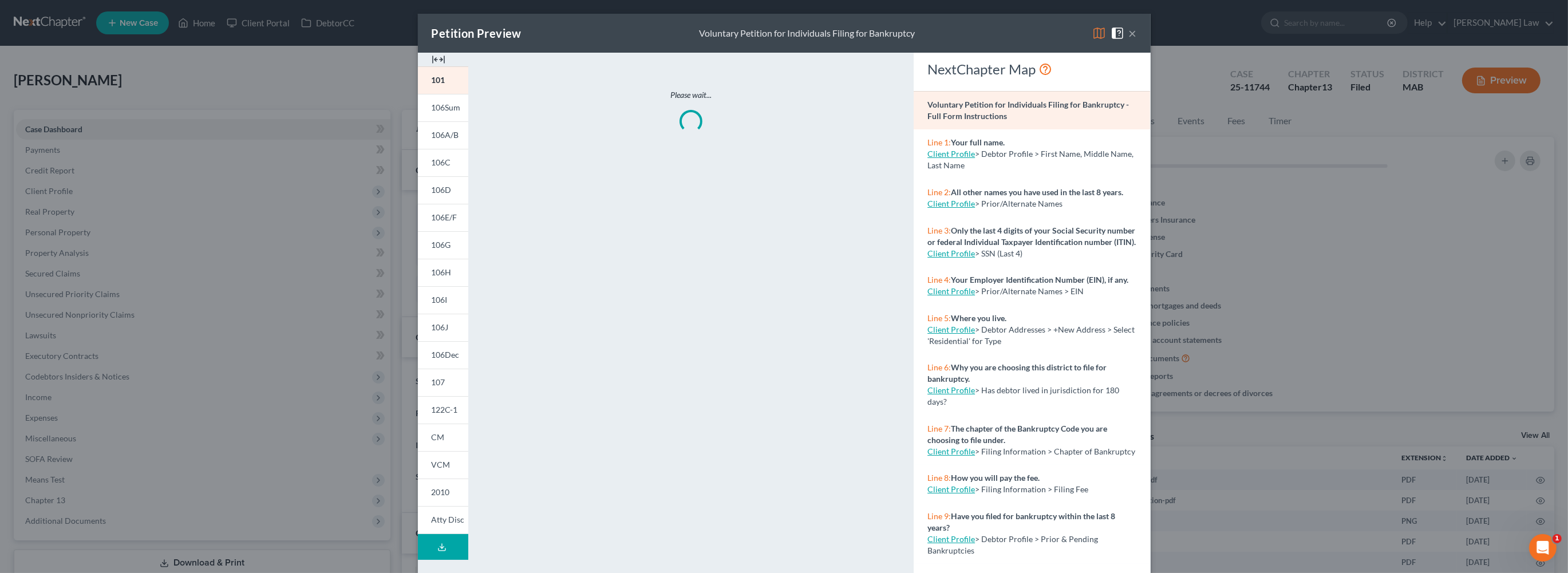
click at [432, 66] on img at bounding box center [438, 59] width 14 height 14
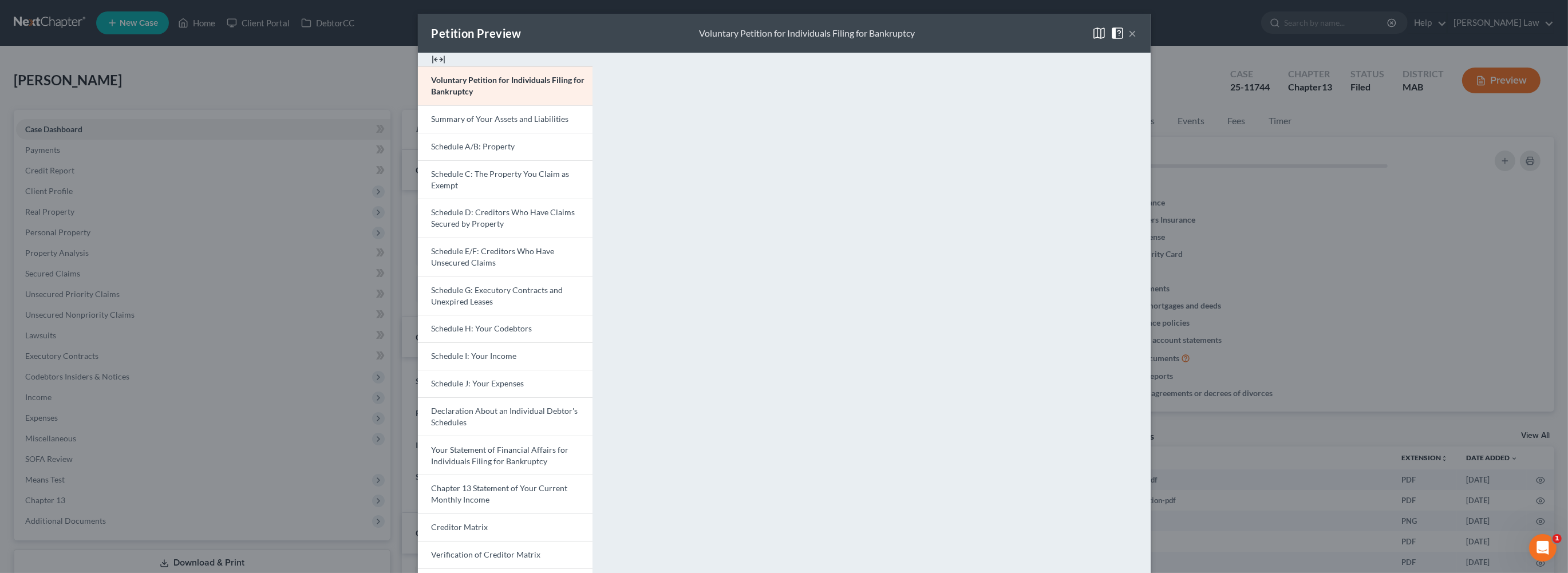
click at [432, 66] on img at bounding box center [438, 59] width 14 height 14
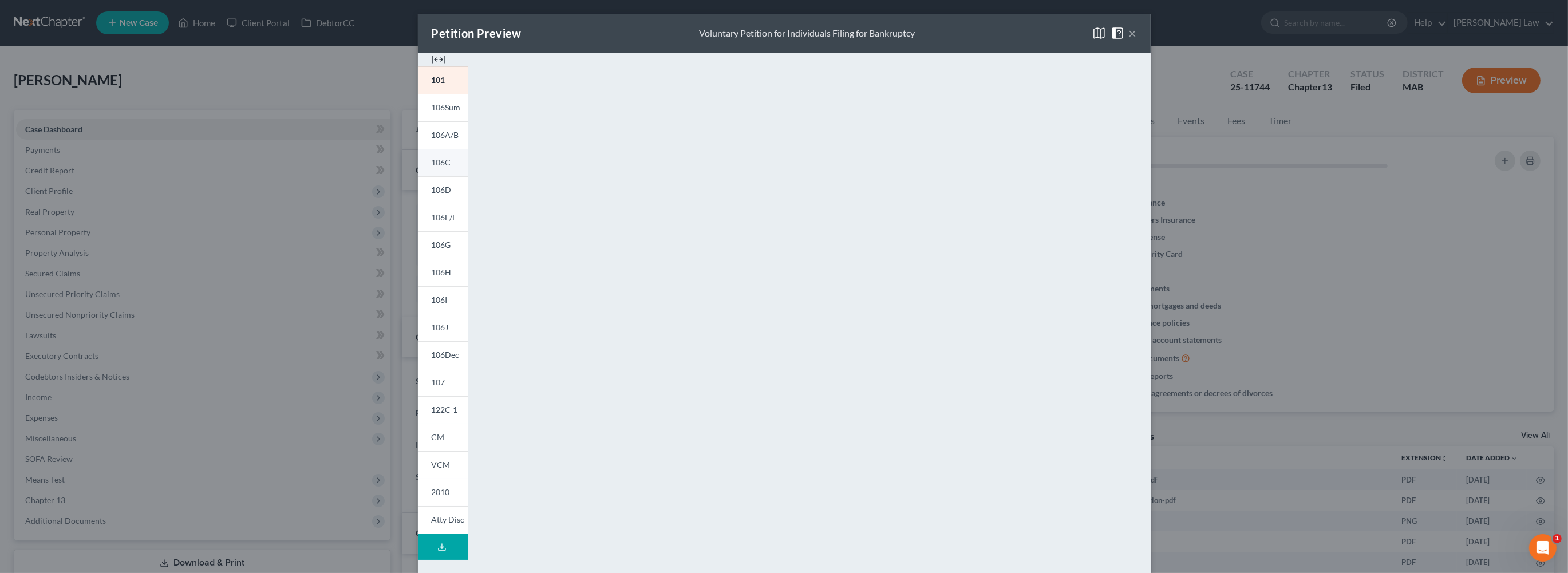
scroll to position [141, 0]
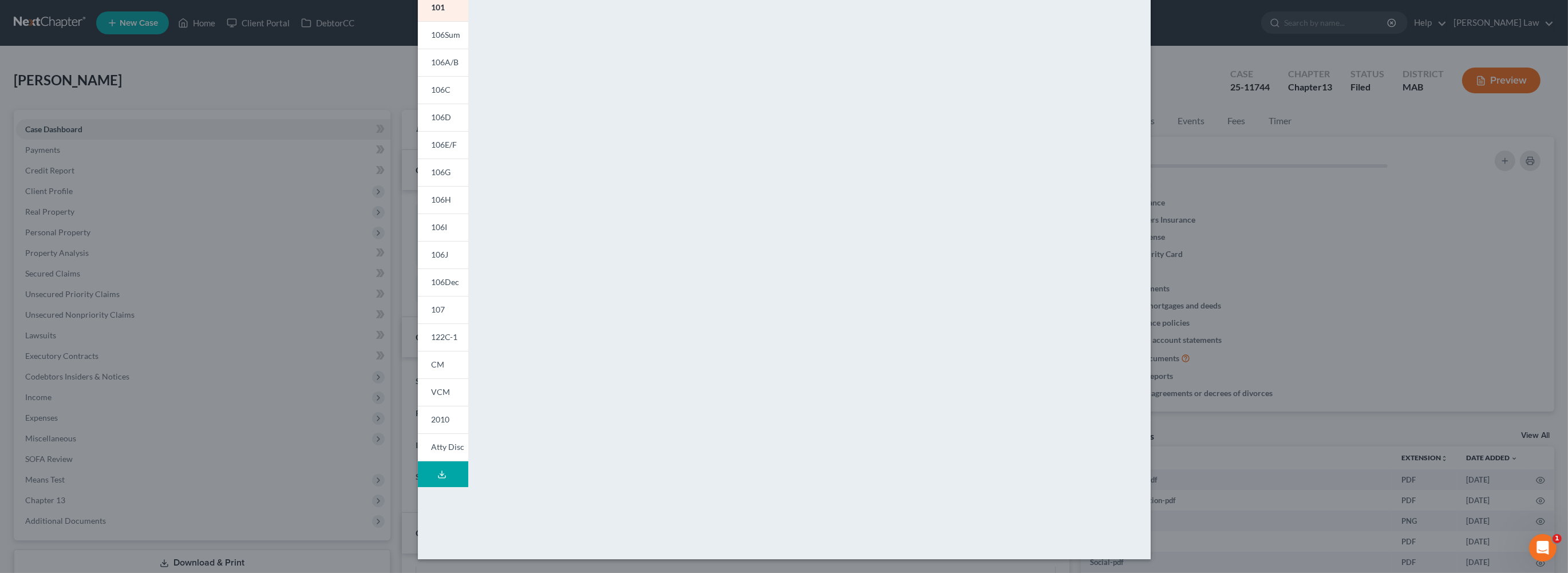
click at [437, 479] on icon at bounding box center [441, 474] width 9 height 9
click at [198, 271] on div "Petition Preview Full Draft Packet × 101 106Sum 106A/B 106C 106D 106E/F 106G 10…" at bounding box center [784, 286] width 1568 height 573
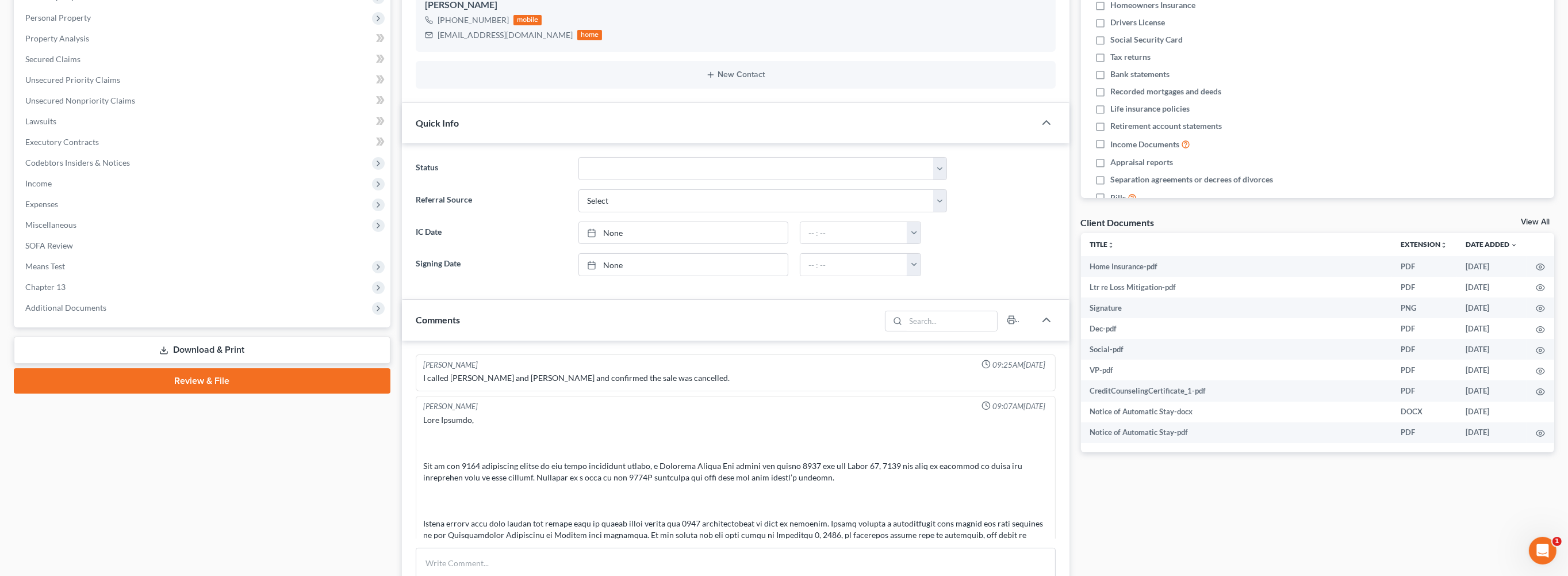
scroll to position [219, 0]
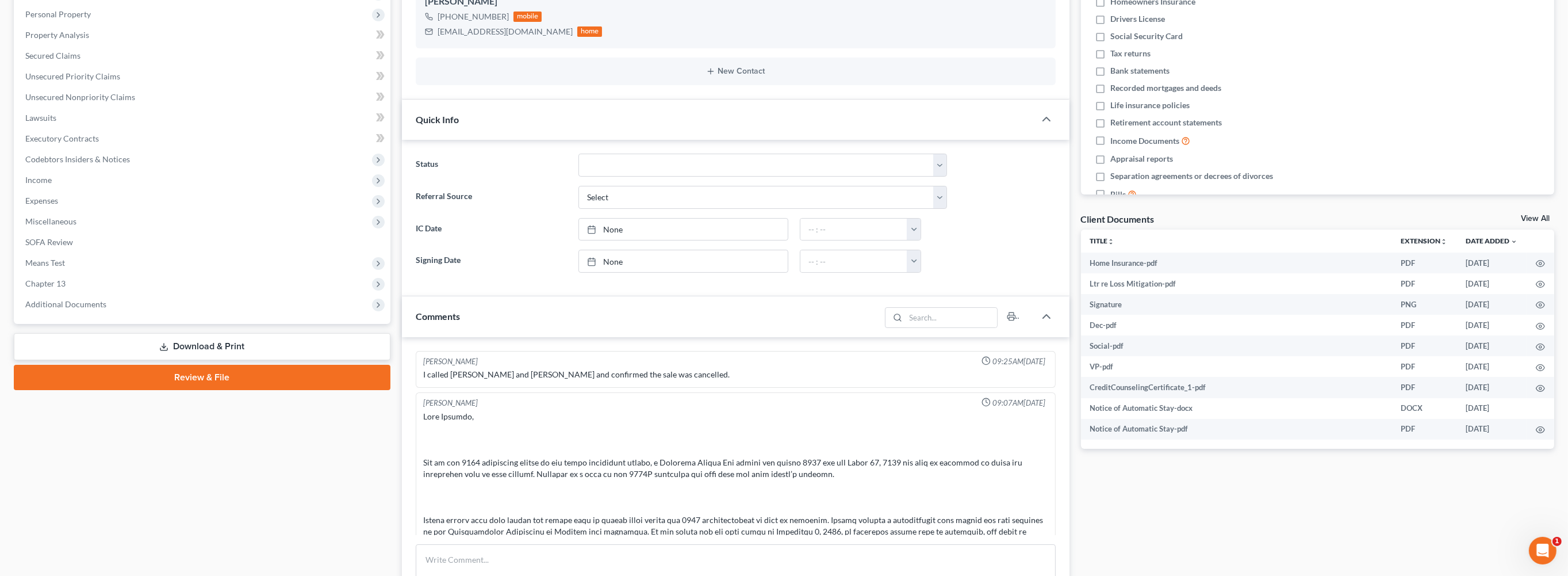
click at [1523, 223] on link "View All" at bounding box center [1536, 219] width 29 height 8
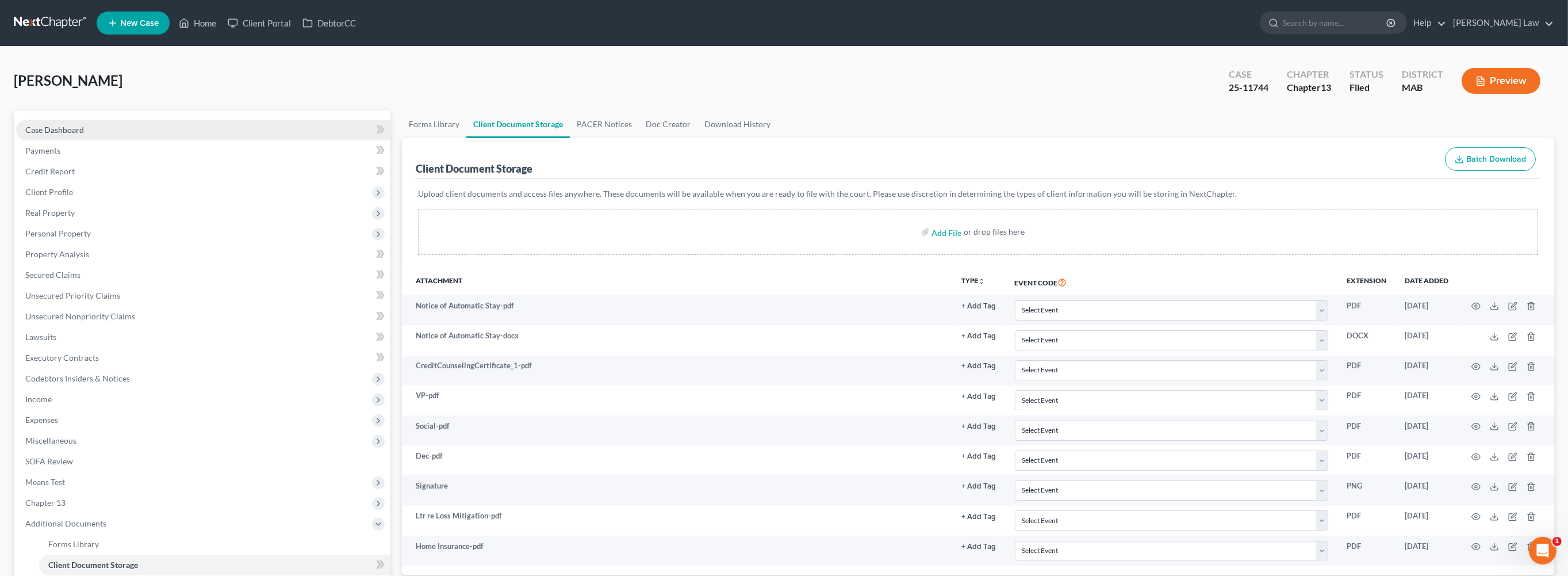
click at [84, 135] on span "Case Dashboard" at bounding box center [55, 129] width 59 height 10
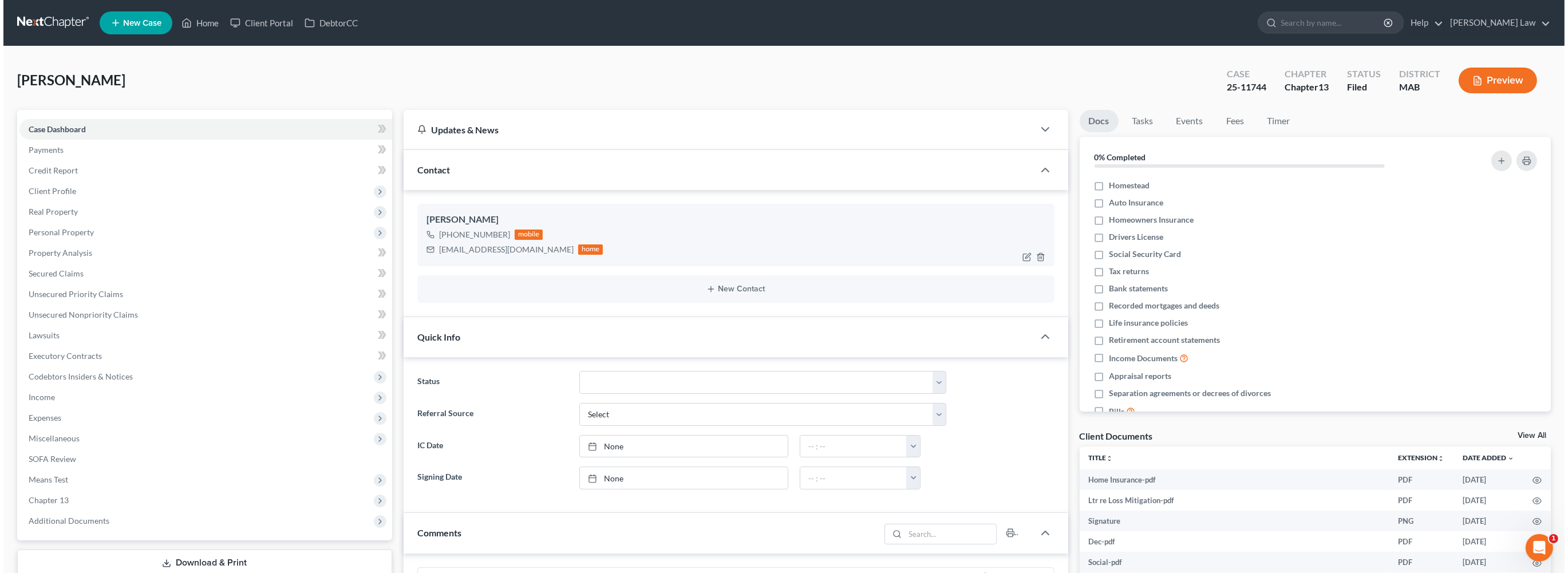
scroll to position [641, 0]
click at [78, 237] on span "Personal Property" at bounding box center [58, 232] width 66 height 10
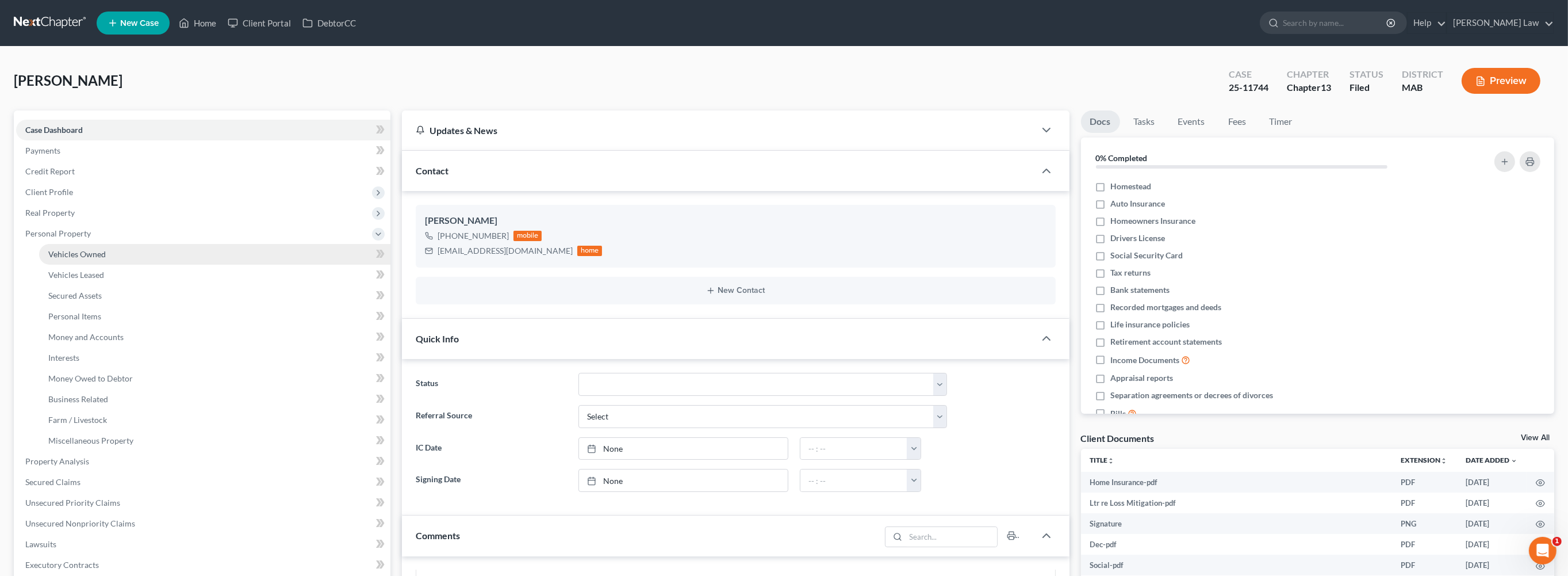
click at [93, 259] on span "Vehicles Owned" at bounding box center [77, 254] width 58 height 10
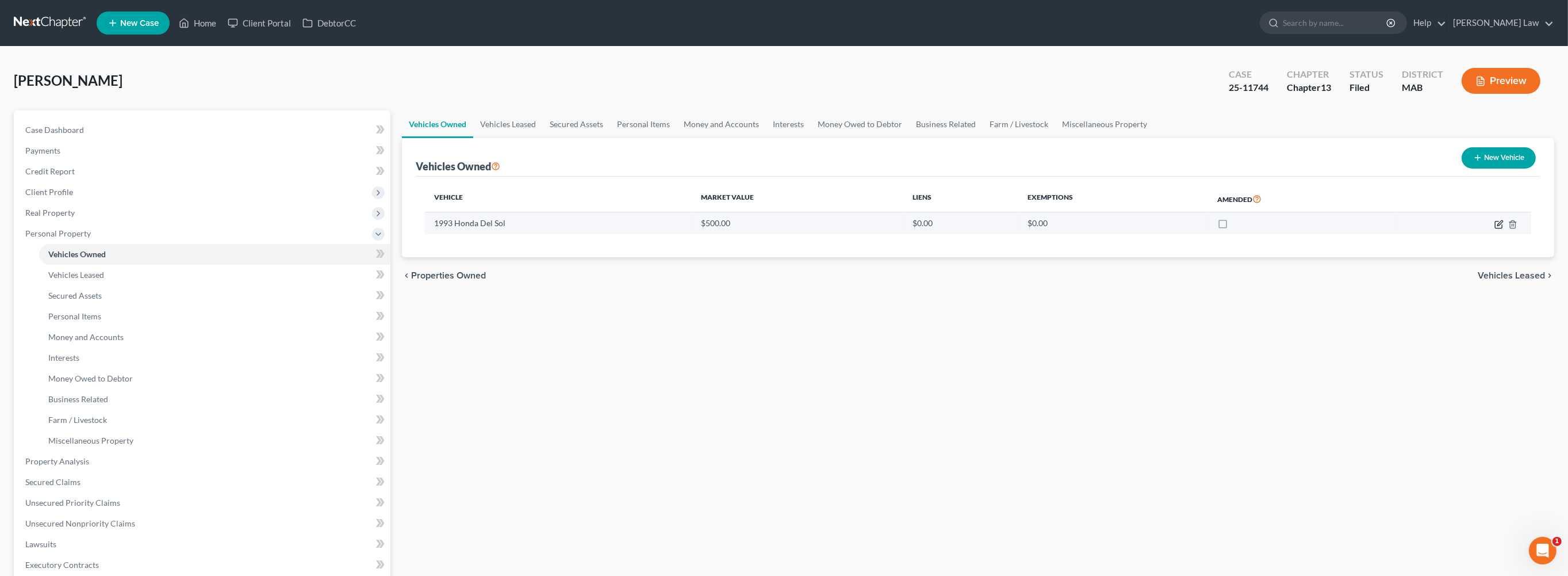
click at [1497, 226] on icon "button" at bounding box center [1500, 223] width 5 height 5
select select "0"
select select "33"
select select "0"
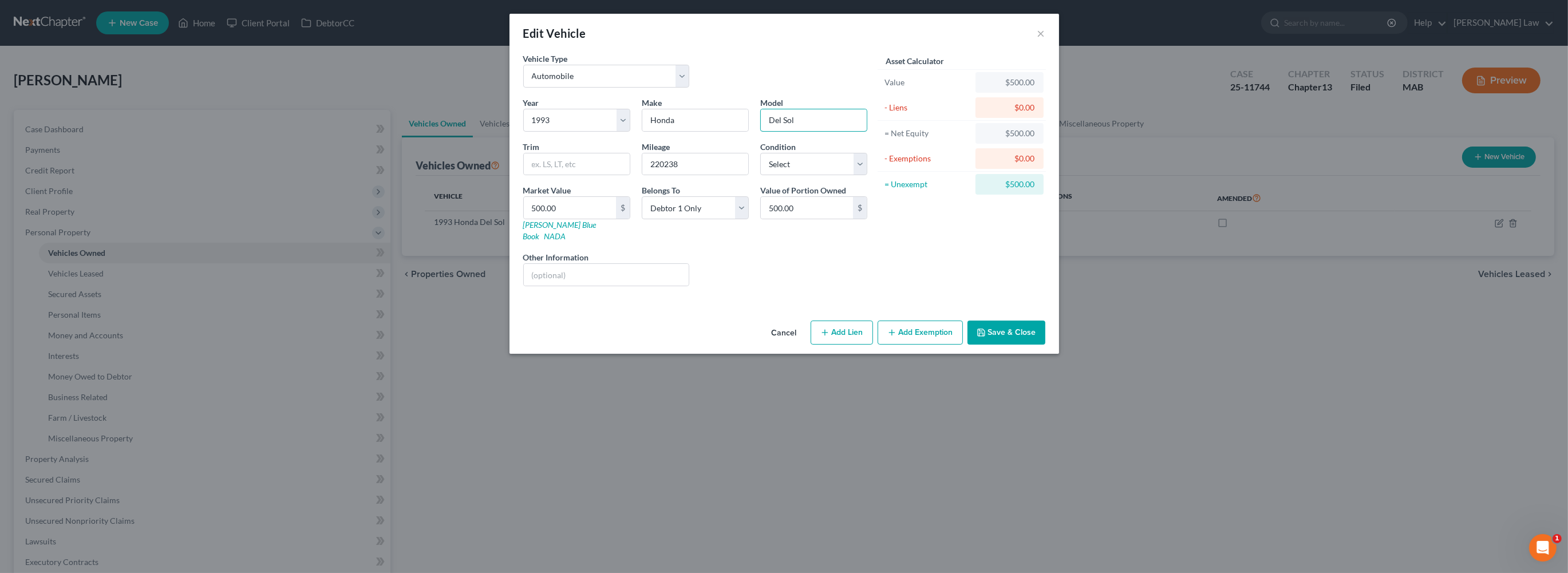
drag, startPoint x: 834, startPoint y: 154, endPoint x: 551, endPoint y: 133, distance: 283.8
click at [551, 133] on div "Year Select 2026 2025 2024 2023 2022 2021 2020 2019 2018 2017 2016 2015 2014 20…" at bounding box center [695, 196] width 356 height 198
type input "c"
type input "Civic"
click at [962, 344] on button "Add Exemption" at bounding box center [920, 332] width 86 height 24
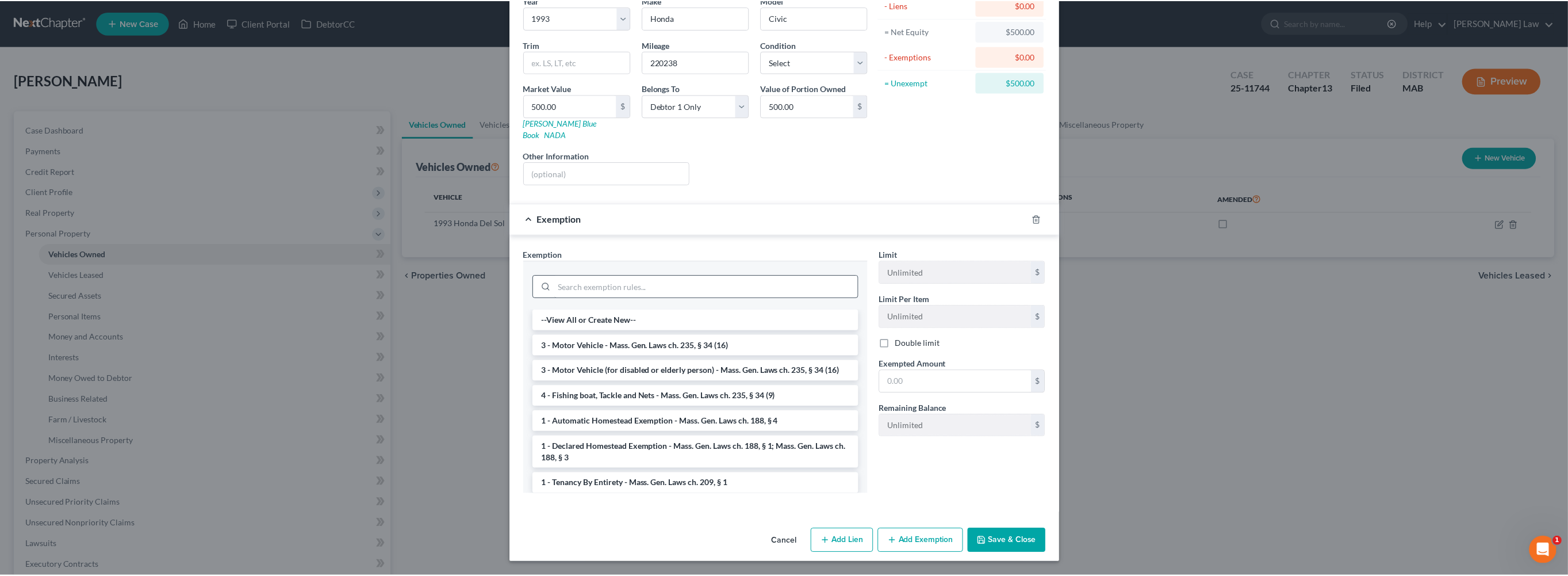
scroll to position [181, 0]
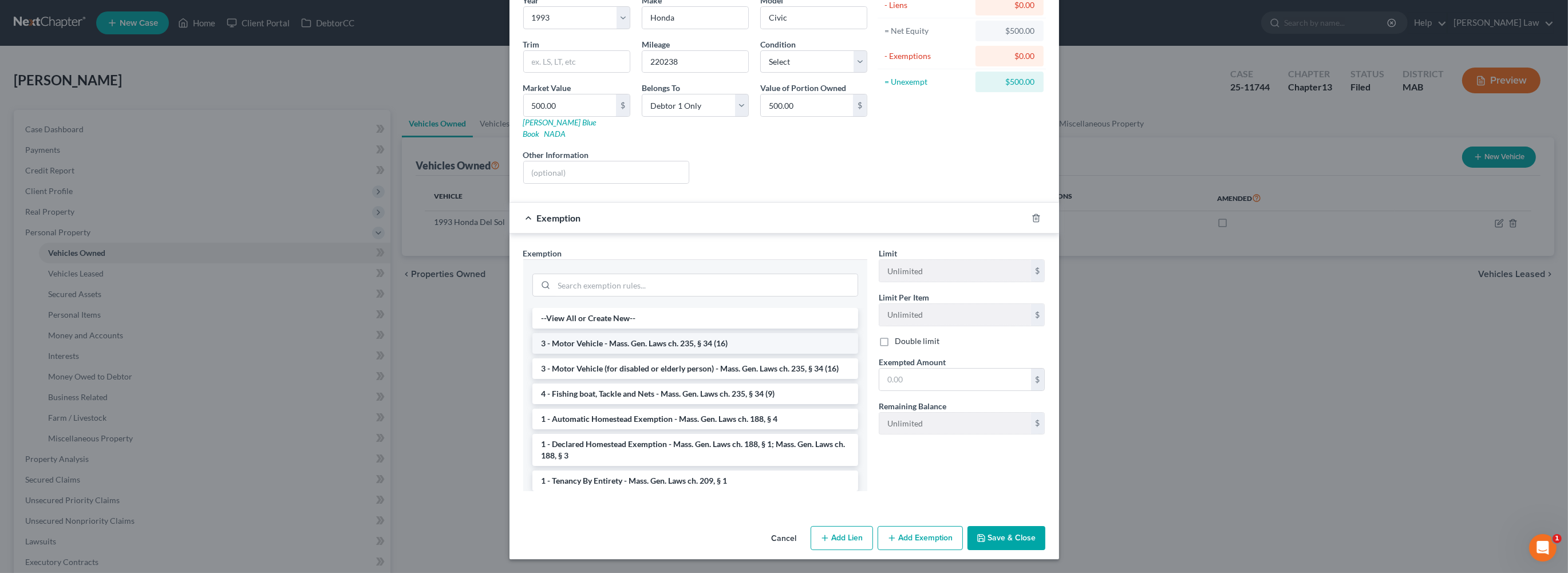
click at [700, 353] on li "3 - Motor Vehicle - Mass. Gen. Laws ch. 235, § 34 (16)" at bounding box center [695, 344] width 325 height 21
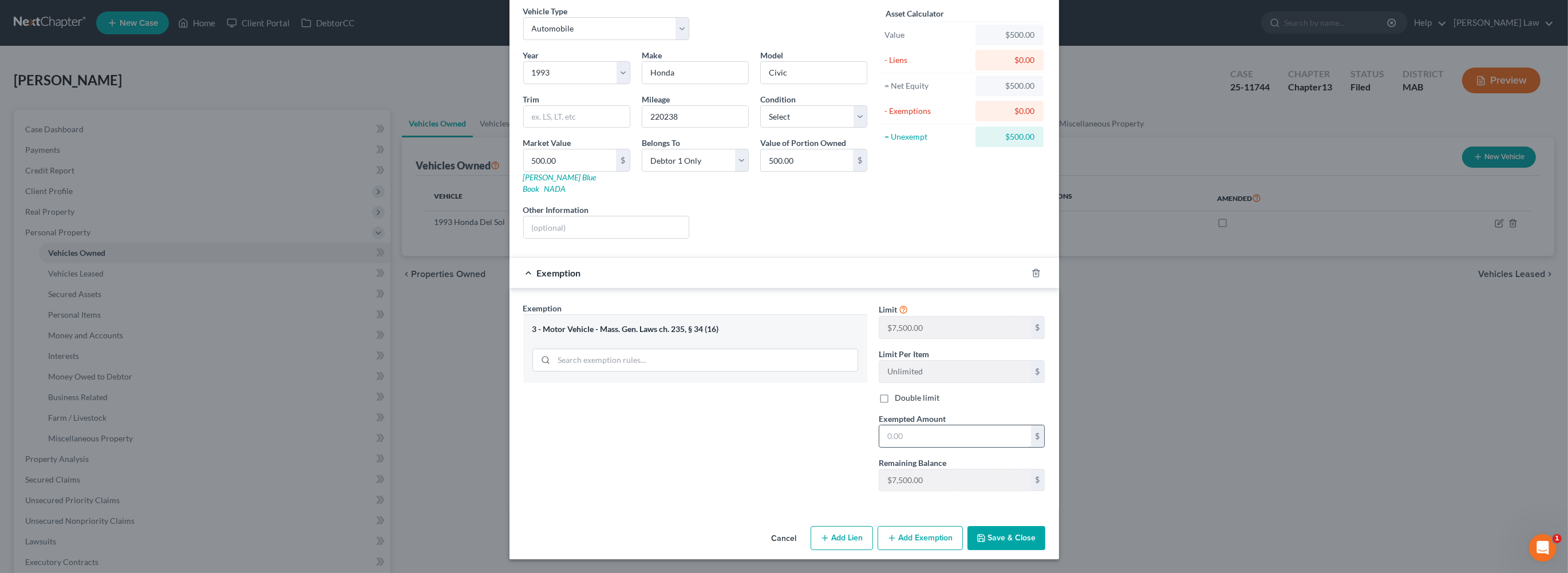
click at [930, 425] on input "text" at bounding box center [956, 436] width 152 height 22
type input "7,500"
click at [1045, 537] on button "Save & Close" at bounding box center [1006, 538] width 78 height 24
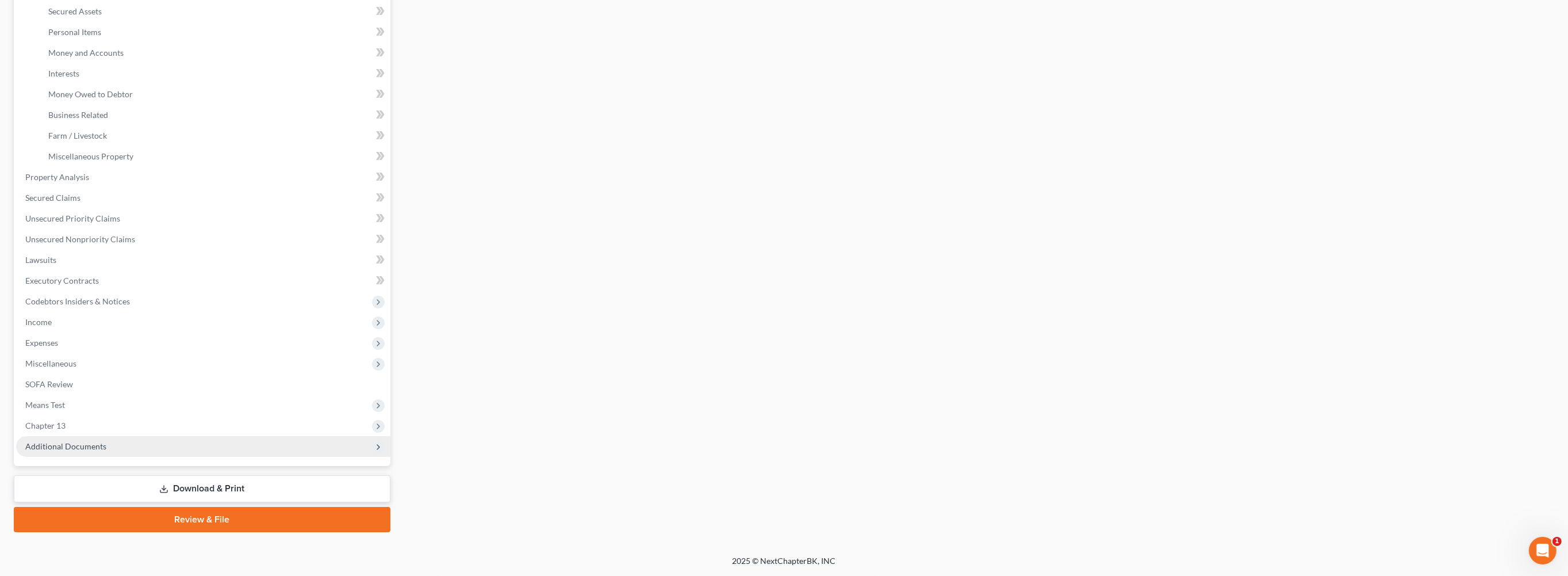
click at [106, 451] on span "Additional Documents" at bounding box center [66, 446] width 81 height 10
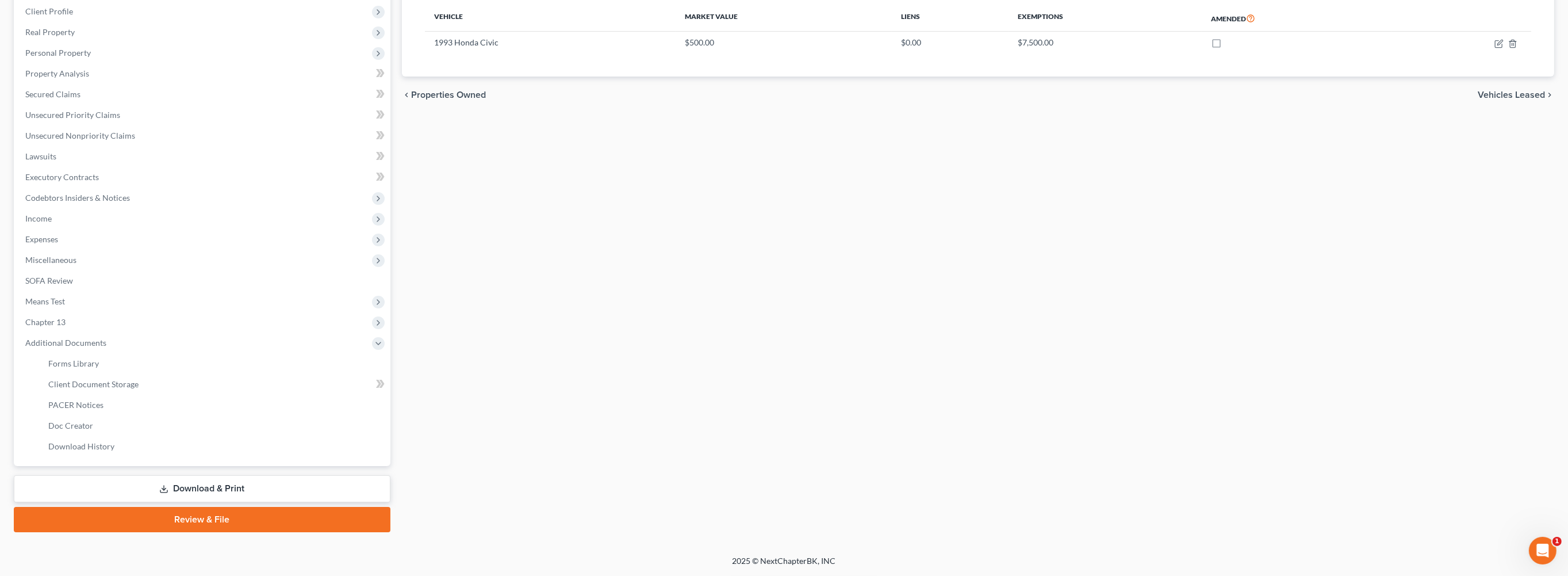
scroll to position [366, 0]
click at [103, 400] on span "PACER Notices" at bounding box center [76, 405] width 55 height 10
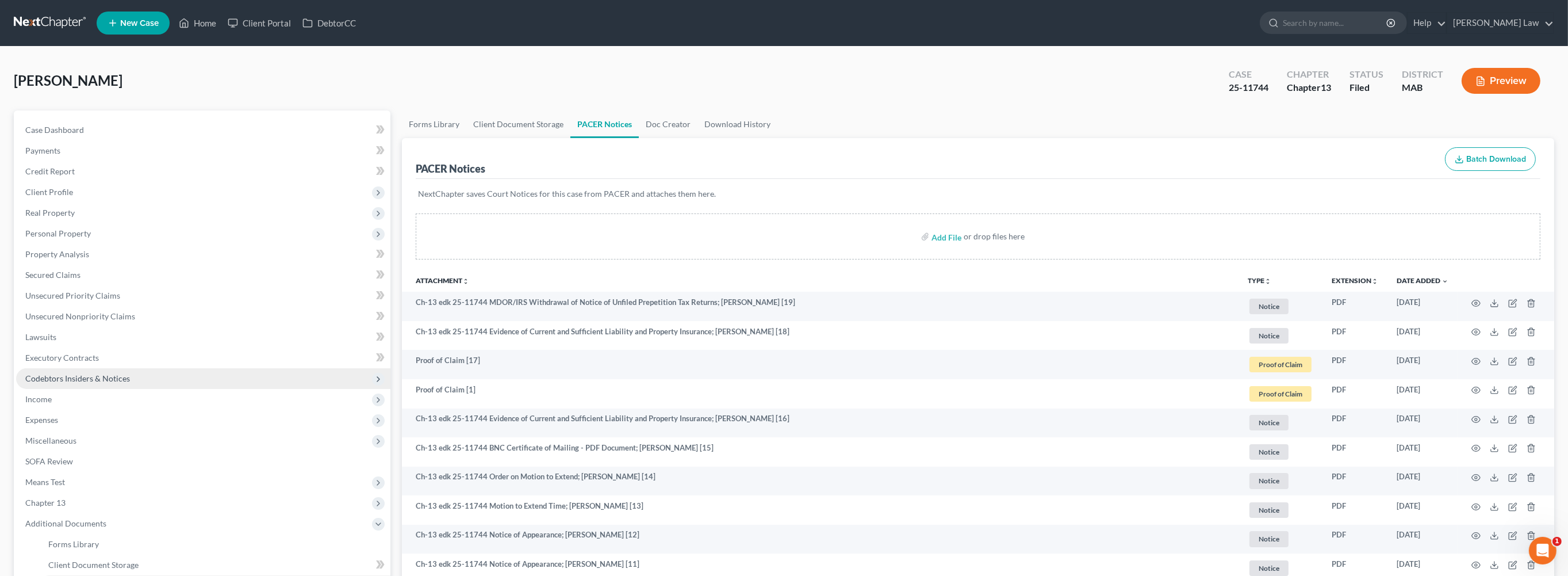
scroll to position [449, 0]
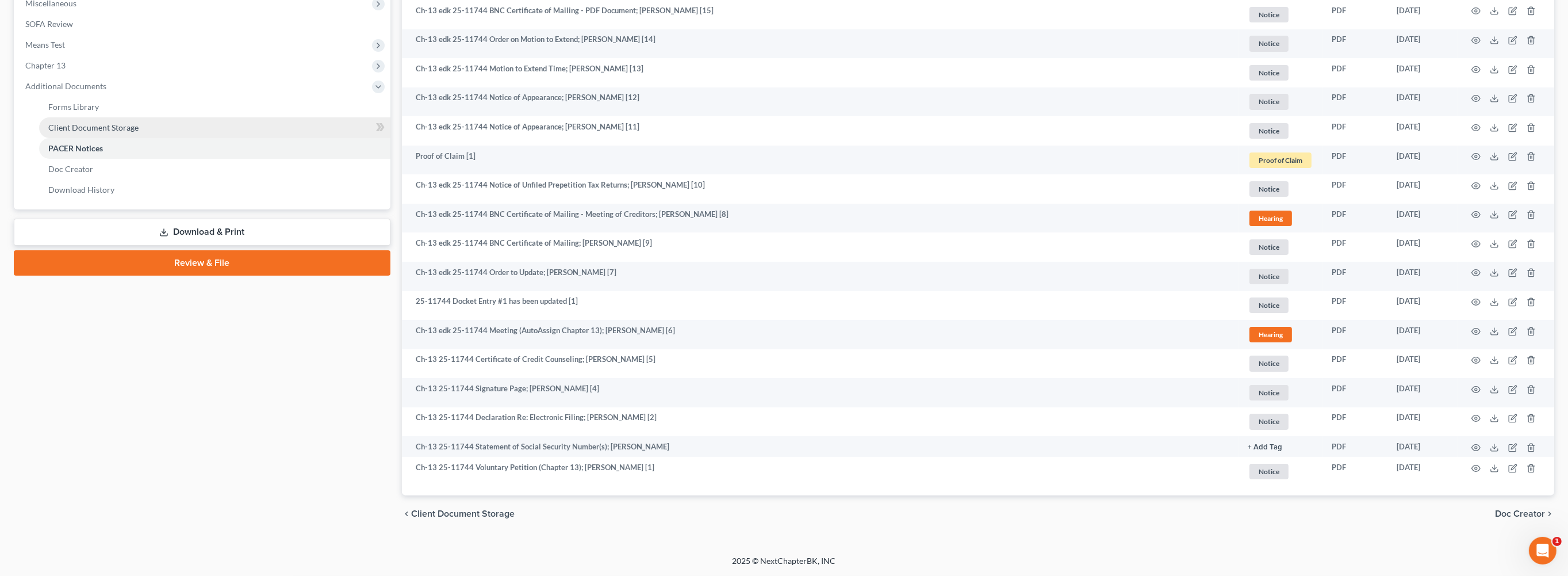
click at [108, 133] on span "Client Document Storage" at bounding box center [93, 127] width 90 height 10
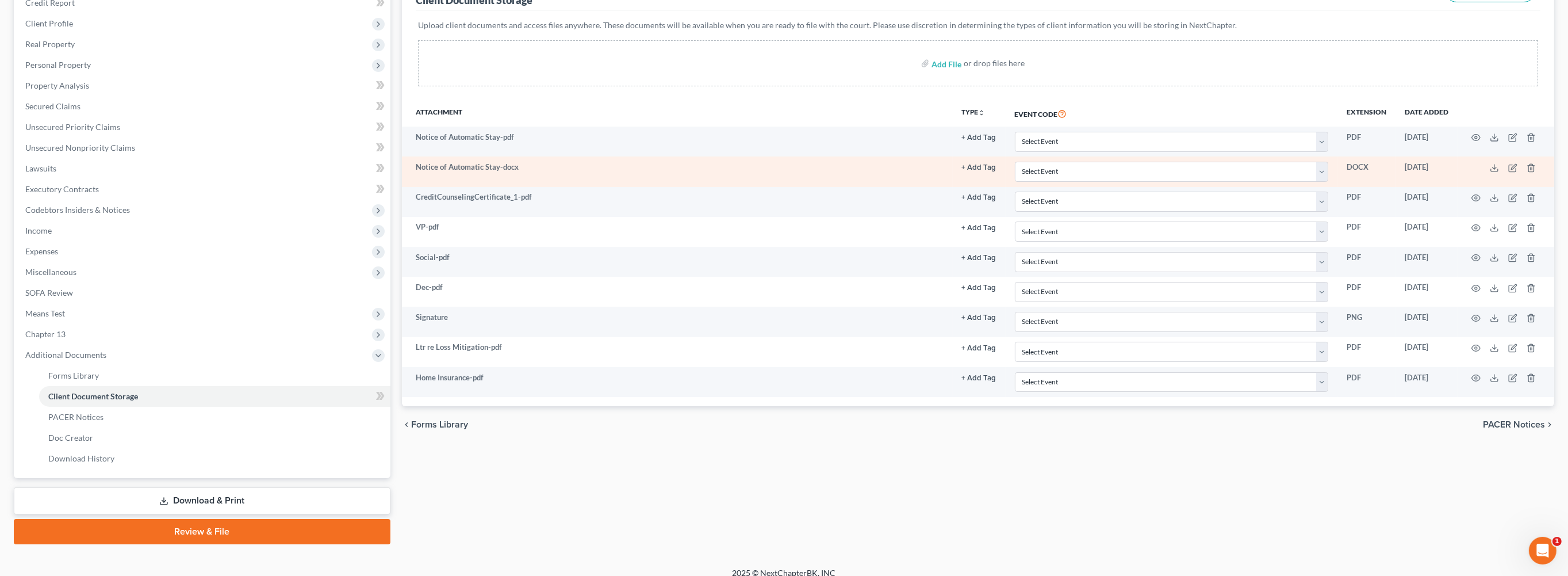
scroll to position [348, 0]
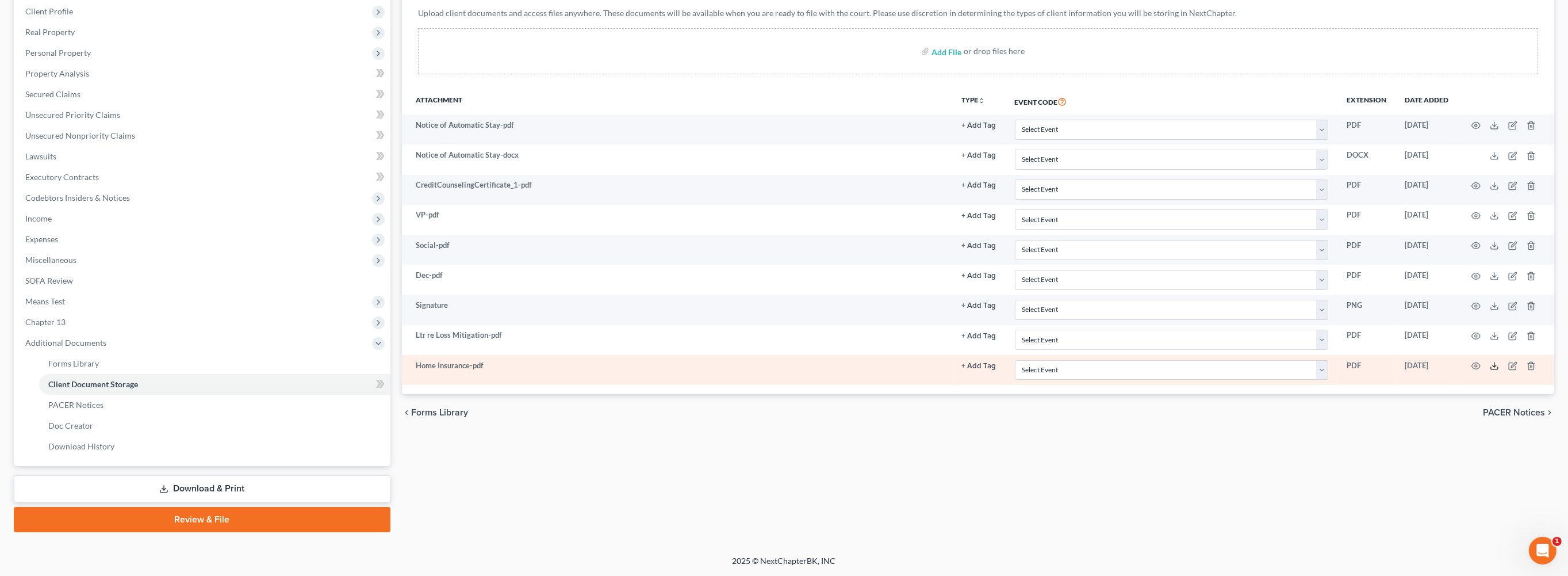
click at [1490, 362] on icon at bounding box center [1494, 366] width 9 height 9
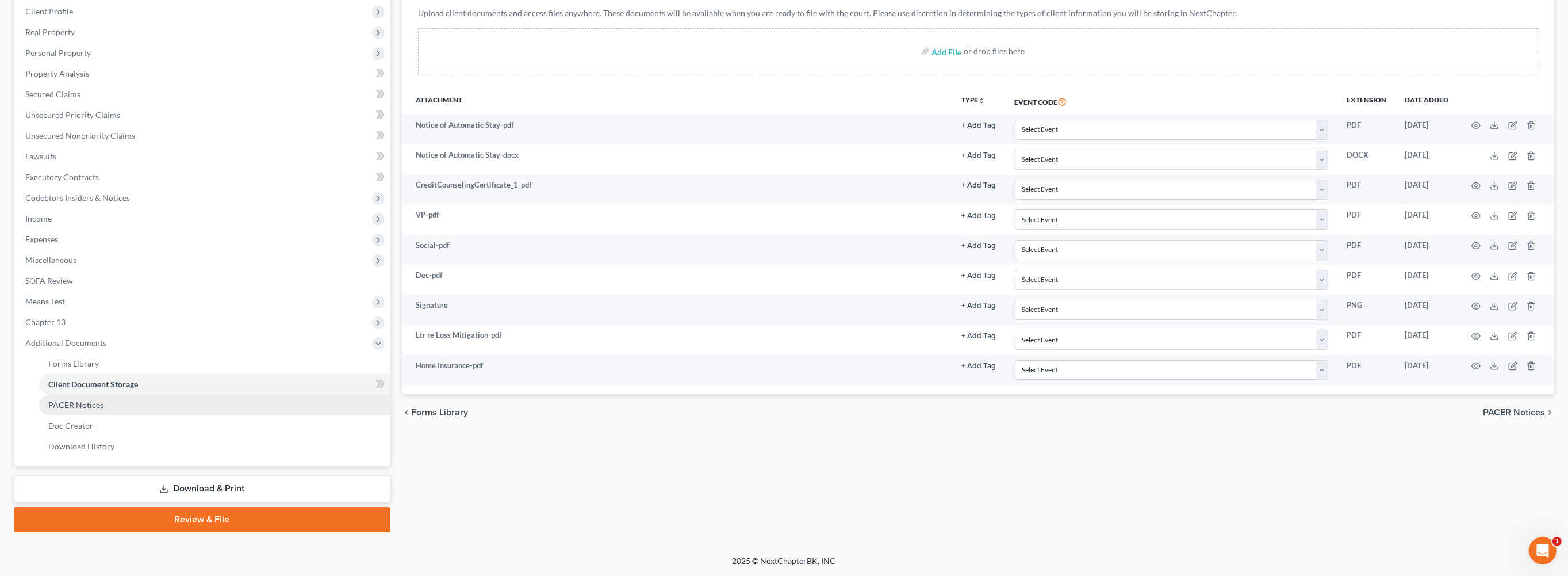
click at [97, 400] on span "PACER Notices" at bounding box center [76, 405] width 55 height 10
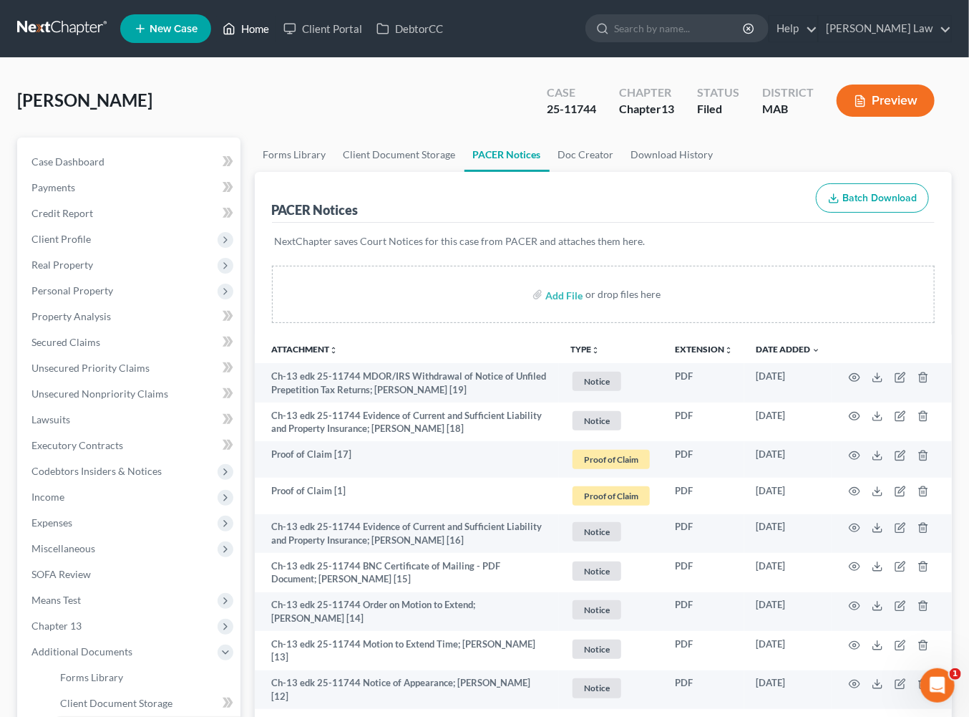
click at [276, 37] on link "Home" at bounding box center [245, 29] width 61 height 26
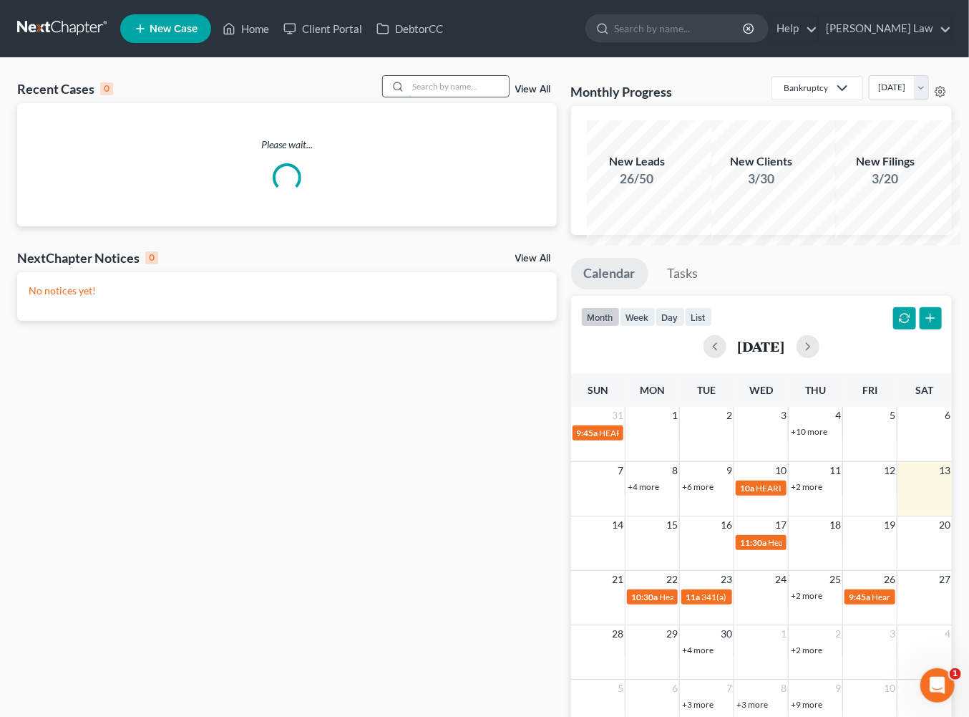
drag, startPoint x: 408, startPoint y: 115, endPoint x: 420, endPoint y: 113, distance: 12.3
click at [410, 97] on input "search" at bounding box center [459, 86] width 100 height 21
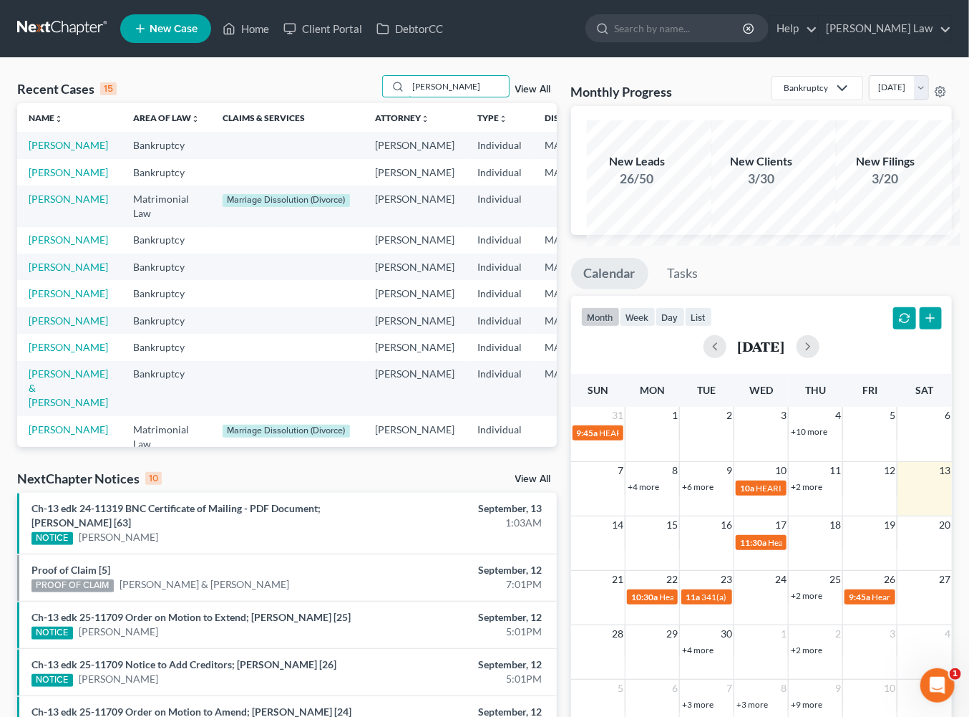
type input "[PERSON_NAME]"
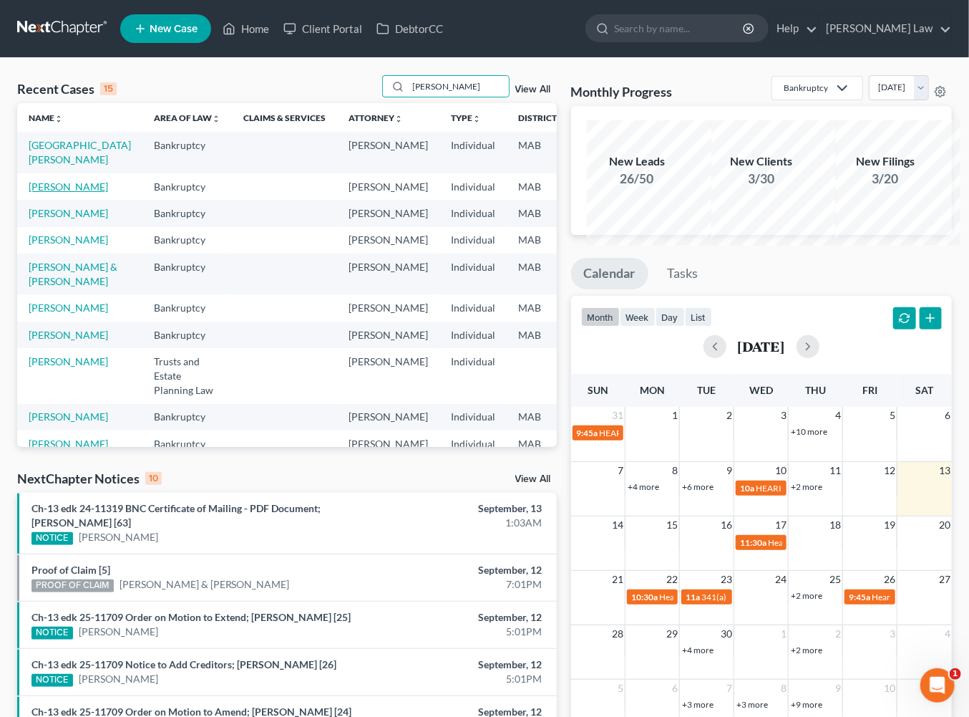
click at [57, 193] on link "[PERSON_NAME]" at bounding box center [68, 186] width 79 height 12
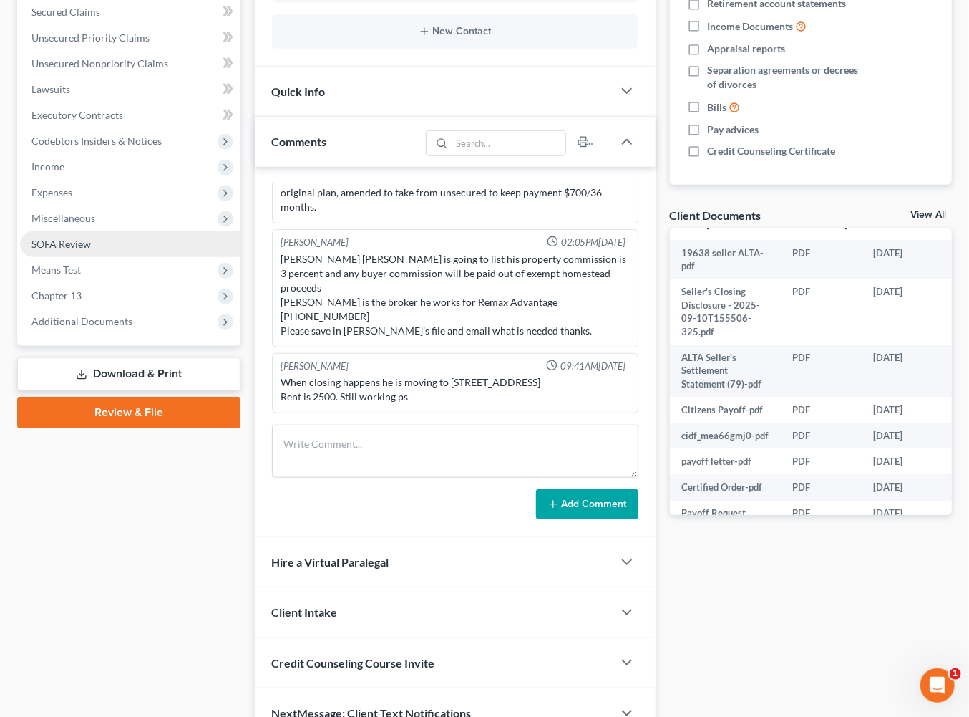
scroll to position [325, 0]
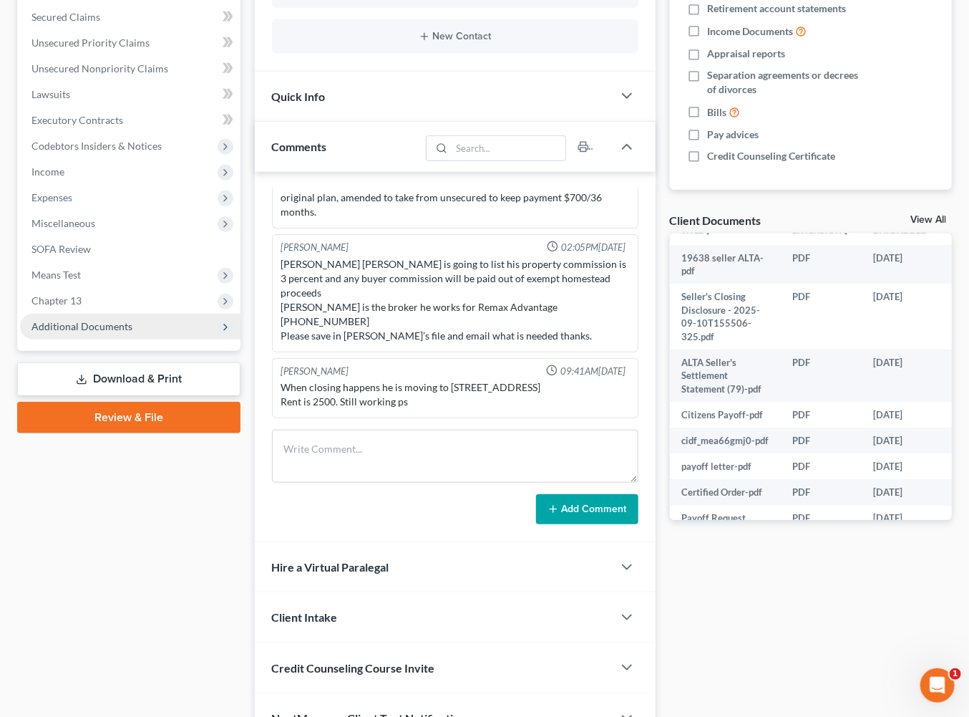
click at [124, 332] on span "Additional Documents" at bounding box center [82, 326] width 101 height 12
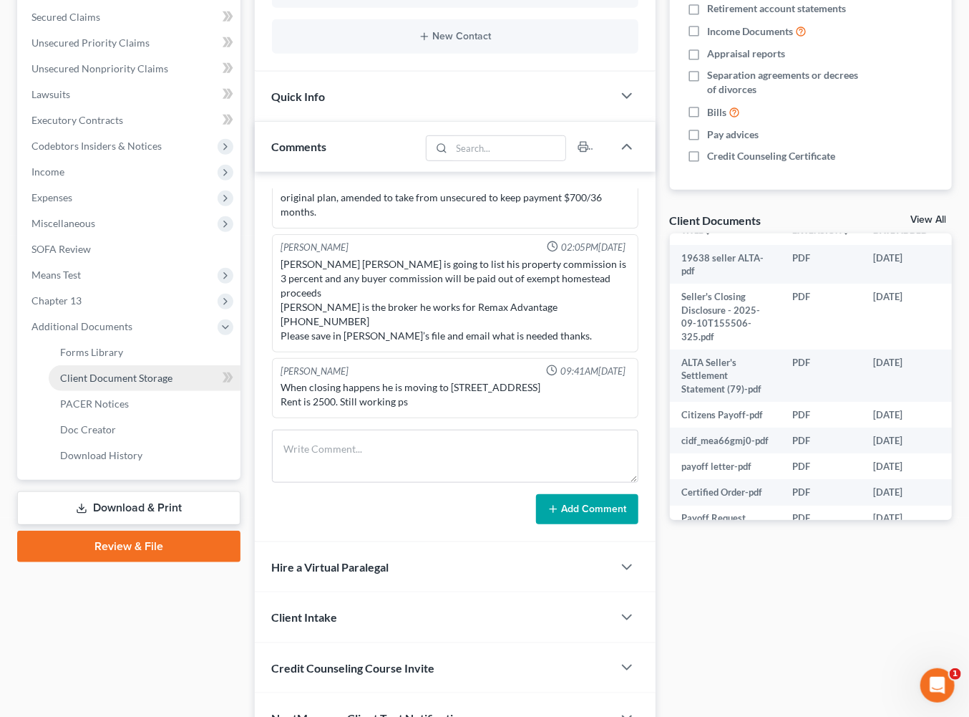
click at [168, 384] on span "Client Document Storage" at bounding box center [116, 378] width 112 height 12
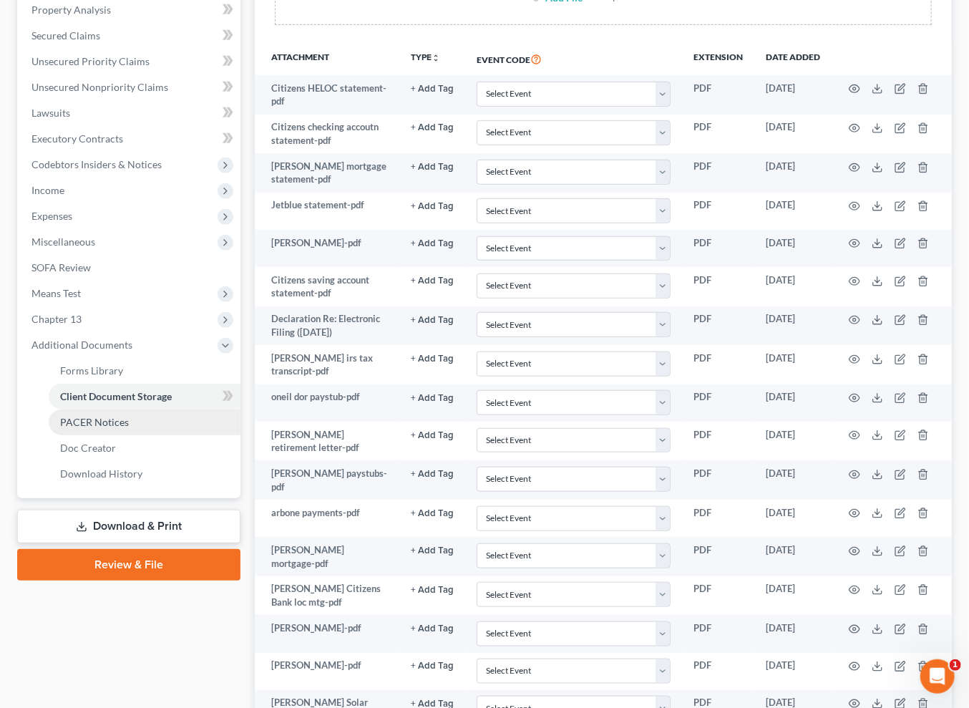
click at [129, 428] on span "PACER Notices" at bounding box center [94, 422] width 69 height 12
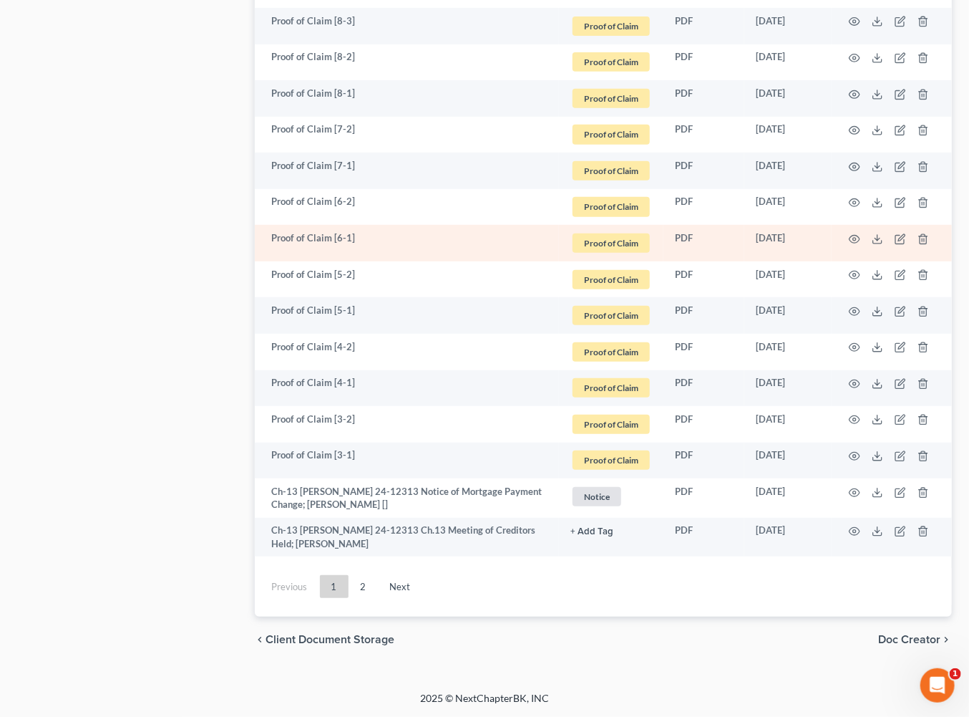
scroll to position [4241, 0]
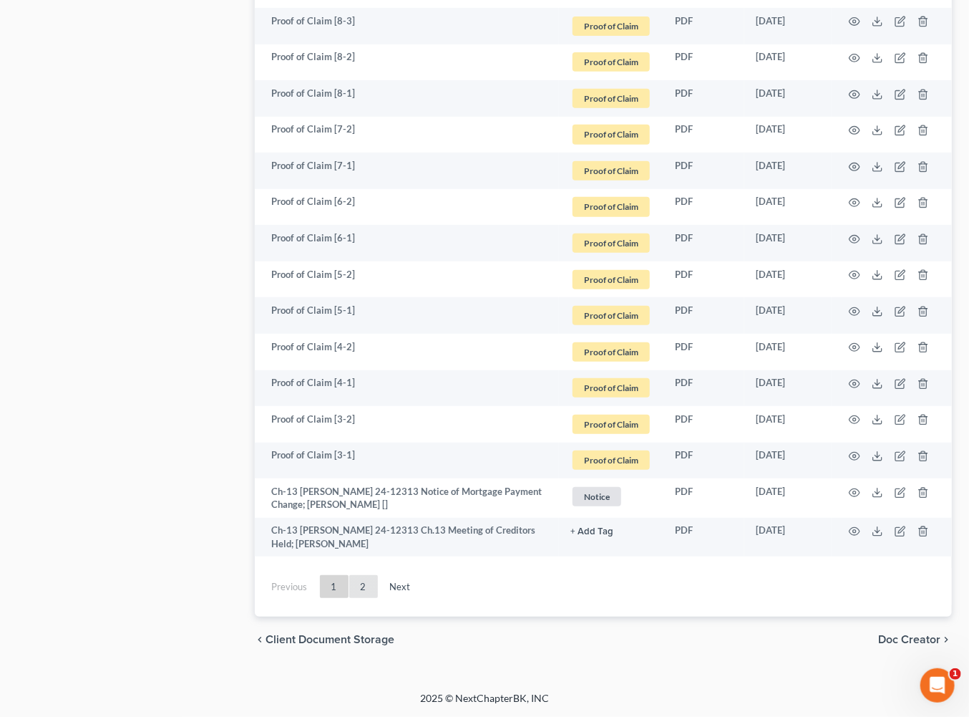
click at [378, 575] on link "2" at bounding box center [363, 586] width 29 height 23
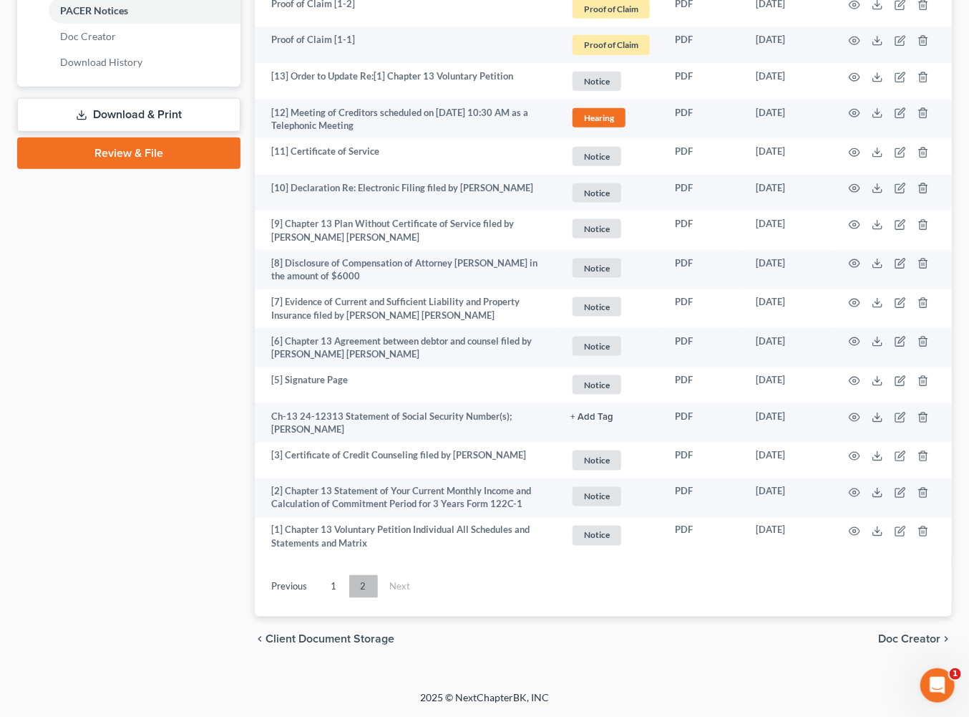
scroll to position [1397, 0]
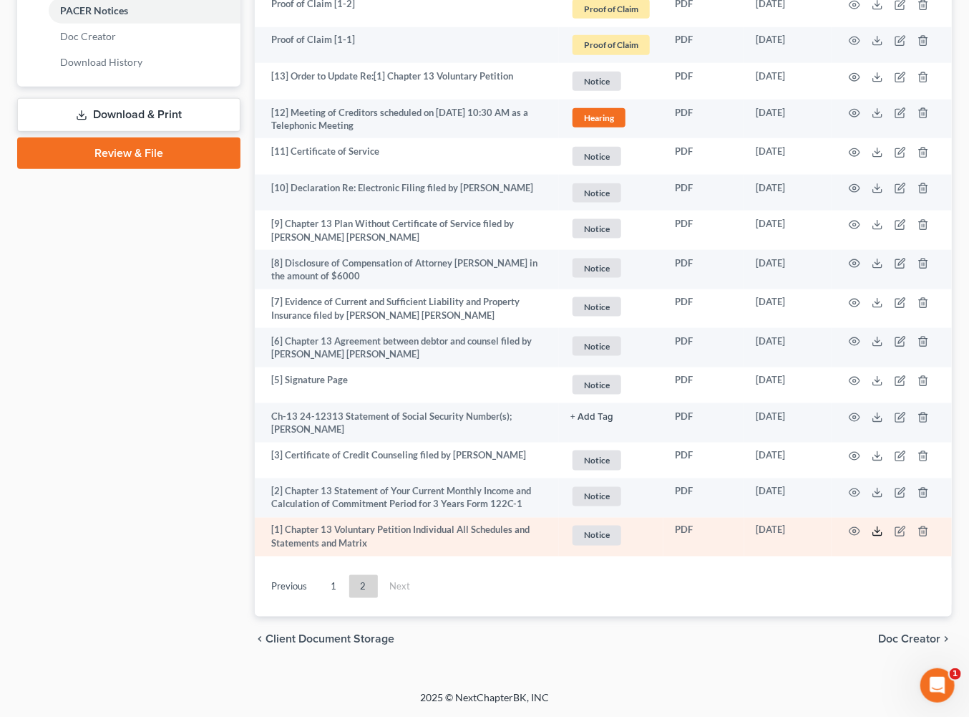
click at [878, 527] on line at bounding box center [878, 530] width 0 height 6
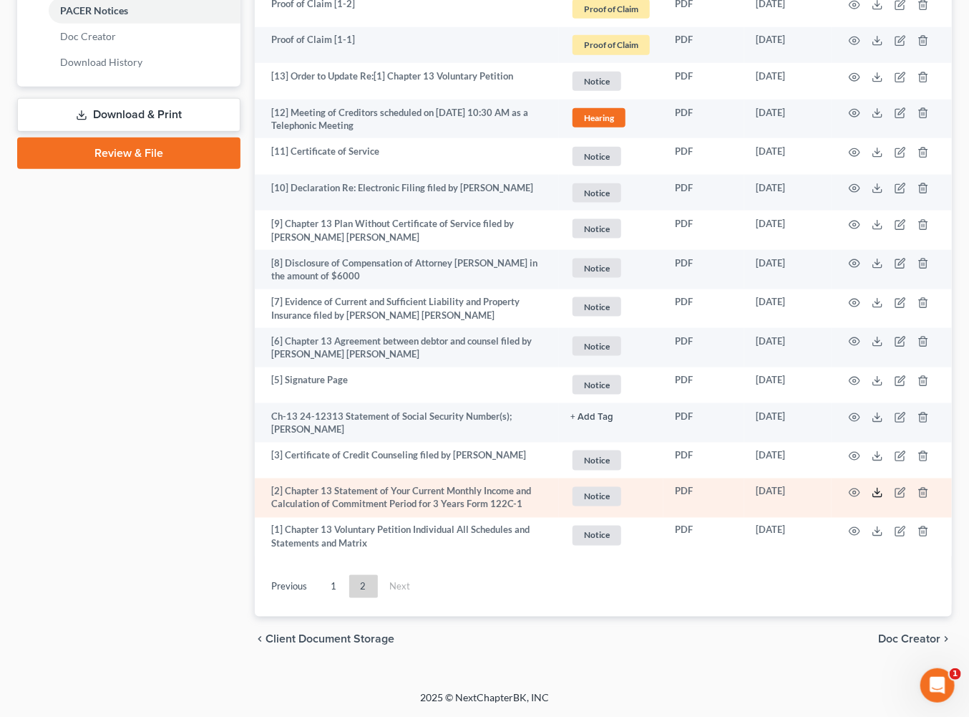
click at [872, 487] on icon at bounding box center [877, 492] width 11 height 11
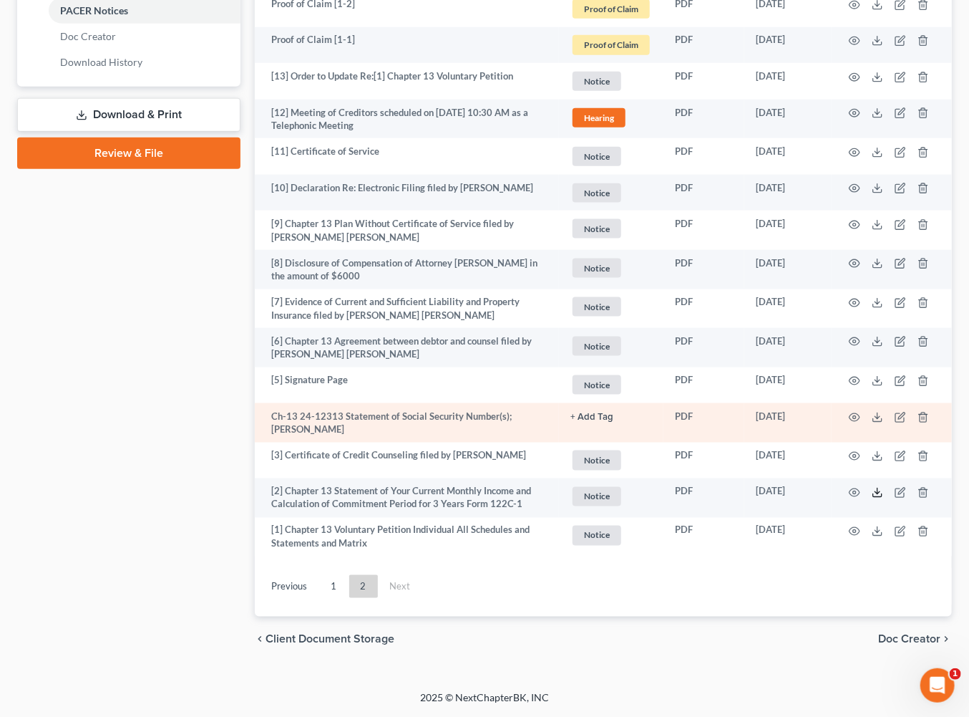
scroll to position [1174, 0]
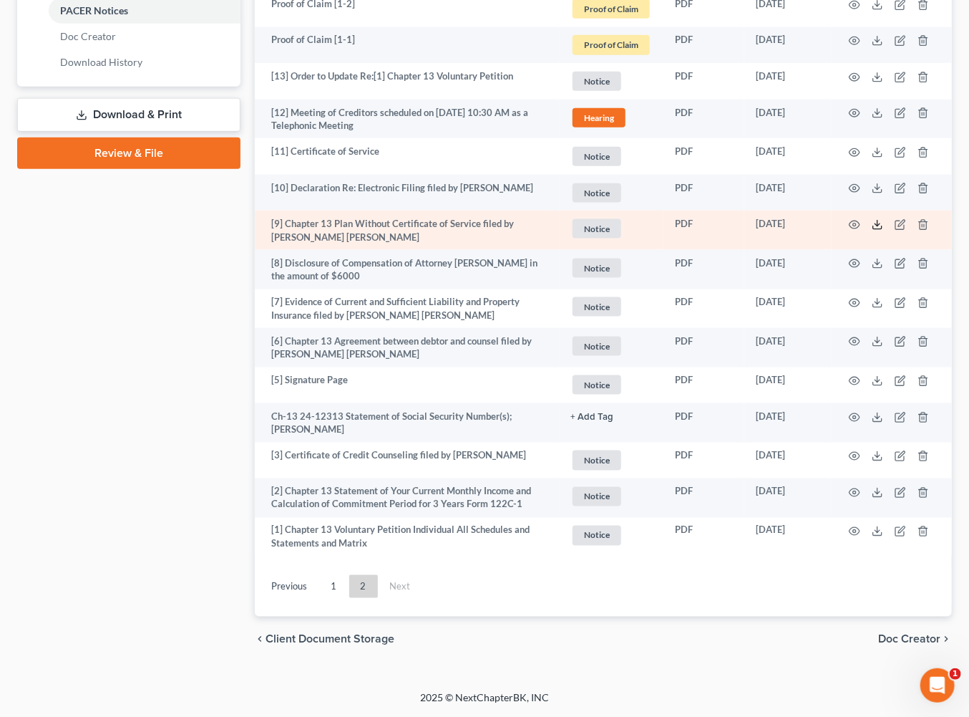
click at [878, 221] on line at bounding box center [878, 224] width 0 height 6
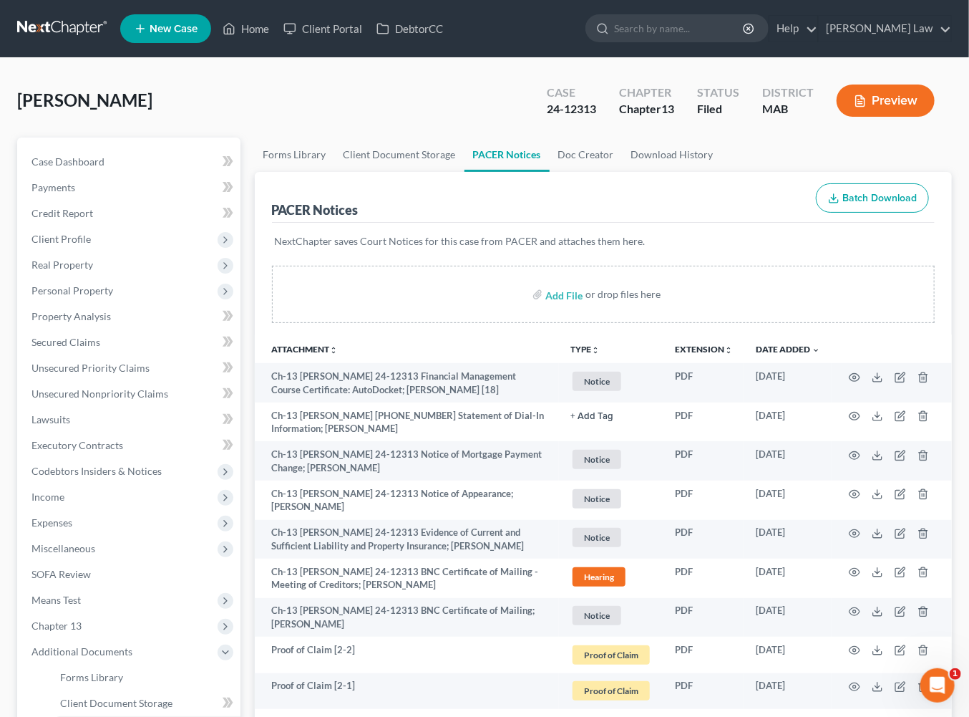
scroll to position [115, 0]
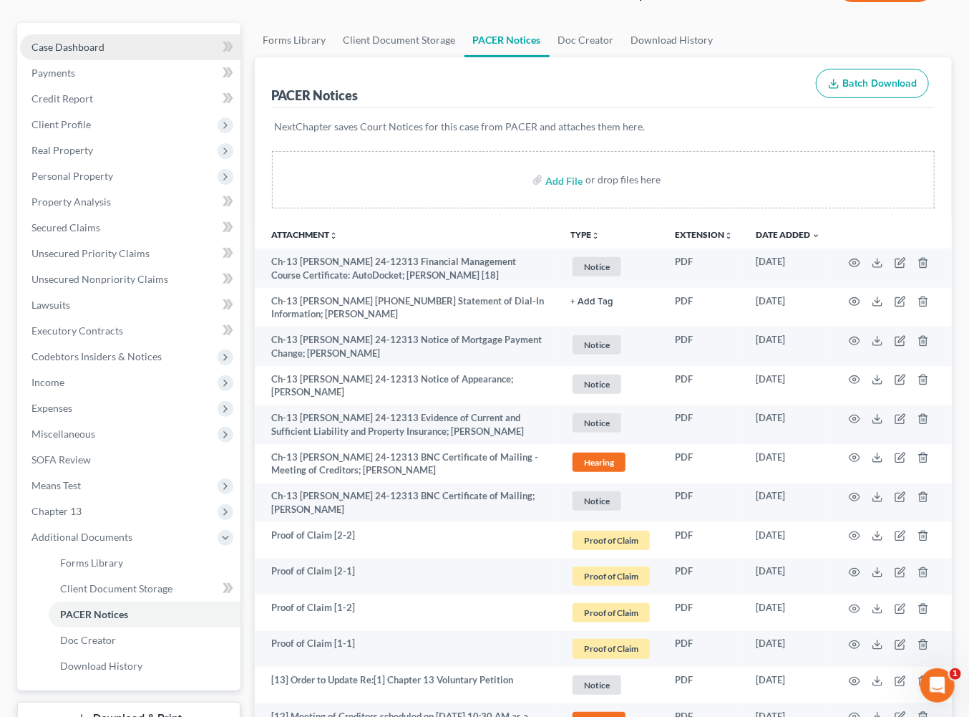
click at [89, 60] on link "Case Dashboard" at bounding box center [130, 47] width 221 height 26
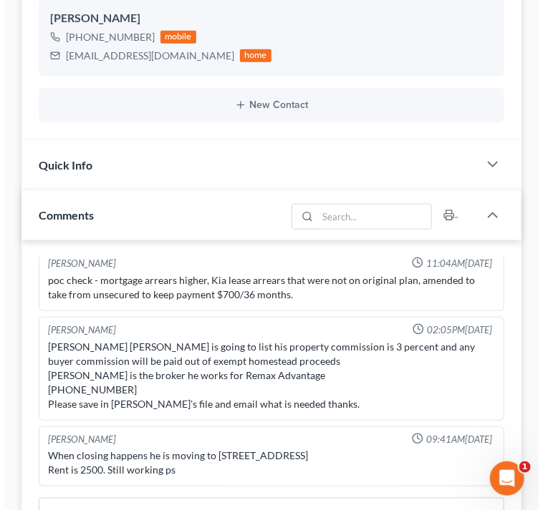
scroll to position [250, 0]
